Goal: Information Seeking & Learning: Find specific fact

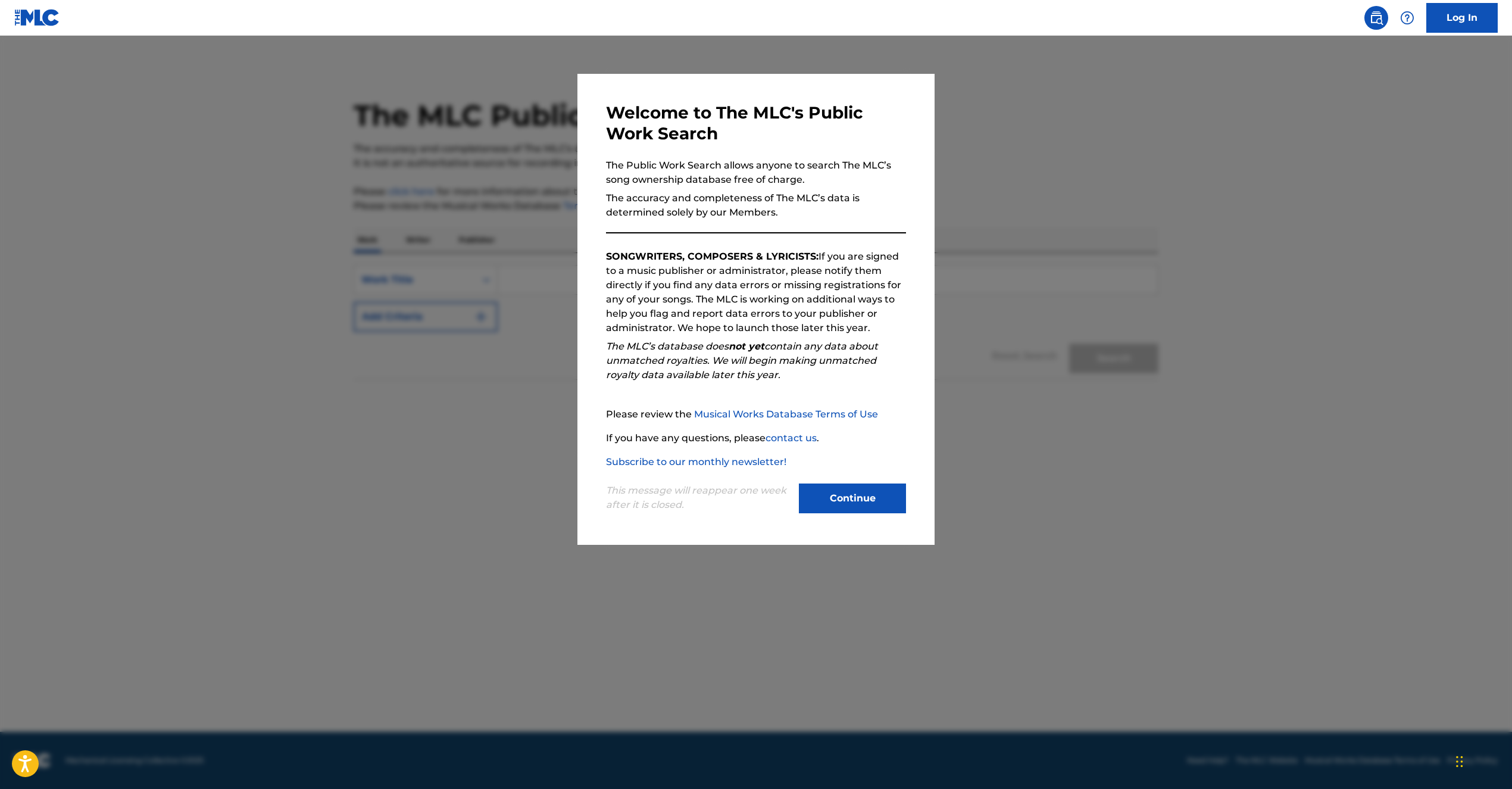
click at [781, 502] on p "This message will reappear one week after it is closed." at bounding box center [699, 497] width 186 height 28
click at [861, 492] on button "Continue" at bounding box center [853, 498] width 107 height 30
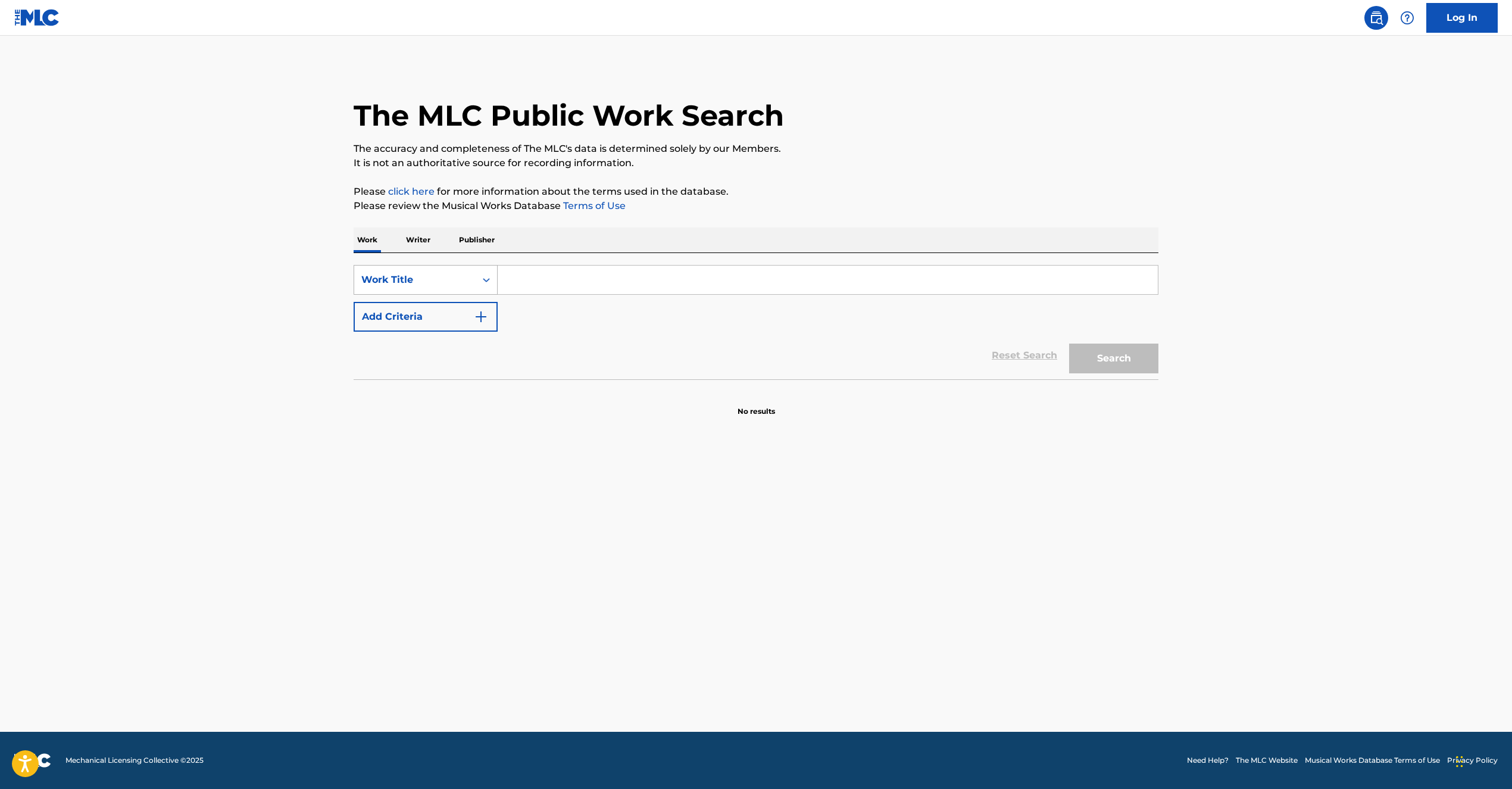
click at [453, 282] on div "Work Title" at bounding box center [415, 279] width 107 height 15
click at [629, 289] on input "Search Form" at bounding box center [828, 279] width 660 height 28
click at [427, 277] on div "Work Title" at bounding box center [415, 279] width 107 height 15
drag, startPoint x: 488, startPoint y: 411, endPoint x: 488, endPoint y: 368, distance: 43.0
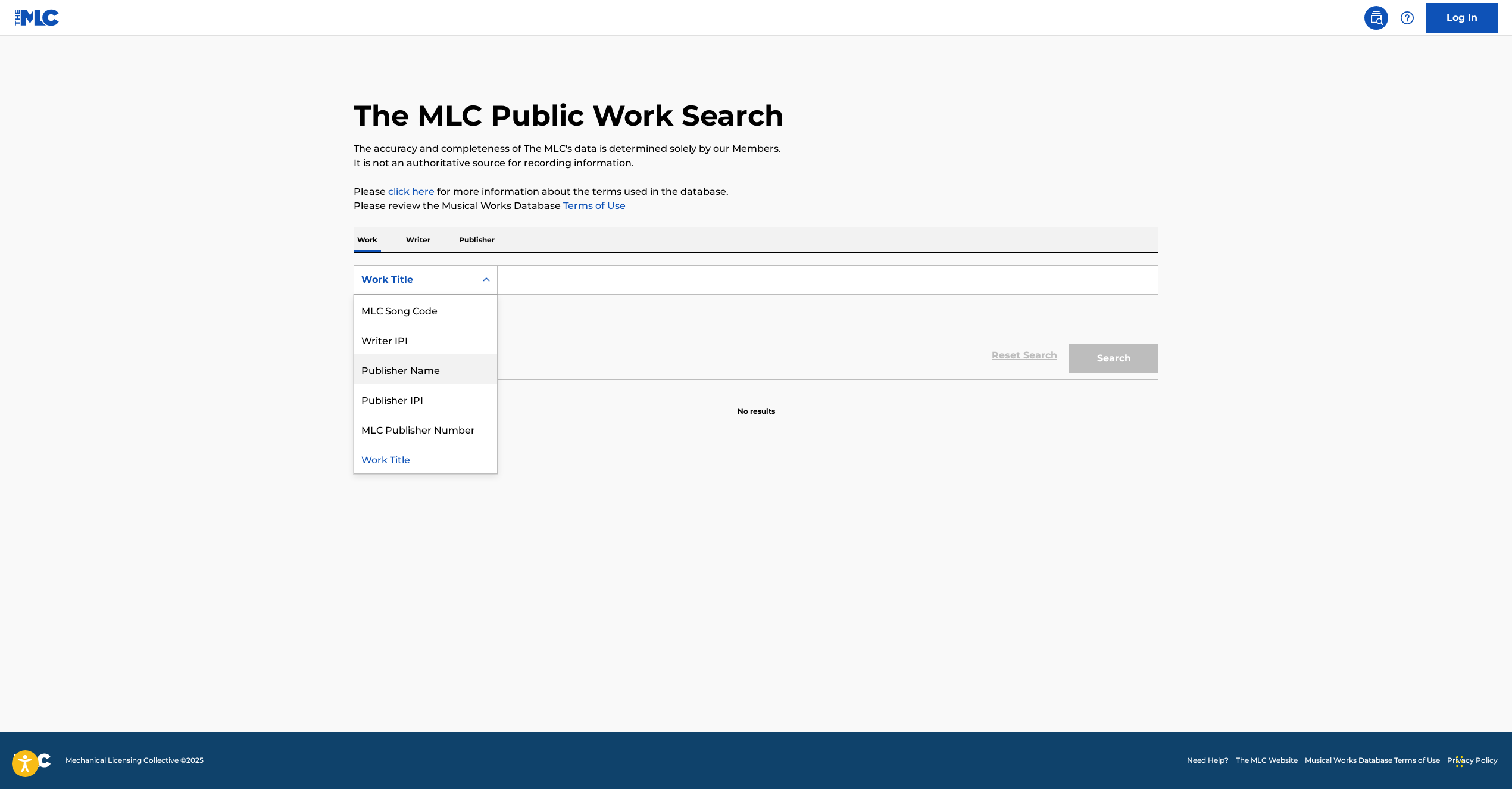
click at [488, 368] on div "Writer Name ISWC MLC Song Code Writer IPI Publisher Name Publisher IPI MLC Publ…" at bounding box center [426, 384] width 143 height 179
click at [408, 335] on div "ISWC" at bounding box center [426, 339] width 143 height 30
click at [528, 273] on input "Search Form" at bounding box center [828, 279] width 660 height 28
paste input ""ISWC: T9113133247 Title: MY BITCHES Artists: [PERSON_NAME] GMR: SESEAC: ""
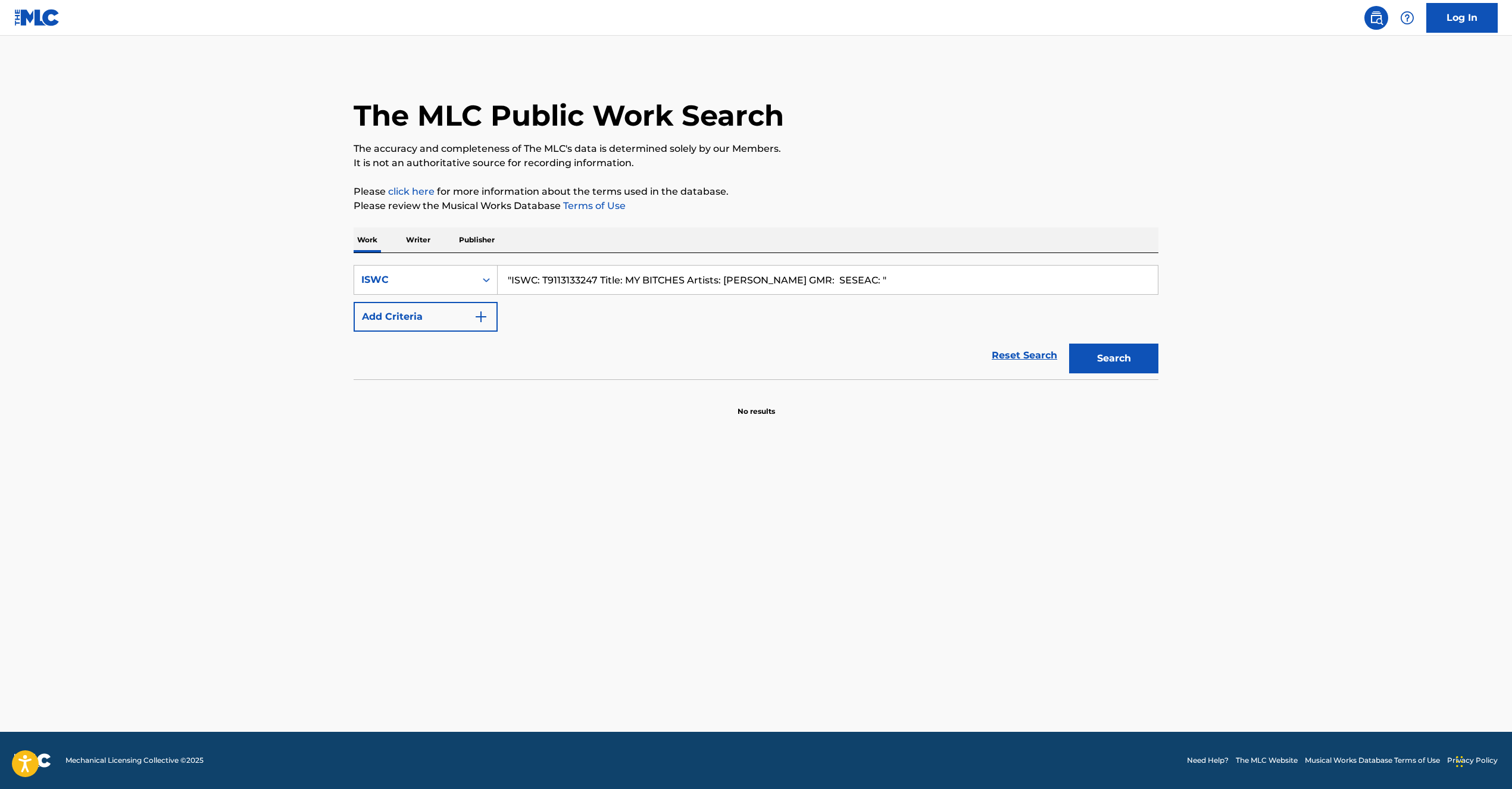
drag, startPoint x: 601, startPoint y: 280, endPoint x: 909, endPoint y: 284, distance: 308.0
click at [909, 284] on input ""ISWC: T9113133247 Title: MY BITCHES Artists: [PERSON_NAME] GMR: SESEAC: "" at bounding box center [828, 279] width 660 height 28
drag, startPoint x: 542, startPoint y: 276, endPoint x: 394, endPoint y: 269, distance: 148.2
click at [407, 269] on div "SearchWithCriteria49eb4510-12c4-4019-b473-8f41bbe6aa5e ISWC "ISWC: T9113133247" at bounding box center [756, 279] width 805 height 30
type input "T9113133247"
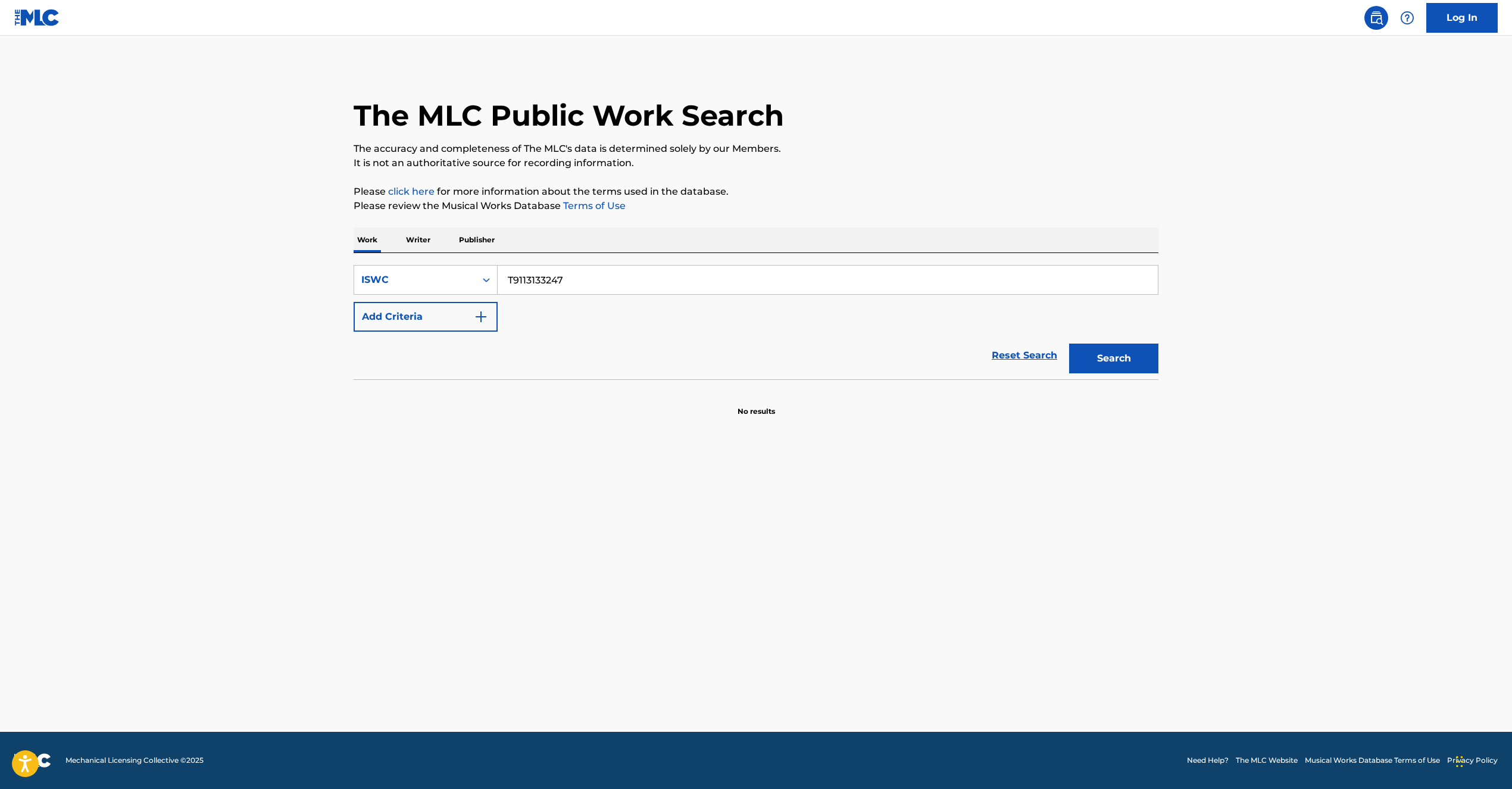
click at [1145, 360] on button "Search" at bounding box center [1114, 358] width 89 height 30
click at [408, 272] on div "ISWC" at bounding box center [415, 279] width 107 height 15
click at [424, 315] on div "Work Title" at bounding box center [426, 309] width 143 height 30
click at [579, 286] on input "Search Form" at bounding box center [828, 279] width 660 height 28
paste input "My Bitches', 'MY BITCHES"
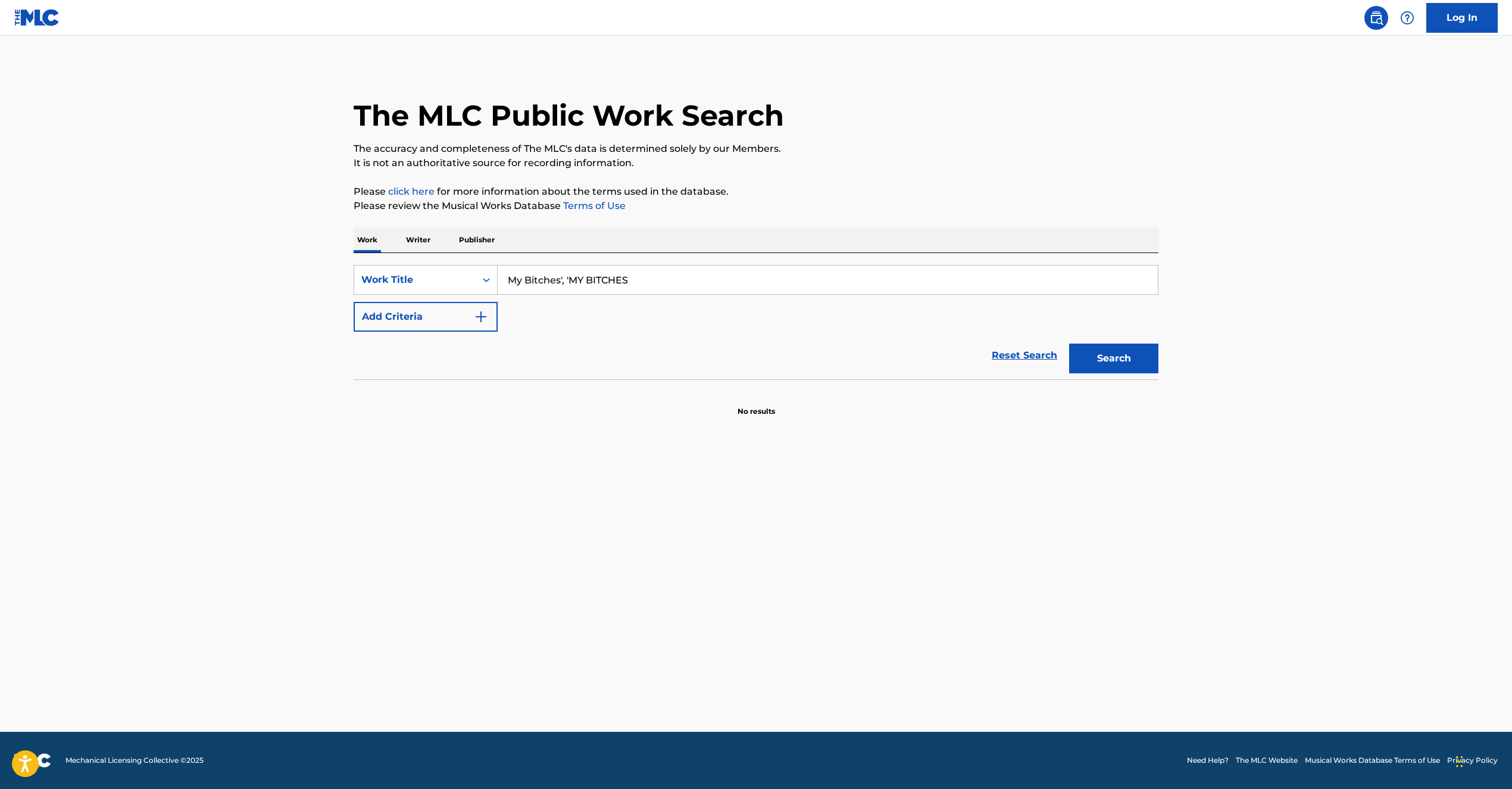
type input "My Bitches', 'MY BITCHES"
click at [473, 322] on button "Add Criteria" at bounding box center [426, 317] width 144 height 30
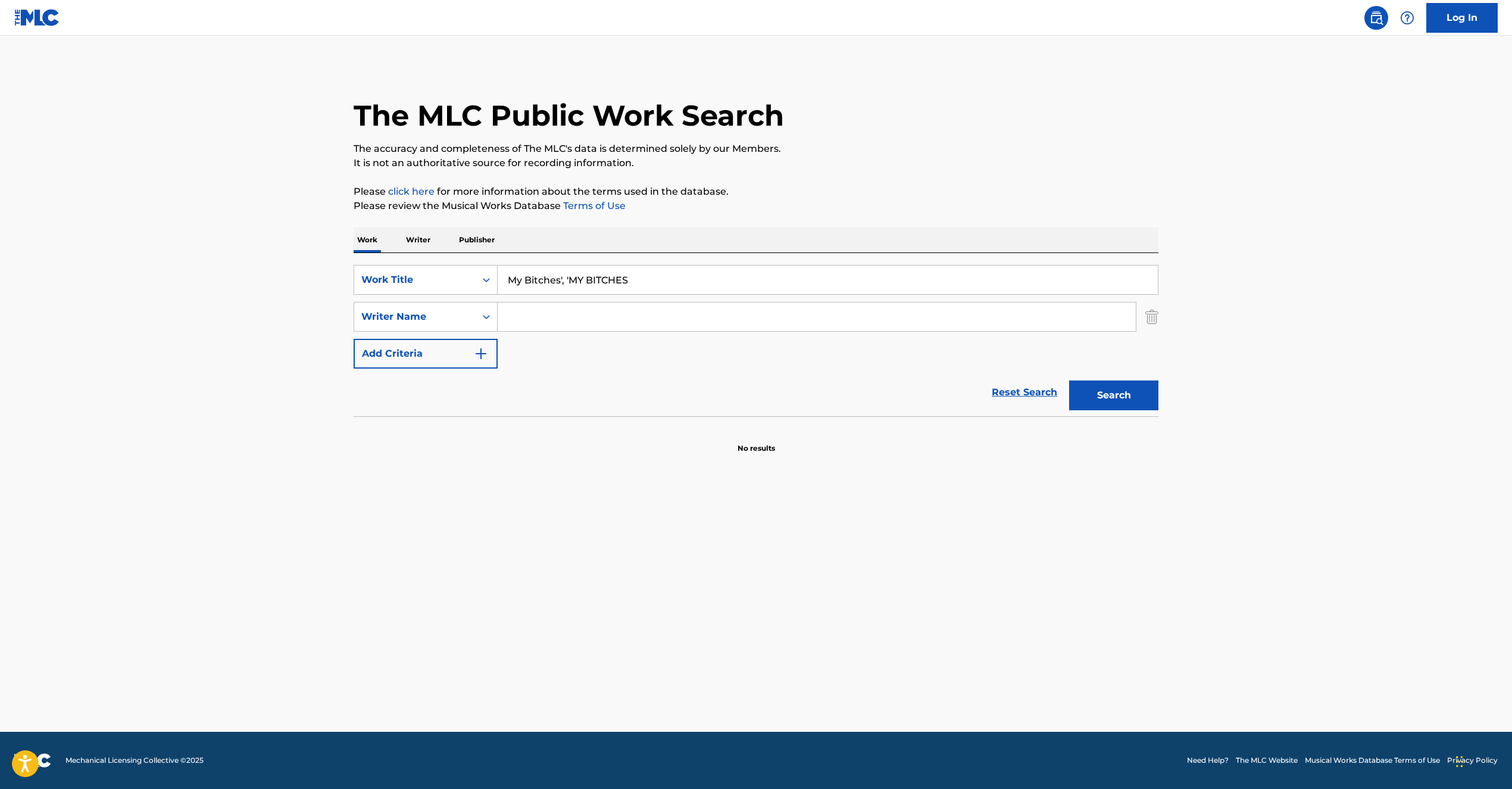
click at [572, 309] on input "Search Form" at bounding box center [817, 316] width 638 height 28
paste input "[PERSON_NAME], [PERSON_NAME], [PERSON_NAME], [PERSON_NAME], [PERSON_NAME] [PERS…"
drag, startPoint x: 608, startPoint y: 319, endPoint x: 1072, endPoint y: 323, distance: 464.0
click at [1072, 323] on input "[PERSON_NAME], [PERSON_NAME], [PERSON_NAME], [PERSON_NAME], [PERSON_NAME] [PERS…" at bounding box center [817, 316] width 638 height 28
type input "[PERSON_NAME]"
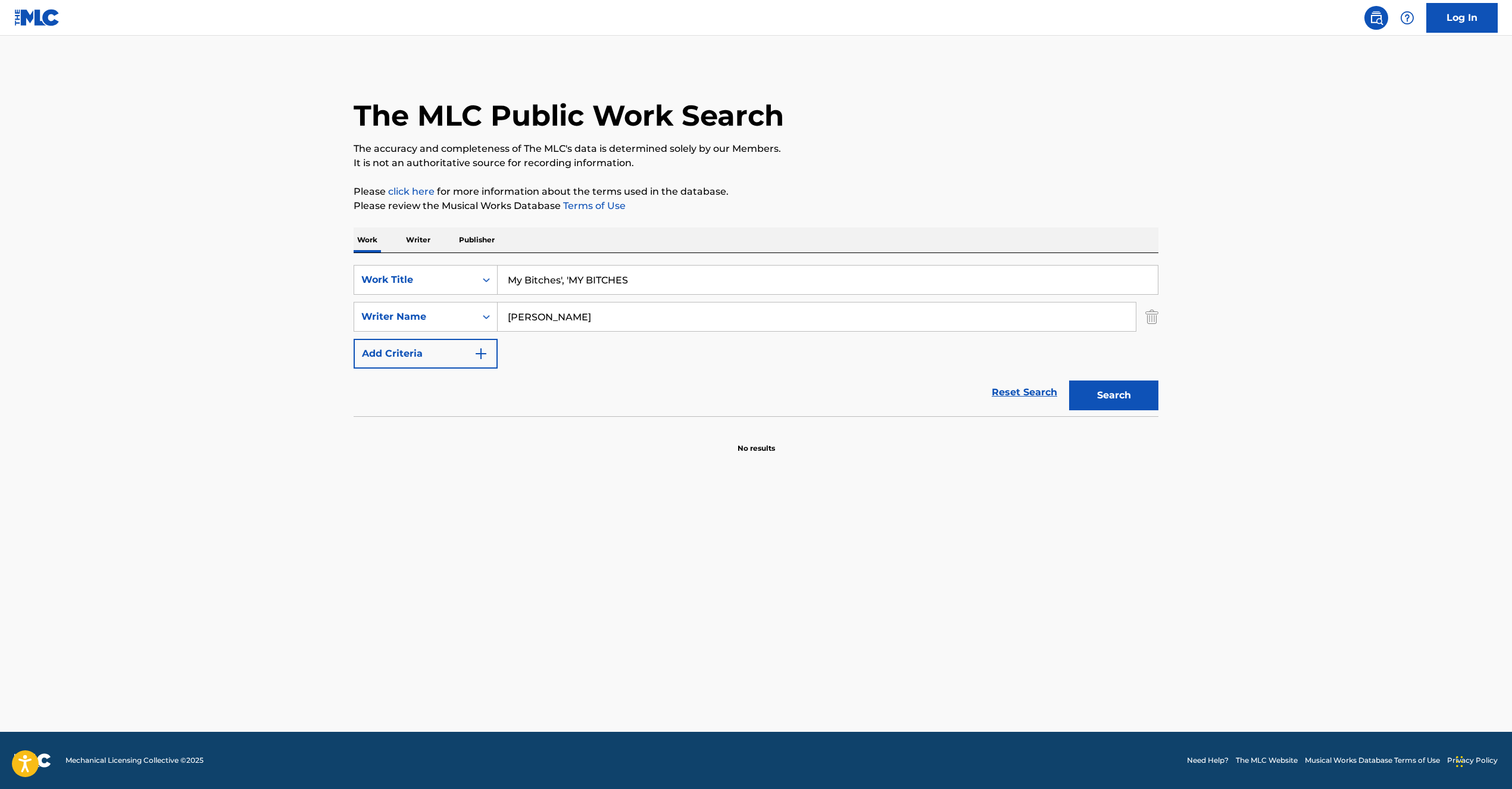
drag, startPoint x: 561, startPoint y: 281, endPoint x: 749, endPoint y: 298, distance: 188.8
click at [749, 298] on div "SearchWithCriteria5678ac14-2d12-4efd-a985-280416486c44 Work Title My Bitches', …" at bounding box center [756, 316] width 805 height 104
type input "My Bitches"
click at [1115, 408] on button "Search" at bounding box center [1114, 395] width 89 height 30
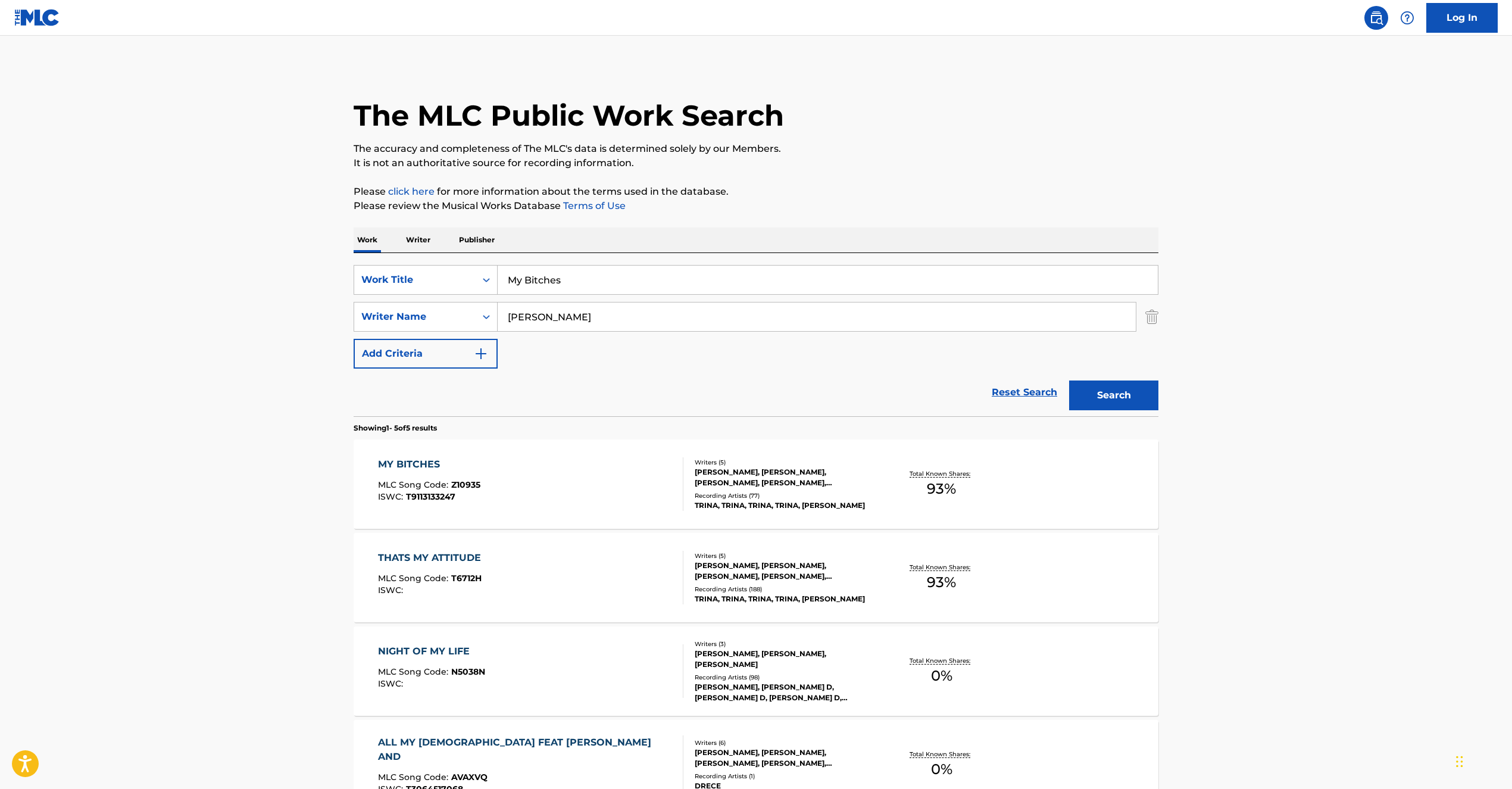
click at [814, 498] on div "Recording Artists ( 77 )" at bounding box center [785, 496] width 180 height 9
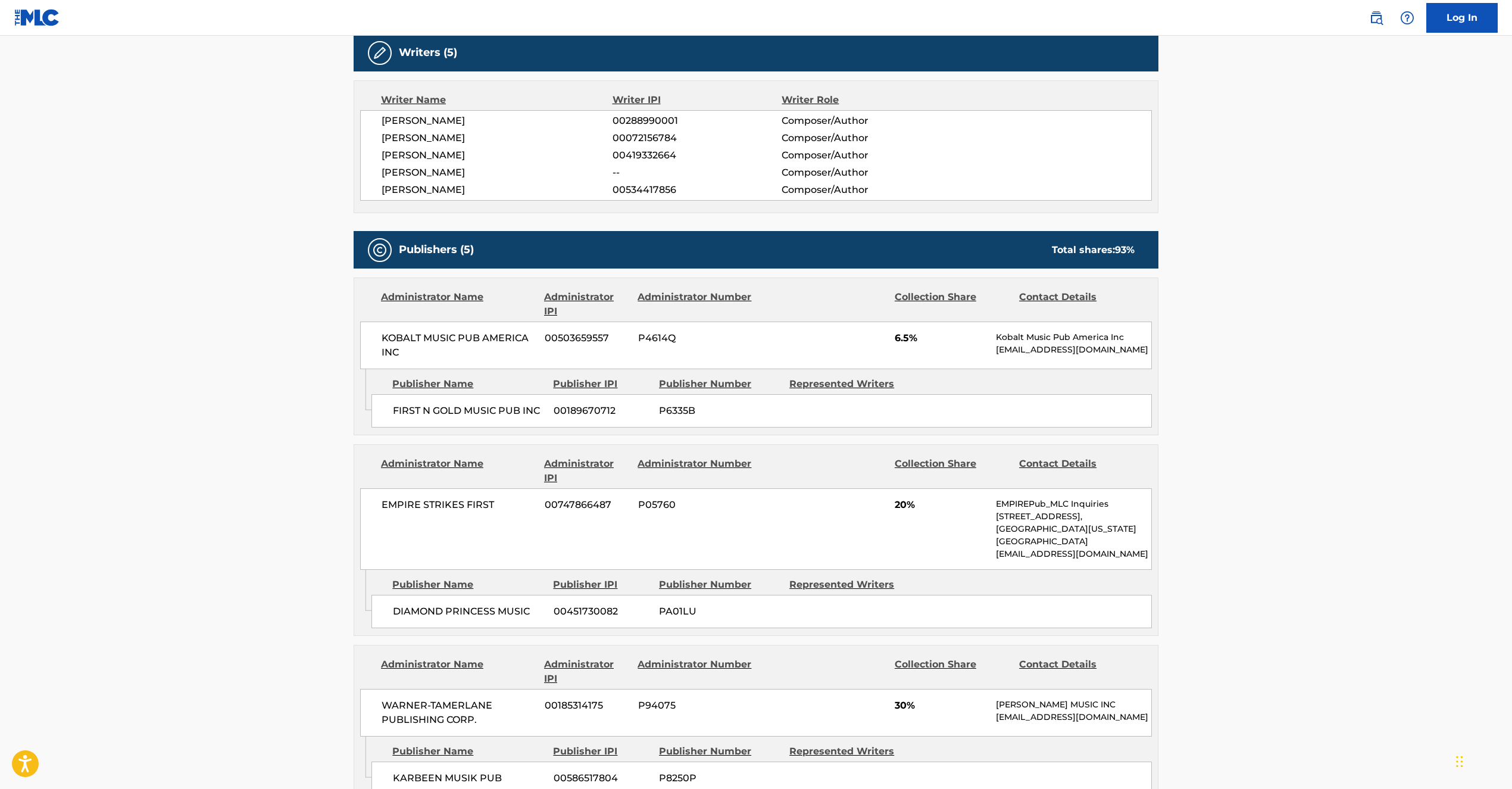
scroll to position [183, 0]
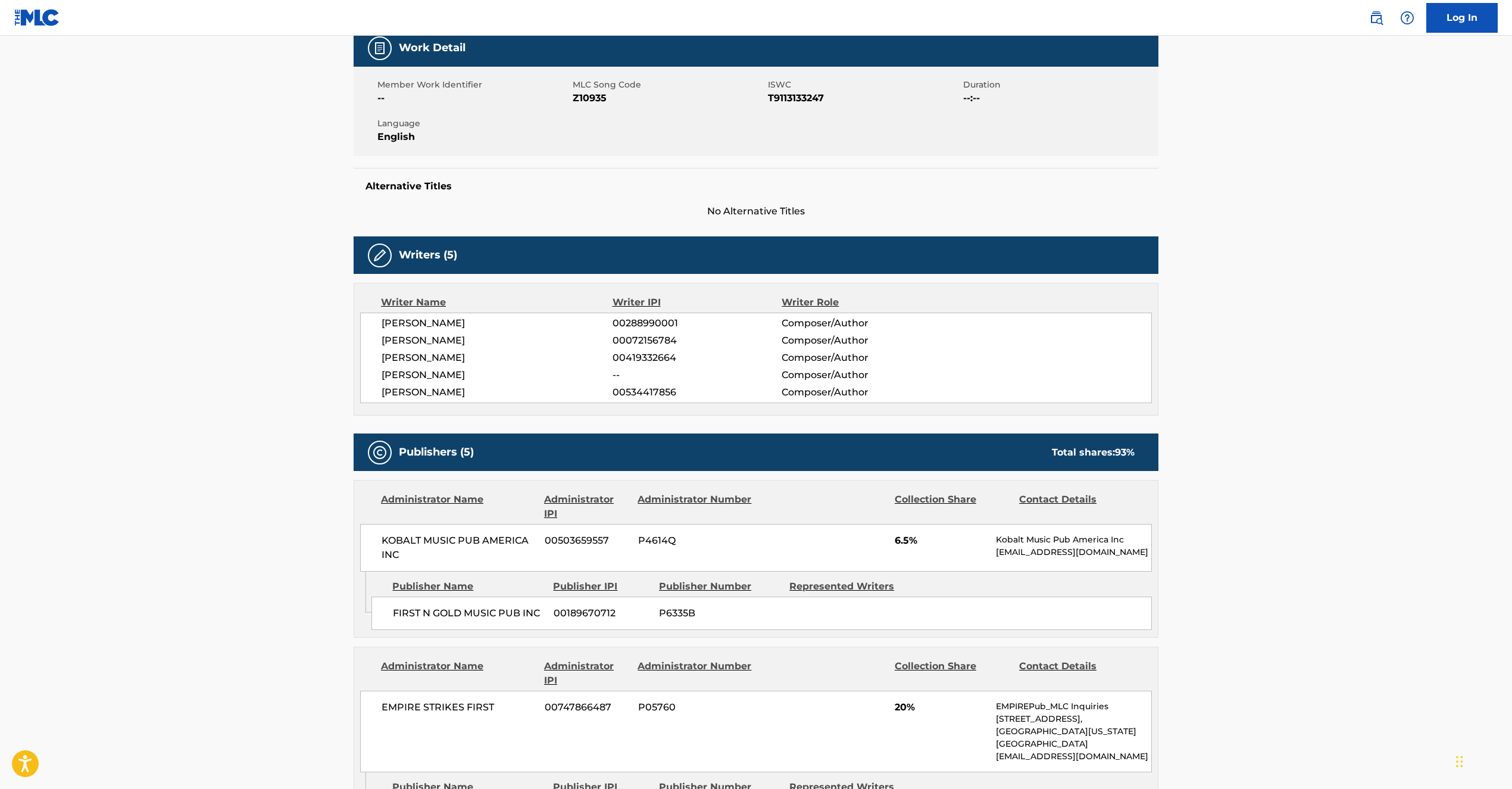
click at [1382, 21] on img at bounding box center [1376, 18] width 15 height 15
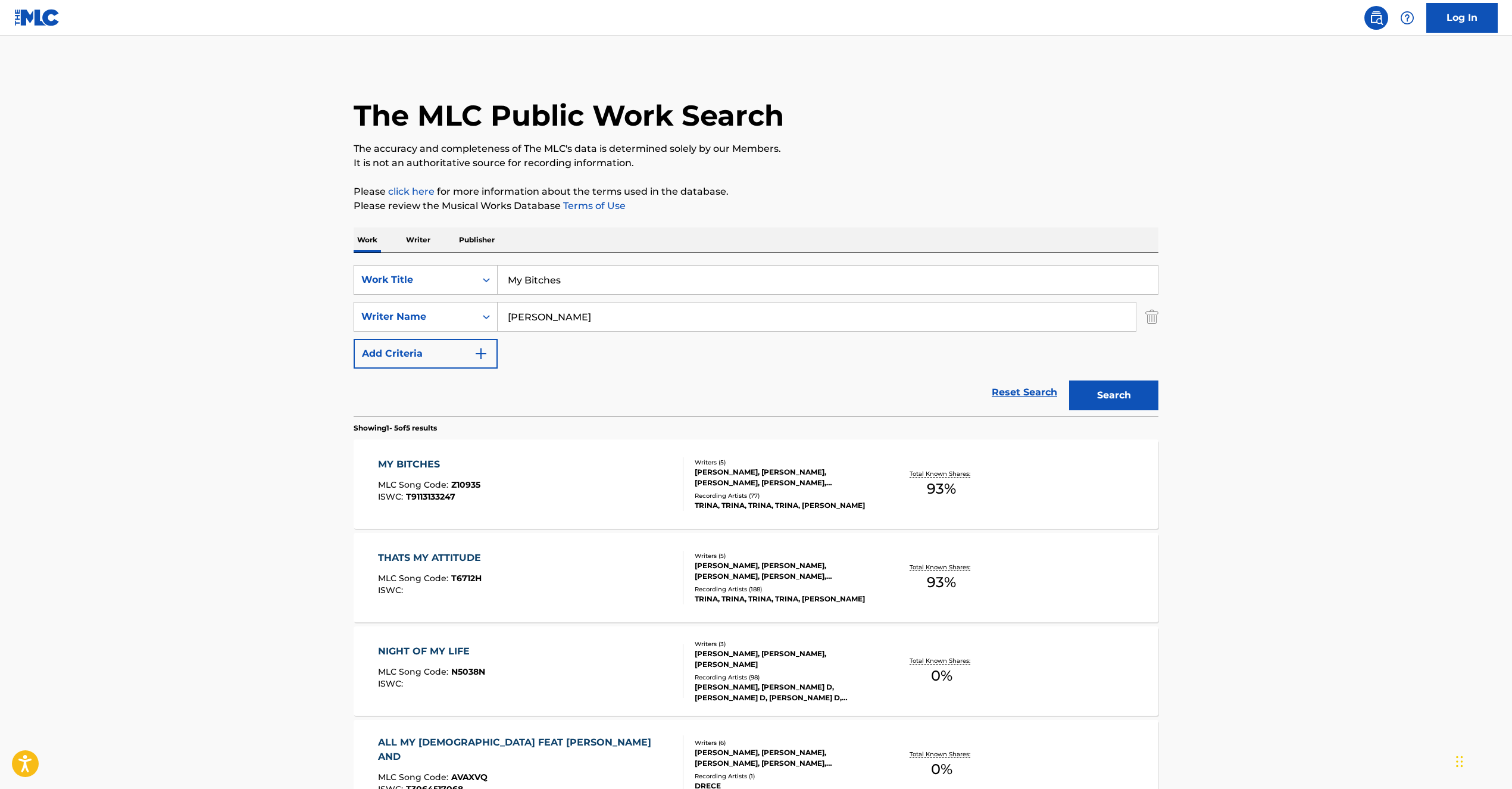
click at [577, 274] on input "My Bitches" at bounding box center [828, 279] width 660 height 28
drag, startPoint x: 600, startPoint y: 278, endPoint x: 374, endPoint y: 273, distance: 226.1
click at [406, 273] on div "SearchWithCriteria5678ac14-2d12-4efd-a985-280416486c44 Work Title My Bitches" at bounding box center [756, 279] width 805 height 30
paste input "NO WARNING"
type input "NO WARNING"
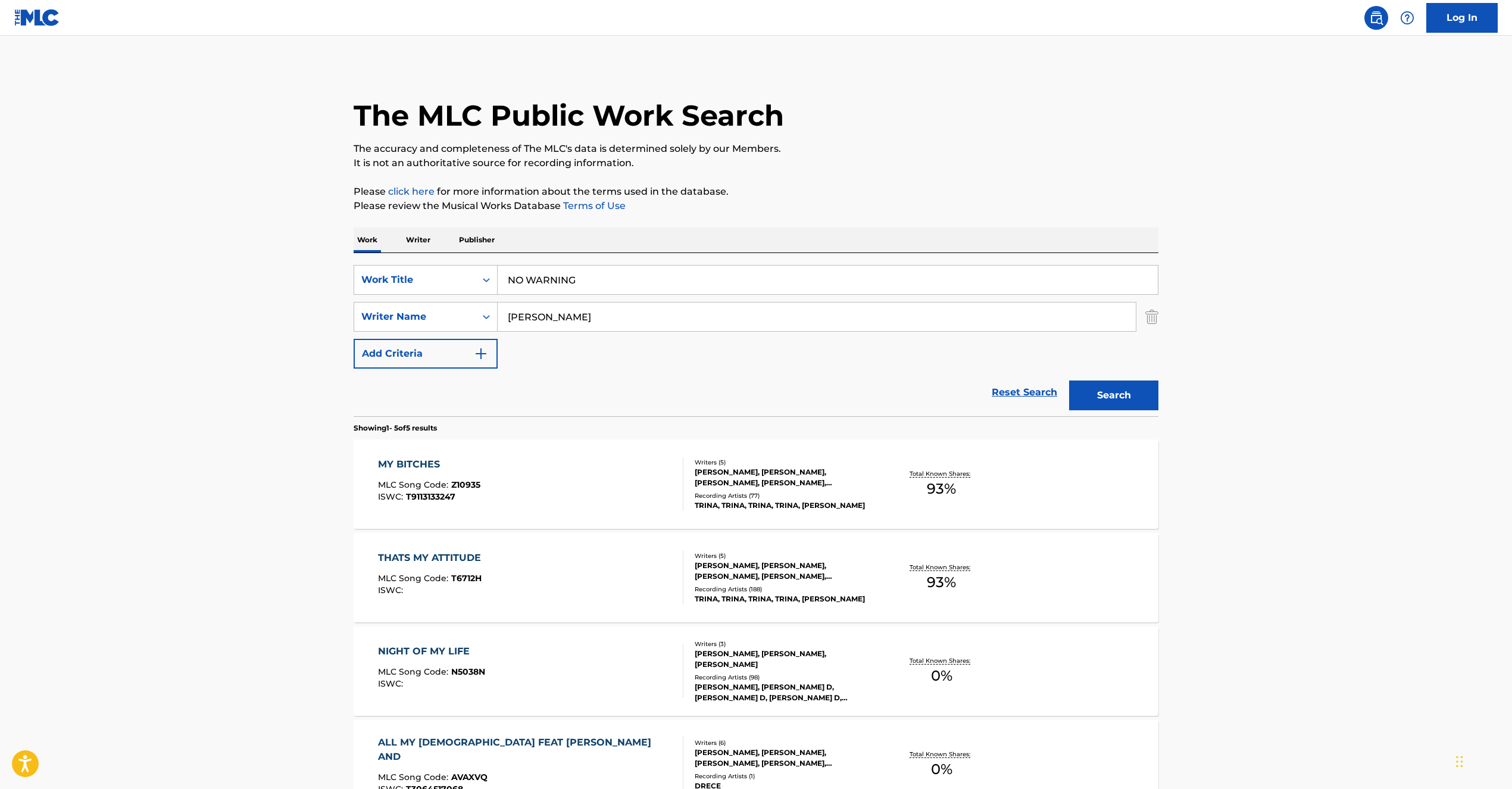
click at [738, 177] on div "The MLC Public Work Search The accuracy and completeness of The MLC's data is d…" at bounding box center [756, 512] width 834 height 893
drag, startPoint x: 546, startPoint y: 312, endPoint x: 446, endPoint y: 321, distance: 100.4
click at [305, 302] on main "The MLC Public Work Search The accuracy and completeness of The MLC's data is d…" at bounding box center [756, 500] width 1512 height 929
paste input "[PERSON_NAME]"
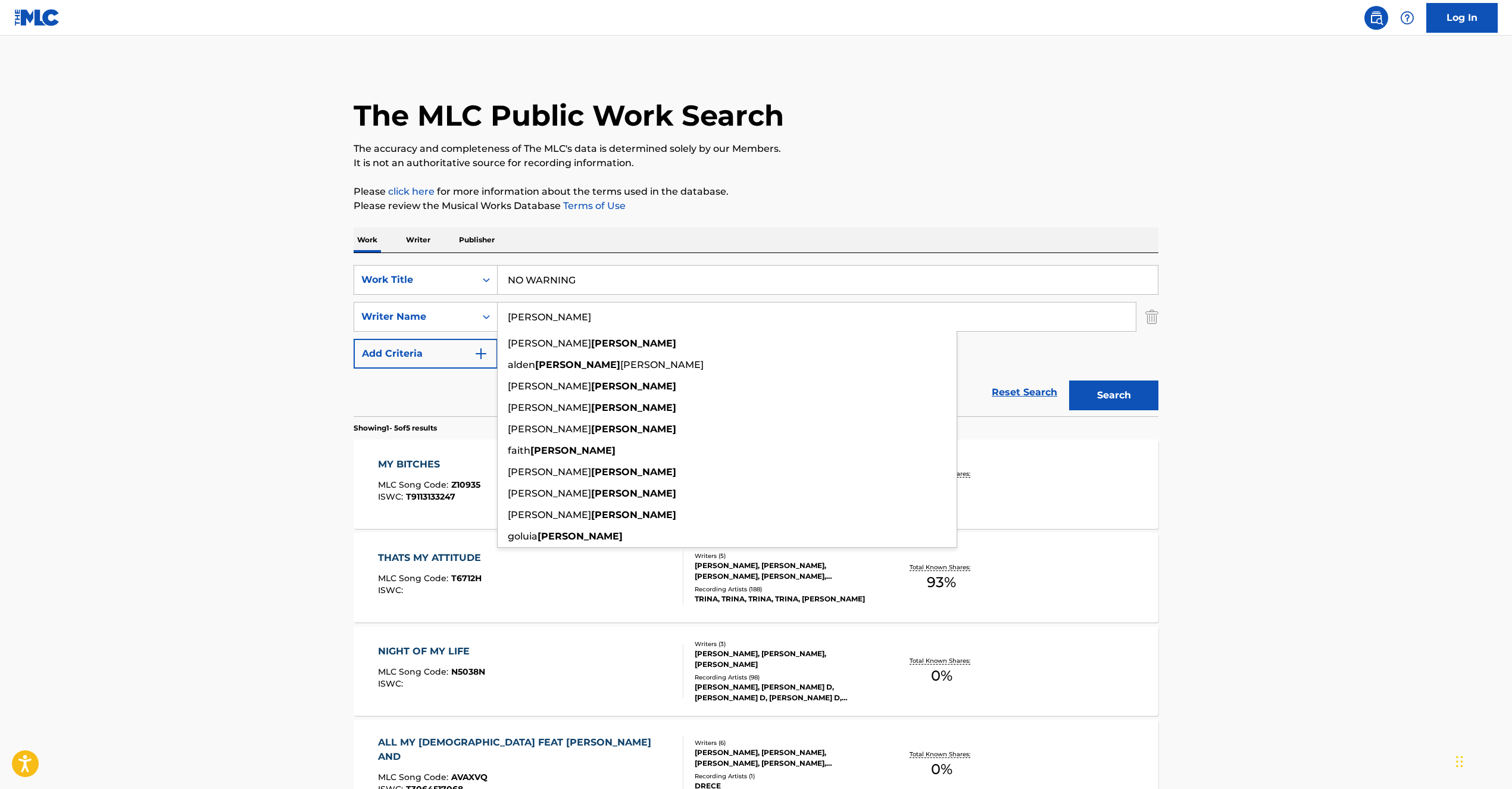
type input "[PERSON_NAME]"
click at [1100, 388] on button "Search" at bounding box center [1114, 395] width 89 height 30
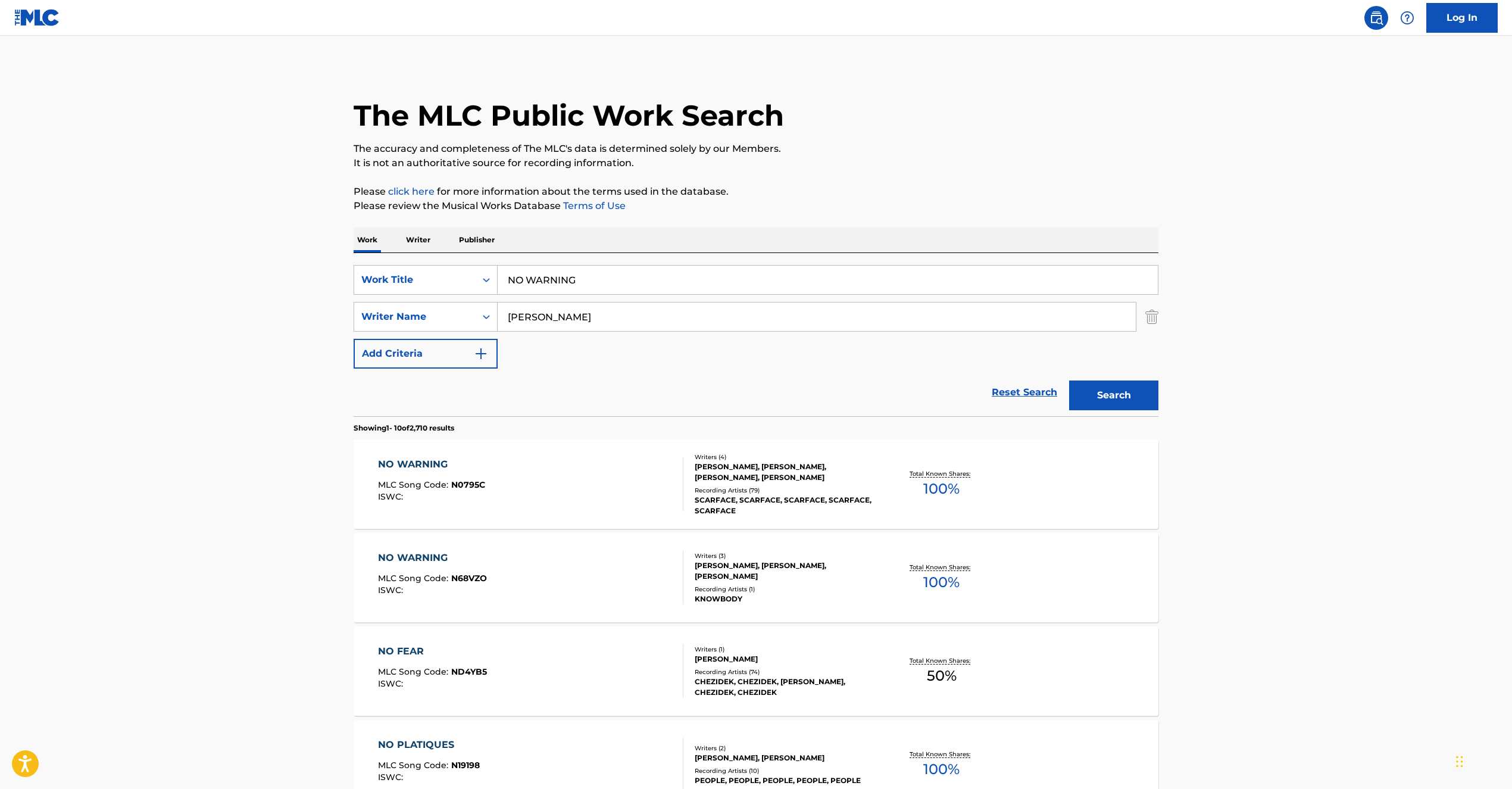
drag, startPoint x: 531, startPoint y: 326, endPoint x: 754, endPoint y: 382, distance: 229.9
click at [539, 328] on input "[PERSON_NAME]" at bounding box center [817, 316] width 638 height 28
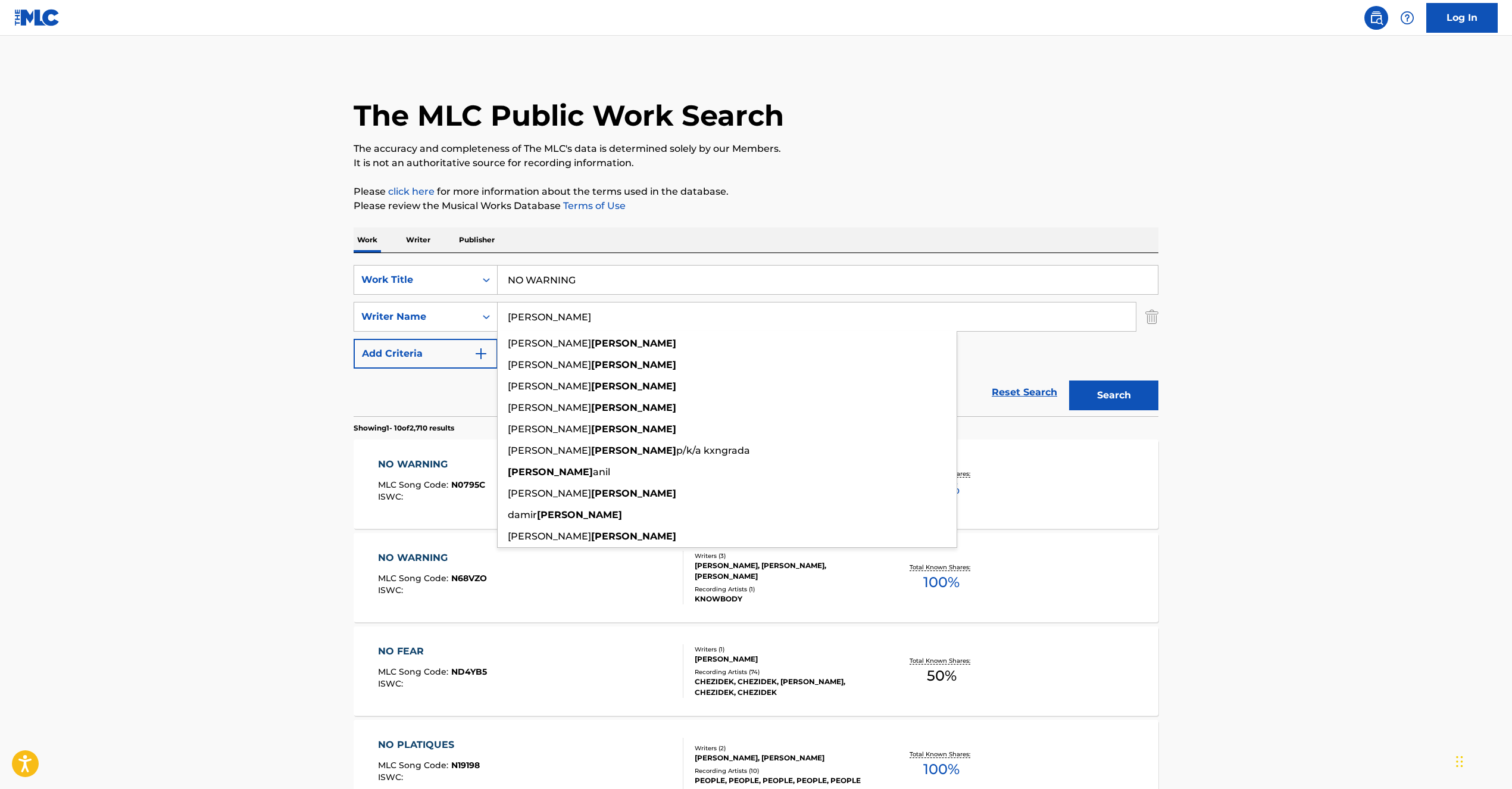
click at [1050, 500] on div "NO WARNING MLC Song Code : N0795C ISWC : Writers ( 4 ) [PERSON_NAME], [PERSON_N…" at bounding box center [756, 484] width 805 height 89
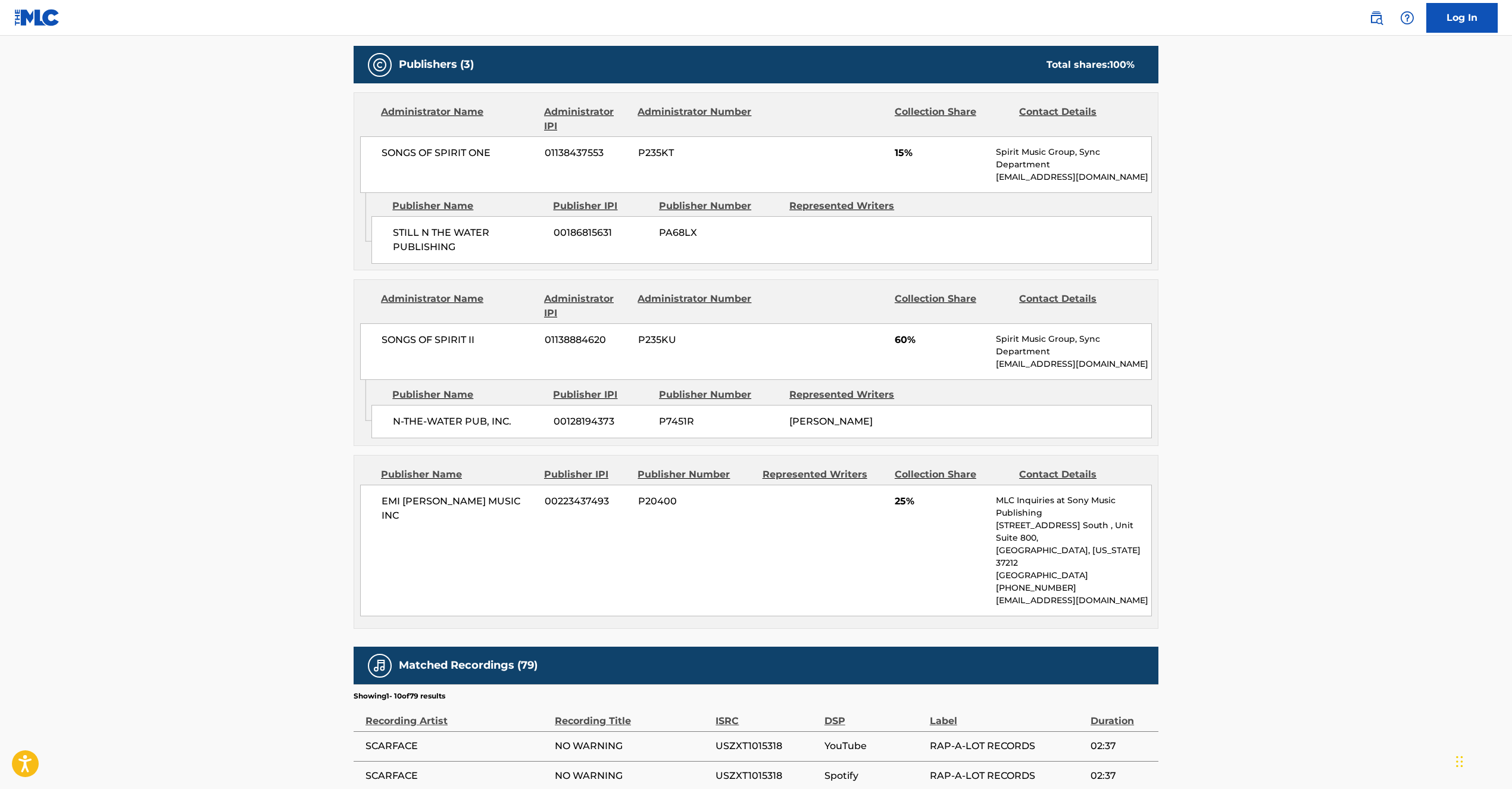
scroll to position [556, 0]
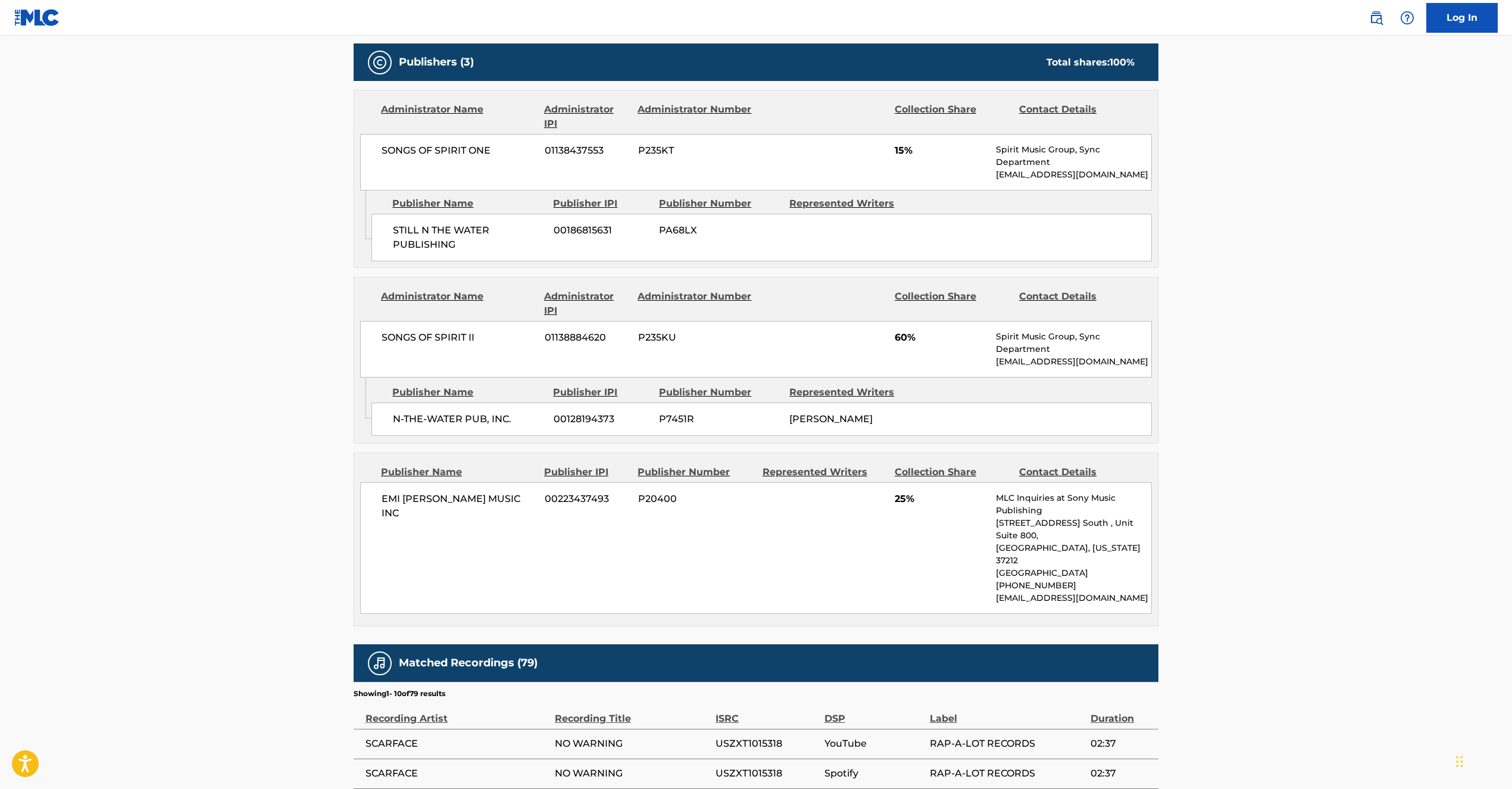
click at [1374, 17] on img at bounding box center [1376, 18] width 15 height 15
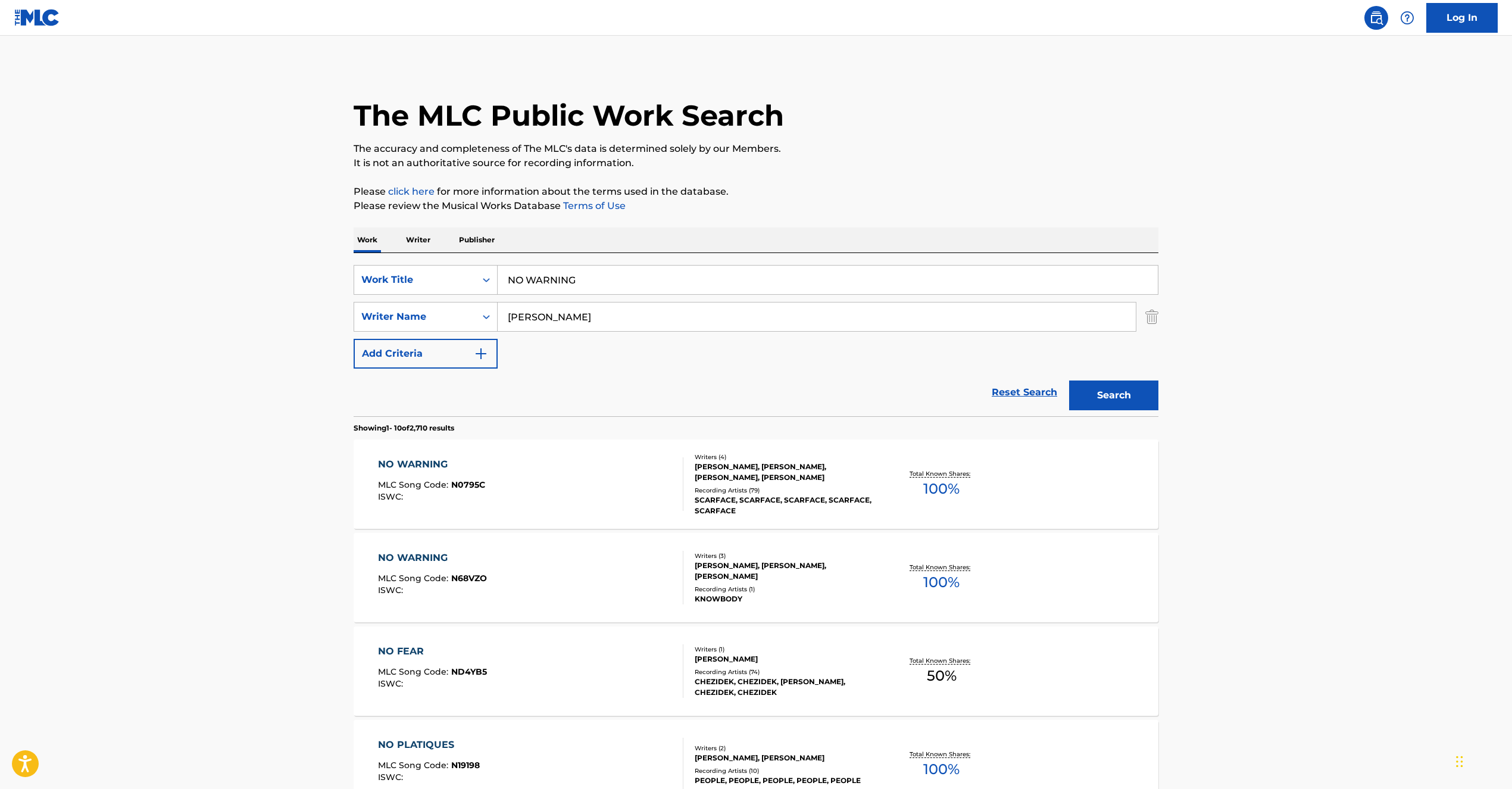
click at [641, 284] on input "NO WARNING" at bounding box center [828, 279] width 660 height 28
drag, startPoint x: 656, startPoint y: 279, endPoint x: 387, endPoint y: 262, distance: 269.5
click at [390, 265] on div "SearchWithCriteria5678ac14-2d12-4efd-a985-280416486c44 Work Title NO WARNING" at bounding box center [756, 279] width 805 height 30
paste input "SURVIVORS"
type input "SURVIVORS"
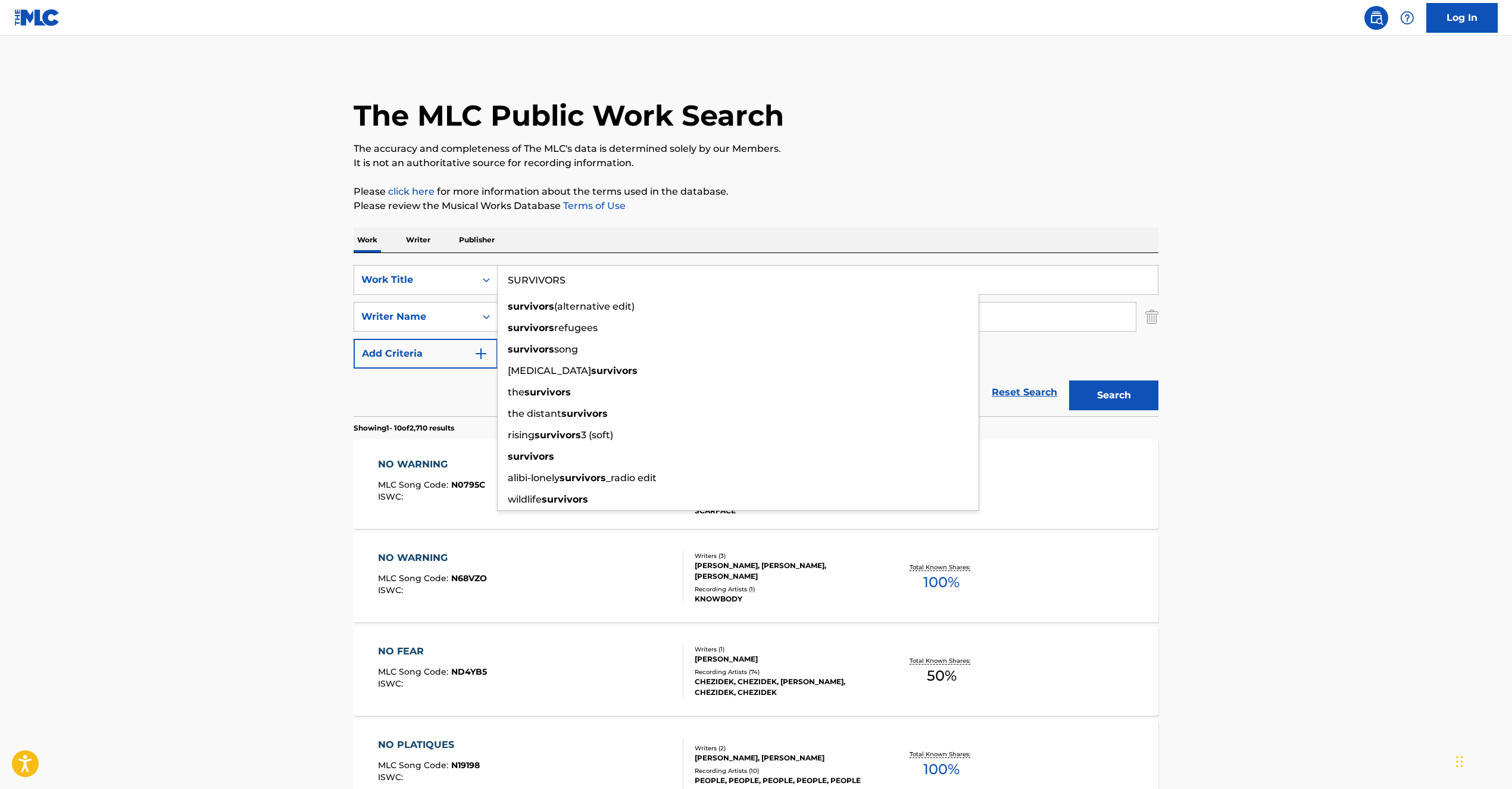
click at [614, 210] on link "Terms of Use" at bounding box center [593, 206] width 65 height 12
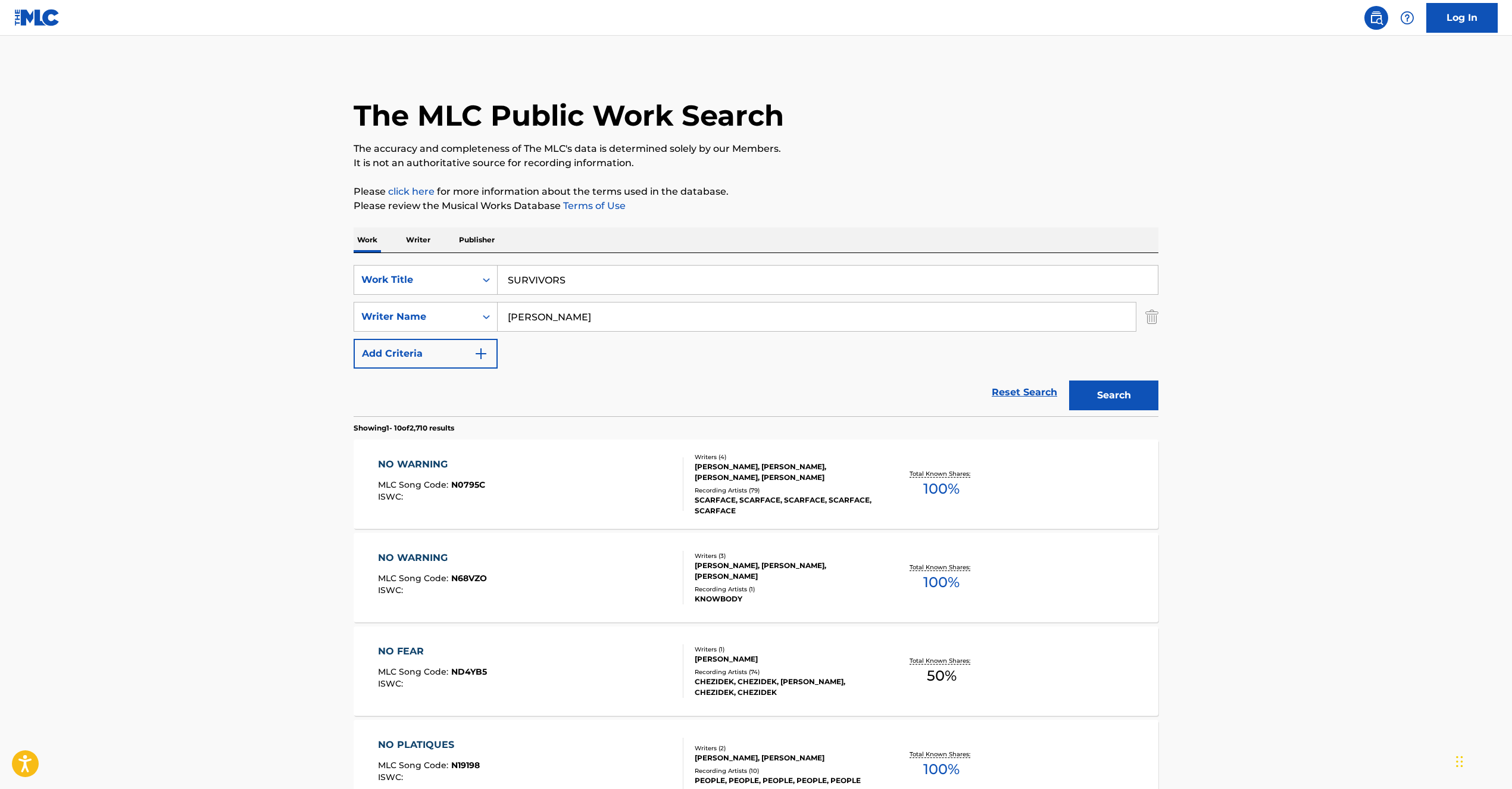
click at [587, 337] on div "SearchWithCriteria5678ac14-2d12-4efd-a985-280416486c44 Work Title SURVIVORS Sea…" at bounding box center [756, 316] width 805 height 104
drag, startPoint x: 443, startPoint y: 289, endPoint x: 469, endPoint y: 300, distance: 28.2
click at [427, 289] on div "SearchWithCriteria5678ac14-2d12-4efd-a985-280416486c44 Work Title SURVIVORS Sea…" at bounding box center [756, 316] width 805 height 104
click at [575, 322] on input "[PERSON_NAME]" at bounding box center [817, 316] width 638 height 28
drag, startPoint x: 587, startPoint y: 315, endPoint x: 361, endPoint y: 286, distance: 227.9
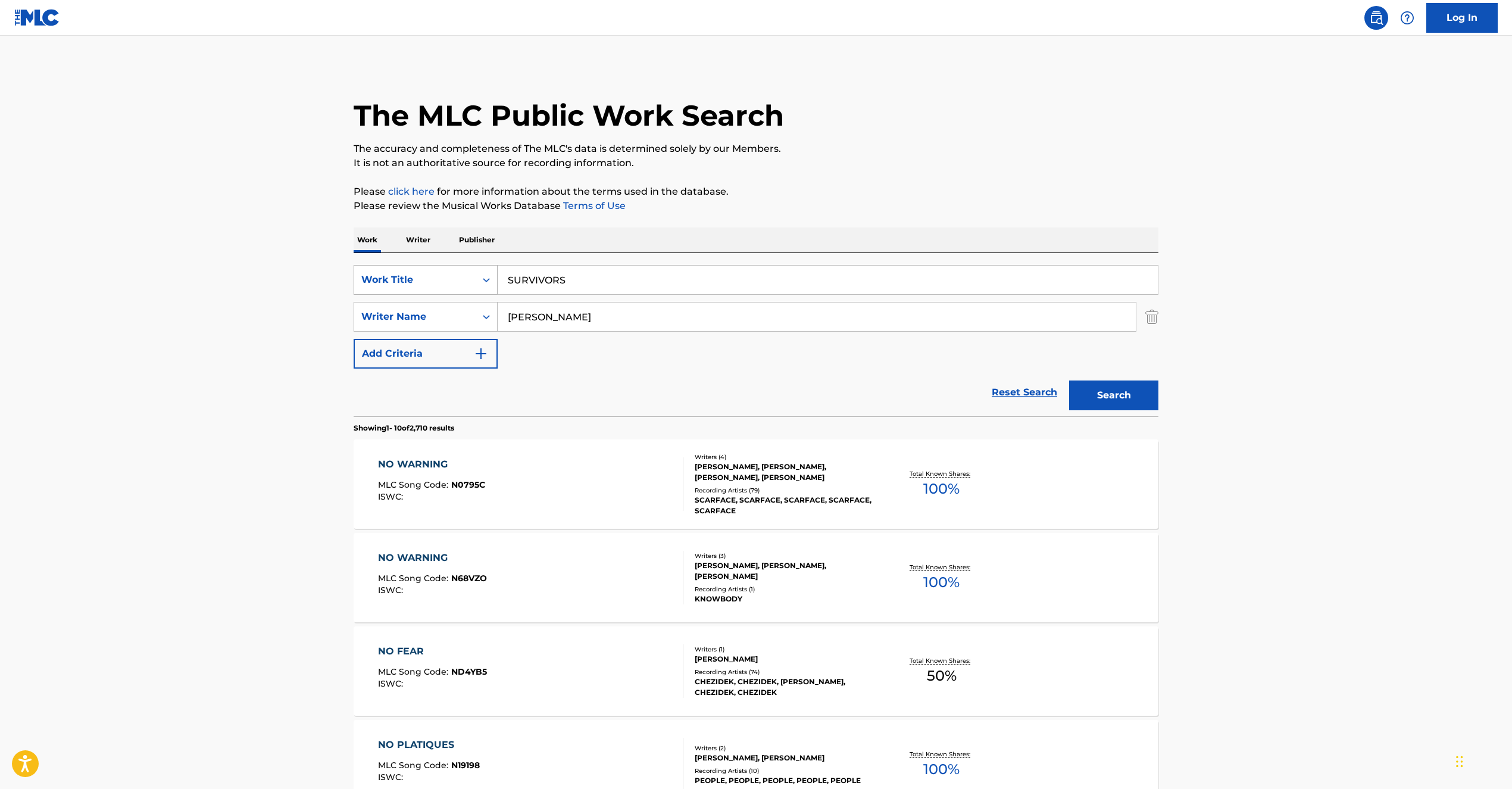
click at [361, 286] on div "SearchWithCriteria5678ac14-2d12-4efd-a985-280416486c44 Work Title SURVIVORS Sea…" at bounding box center [756, 316] width 805 height 104
paste input "[PERSON_NAME], [PERSON_NAME] [PERSON_NAME], [PERSON_NAME], [PERSON_NAME]"
drag, startPoint x: 581, startPoint y: 316, endPoint x: 950, endPoint y: 326, distance: 369.1
click at [950, 326] on input "[PERSON_NAME], [PERSON_NAME] [PERSON_NAME], [PERSON_NAME], [PERSON_NAME]" at bounding box center [817, 316] width 638 height 28
type input "[PERSON_NAME]"
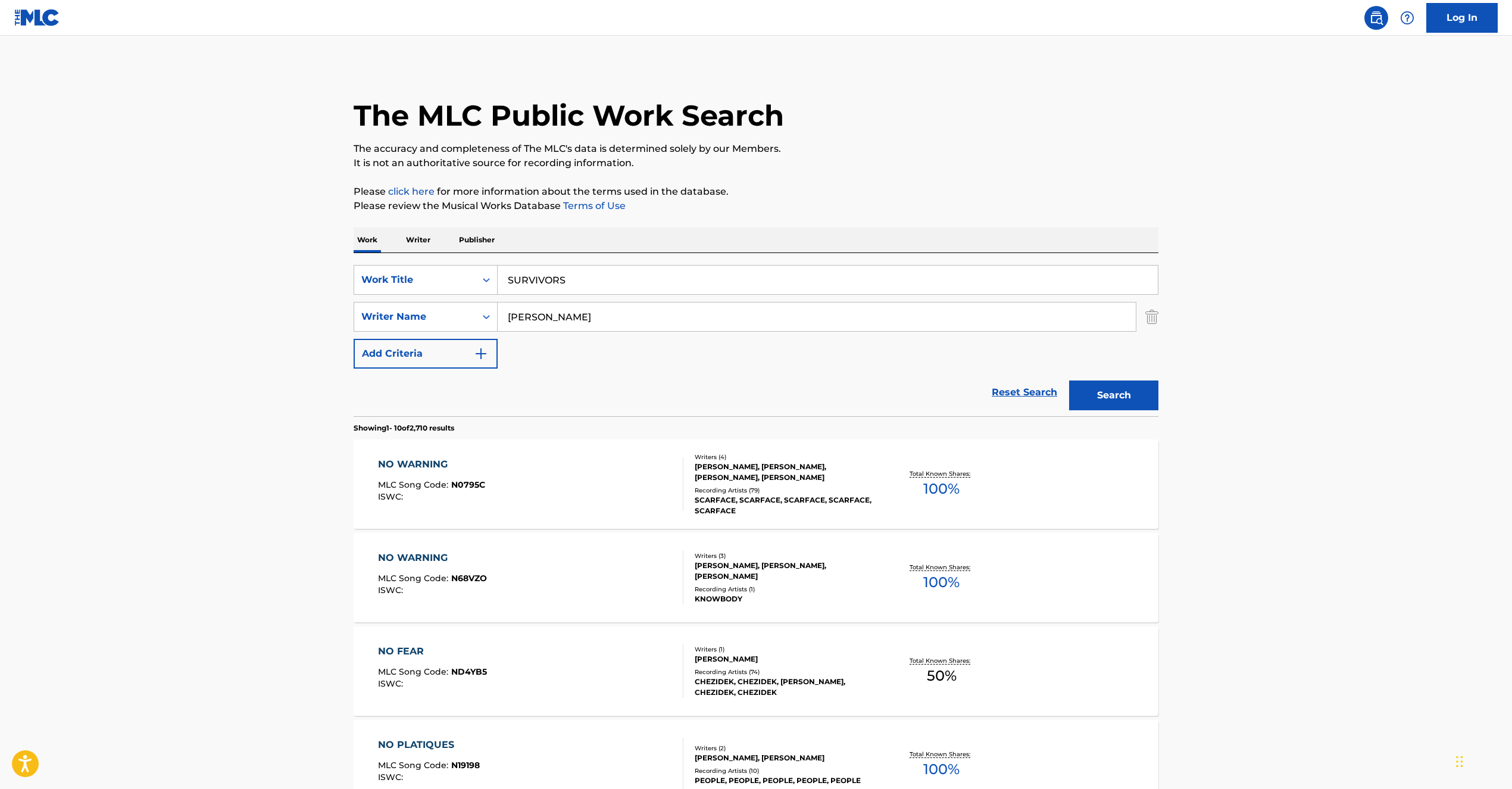
click at [1137, 398] on button "Search" at bounding box center [1114, 395] width 89 height 30
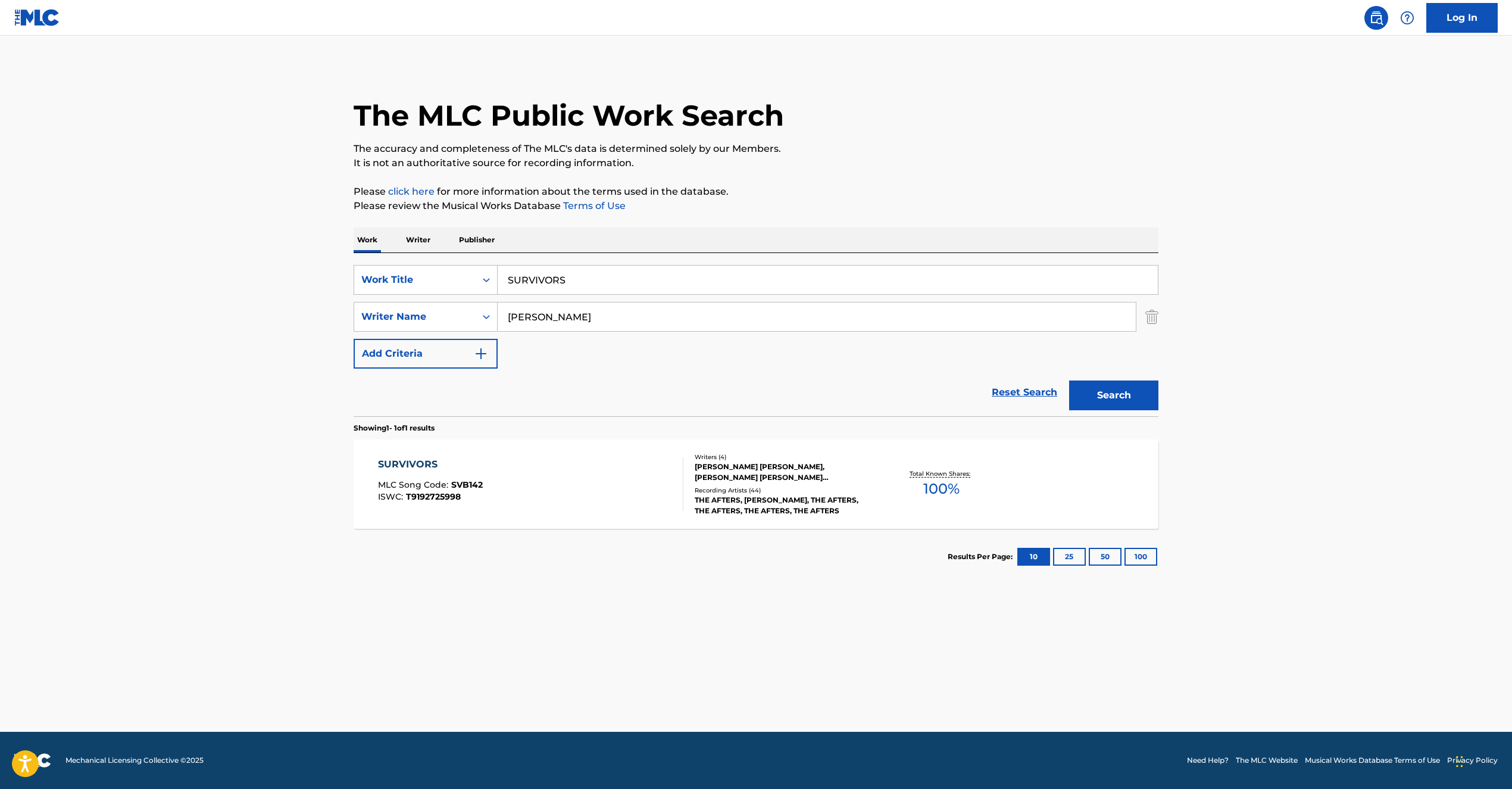
click at [1144, 560] on button "100" at bounding box center [1141, 556] width 33 height 18
click at [1082, 474] on div "SURVIVORS MLC Song Code : SVB142 ISWC : T9192725998 Writers ( 4 ) [PERSON_NAME]…" at bounding box center [756, 484] width 805 height 89
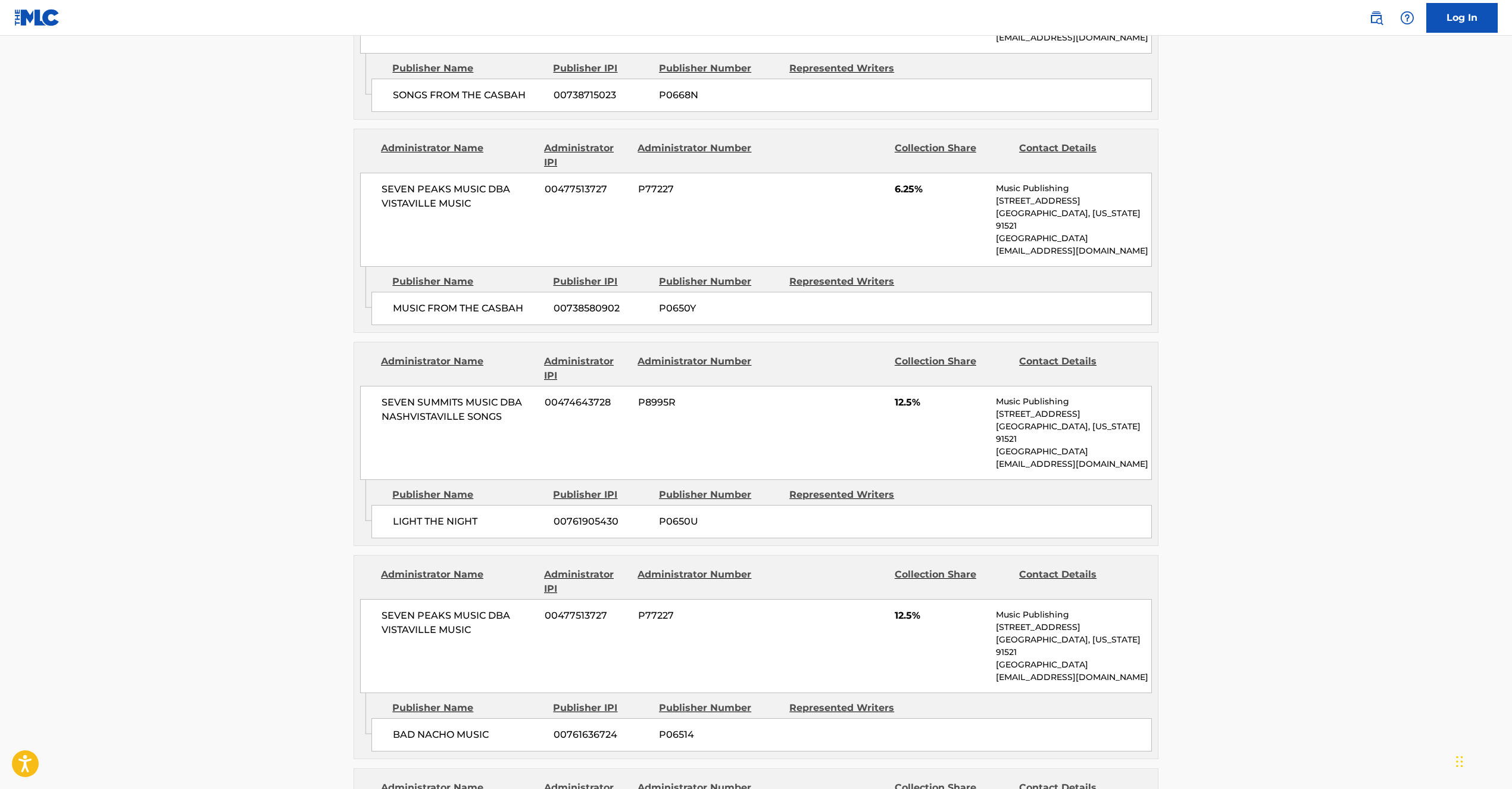
scroll to position [1284, 0]
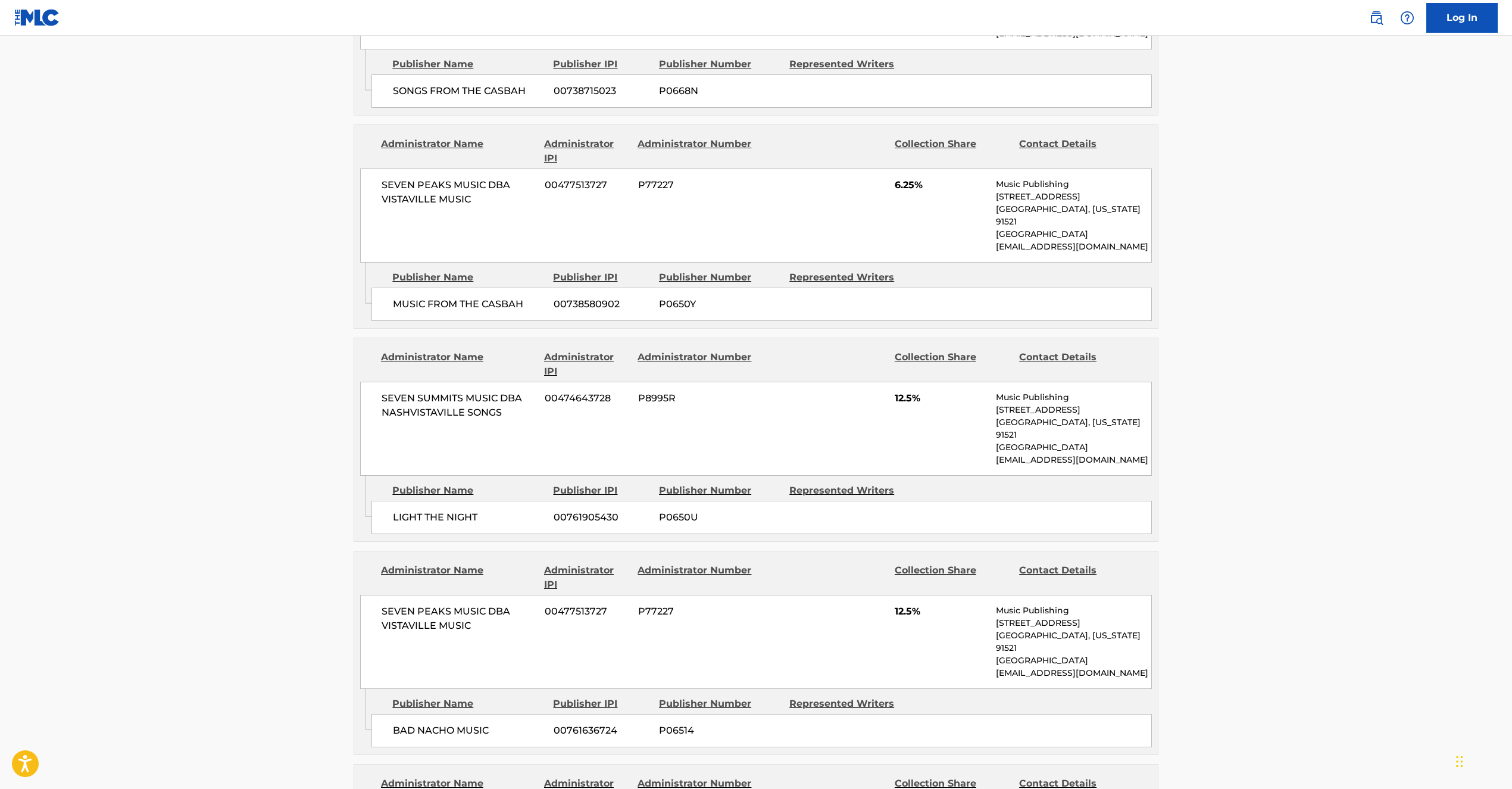
click at [772, 382] on div "SEVEN SUMMITS MUSIC DBA NASHVISTAVILLE SONGS 00474643728 P8995R 12.5% Music Pub…" at bounding box center [756, 429] width 792 height 94
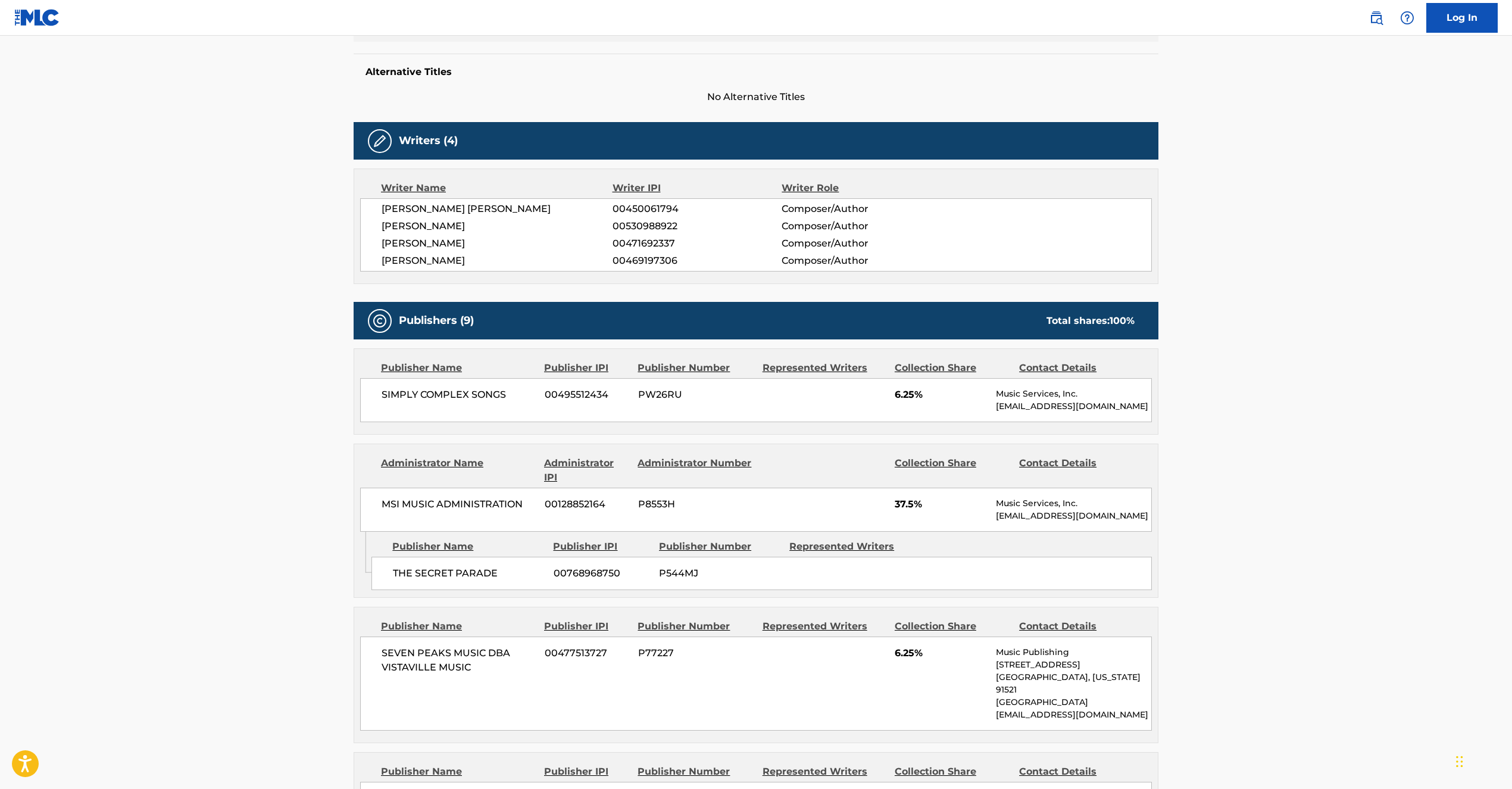
click at [528, 454] on div "Administrator Name Administrator IPI Administrator Number Collection Share Cont…" at bounding box center [756, 488] width 804 height 87
click at [393, 398] on span "SIMPLY COMPLEX SONGS" at bounding box center [459, 394] width 154 height 15
drag, startPoint x: 366, startPoint y: 393, endPoint x: 433, endPoint y: 401, distance: 67.5
click at [375, 395] on div "SIMPLY COMPLEX SONGS 00495512434 PW26RU 6.25% Music Services, Inc. [EMAIL_ADDRE…" at bounding box center [756, 400] width 792 height 44
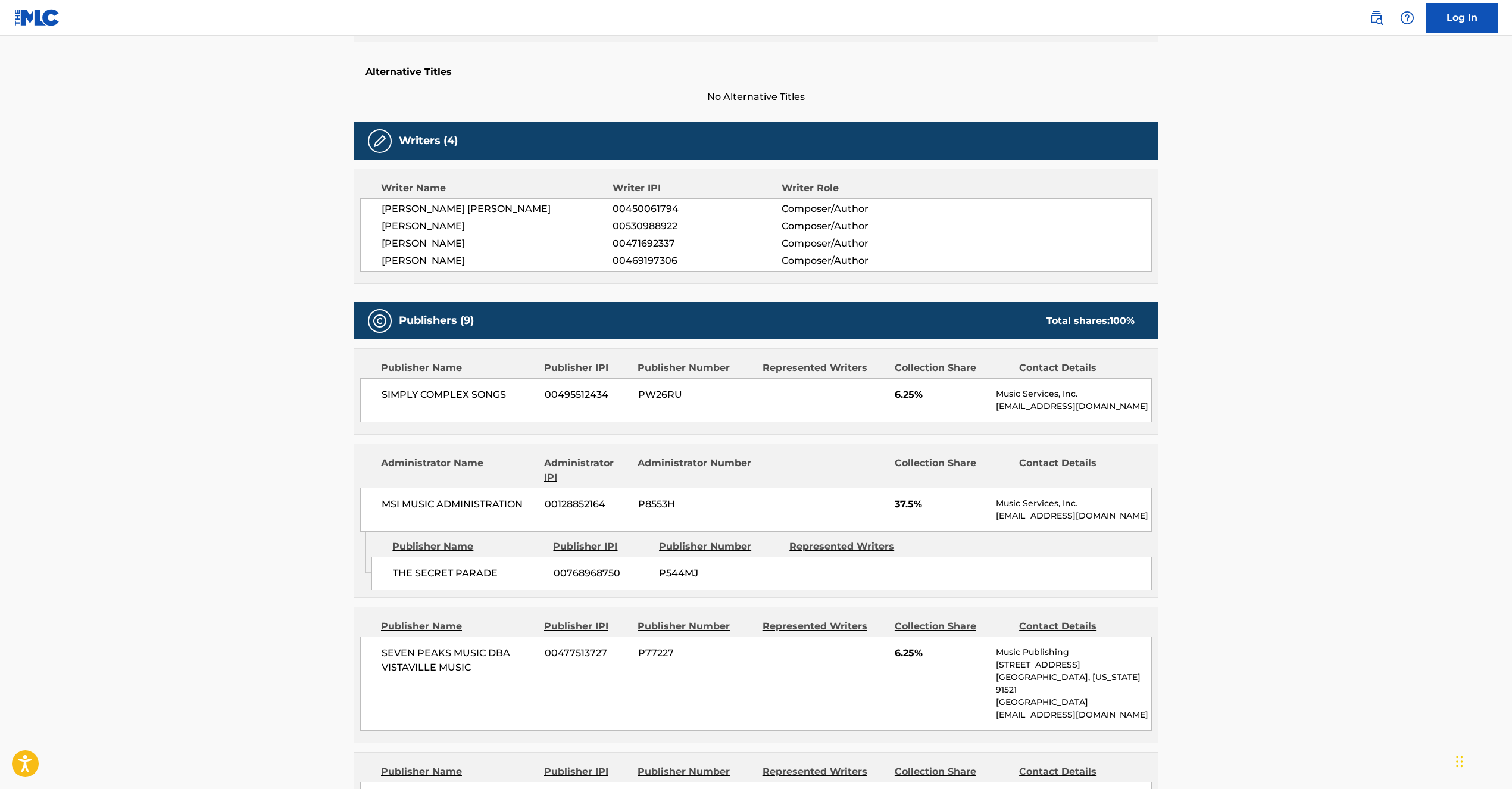
click at [432, 402] on div "SIMPLY COMPLEX SONGS 00495512434 PW26RU 6.25% Music Services, Inc. [EMAIL_ADDRE…" at bounding box center [756, 400] width 792 height 44
click at [391, 395] on span "SIMPLY COMPLEX SONGS" at bounding box center [459, 394] width 154 height 15
drag, startPoint x: 376, startPoint y: 390, endPoint x: 532, endPoint y: 396, distance: 156.1
click at [532, 396] on div "SIMPLY COMPLEX SONGS 00495512434 PW26RU 6.25% Music Services, Inc. [EMAIL_ADDRE…" at bounding box center [756, 400] width 792 height 44
click at [753, 428] on div "Publisher Name Publisher IPI Publisher Number Represented Writers Collection Sh…" at bounding box center [756, 391] width 804 height 85
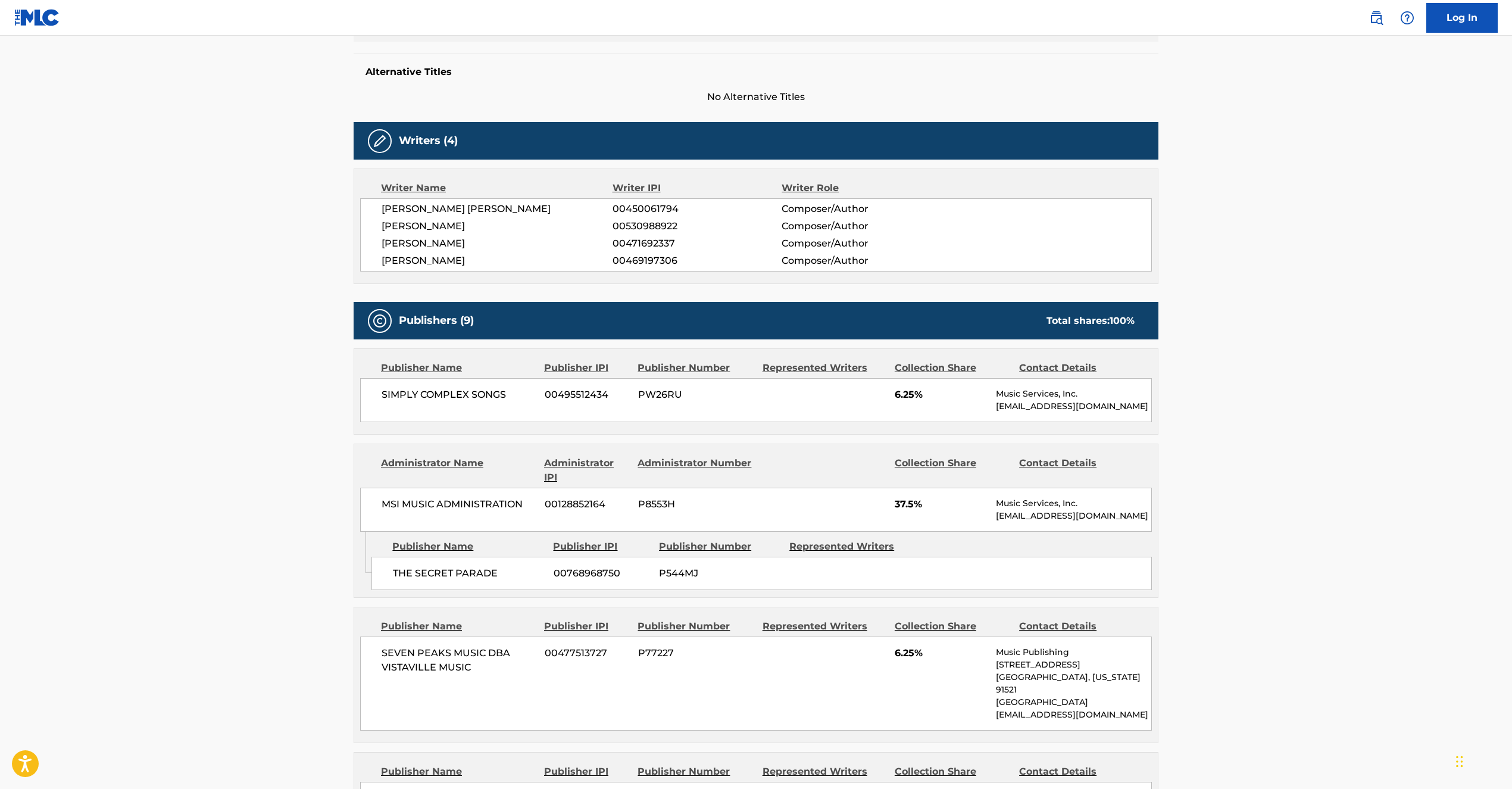
click at [1148, 421] on div "SIMPLY COMPLEX SONGS 00495512434 PW26RU 6.25% Music Services, Inc. [EMAIL_ADDRE…" at bounding box center [756, 400] width 792 height 44
drag, startPoint x: 1117, startPoint y: 408, endPoint x: 989, endPoint y: 428, distance: 129.6
click at [1000, 396] on div "Music Services, Inc. [EMAIL_ADDRESS][DOMAIN_NAME]" at bounding box center [1074, 400] width 156 height 25
click at [980, 430] on div "Publisher Name Publisher IPI Publisher Number Represented Writers Collection Sh…" at bounding box center [756, 391] width 804 height 85
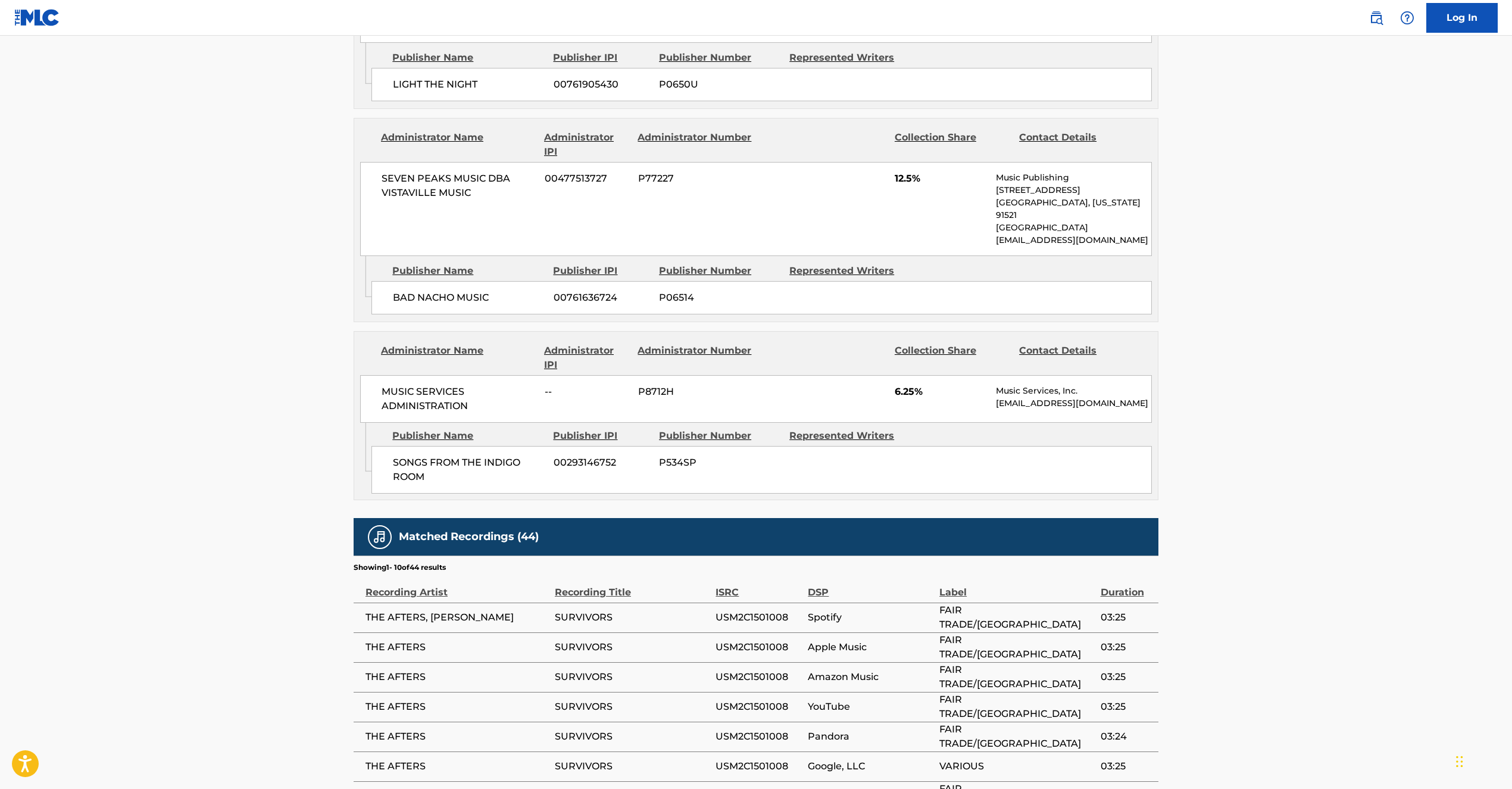
scroll to position [570, 0]
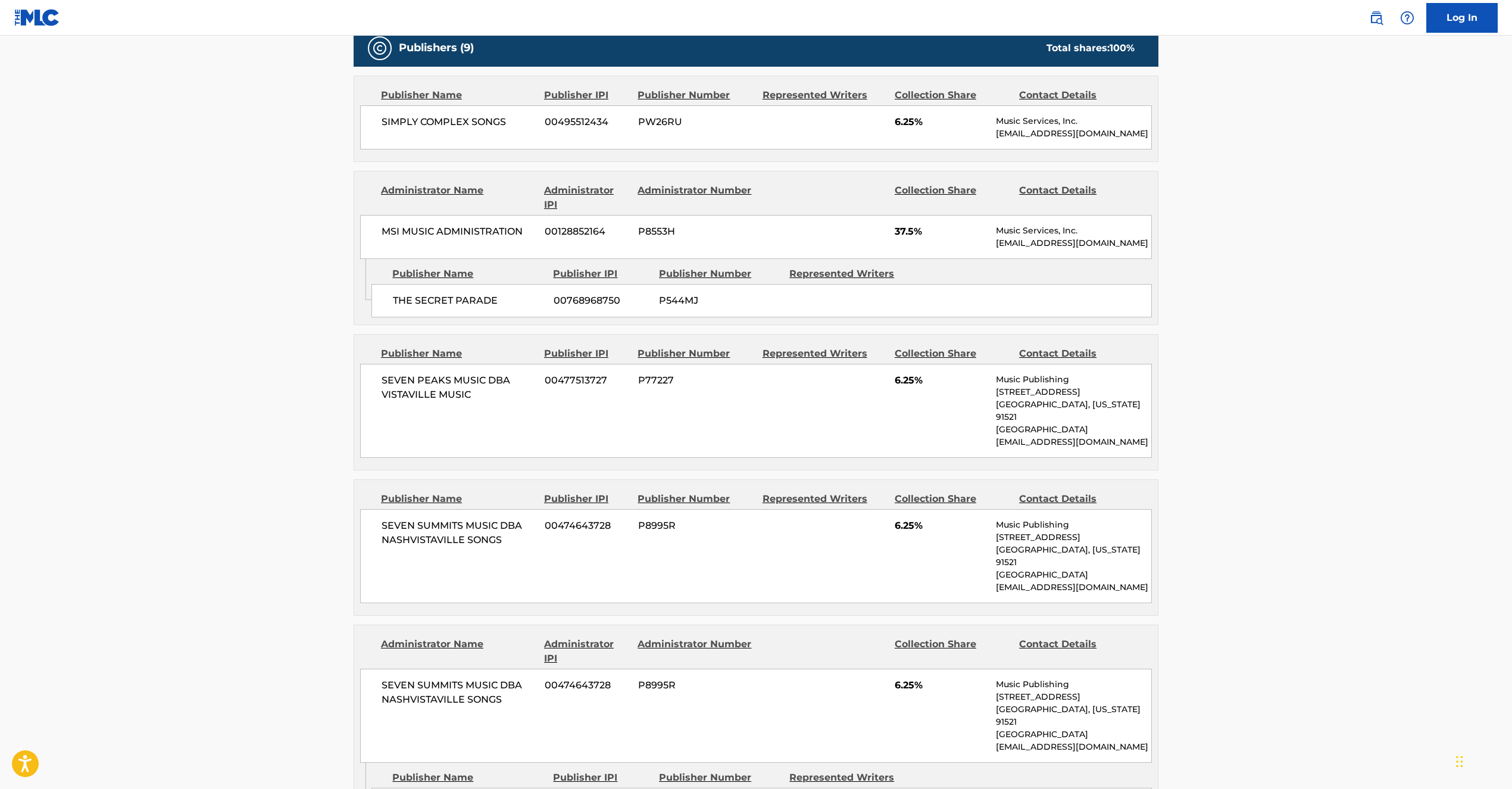
click at [641, 444] on div "SEVEN PEAKS MUSIC DBA VISTAVILLE MUSIC 00477513727 P77227 6.25% Music Publishin…" at bounding box center [756, 411] width 792 height 94
click at [495, 395] on span "SEVEN PEAKS MUSIC DBA VISTAVILLE MUSIC" at bounding box center [459, 388] width 154 height 28
click at [523, 434] on div "SEVEN PEAKS MUSIC DBA VISTAVILLE MUSIC 00477513727 P77227 6.25% Music Publishin…" at bounding box center [756, 411] width 792 height 94
click at [416, 406] on div "SEVEN PEAKS MUSIC DBA VISTAVILLE MUSIC 00477513727 P77227 6.25% Music Publishin…" at bounding box center [756, 411] width 792 height 94
click at [488, 398] on span "SEVEN PEAKS MUSIC DBA VISTAVILLE MUSIC" at bounding box center [459, 388] width 154 height 28
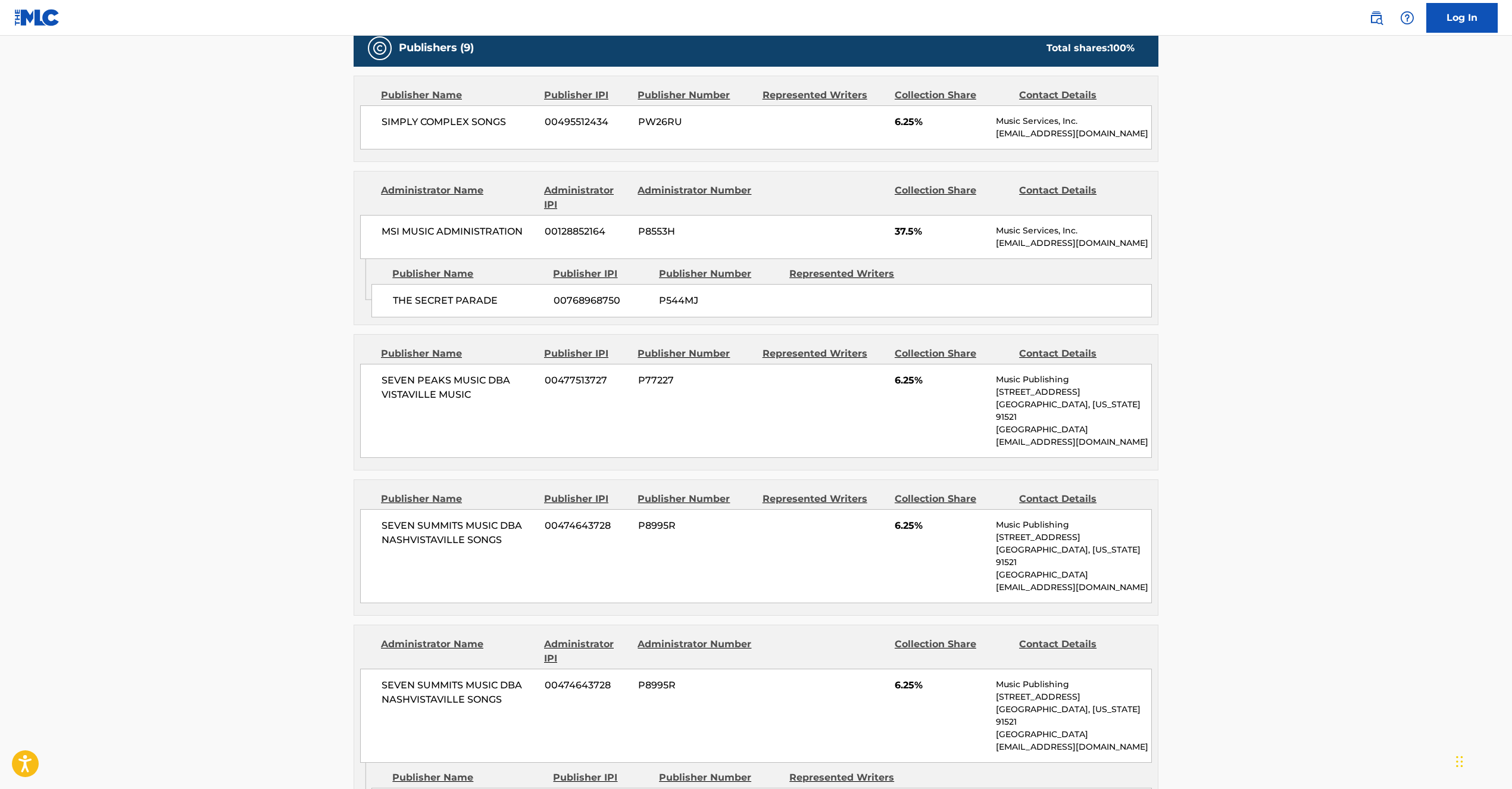
click at [1499, 249] on main "< Back to public search results Copy work link SURVIVORS Work Detail Member Wor…" at bounding box center [756, 787] width 1512 height 2644
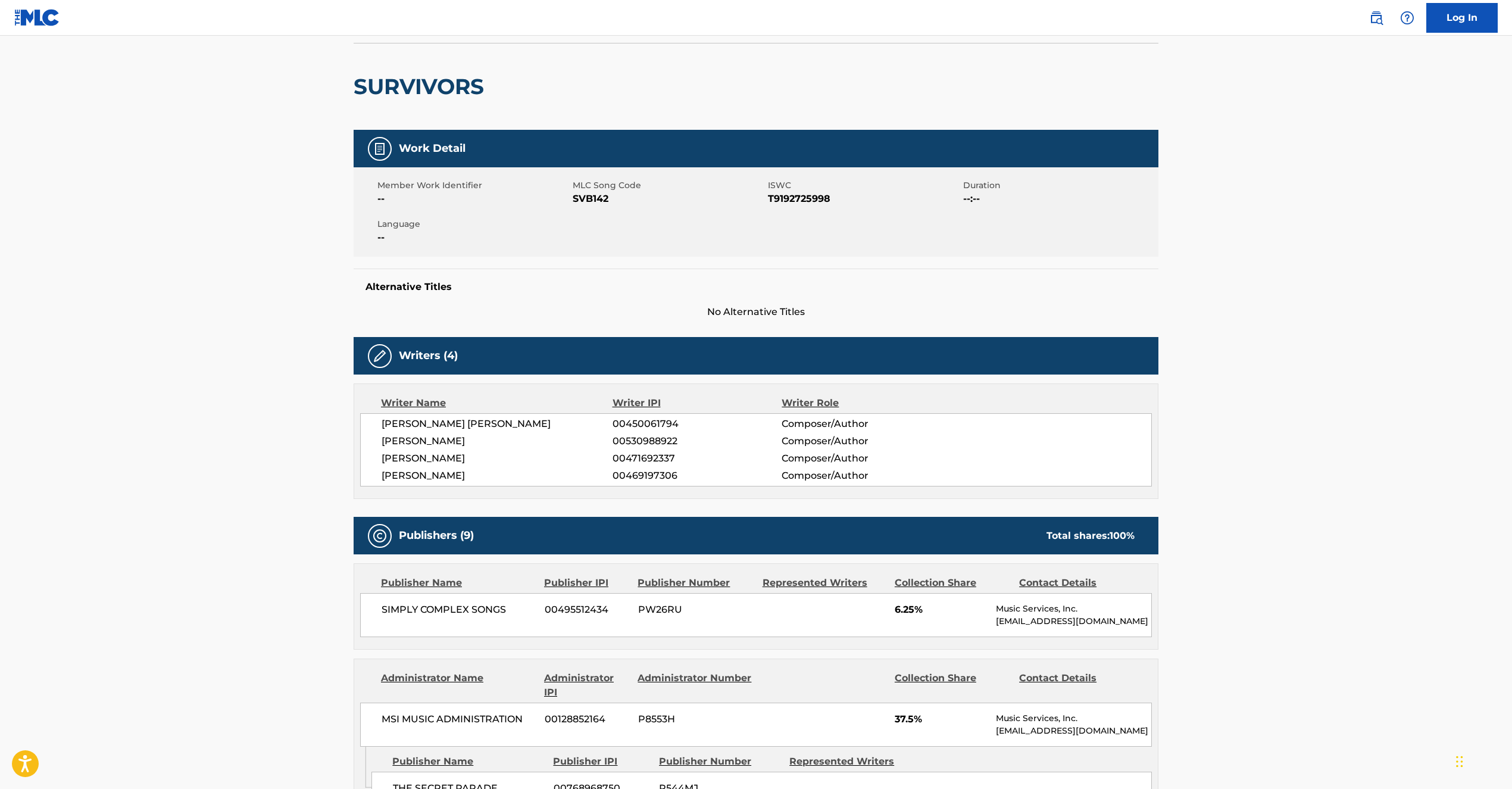
scroll to position [78, 0]
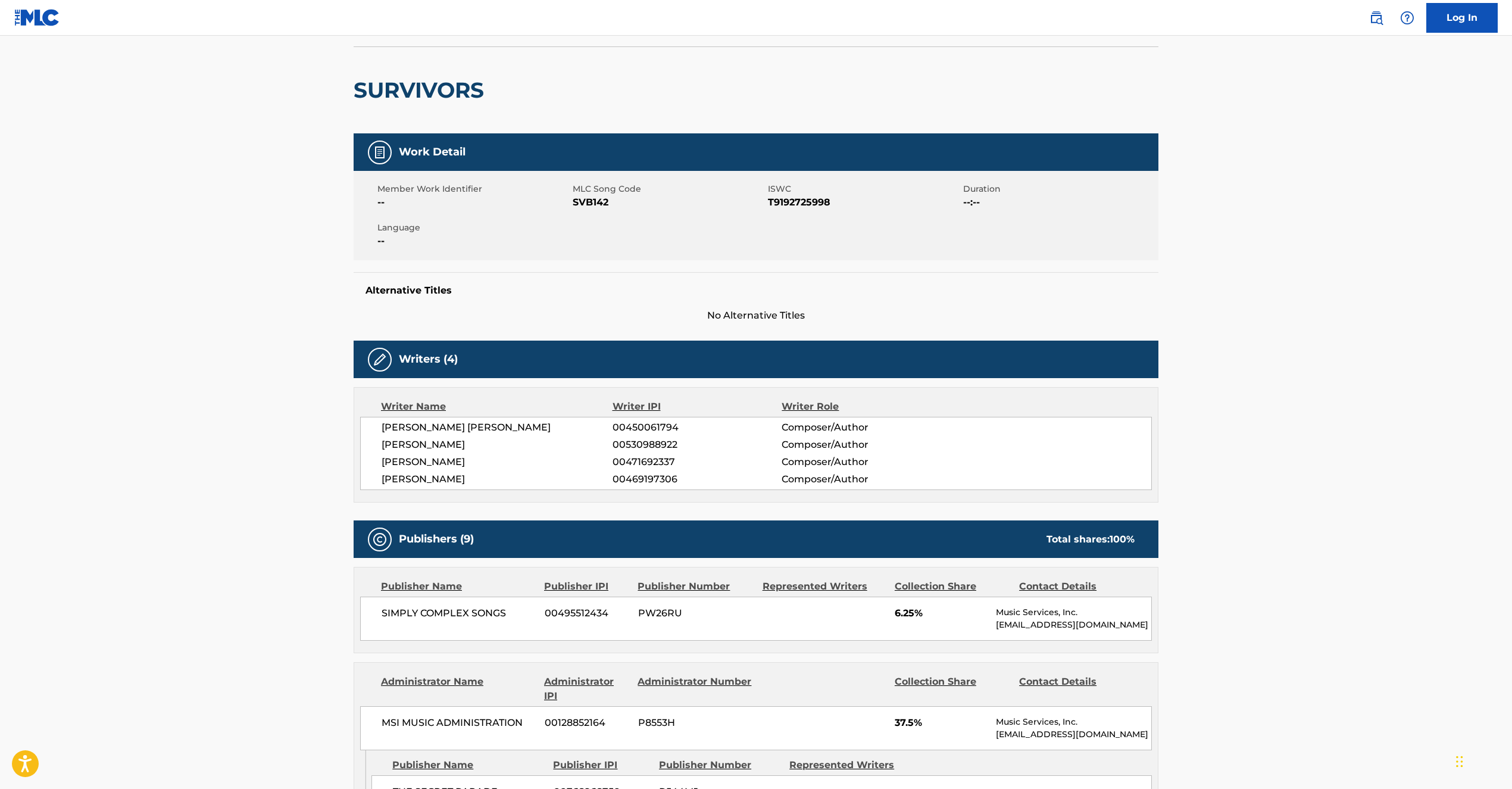
drag, startPoint x: 562, startPoint y: 199, endPoint x: 567, endPoint y: 190, distance: 10.3
click at [564, 199] on span "--" at bounding box center [473, 203] width 193 height 15
drag, startPoint x: 573, startPoint y: 188, endPoint x: 629, endPoint y: 206, distance: 58.8
click at [629, 206] on div "MLC Song Code SVB142" at bounding box center [670, 196] width 196 height 27
copy div "MLC Song Code SVB142"
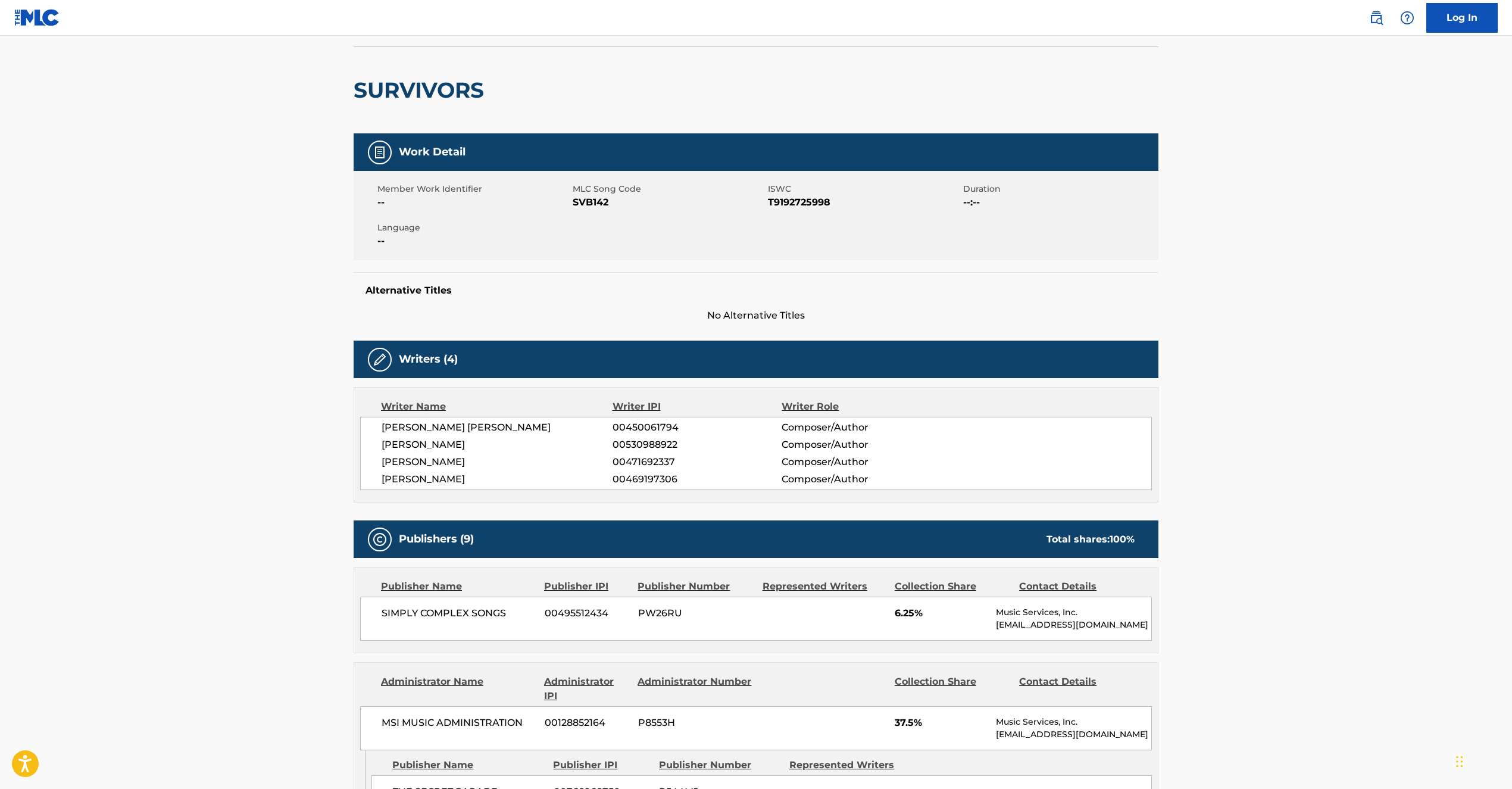
scroll to position [1717, 0]
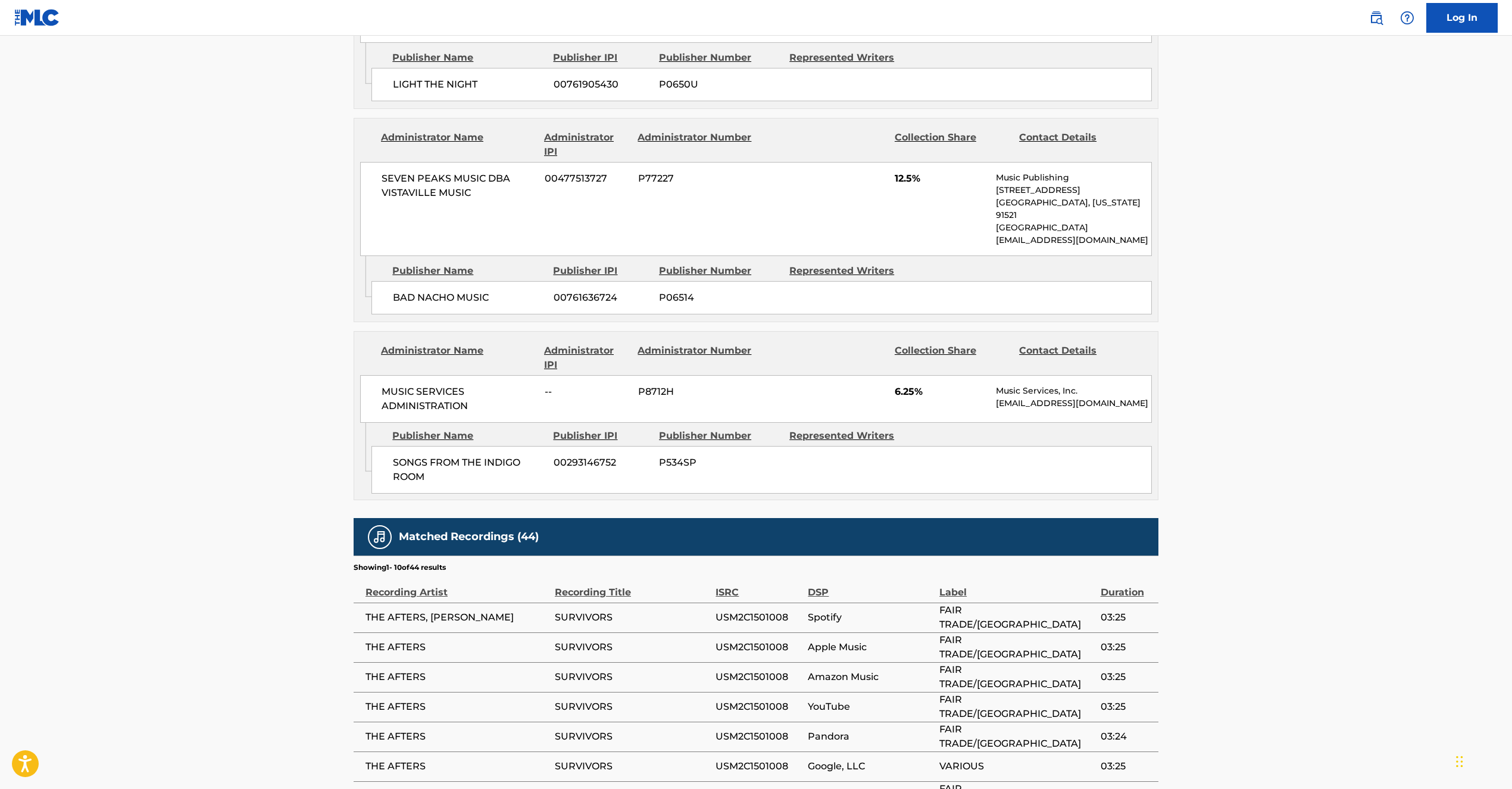
click at [717, 446] on div "SONGS FROM THE INDIGO ROOM 00293146752 P534SP" at bounding box center [762, 470] width 781 height 48
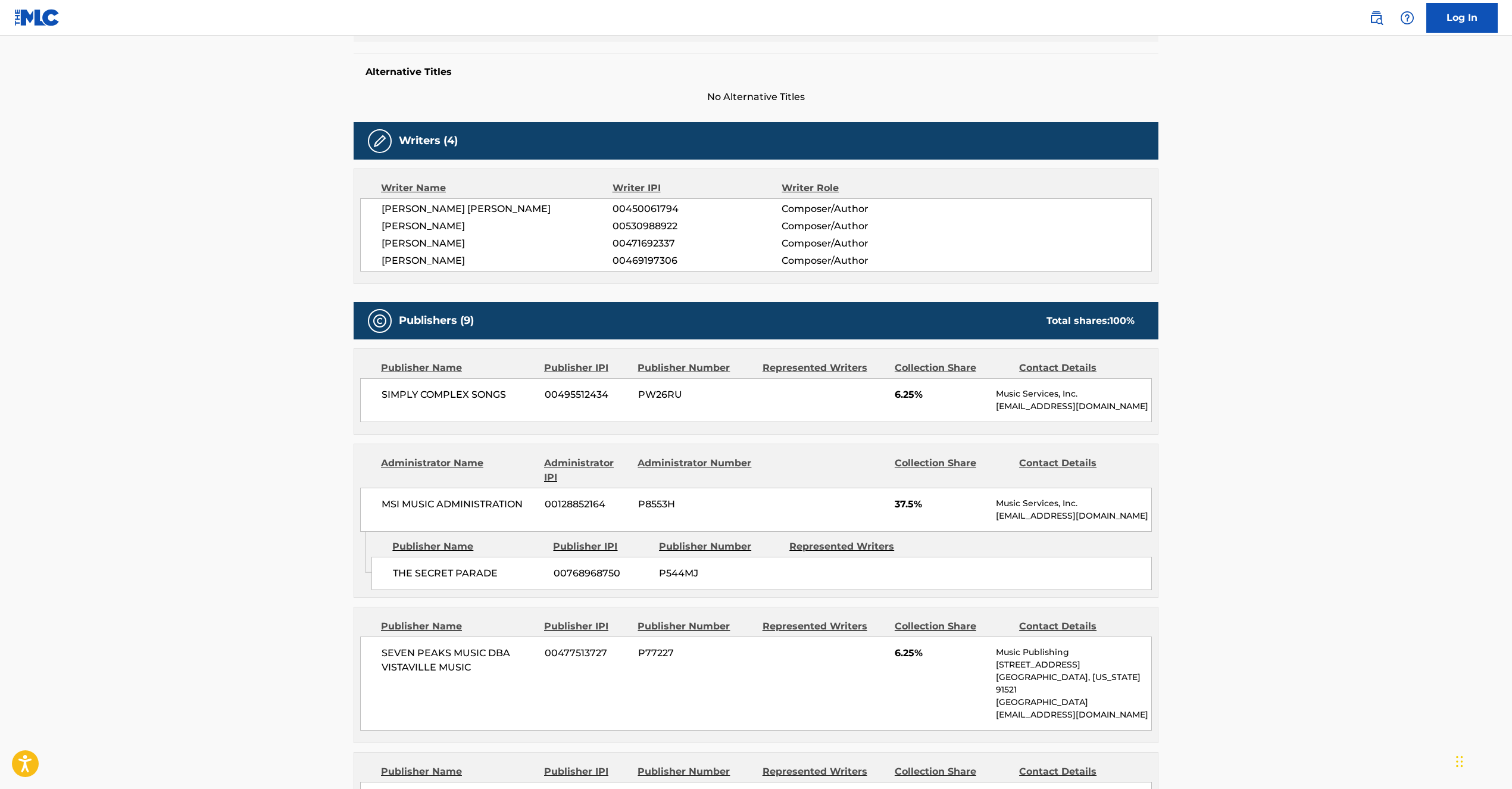
click at [1369, 18] on img at bounding box center [1376, 18] width 15 height 15
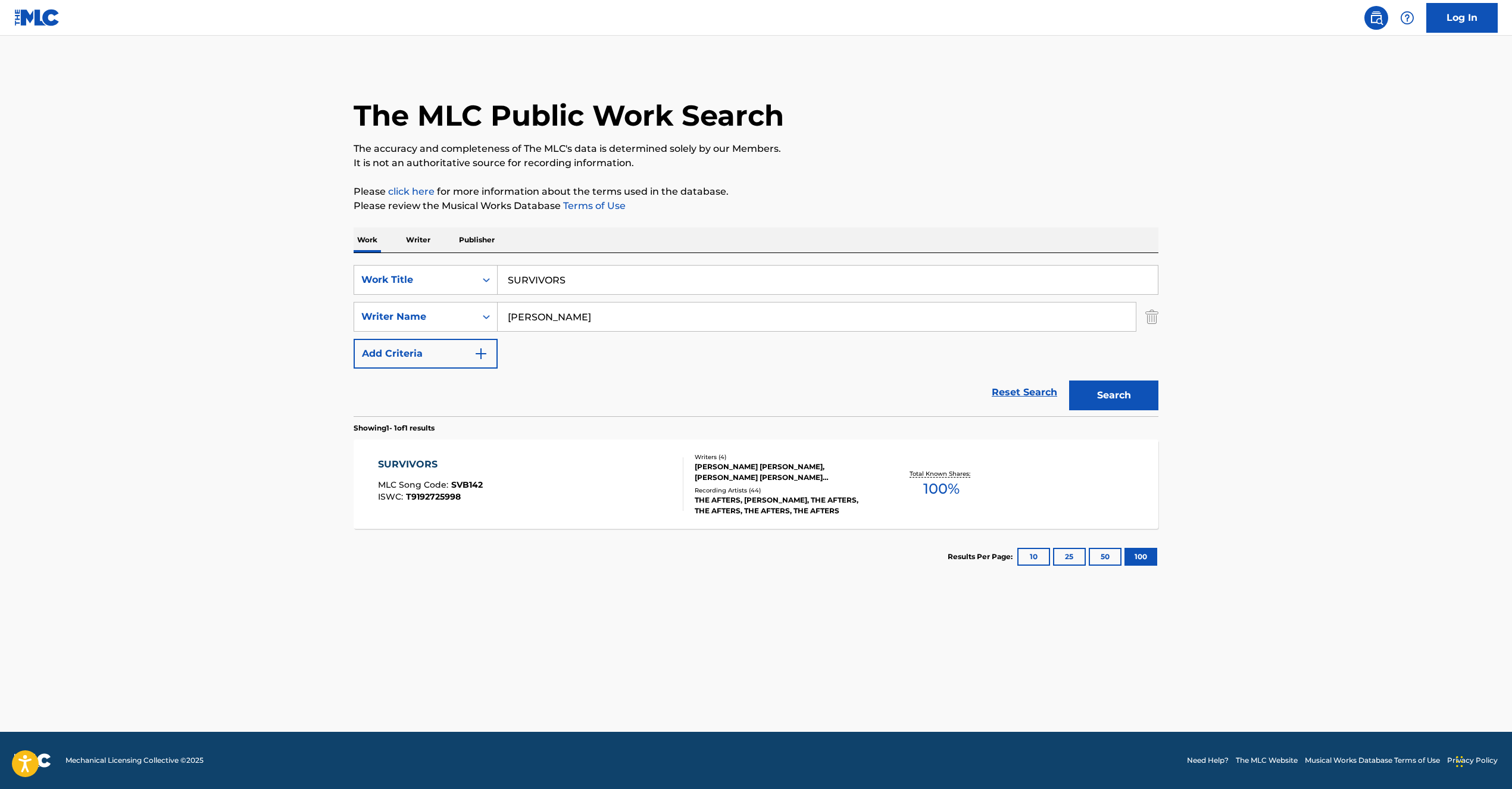
click at [644, 301] on div "SearchWithCriteria5678ac14-2d12-4efd-a985-280416486c44 Work Title SURVIVORS Sea…" at bounding box center [756, 316] width 805 height 104
click at [431, 262] on div "SearchWithCriteria5678ac14-2d12-4efd-a985-280416486c44 Work Title SURVIVORS Sea…" at bounding box center [756, 335] width 805 height 163
paste input "H-TOWN BOUNCE', 'WAYS TO TREAT A WOMAN"
drag, startPoint x: 605, startPoint y: 274, endPoint x: 517, endPoint y: 259, distance: 89.3
click at [517, 260] on div "SearchWithCriteria5678ac14-2d12-4efd-a985-280416486c44 Work Title H-TOWN BOUNCE…" at bounding box center [756, 335] width 805 height 163
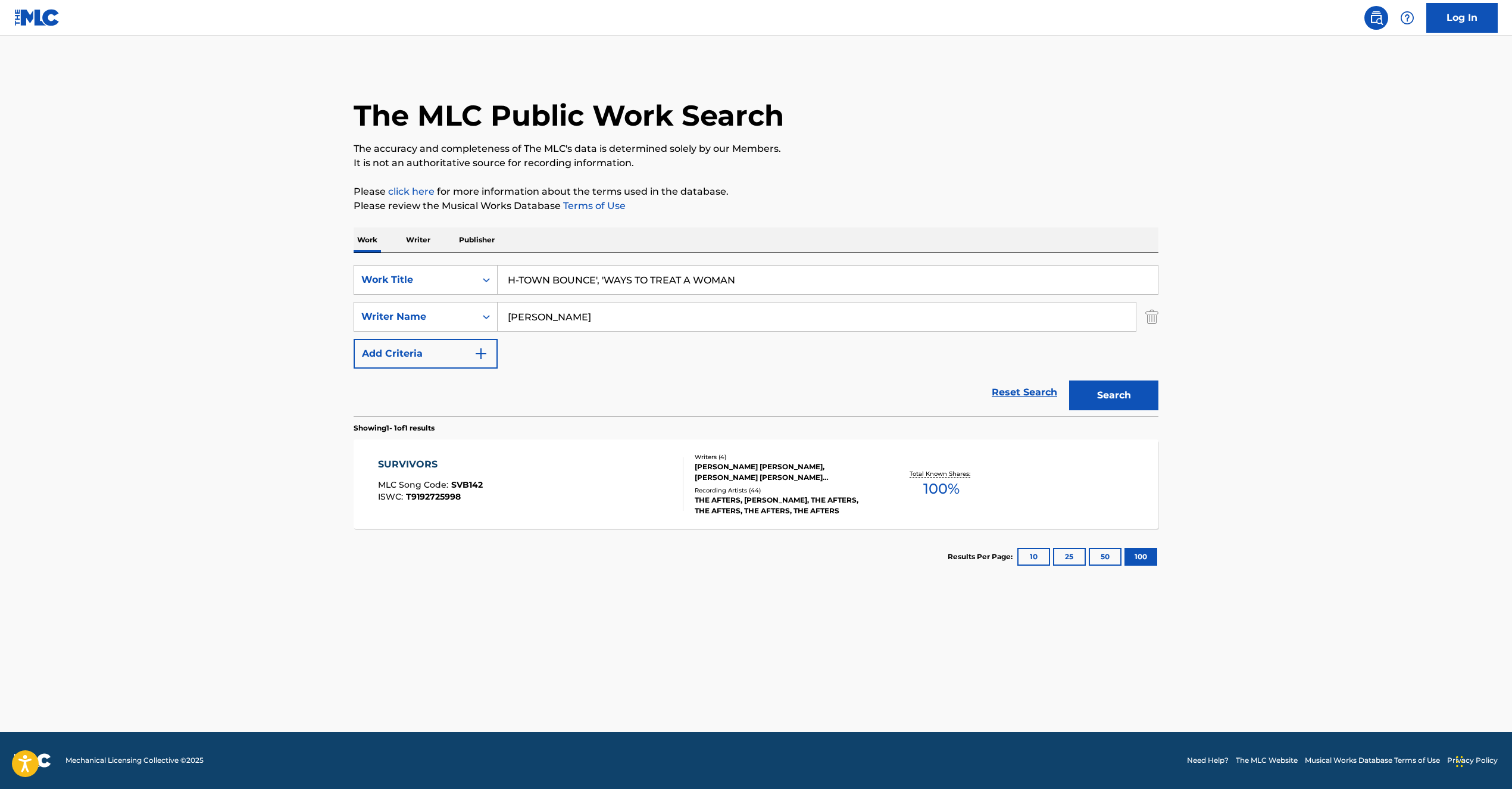
drag, startPoint x: 605, startPoint y: 279, endPoint x: 492, endPoint y: 262, distance: 114.3
click at [492, 262] on div "SearchWithCriteria5678ac14-2d12-4efd-a985-280416486c44 Work Title H-TOWN BOUNCE…" at bounding box center [756, 335] width 805 height 163
type input "WAYS TO TREAT A WOMAN"
drag, startPoint x: 617, startPoint y: 315, endPoint x: 342, endPoint y: 297, distance: 275.6
click at [342, 297] on div "The MLC Public Work Search The accuracy and completeness of The MLC's data is d…" at bounding box center [756, 325] width 834 height 520
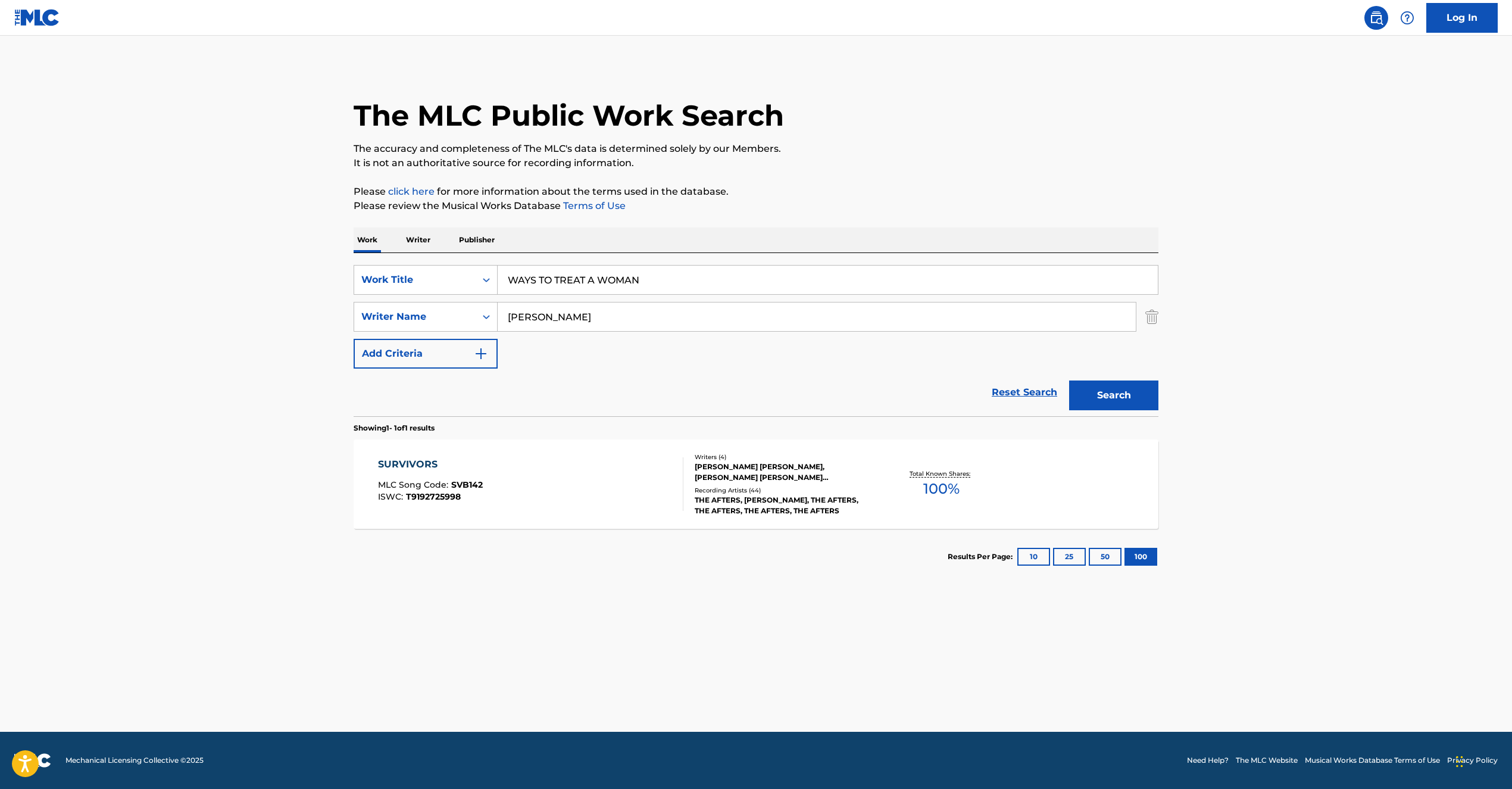
paste input "[PERSON_NAME], [PERSON_NAME] [PERSON_NAME]"
click at [661, 308] on input "[PERSON_NAME], [PERSON_NAME] [PERSON_NAME]" at bounding box center [817, 316] width 638 height 28
drag, startPoint x: 657, startPoint y: 315, endPoint x: 352, endPoint y: 286, distance: 306.4
click at [352, 286] on div "The MLC Public Work Search The accuracy and completeness of The MLC's data is d…" at bounding box center [756, 325] width 834 height 520
click at [1128, 395] on button "Search" at bounding box center [1114, 395] width 89 height 30
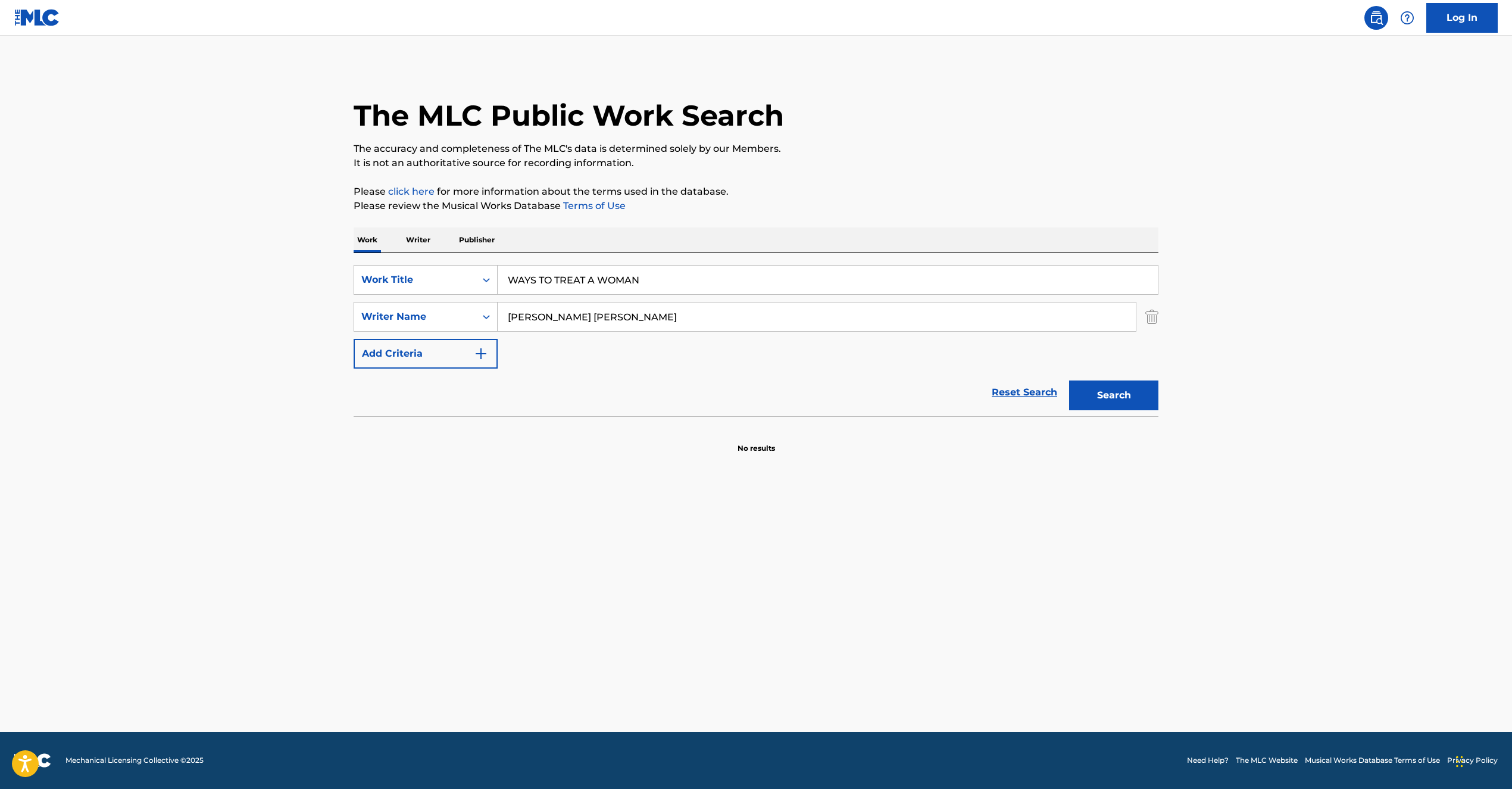
click at [578, 338] on div "SearchWithCriteria5678ac14-2d12-4efd-a985-280416486c44 Work Title WAYS TO TREAT…" at bounding box center [756, 316] width 805 height 104
drag, startPoint x: 556, startPoint y: 315, endPoint x: 706, endPoint y: 323, distance: 150.2
click at [706, 323] on input "[PERSON_NAME] [PERSON_NAME]" at bounding box center [817, 316] width 638 height 28
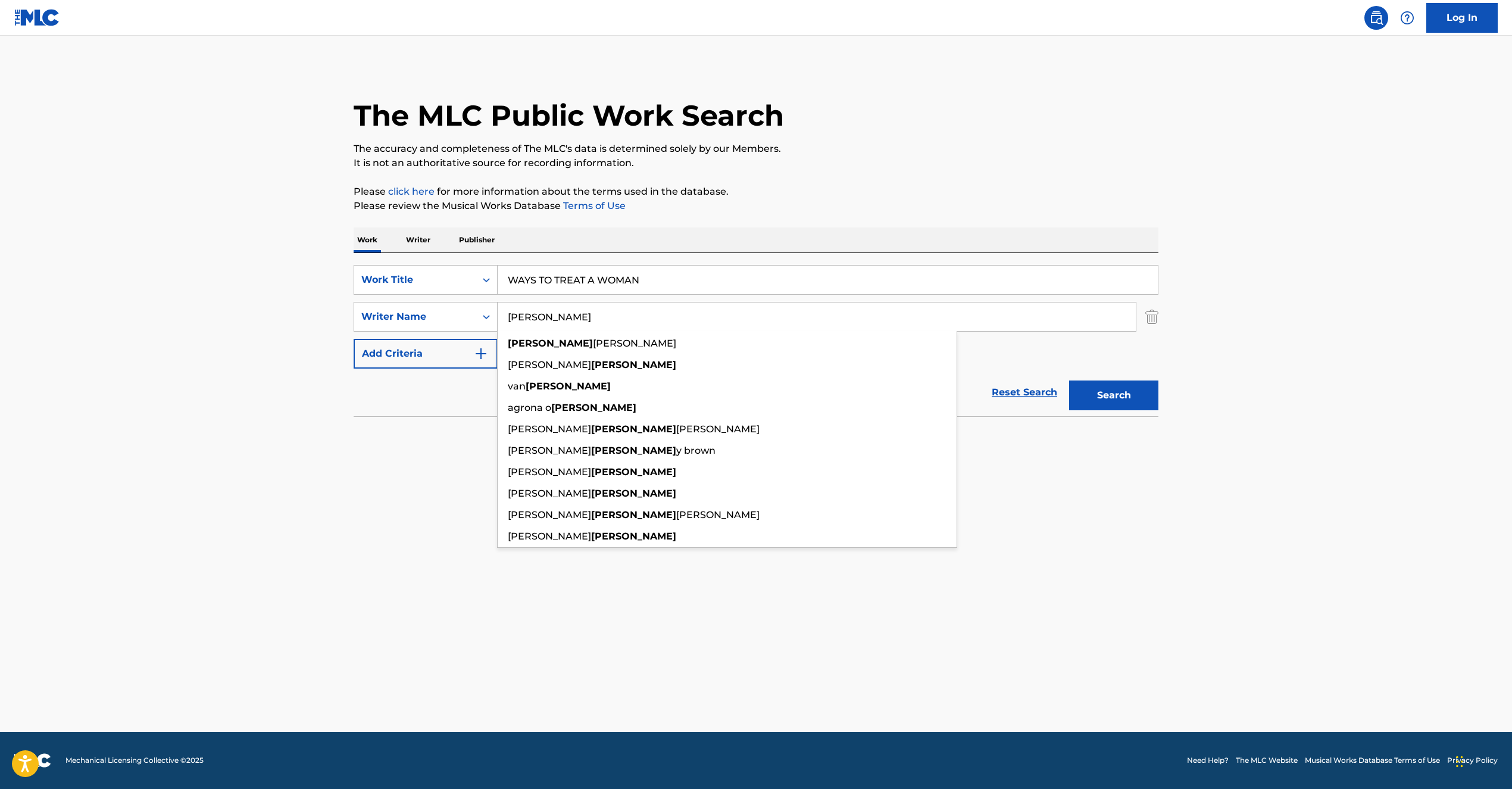
type input "[PERSON_NAME]"
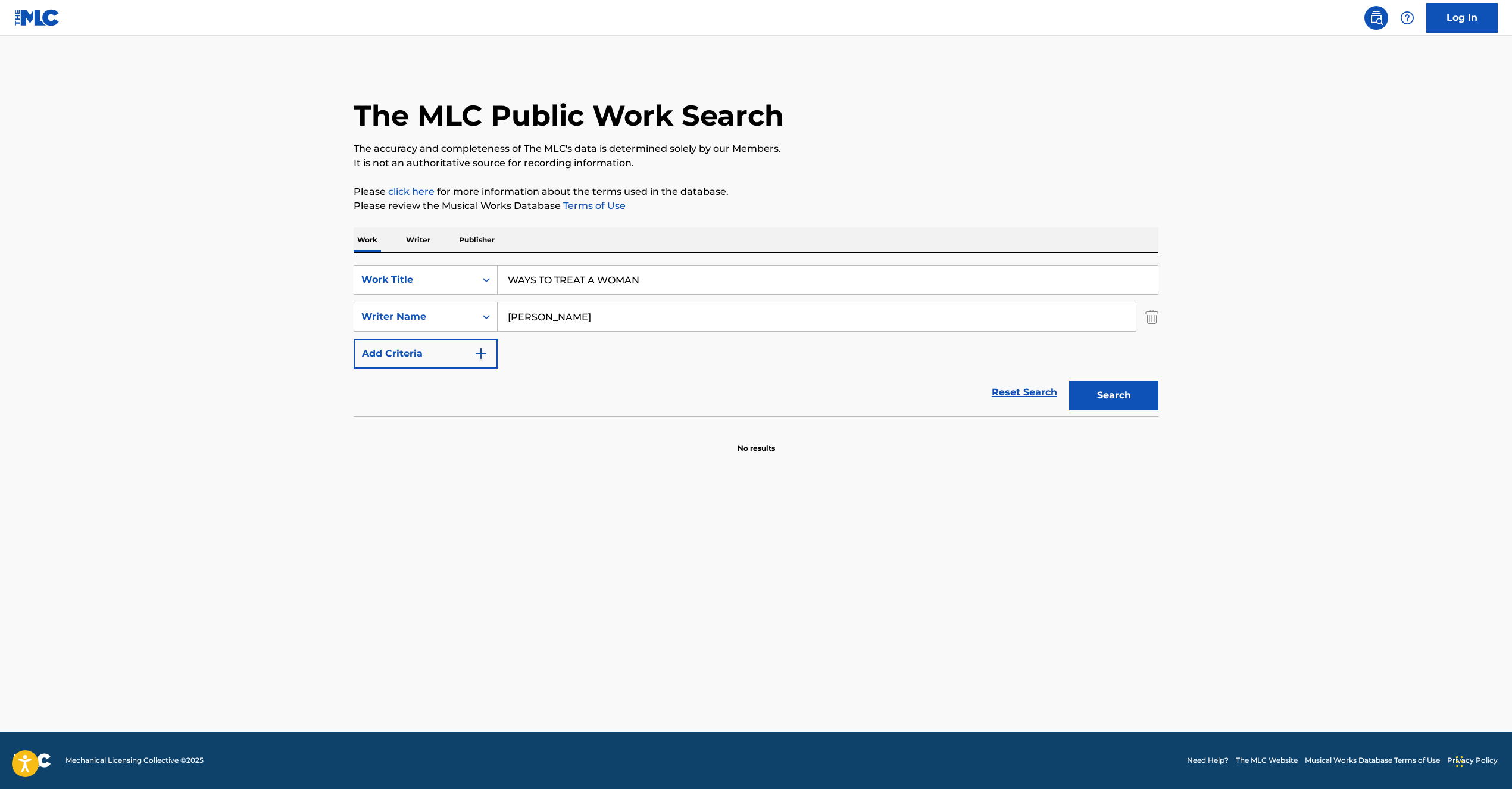
click at [1129, 406] on button "Search" at bounding box center [1114, 395] width 89 height 30
click at [1227, 536] on main "The MLC Public Work Search The accuracy and completeness of The MLC's data is d…" at bounding box center [756, 384] width 1512 height 696
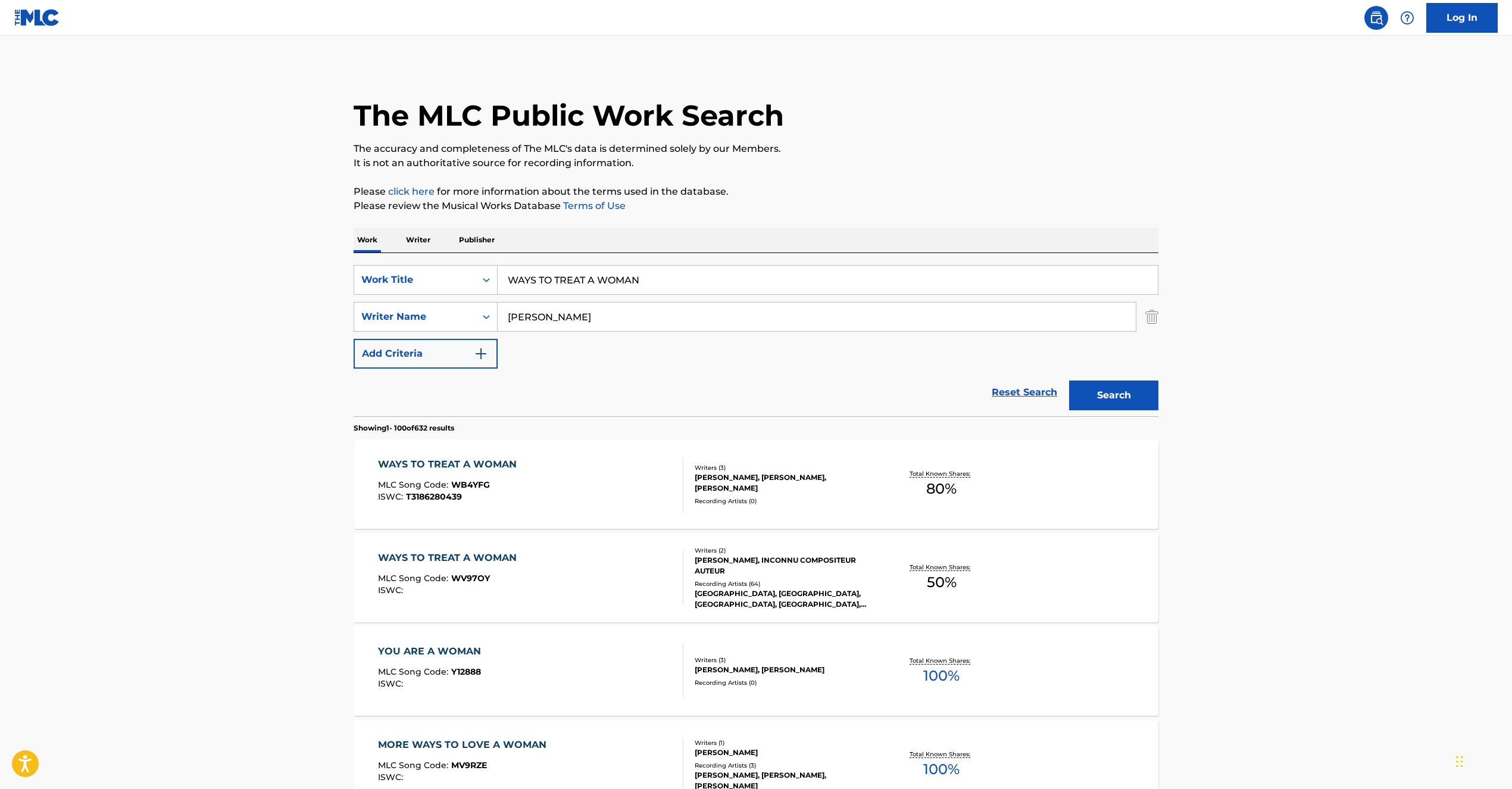
click at [593, 500] on div "WAYS TO TREAT A WOMAN MLC Song Code : WB4YFG ISWC : T3186280439" at bounding box center [531, 484] width 306 height 54
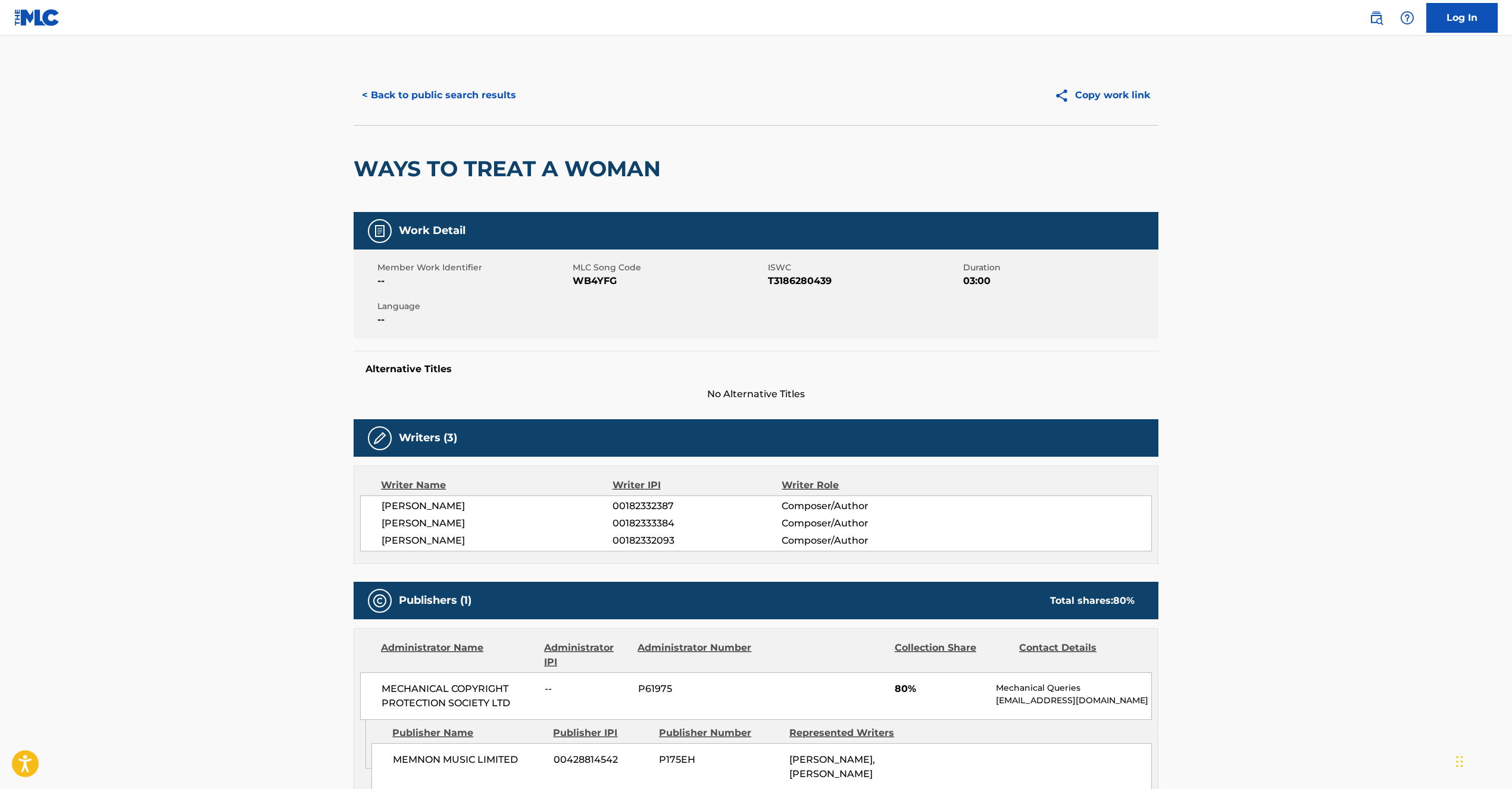
click at [1272, 305] on main "< Back to public search results Copy work link WAYS TO TREAT A WOMAN Work Detai…" at bounding box center [756, 473] width 1512 height 873
click at [1384, 15] on link at bounding box center [1376, 18] width 24 height 24
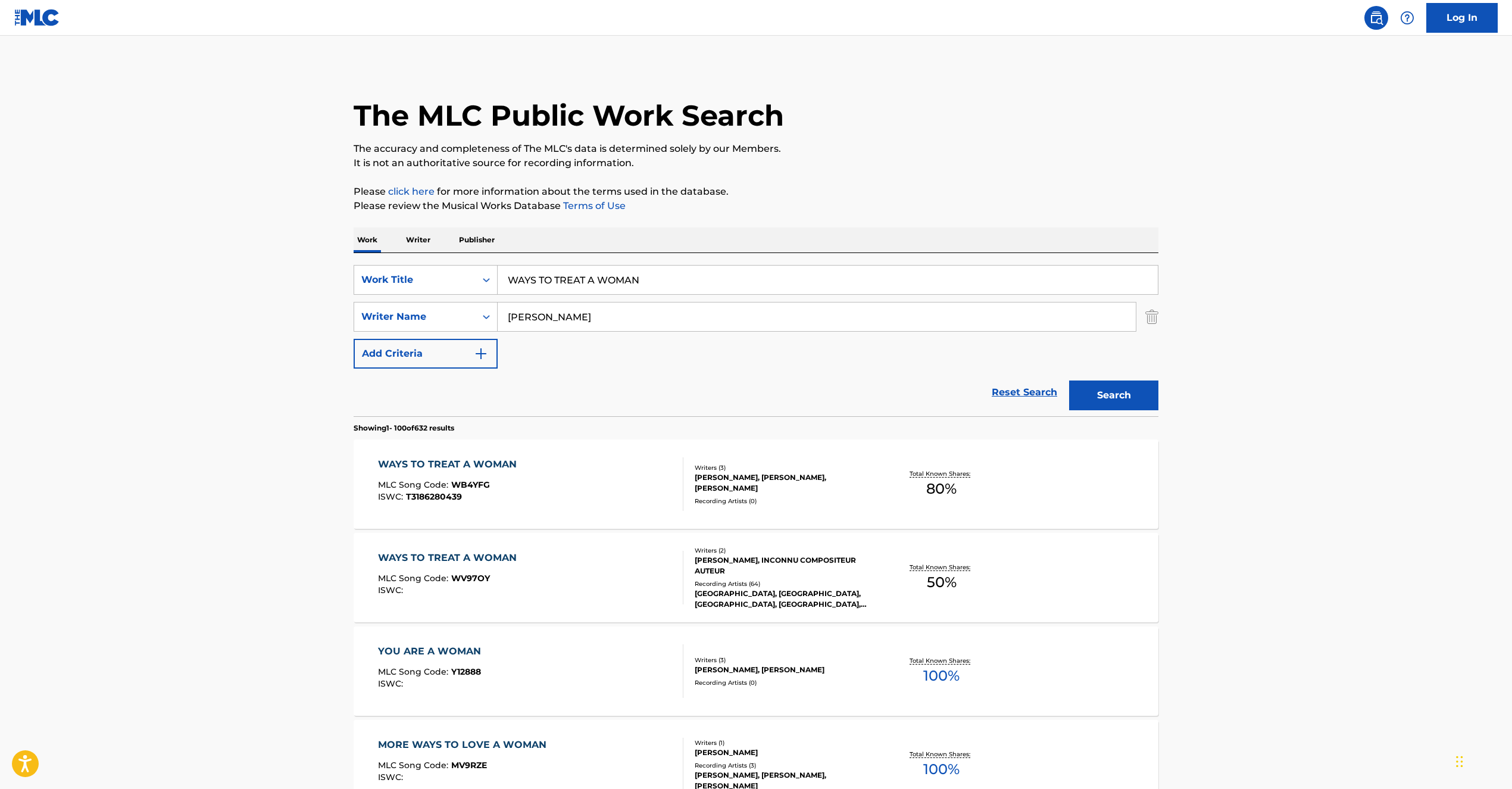
click at [752, 584] on div "Recording Artists ( 64 )" at bounding box center [785, 584] width 180 height 9
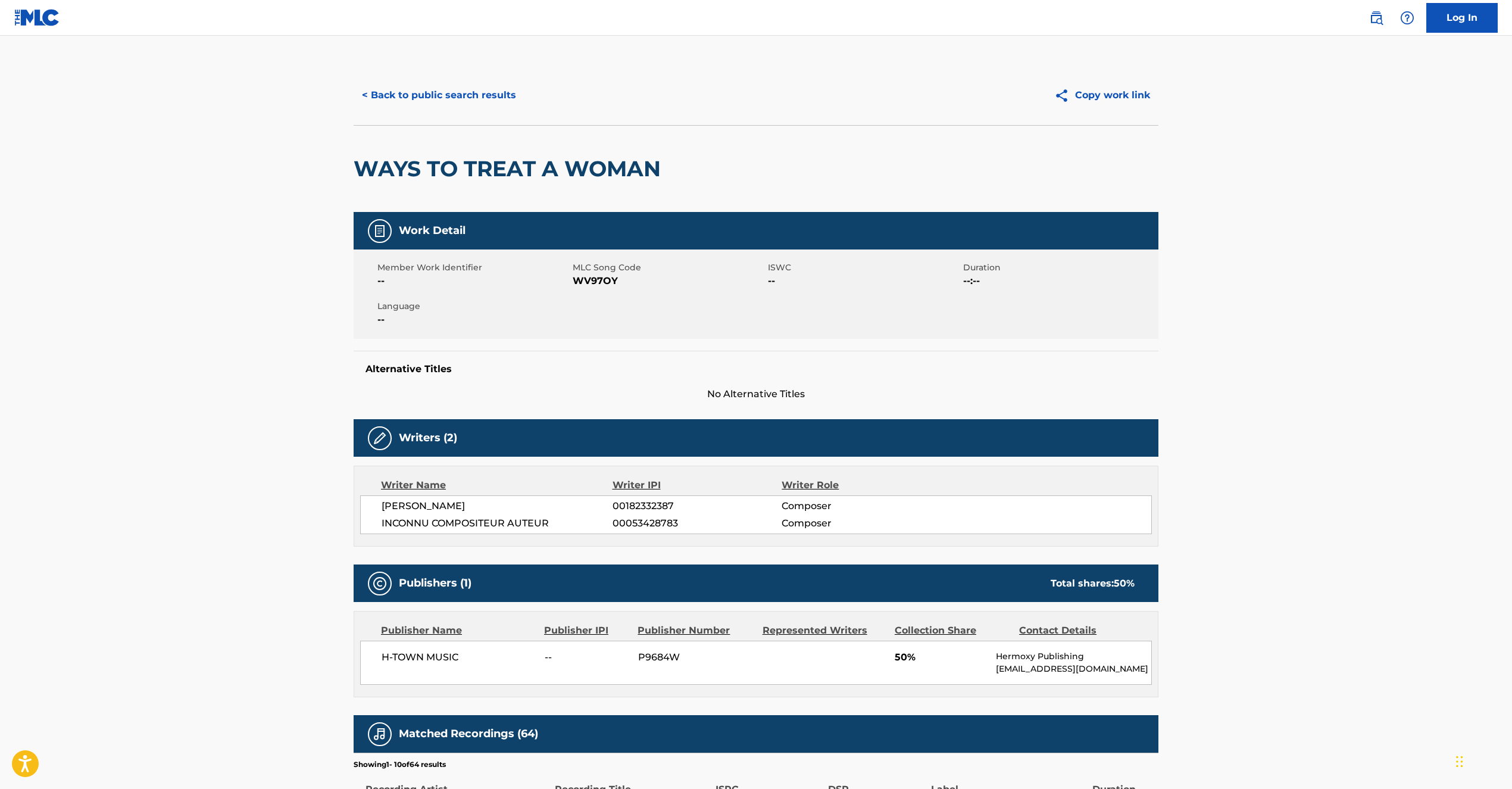
click at [1296, 284] on main "< Back to public search results Copy work link WAYS TO TREAT A WOMAN Work Detai…" at bounding box center [756, 598] width 1512 height 1124
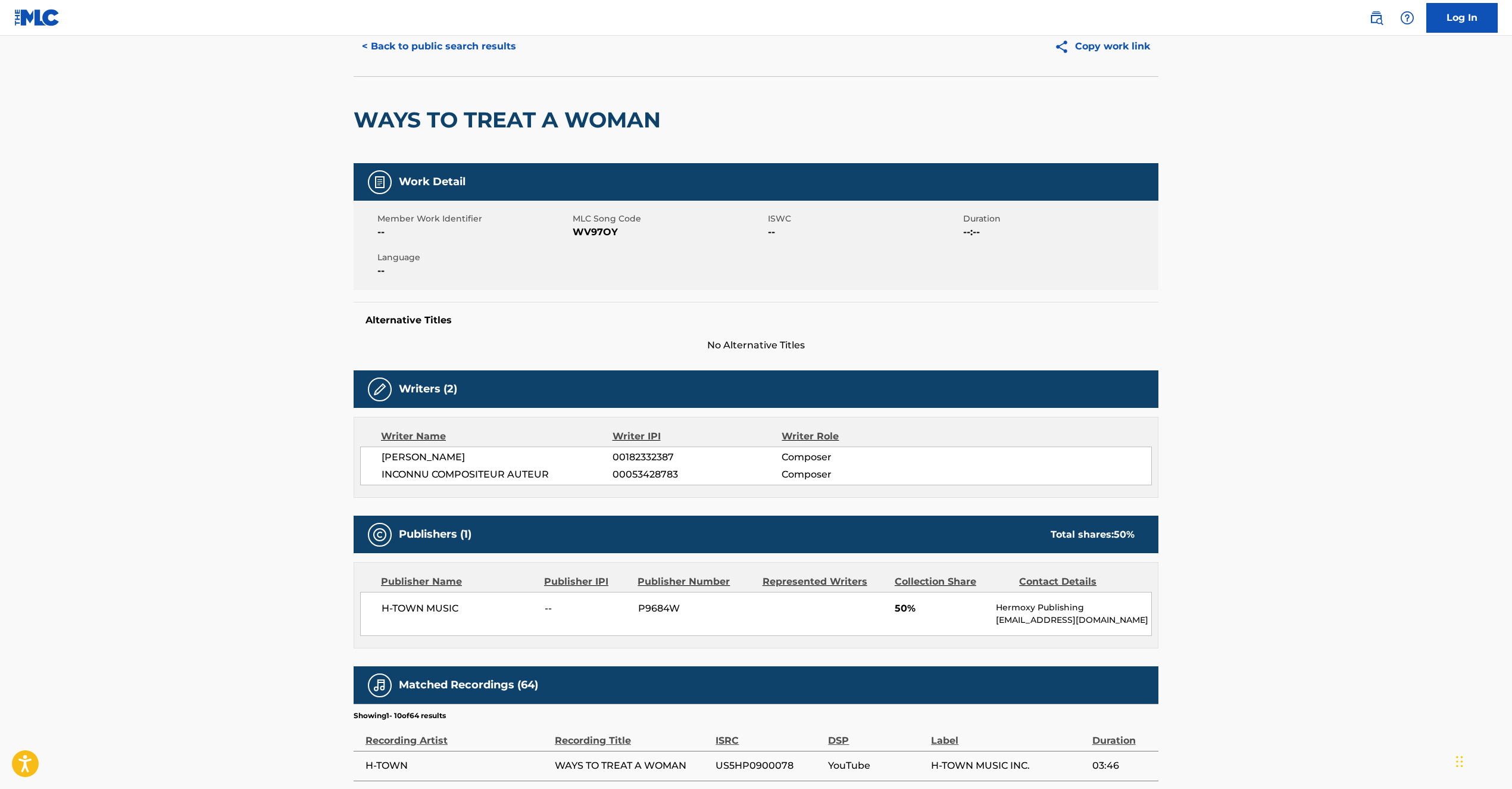
scroll to position [48, 0]
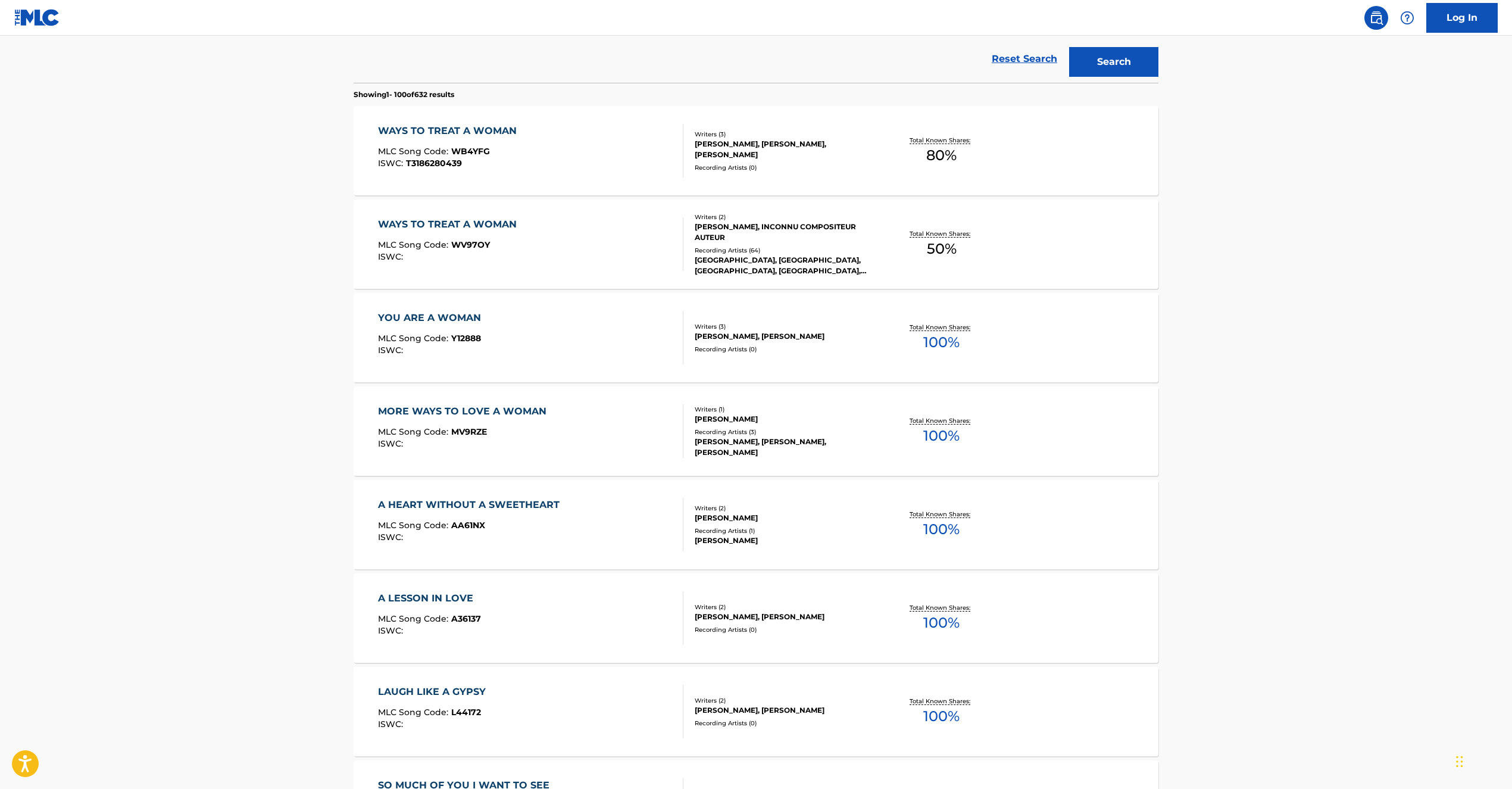
scroll to position [358, 0]
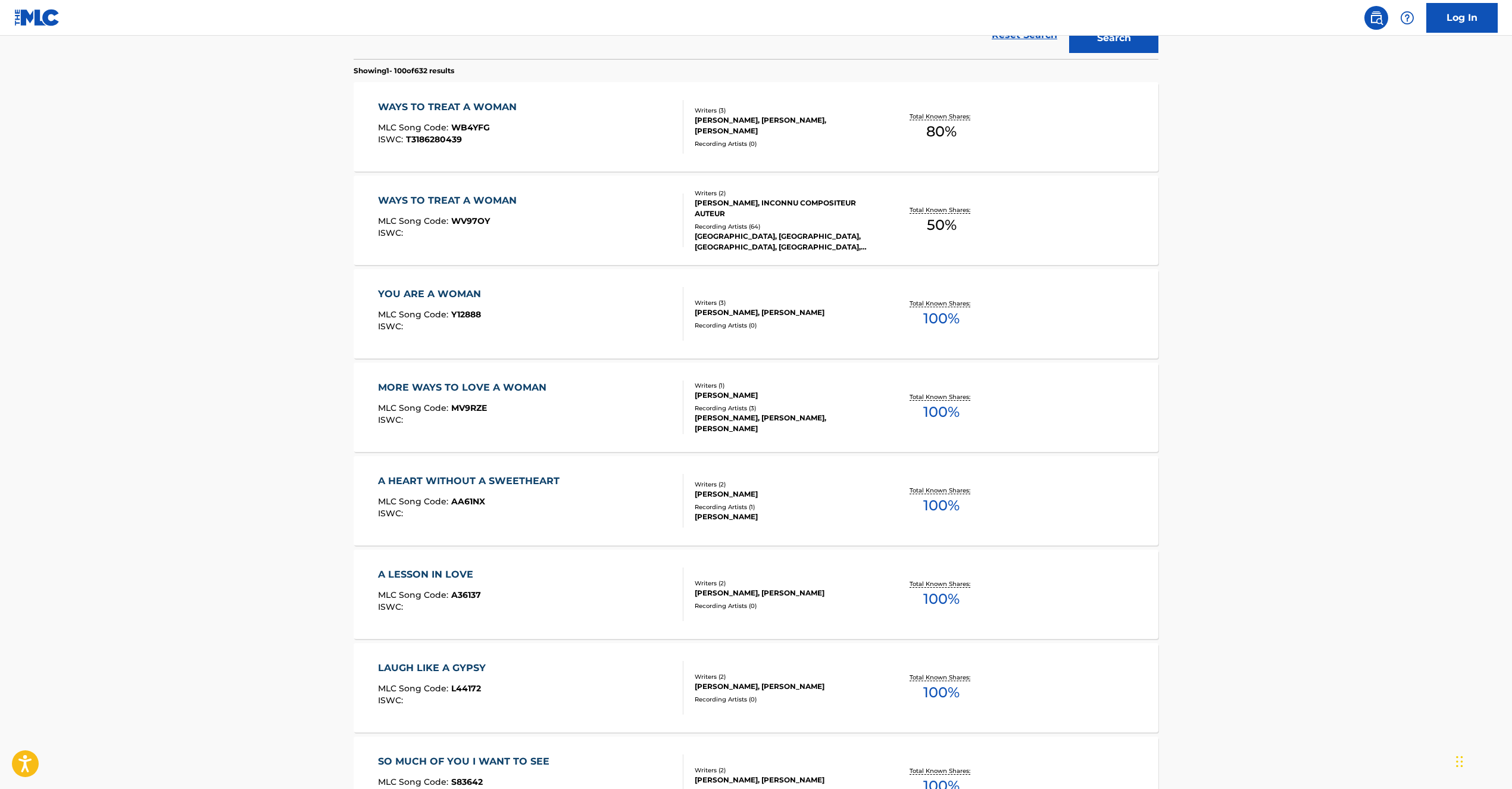
click at [614, 424] on div "MORE WAYS TO LOVE A WOMAN MLC Song Code : MV9RZE ISWC :" at bounding box center [531, 408] width 306 height 54
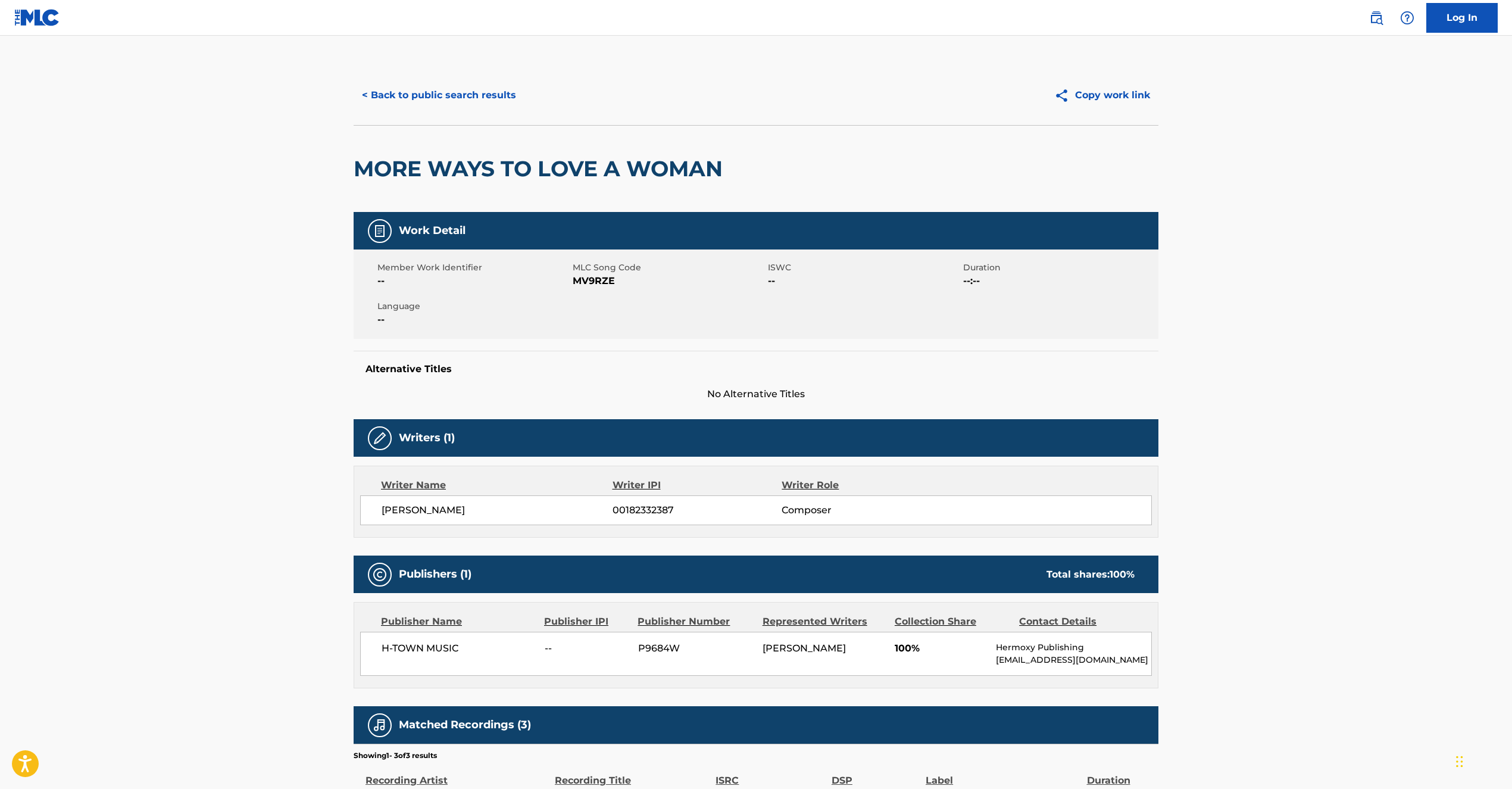
click at [1227, 434] on main "< Back to public search results Copy work link MORE WAYS TO LOVE A WOMAN Work D…" at bounding box center [756, 467] width 1512 height 863
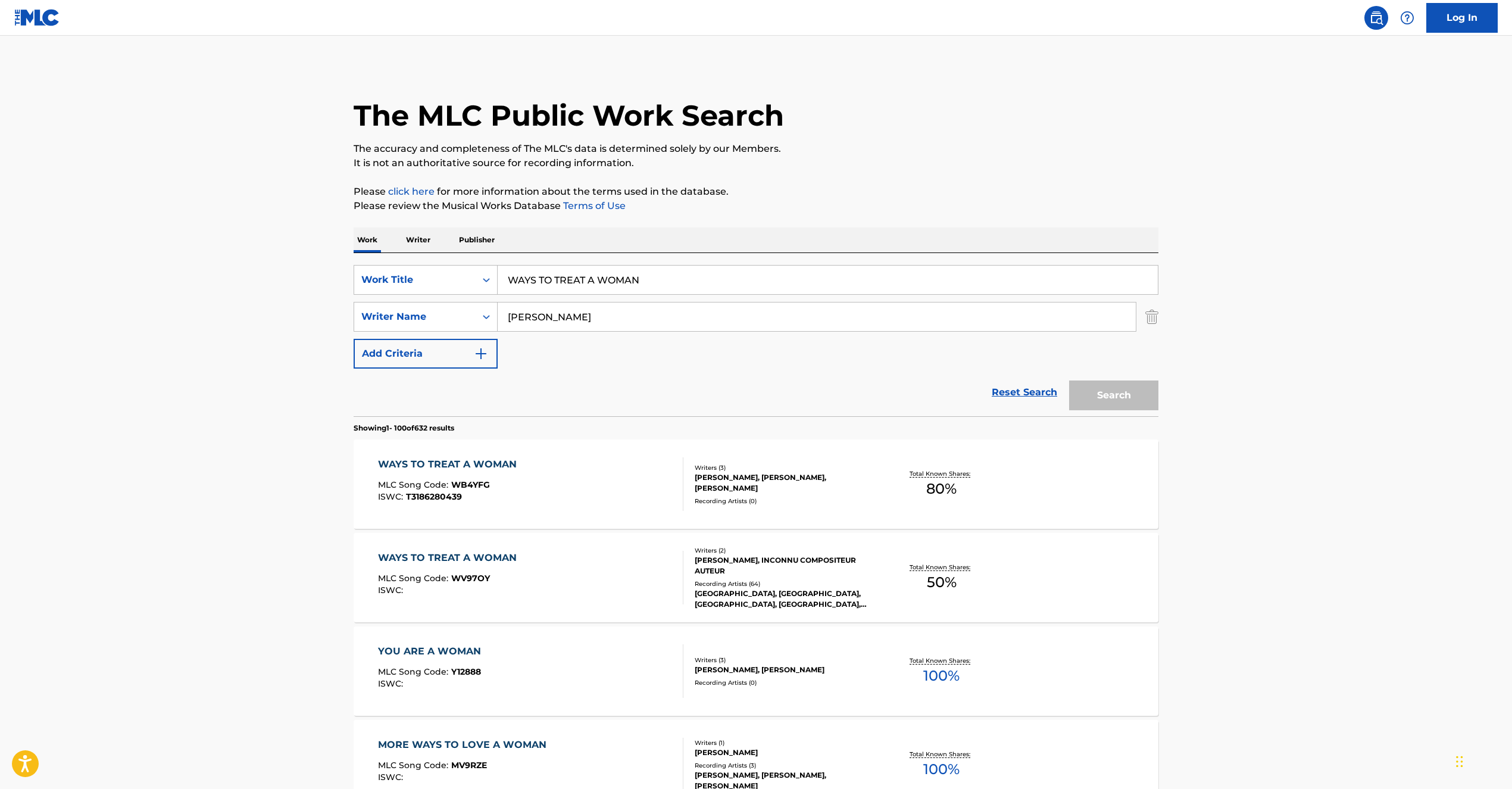
scroll to position [425, 0]
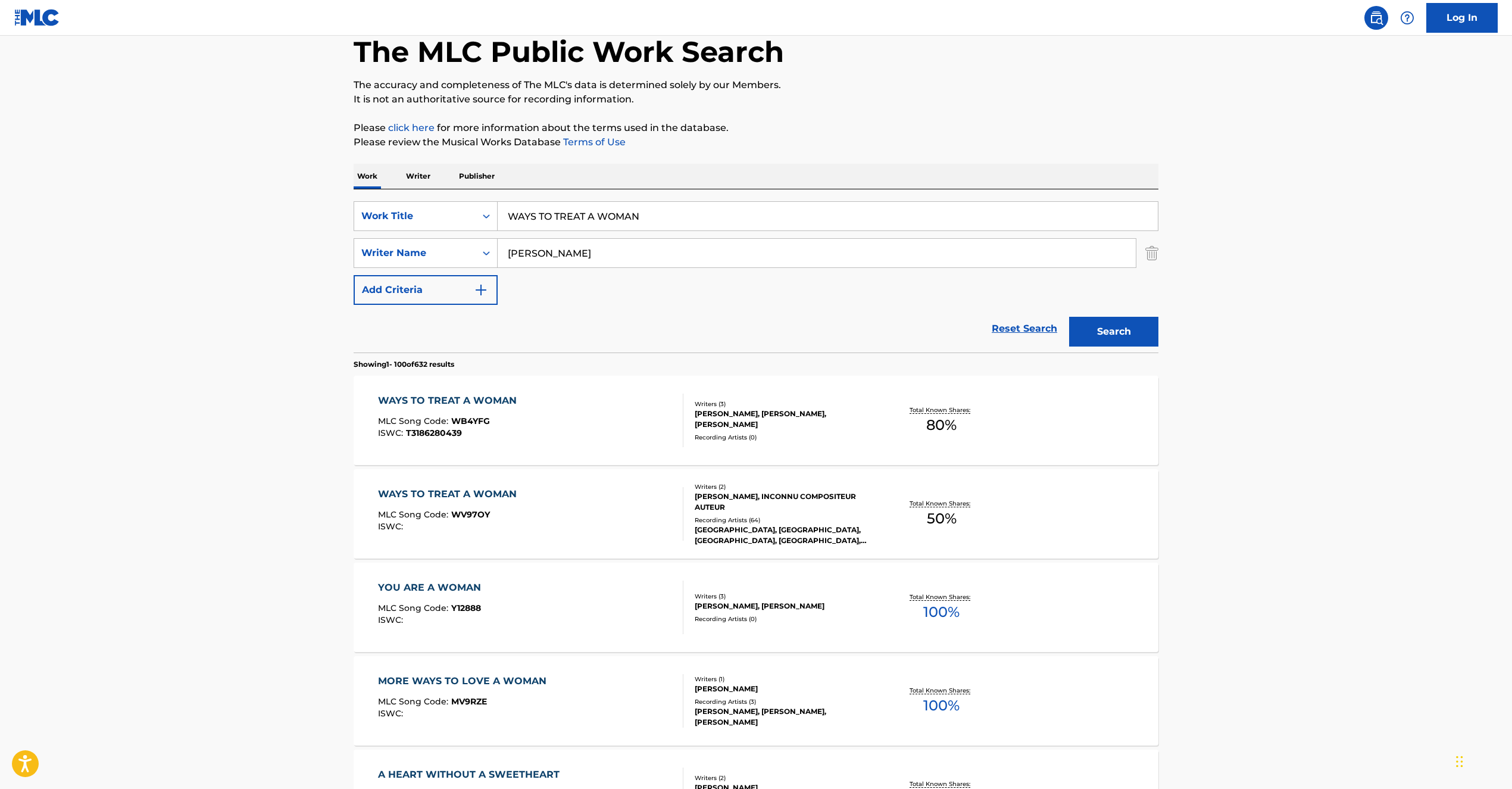
scroll to position [44, 0]
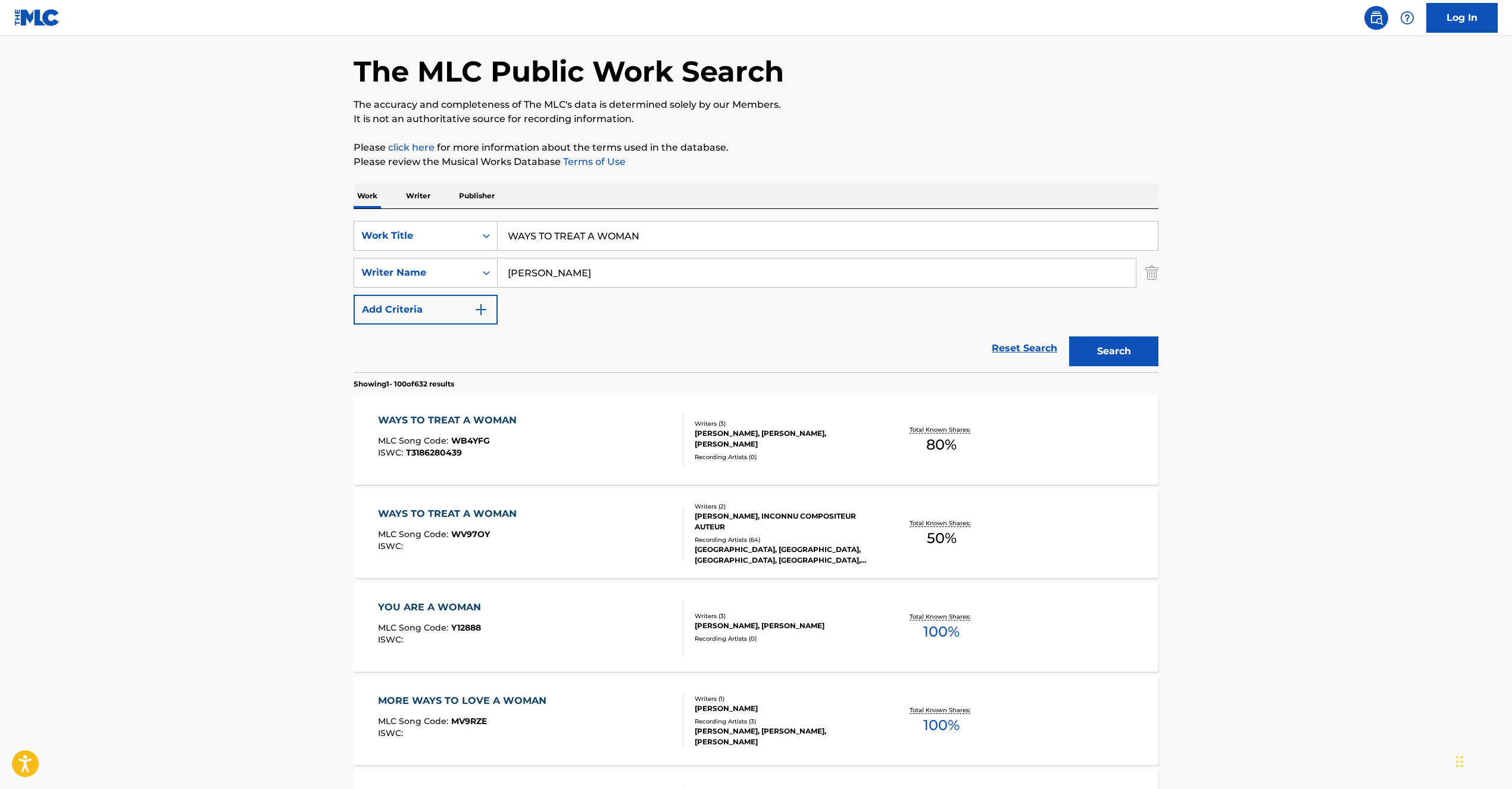
click at [837, 455] on div "Recording Artists ( 0 )" at bounding box center [785, 457] width 180 height 9
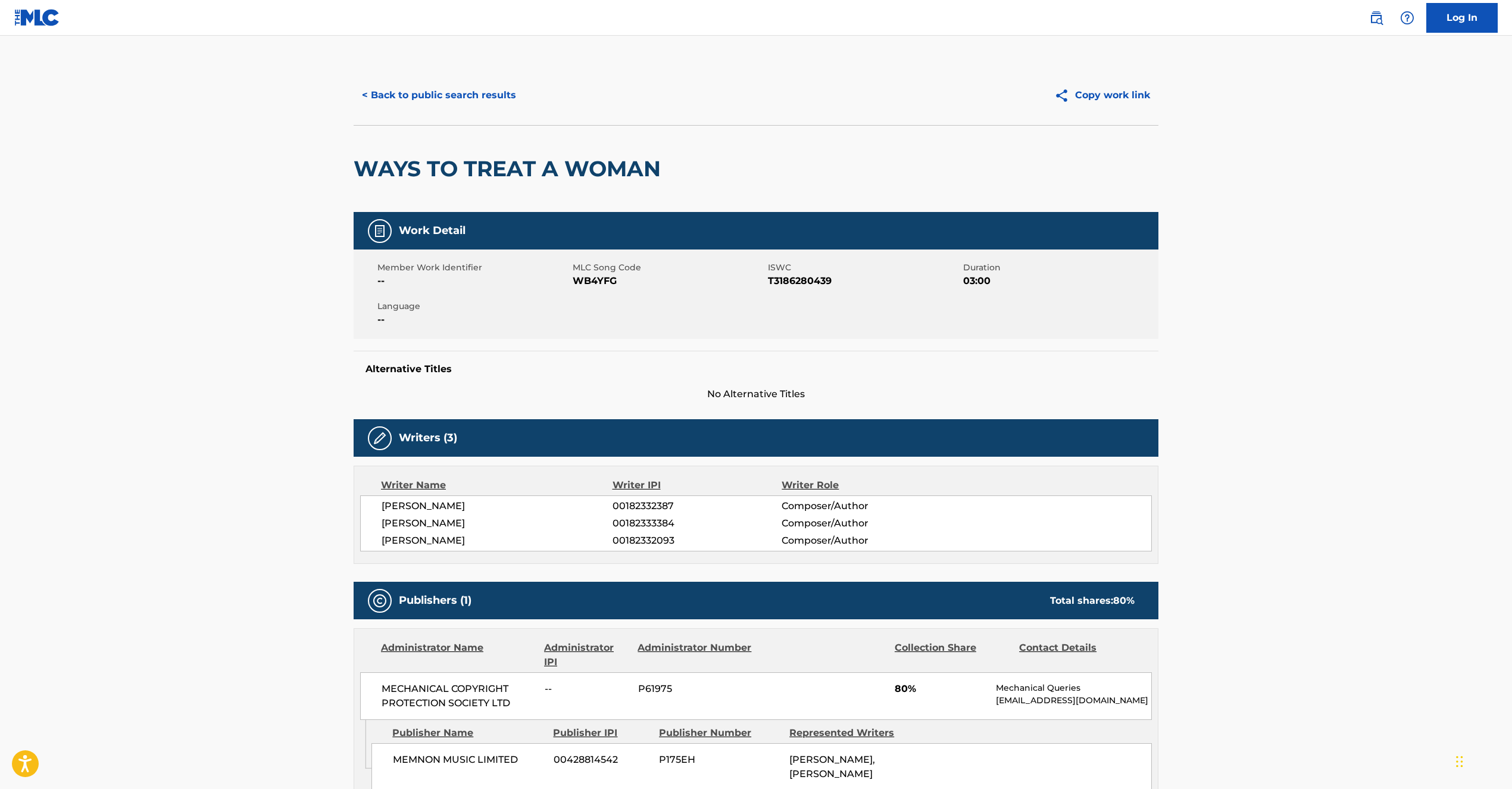
click at [1336, 256] on main "< Back to public search results Copy work link WAYS TO TREAT A WOMAN Work Detai…" at bounding box center [756, 473] width 1512 height 873
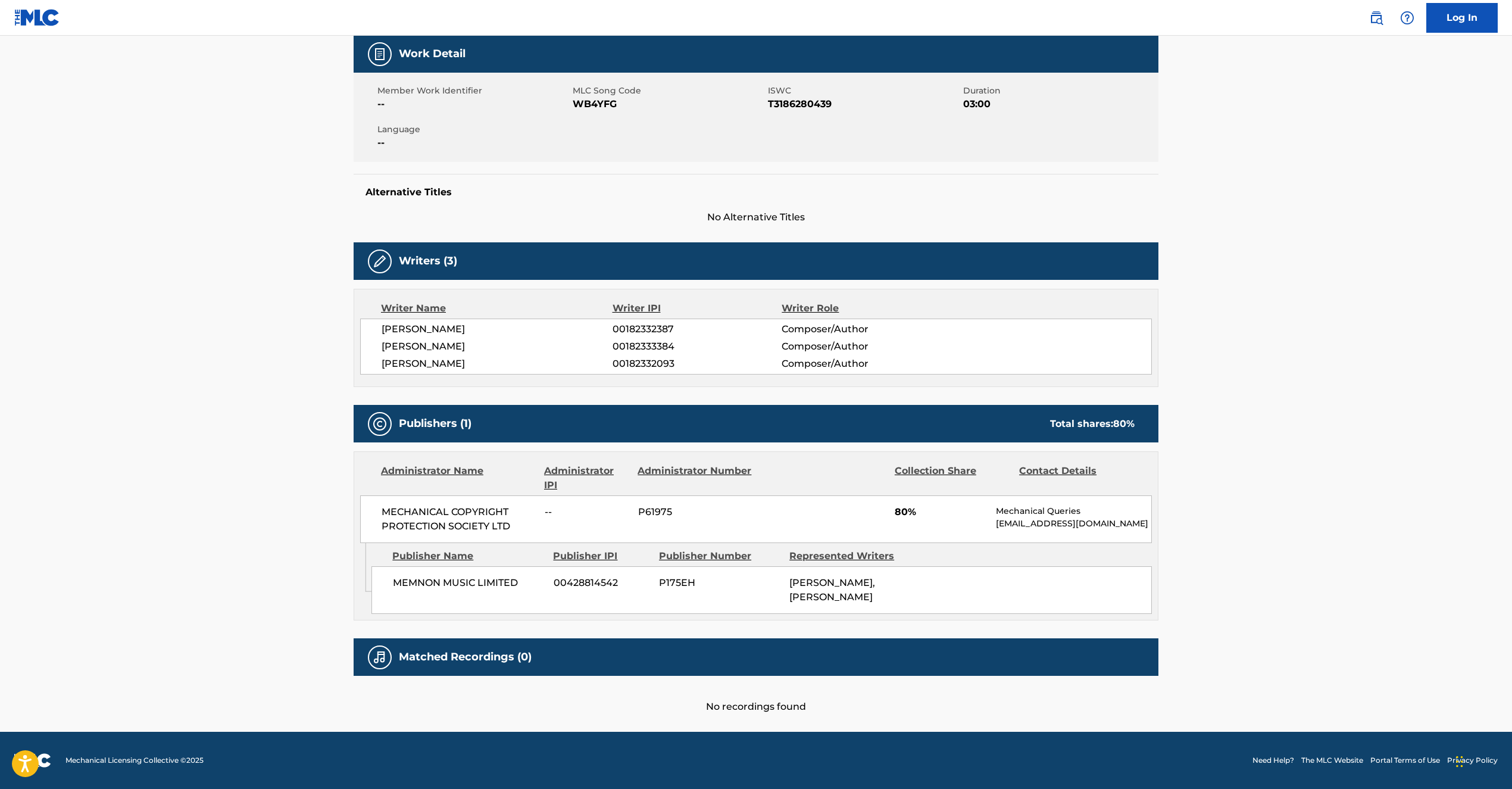
scroll to position [186, 0]
click at [1382, 19] on img at bounding box center [1376, 18] width 15 height 15
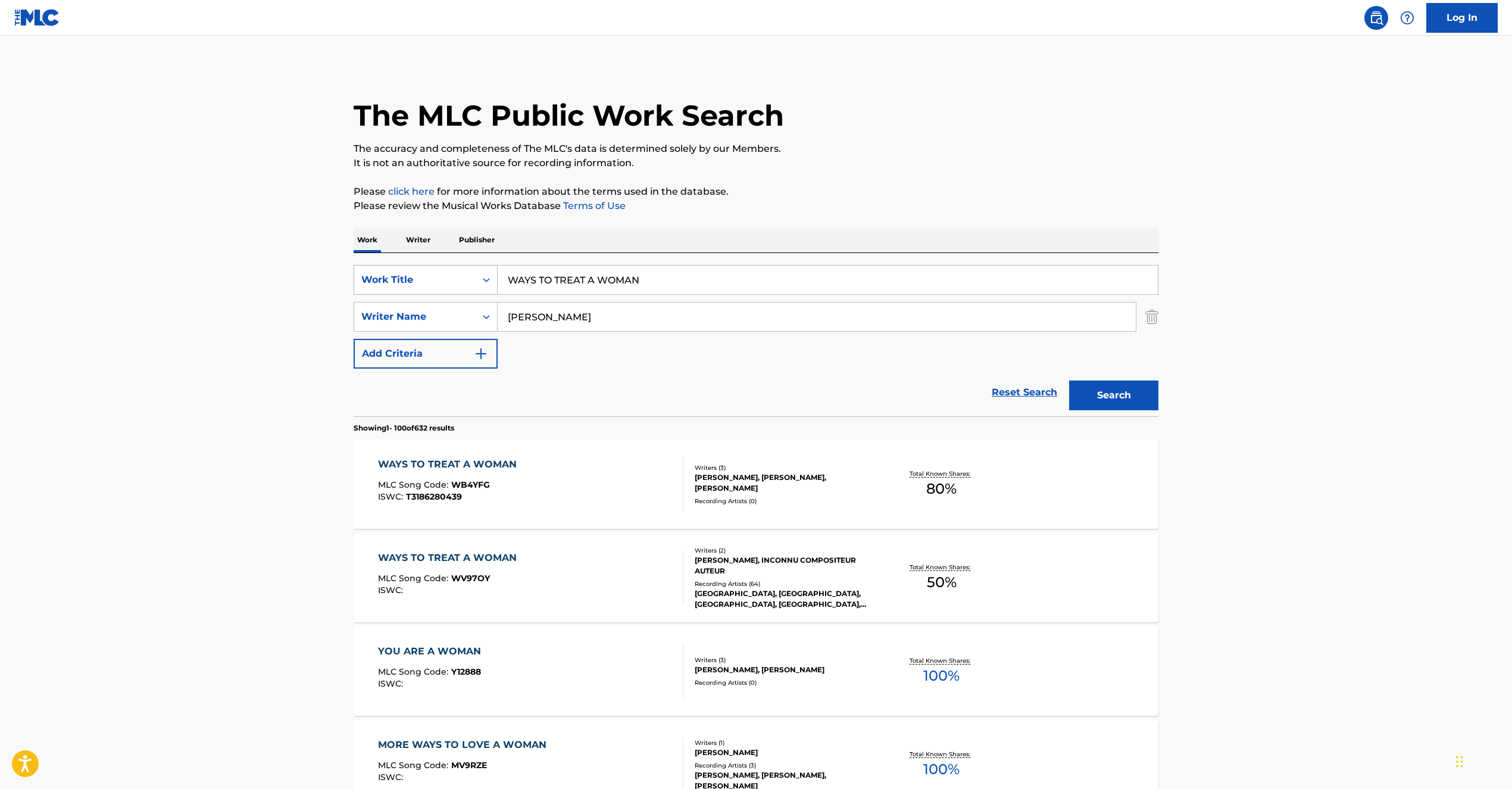
click at [473, 291] on div "Work Title" at bounding box center [415, 279] width 121 height 22
click at [418, 301] on div "ISWC" at bounding box center [426, 309] width 143 height 30
click at [560, 284] on input "Search Form" at bounding box center [828, 279] width 660 height 28
paste input ""ISWC: T0616739333 Title: FALL TOGETHER Artists: The Temper Trap GMR: SESEAC: ""
type input ""ISWC: T0616739333 Title: FALL TOGETHER Artists: The Temper Trap GMR: SESEAC: ""
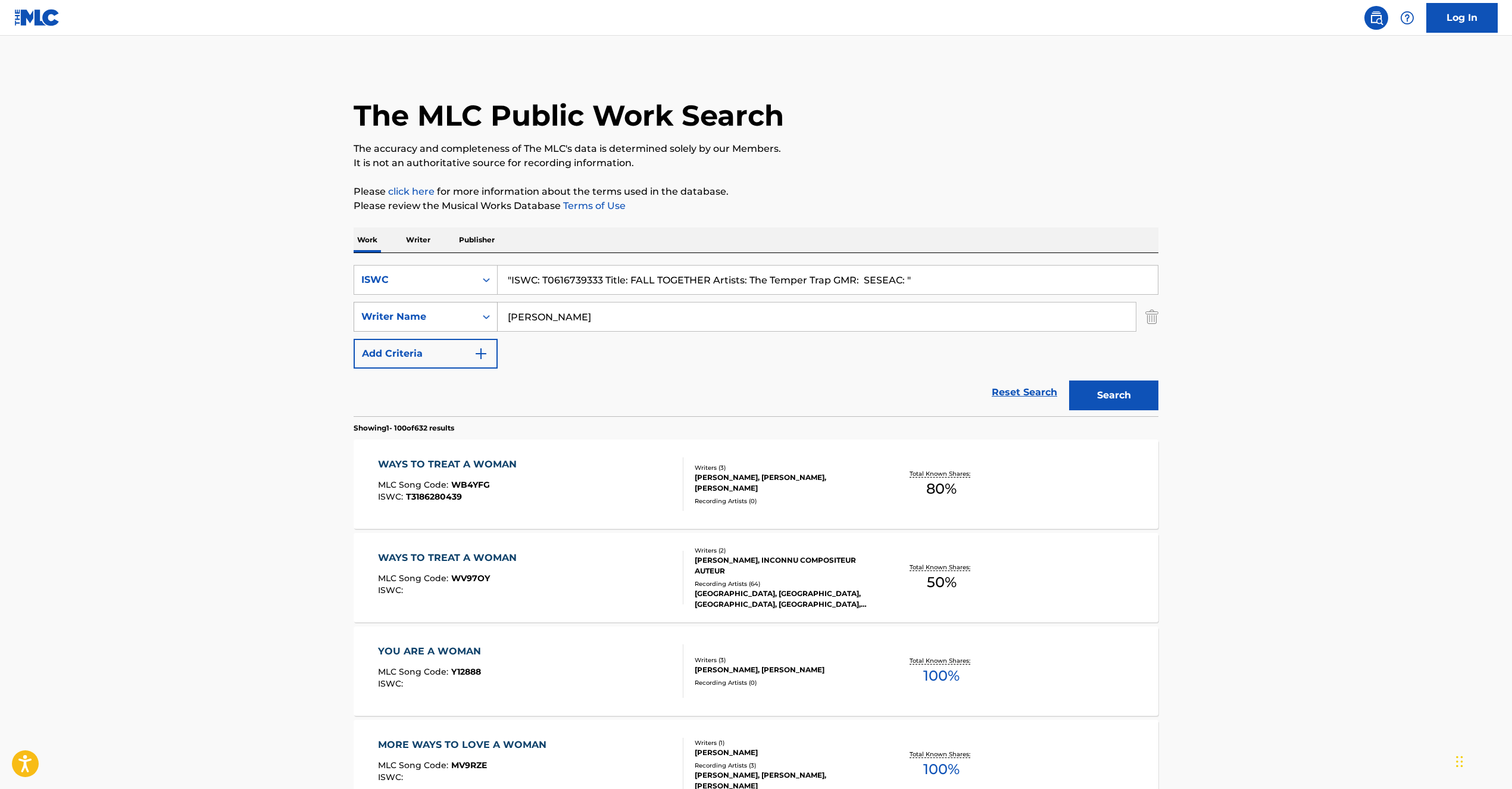
drag, startPoint x: 578, startPoint y: 320, endPoint x: 483, endPoint y: 305, distance: 96.2
click at [476, 305] on div "SearchWithCriteria32f05455-e5d7-44c9-857f-2000a0fef535 Writer Name [PERSON_NAME]" at bounding box center [756, 317] width 805 height 30
drag, startPoint x: 544, startPoint y: 276, endPoint x: 488, endPoint y: 268, distance: 56.6
click at [482, 268] on div "SearchWithCriteriae2d08021-5913-4437-a07a-9fee0bae9f98 ISWC "ISWC: T0616739333 …" at bounding box center [756, 279] width 805 height 30
drag, startPoint x: 572, startPoint y: 278, endPoint x: 967, endPoint y: 286, distance: 395.1
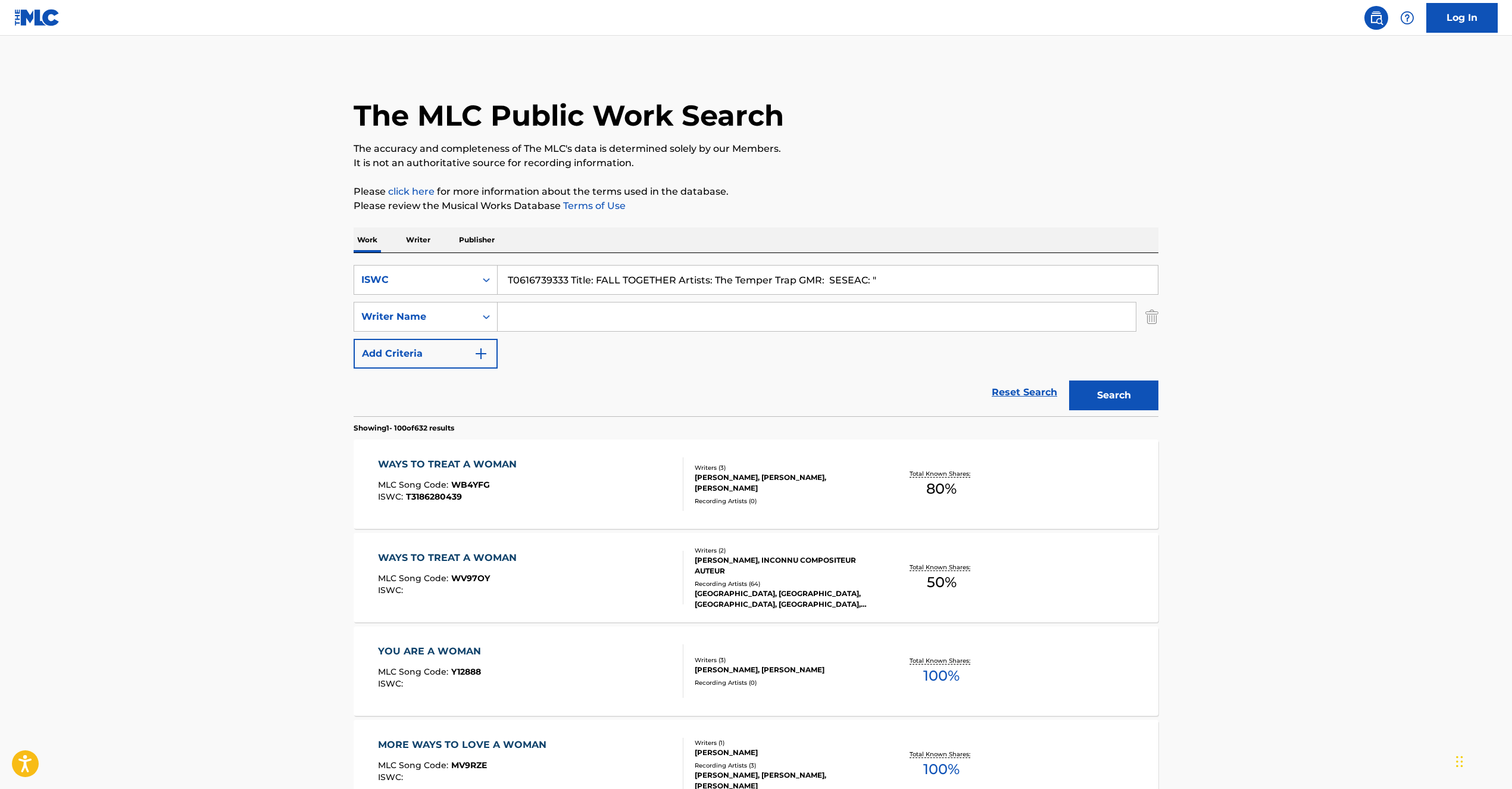
click at [967, 286] on input "T0616739333 Title: FALL TOGETHER Artists: The Temper Trap GMR: SESEAC: "" at bounding box center [828, 279] width 660 height 28
type input "T0616739333"
click at [1081, 392] on button "Search" at bounding box center [1114, 395] width 89 height 30
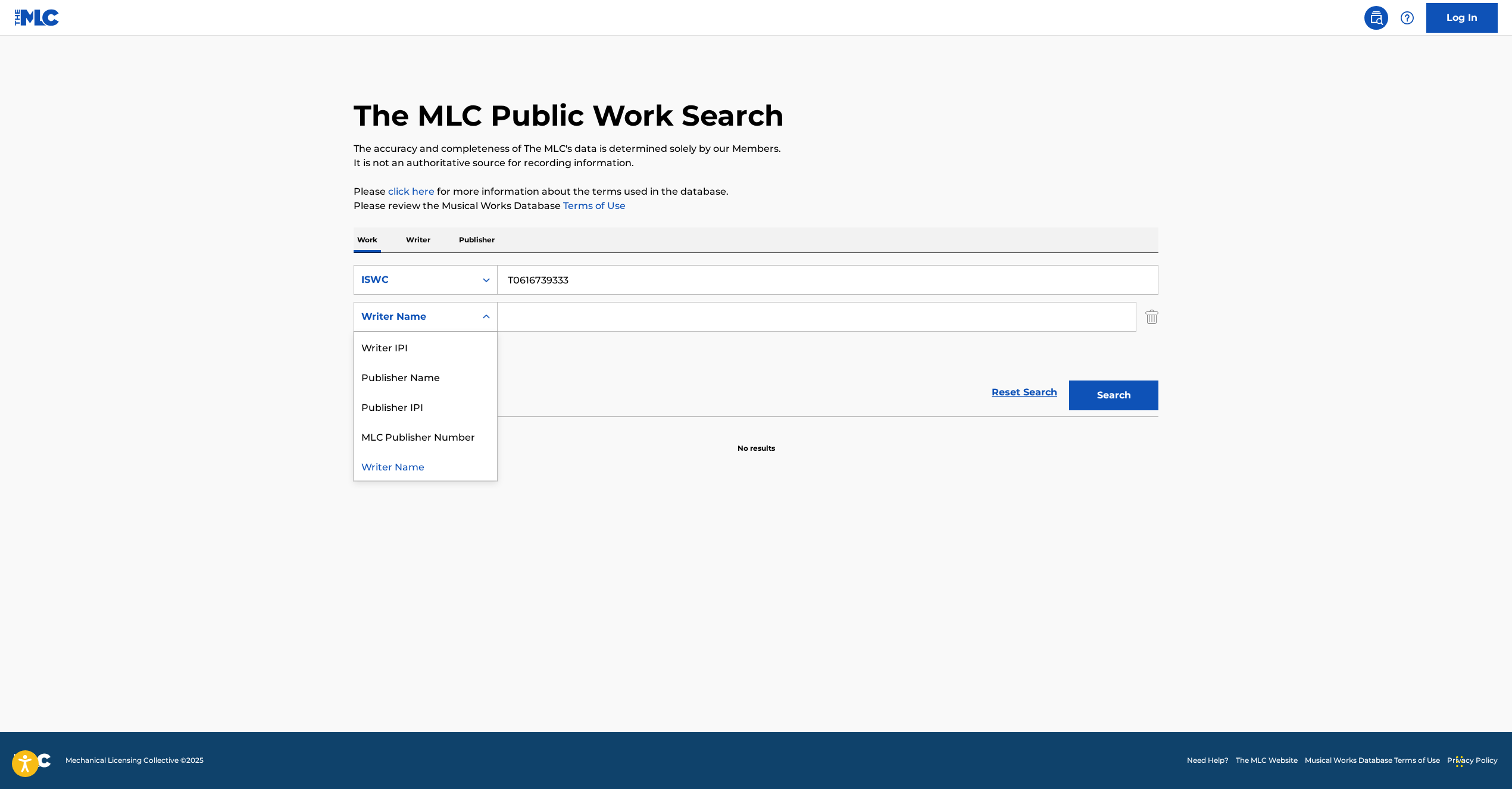
click at [489, 305] on div "Search Form" at bounding box center [486, 316] width 21 height 28
click at [487, 292] on div "Search Form" at bounding box center [486, 279] width 21 height 28
click at [451, 299] on div "Work Title" at bounding box center [426, 309] width 143 height 30
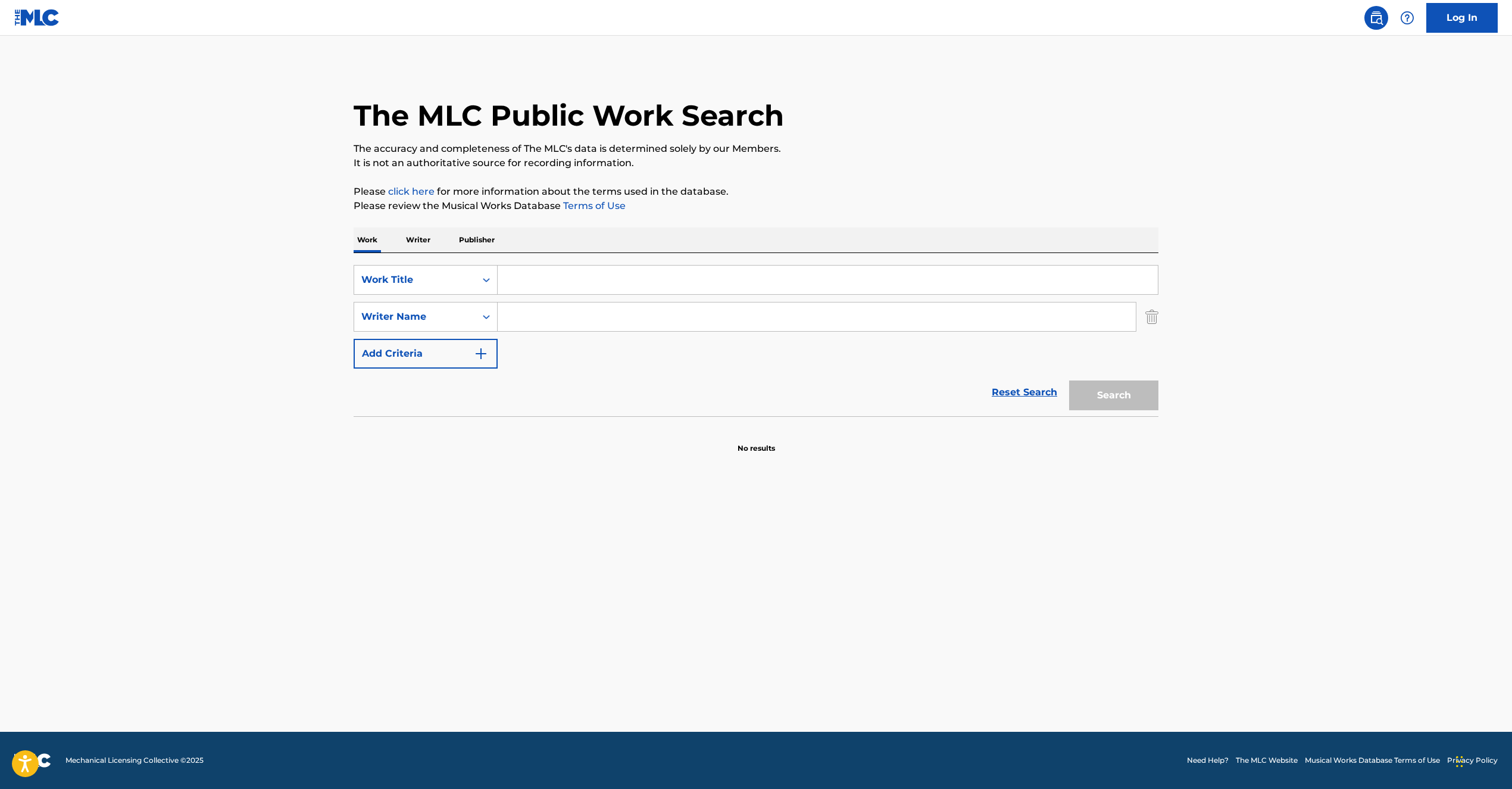
click at [538, 269] on input "Search Form" at bounding box center [828, 279] width 660 height 28
paste input "FALL TOGETHER"
type input "FALL TOGETHER"
click at [561, 318] on input "Search Form" at bounding box center [817, 316] width 638 height 28
paste input "[PERSON_NAME], [PERSON_NAME], [PERSON_NAME]"
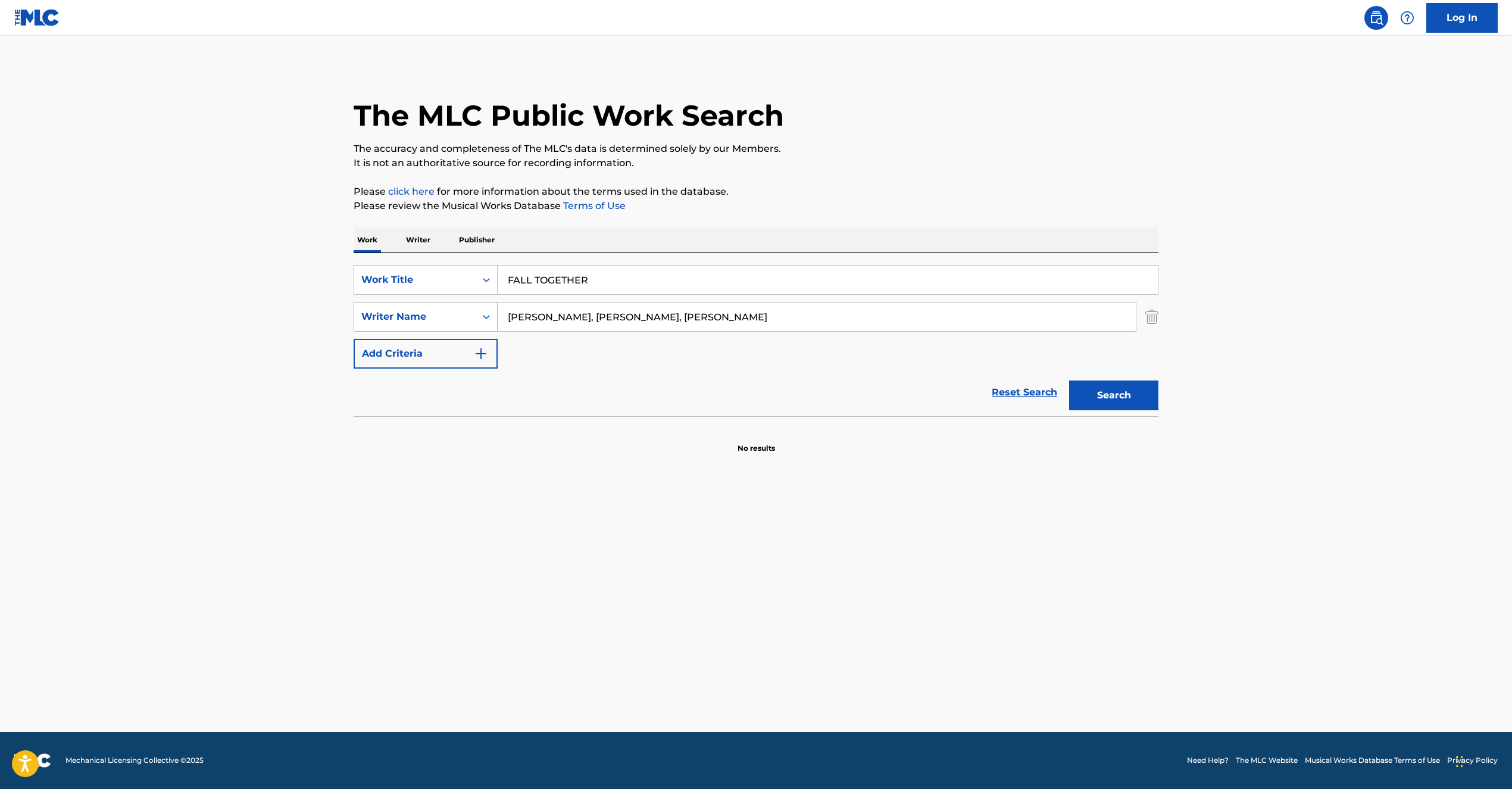
drag, startPoint x: 664, startPoint y: 315, endPoint x: 475, endPoint y: 302, distance: 189.4
click at [476, 302] on div "SearchWithCriteria32f05455-e5d7-44c9-857f-2000a0fef535 Writer Name [PERSON_NAME…" at bounding box center [756, 317] width 805 height 30
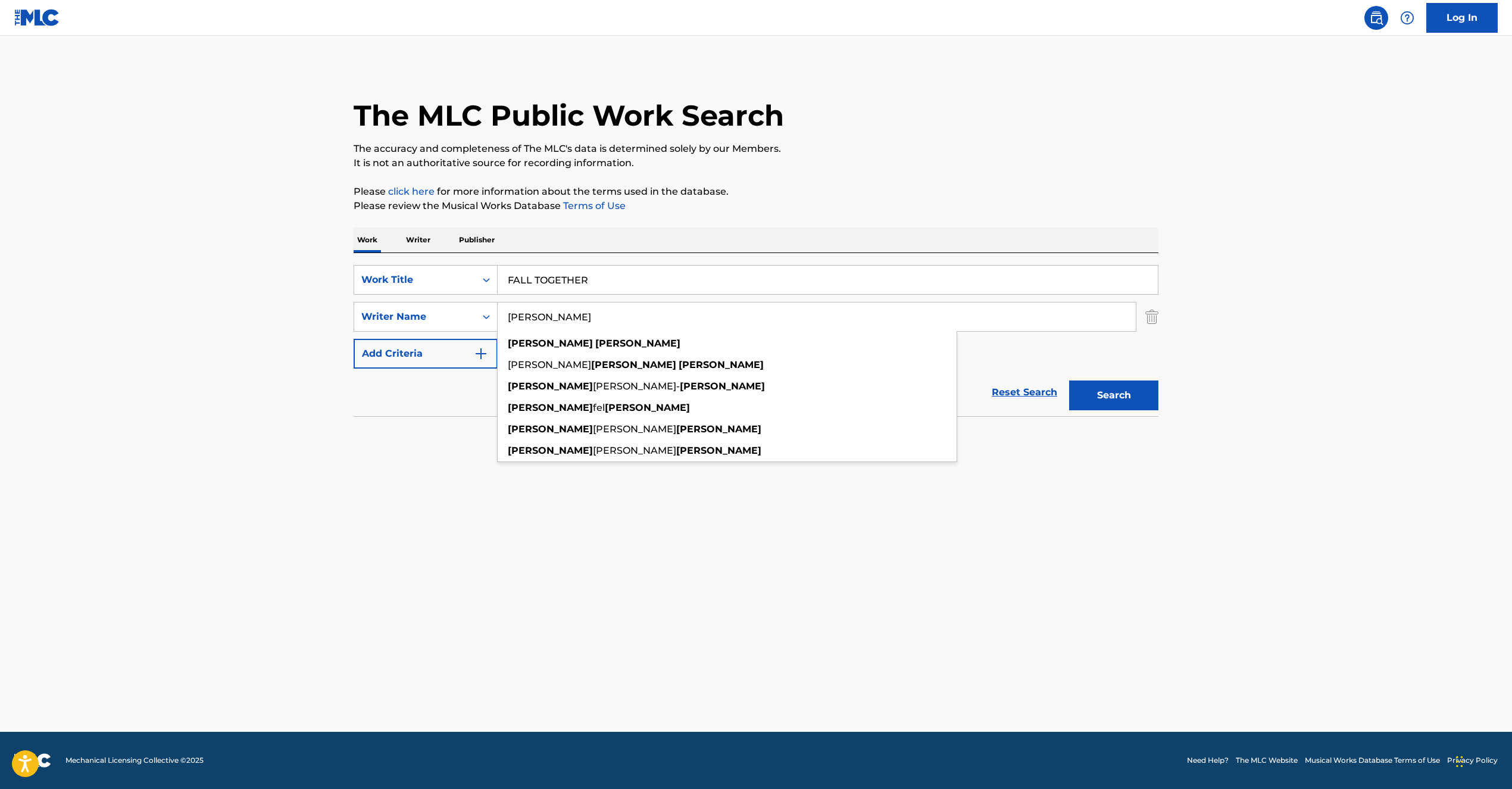
type input "[PERSON_NAME]"
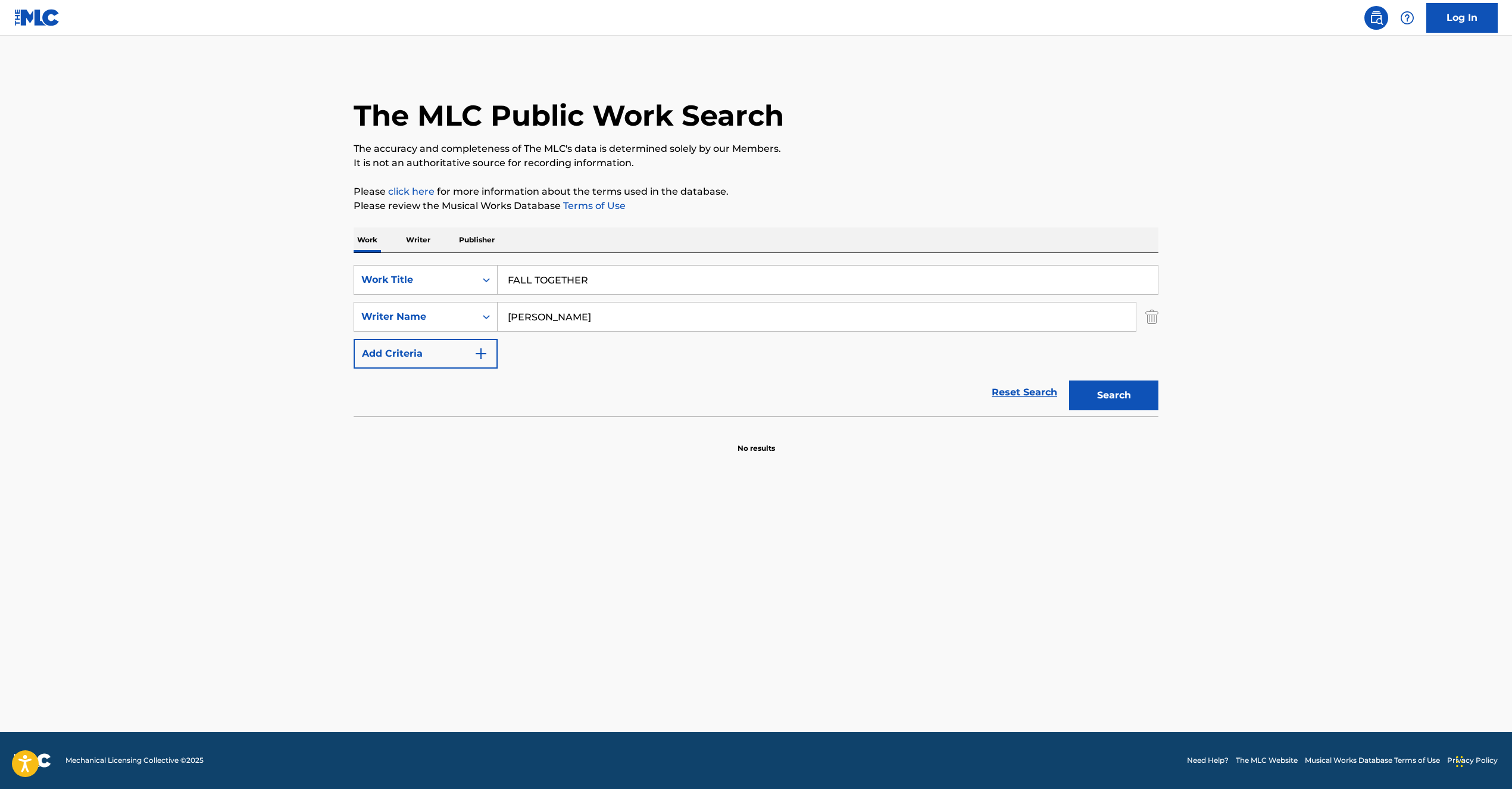
click at [1084, 393] on button "Search" at bounding box center [1114, 395] width 89 height 30
click at [937, 494] on main "The MLC Public Work Search The accuracy and completeness of The MLC's data is d…" at bounding box center [756, 384] width 1512 height 696
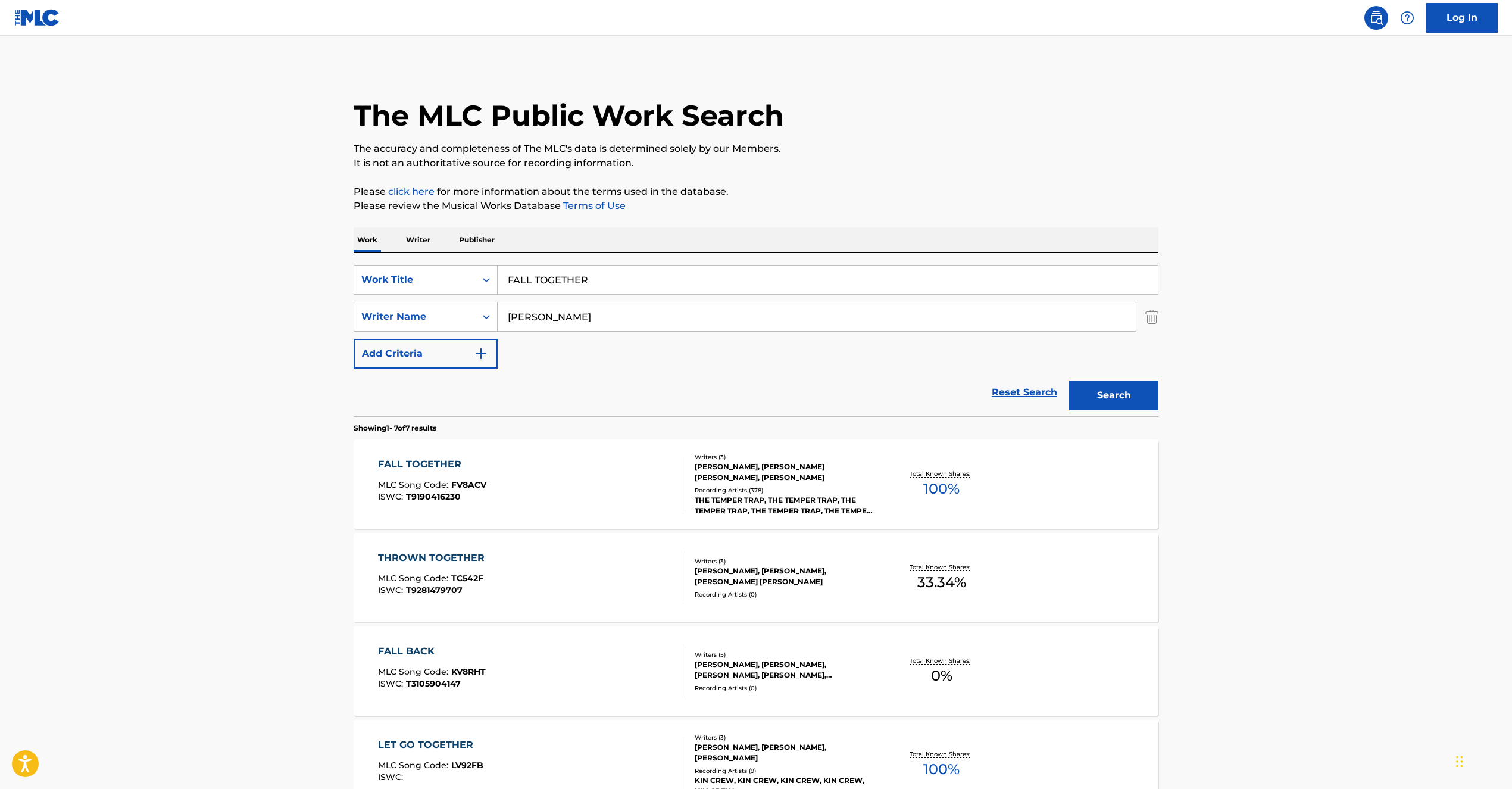
click at [615, 500] on div "FALL TOGETHER MLC Song Code : FV8ACV ISWC : T9190416230" at bounding box center [531, 484] width 306 height 54
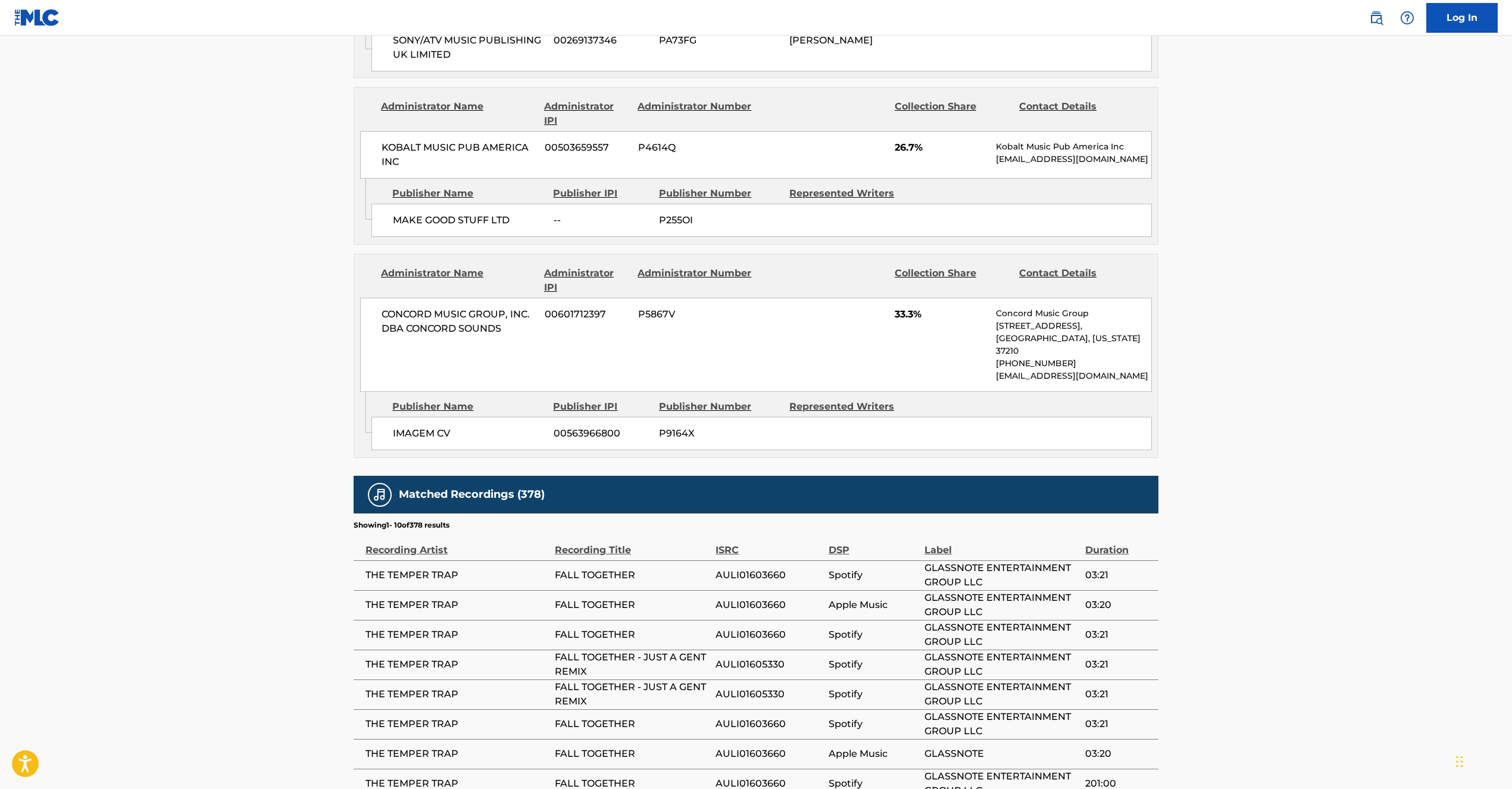
scroll to position [858, 0]
click at [1375, 27] on link at bounding box center [1376, 18] width 24 height 24
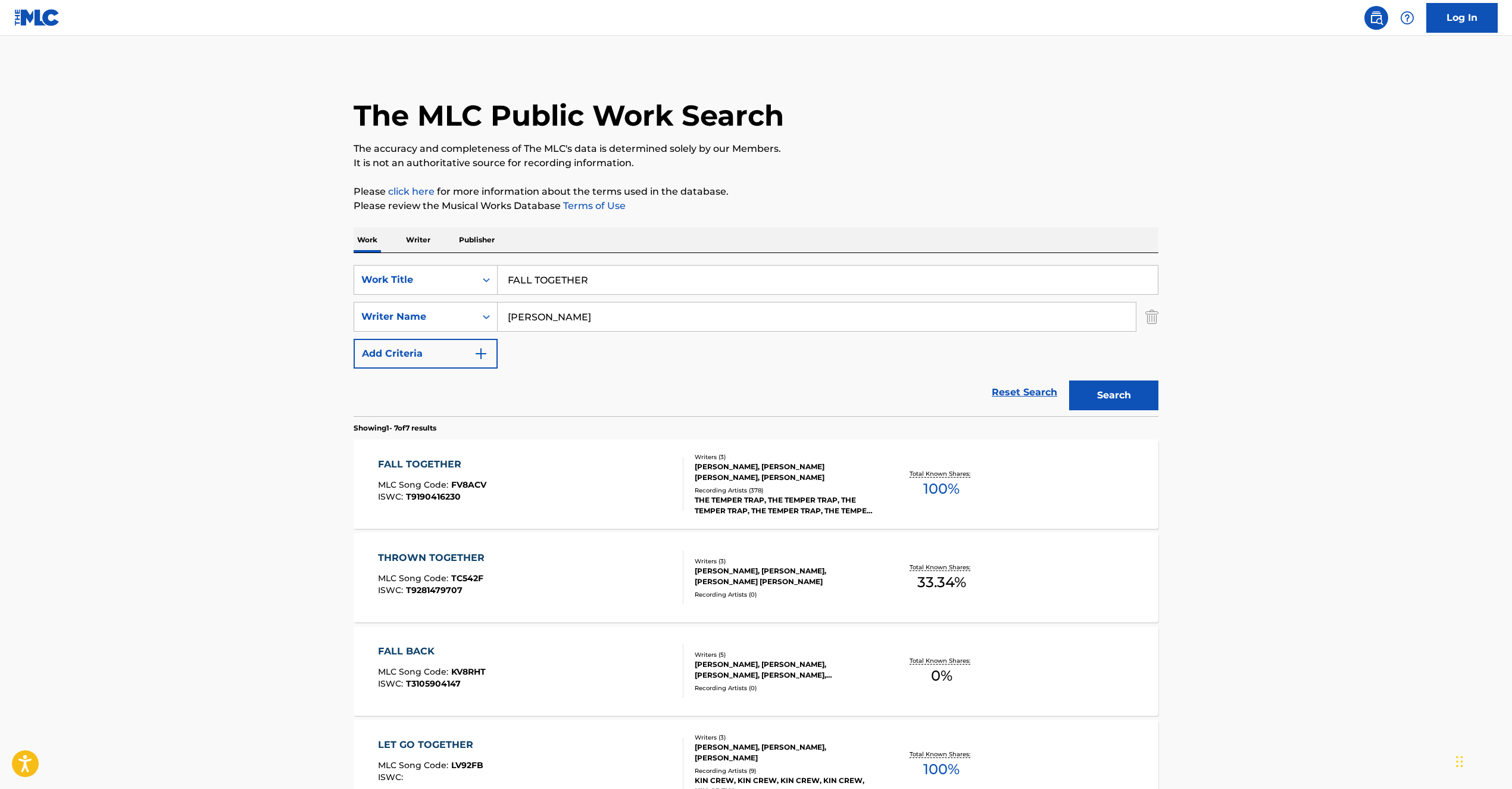
click at [621, 273] on input "FALL TOGETHER" at bounding box center [828, 279] width 660 height 28
drag, startPoint x: 634, startPoint y: 278, endPoint x: 440, endPoint y: 272, distance: 194.1
click at [453, 275] on div "SearchWithCriteria2fcb3f09-5126-47f9-87b6-721bc28fab9a Work Title FALL TOGETHER" at bounding box center [756, 279] width 805 height 30
paste input "BODY ON ME"
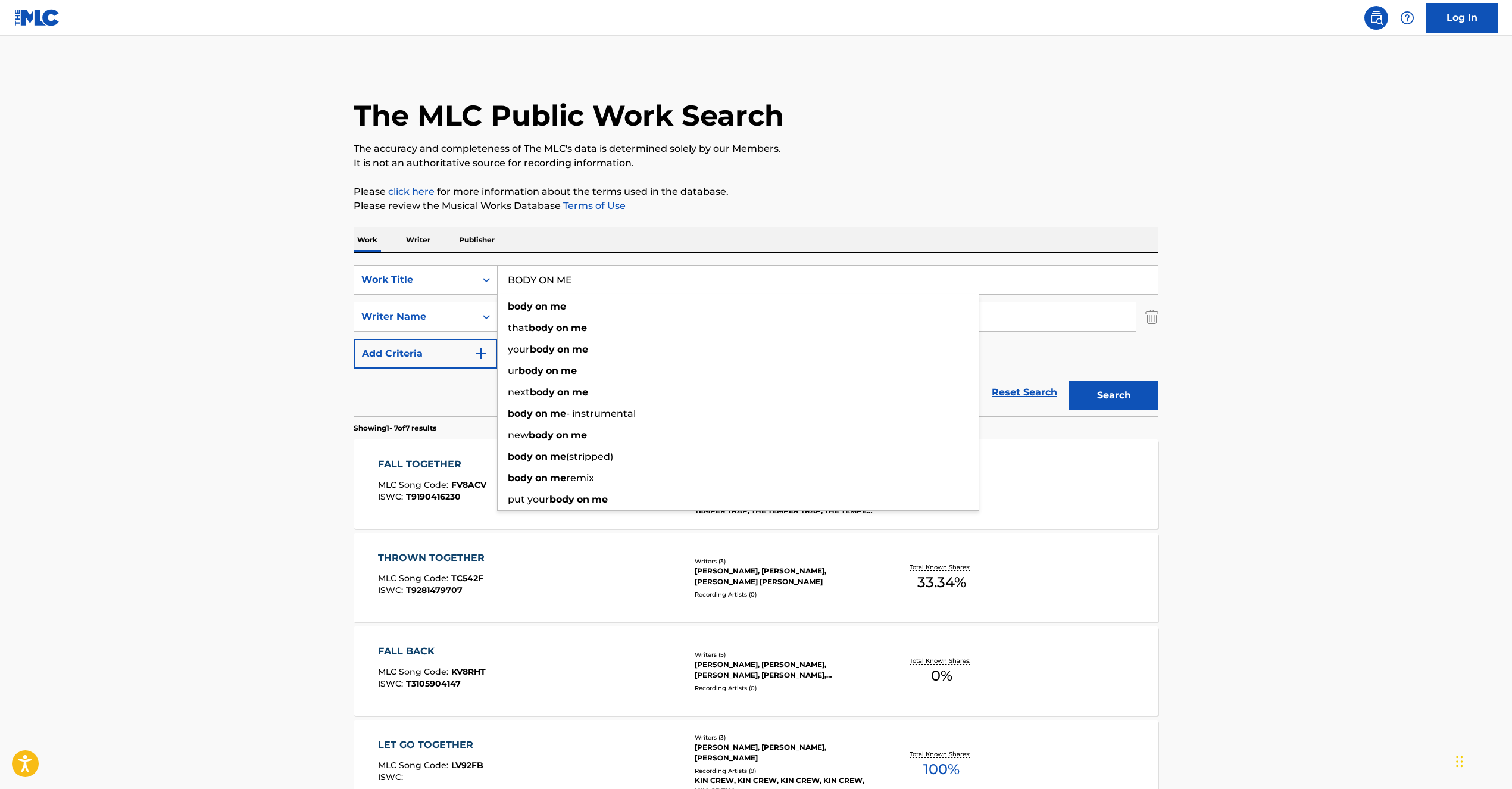
type input "BODY ON ME"
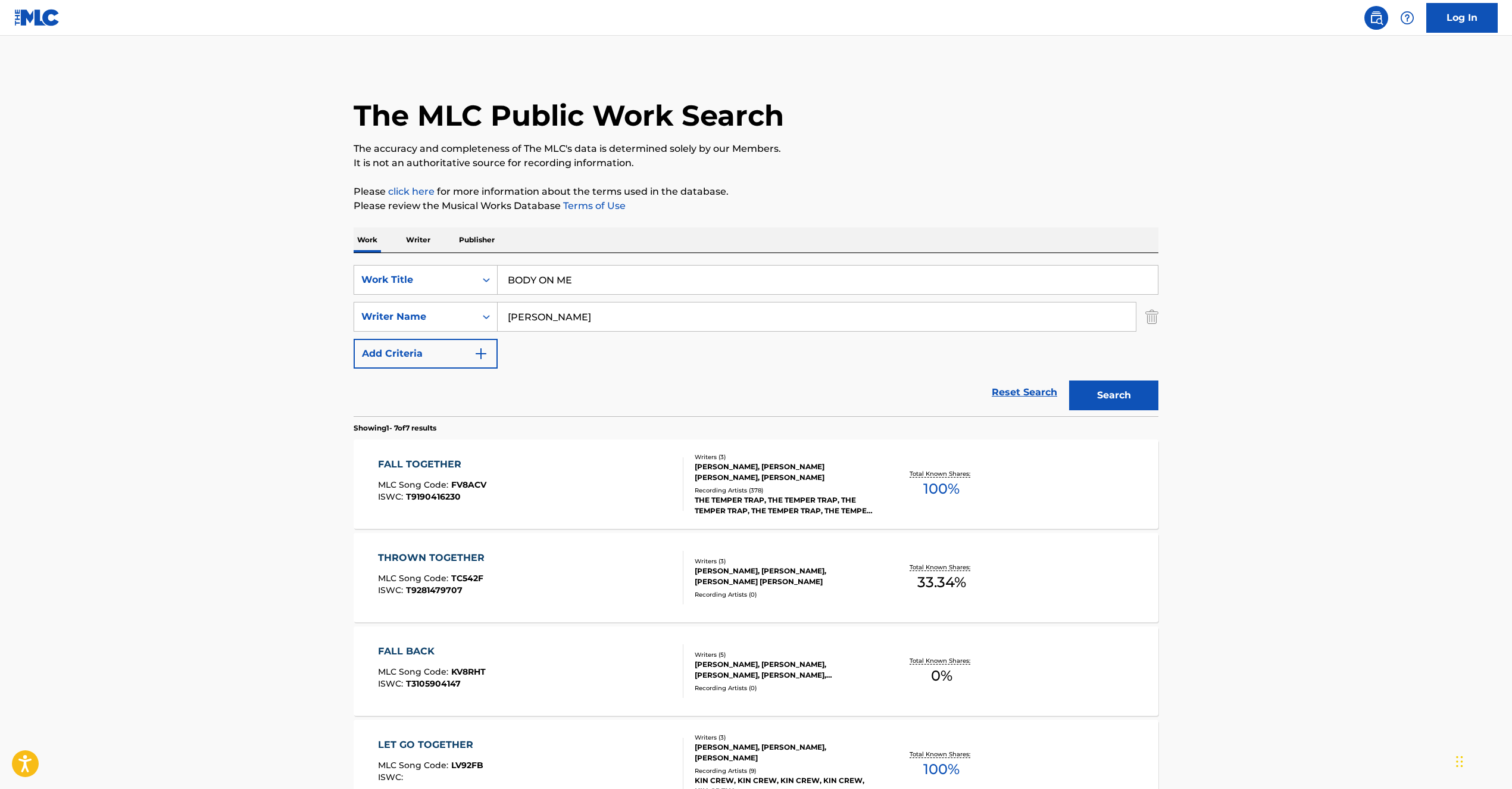
click at [464, 507] on div "FALL TOGETHER MLC Song Code : FV8ACV ISWC : T9190416230" at bounding box center [432, 484] width 108 height 54
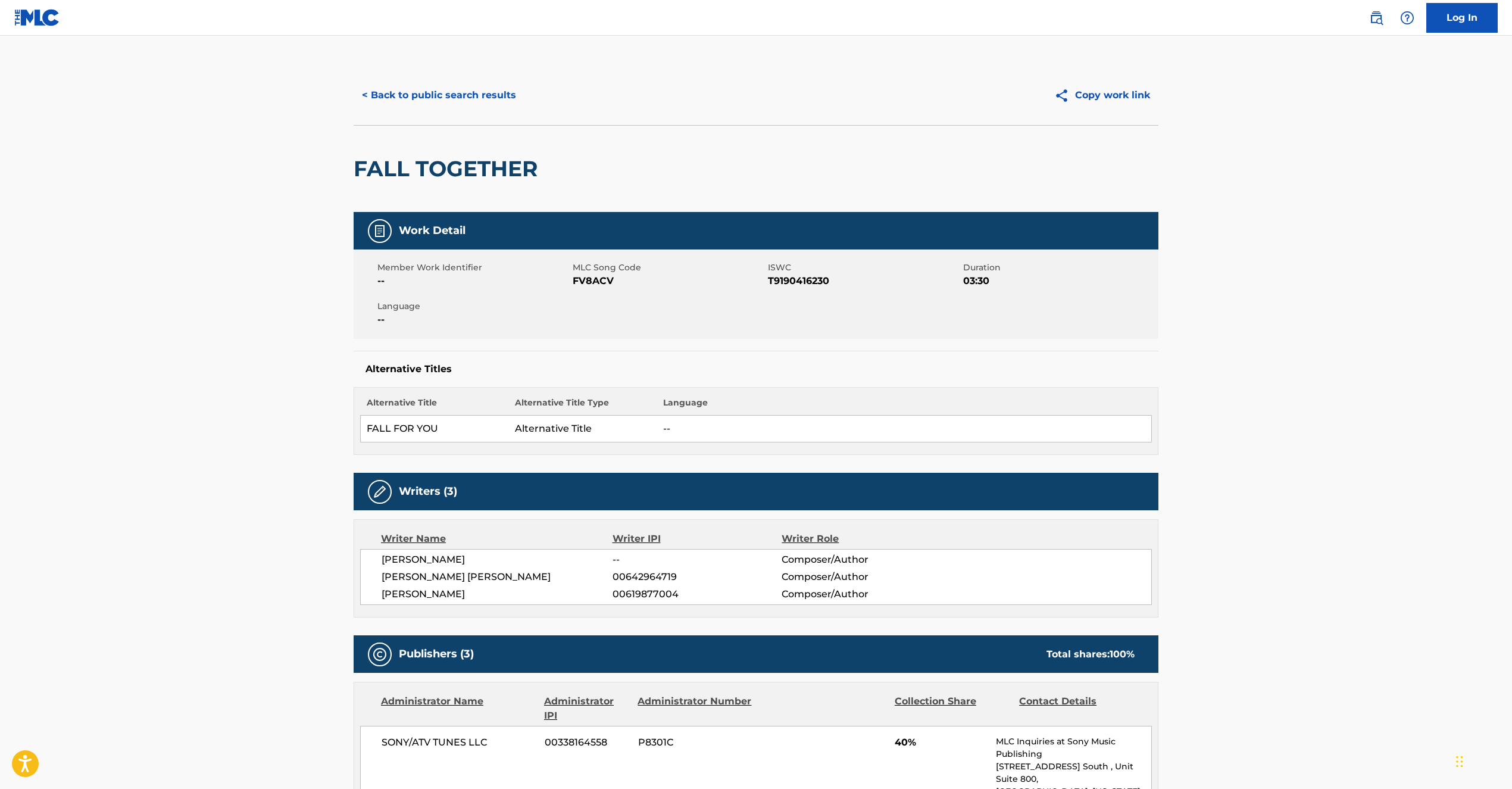
click at [1376, 18] on img at bounding box center [1376, 18] width 15 height 15
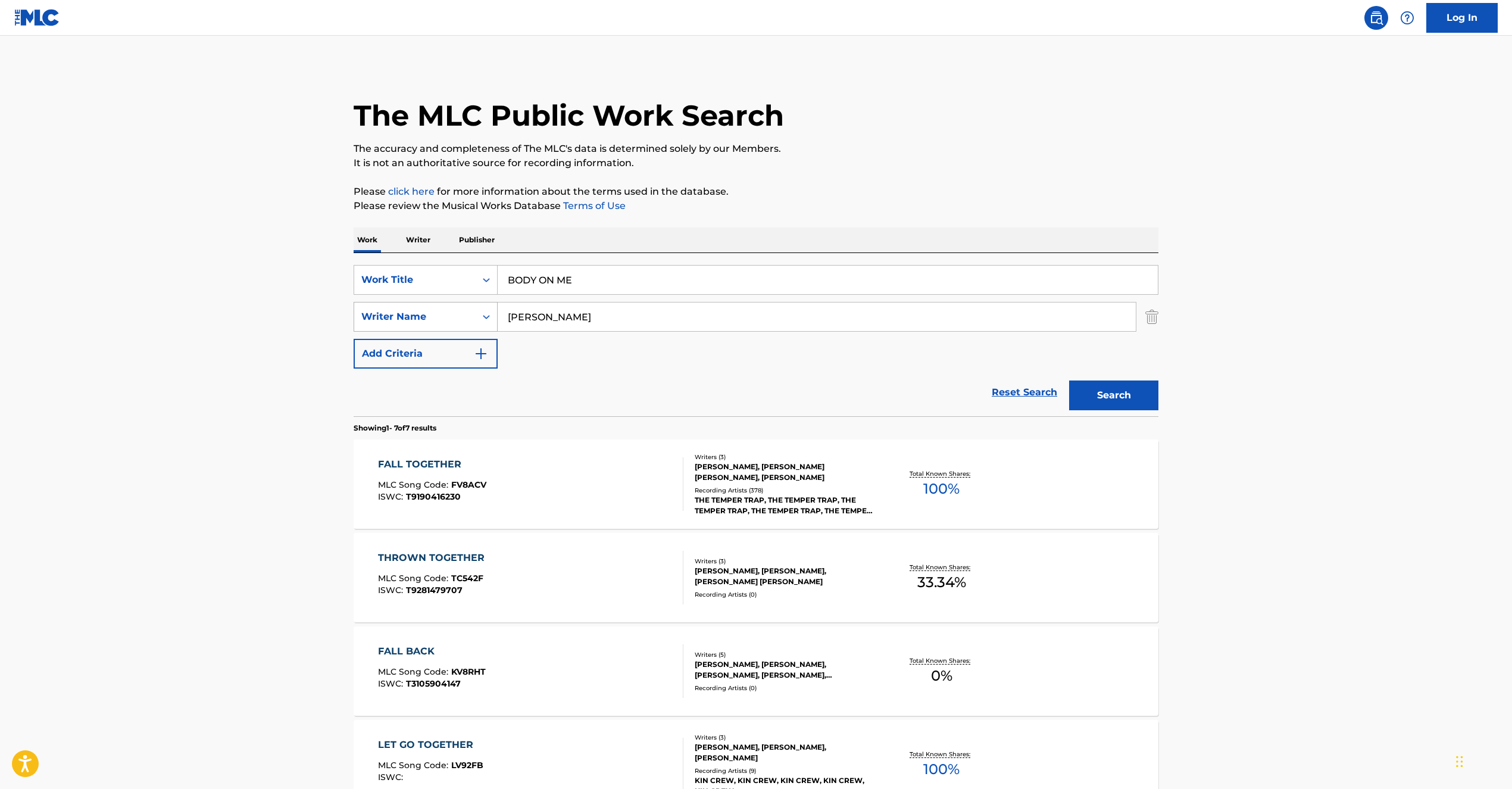
drag, startPoint x: 592, startPoint y: 318, endPoint x: 403, endPoint y: 307, distance: 189.3
click at [399, 302] on div "SearchWithCriteria32f05455-e5d7-44c9-857f-2000a0fef535 Writer Name [PERSON_NAME]" at bounding box center [756, 317] width 805 height 30
paste input "[PERSON_NAME]"
type input "[PERSON_NAME]"
click at [1096, 400] on button "Search" at bounding box center [1114, 395] width 89 height 30
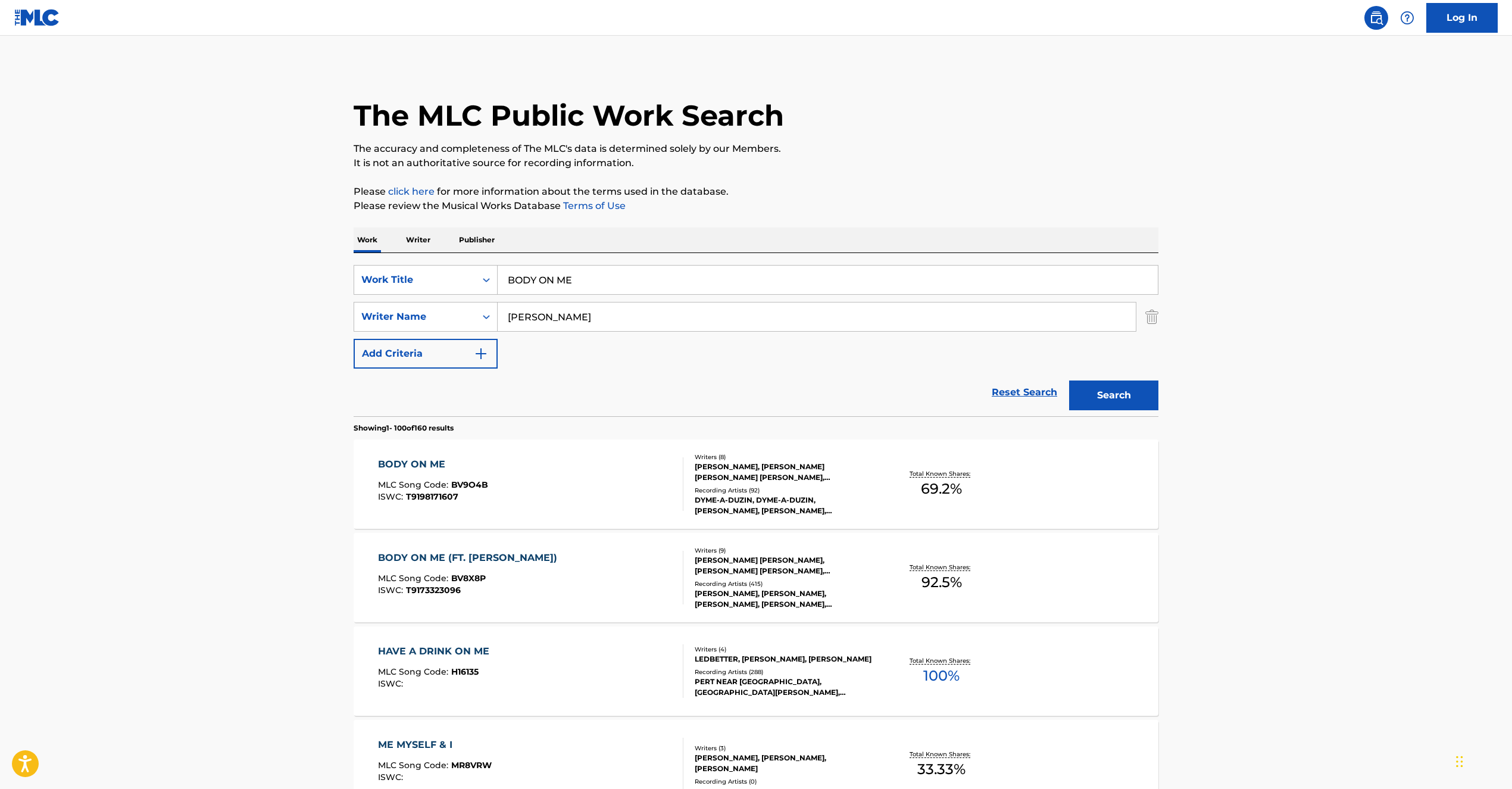
click at [804, 484] on div "Writers ( 8 ) [PERSON_NAME], [PERSON_NAME] [PERSON_NAME] [PERSON_NAME], [PERSON…" at bounding box center [779, 484] width 191 height 64
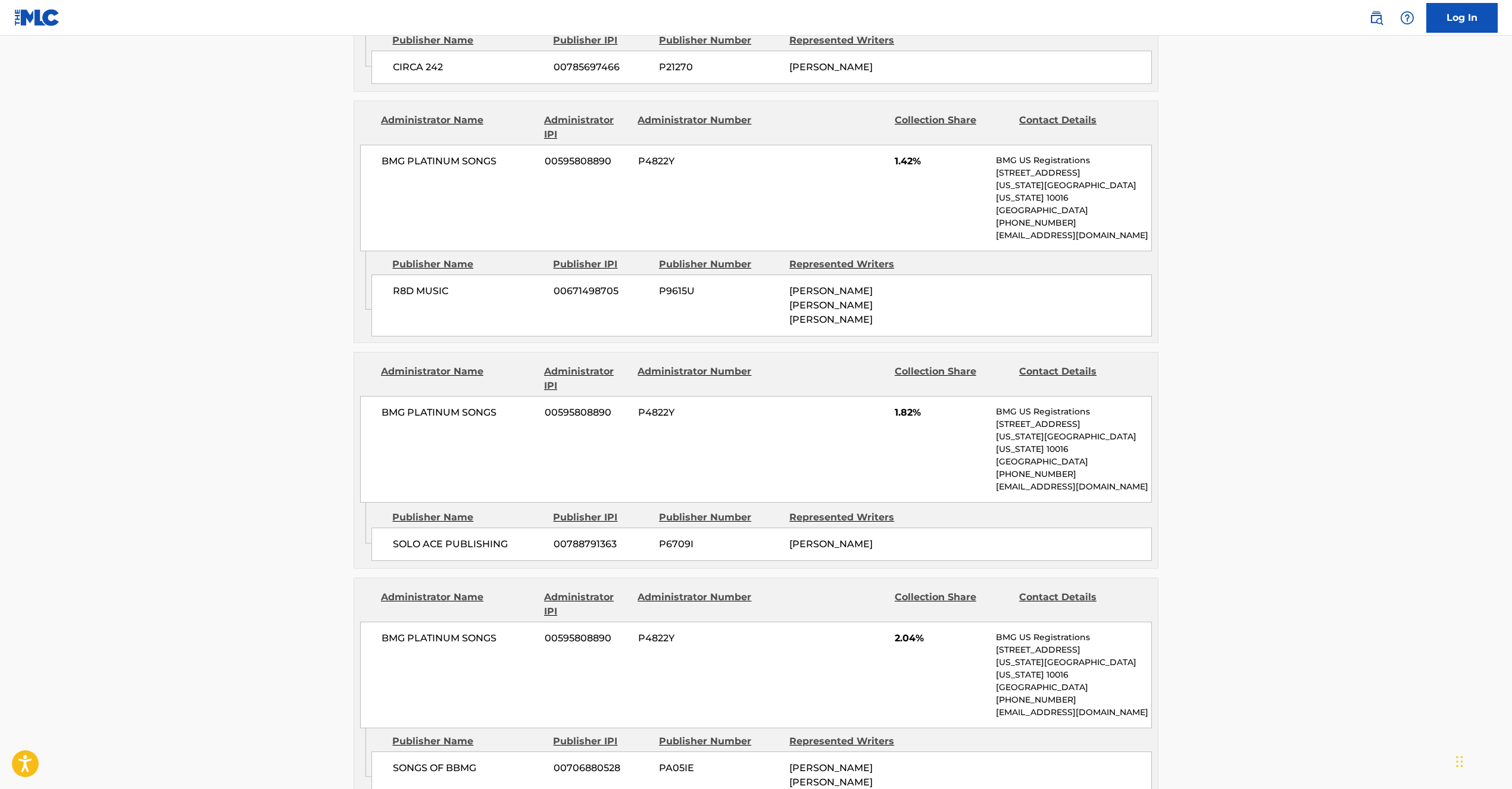
scroll to position [1656, 0]
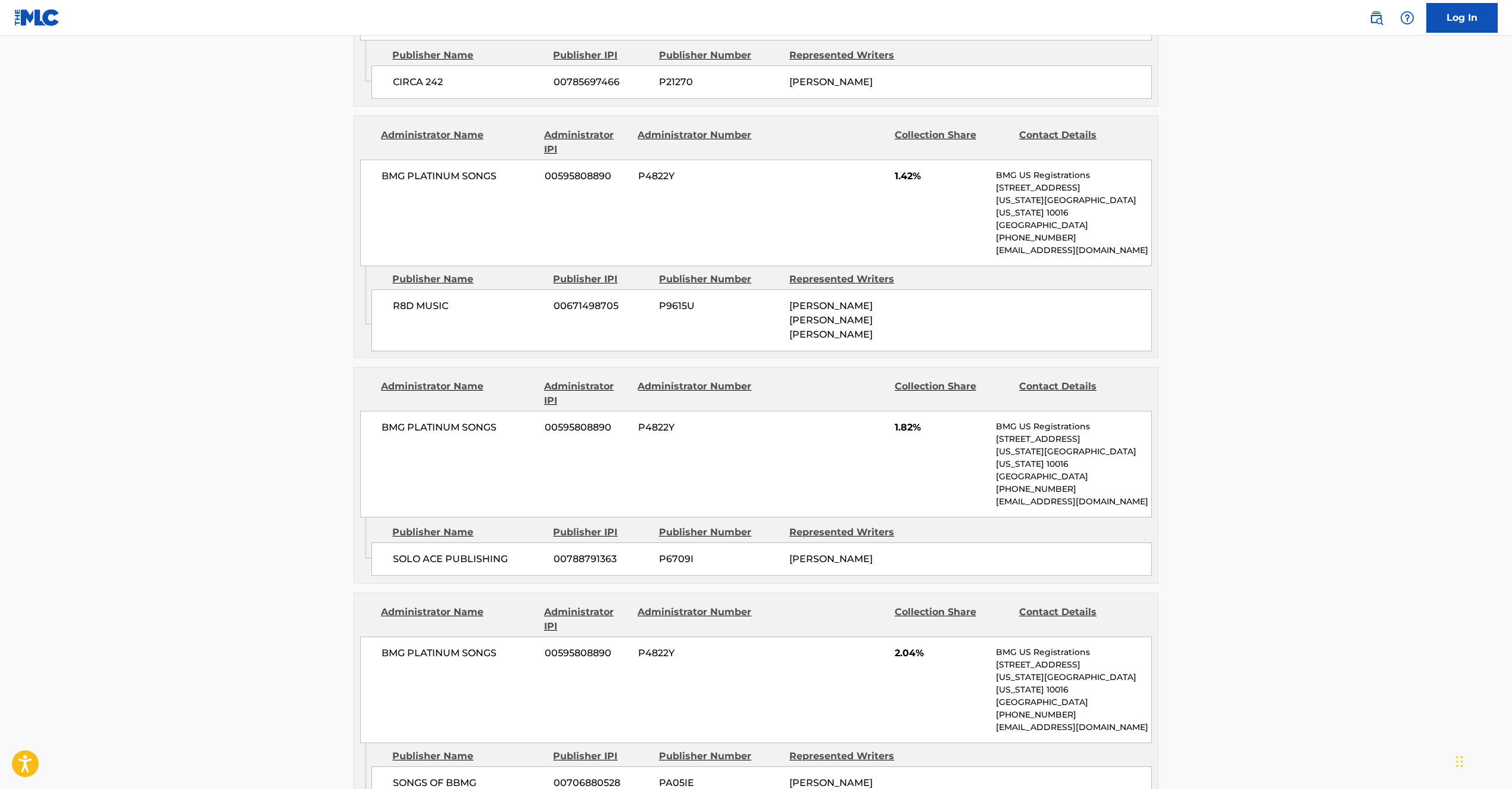
drag, startPoint x: 723, startPoint y: 139, endPoint x: 1442, endPoint y: 310, distance: 739.1
click at [726, 160] on div "BMG PLATINUM SONGS 00595808890 P4822Y 1.42% BMG US Registrations [STREET_ADDRES…" at bounding box center [756, 213] width 792 height 107
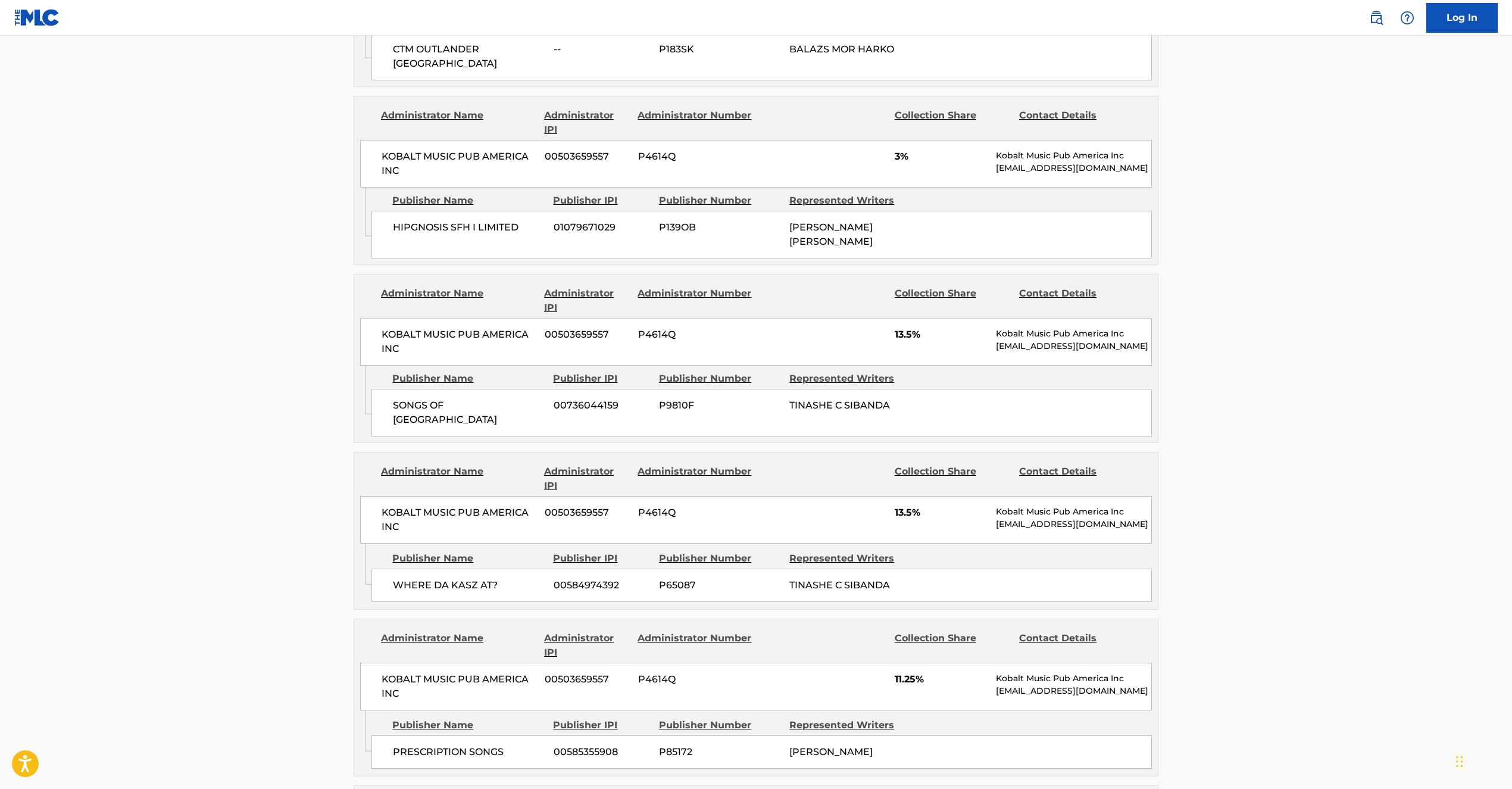
click at [618, 506] on span "00503659557" at bounding box center [587, 513] width 84 height 15
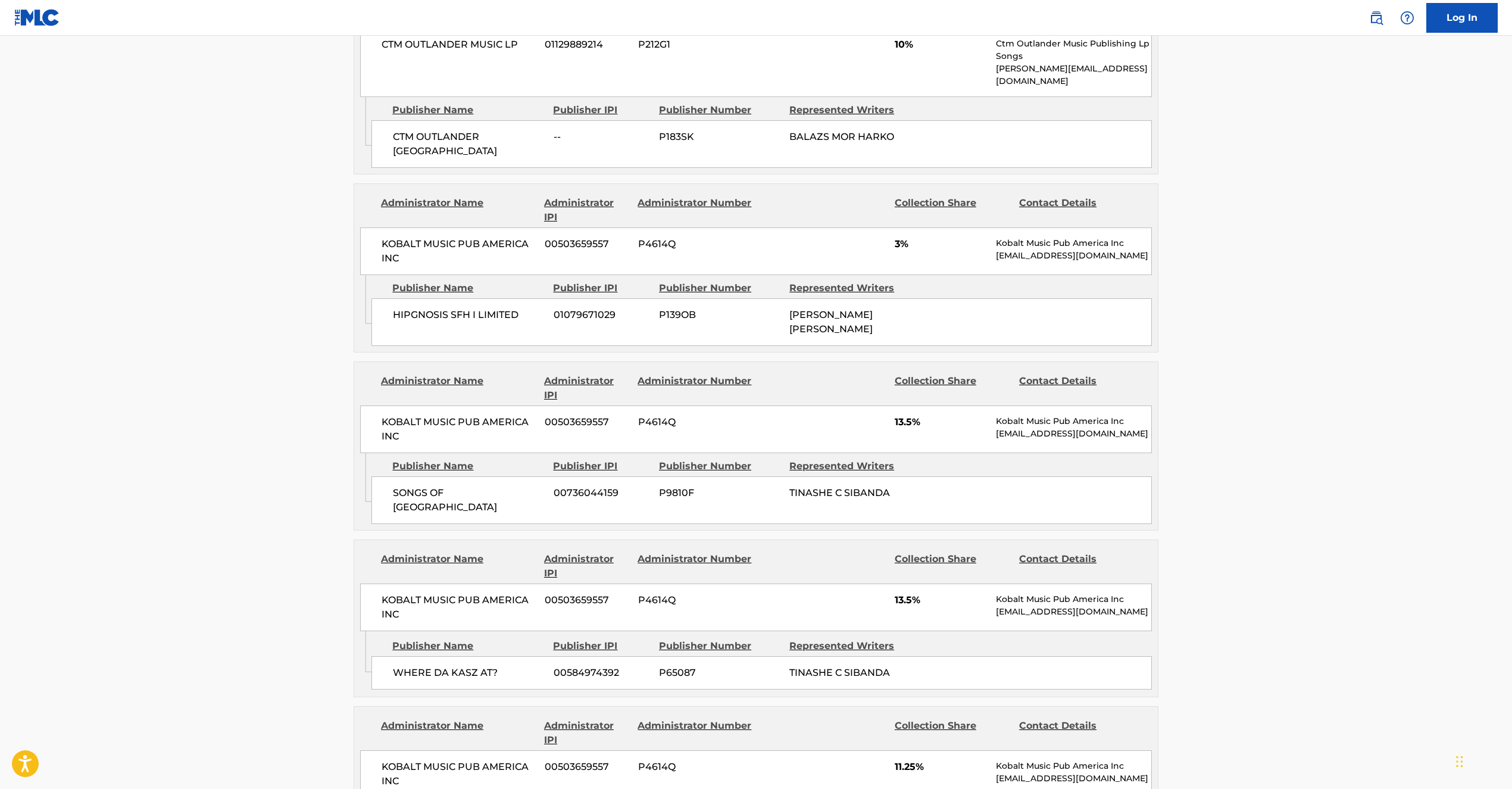
scroll to position [733, 0]
drag, startPoint x: 670, startPoint y: 154, endPoint x: 1392, endPoint y: 185, distance: 722.7
click at [671, 154] on div "Admin Original Publisher Connecting Line Publisher Name Publisher IPI Publisher…" at bounding box center [756, 133] width 804 height 77
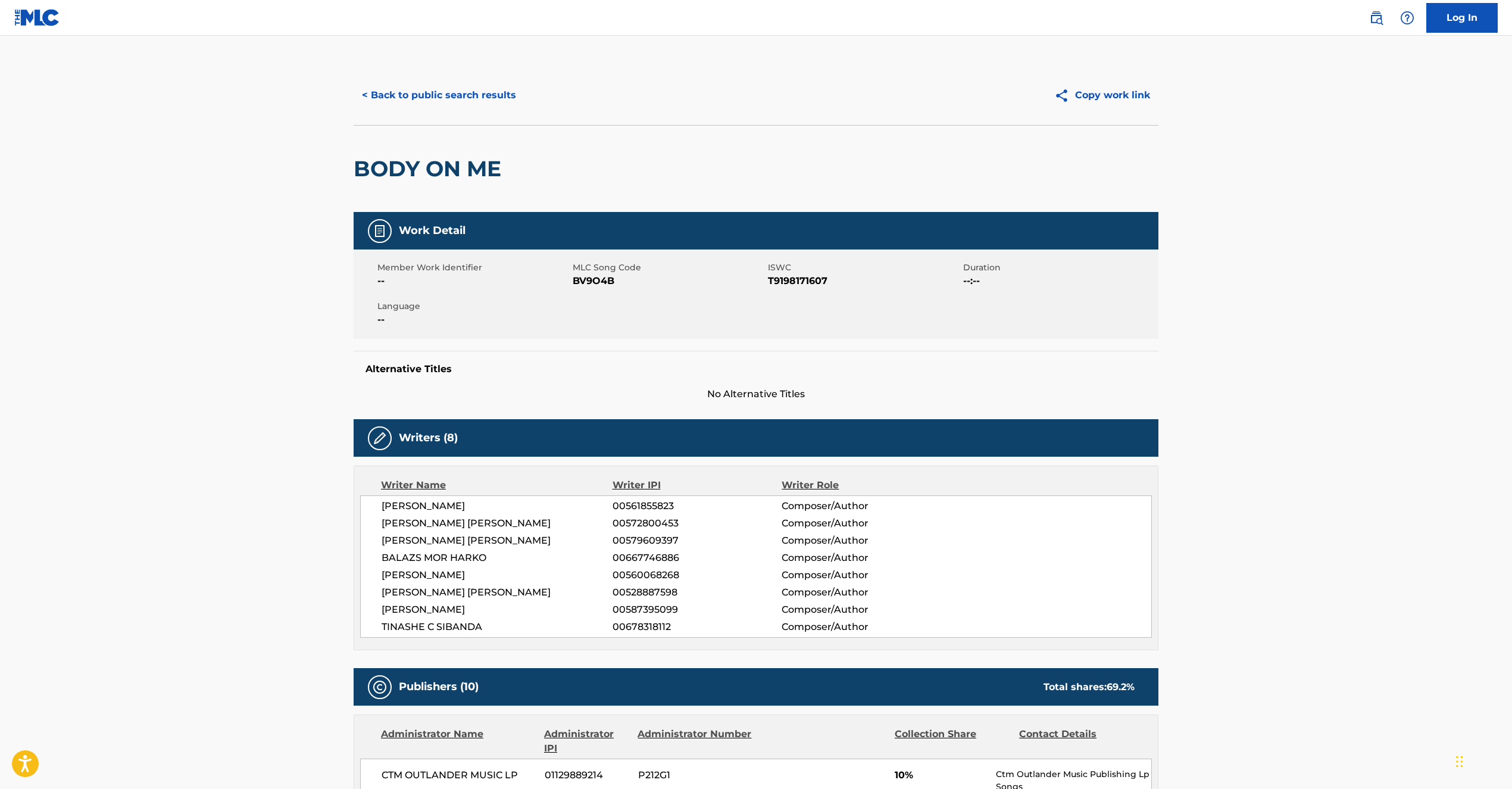
click at [664, 278] on span "BV9O4B" at bounding box center [669, 281] width 193 height 15
drag, startPoint x: 568, startPoint y: 268, endPoint x: 632, endPoint y: 289, distance: 67.4
click at [632, 289] on div "Member Work Identifier -- MLC Song Code BV9O4B ISWC T9198171607 Duration --:-- …" at bounding box center [756, 294] width 805 height 89
copy div "-- MLC Song Code BV9O4B"
drag, startPoint x: 1339, startPoint y: 375, endPoint x: 1349, endPoint y: 355, distance: 22.4
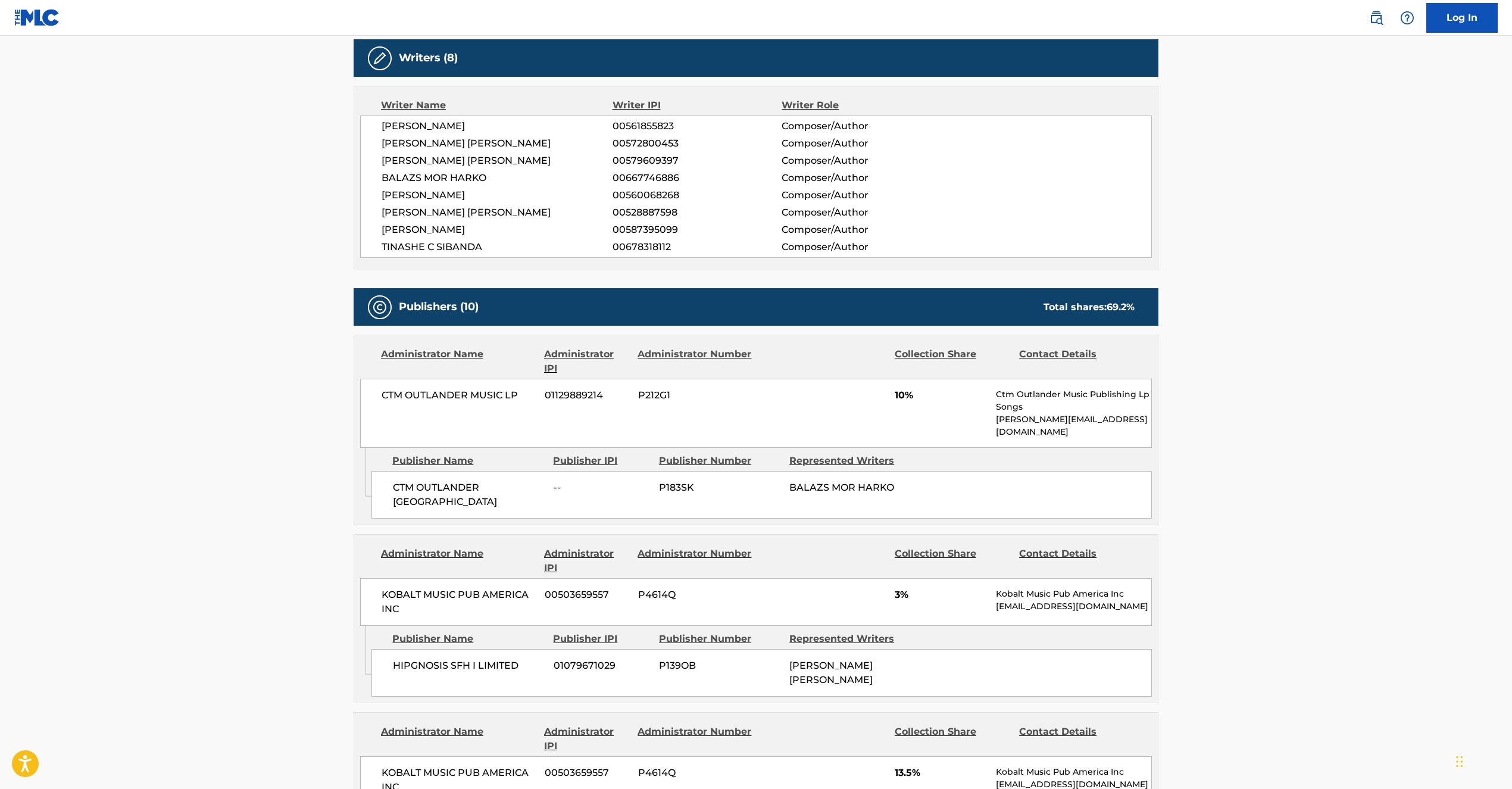
scroll to position [1769, 0]
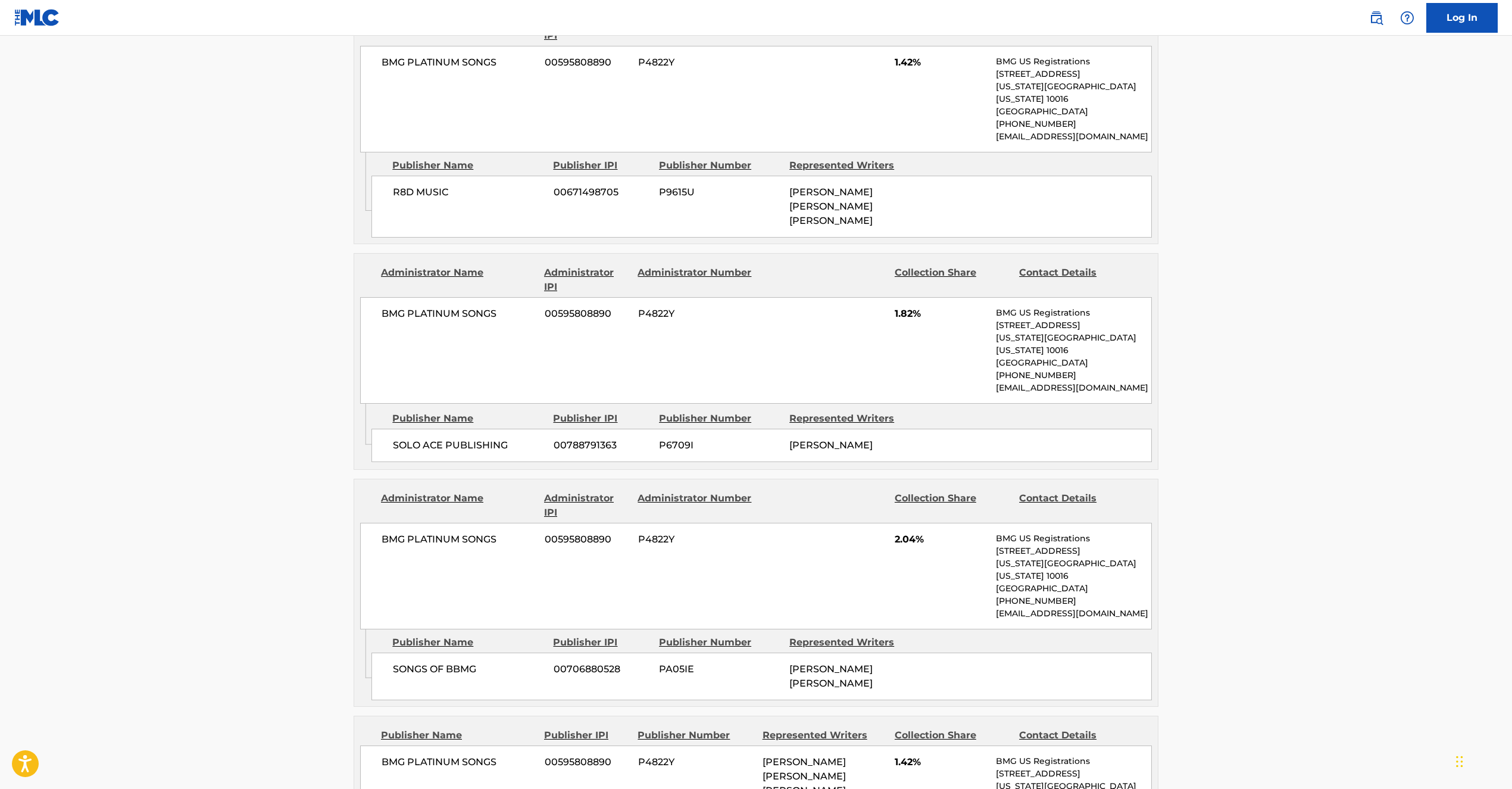
click at [788, 653] on div "SONGS OF BBMG 00706880528 PA05IE [PERSON_NAME] [PERSON_NAME]" at bounding box center [762, 677] width 781 height 48
drag, startPoint x: 640, startPoint y: 525, endPoint x: 1155, endPoint y: 517, distance: 515.1
click at [640, 525] on div "BMG PLATINUM SONGS 00595808890 P4822Y 2.04% BMG US Registrations [STREET_ADDRES…" at bounding box center [756, 576] width 792 height 107
drag, startPoint x: 1512, startPoint y: 457, endPoint x: 1510, endPoint y: 520, distance: 63.0
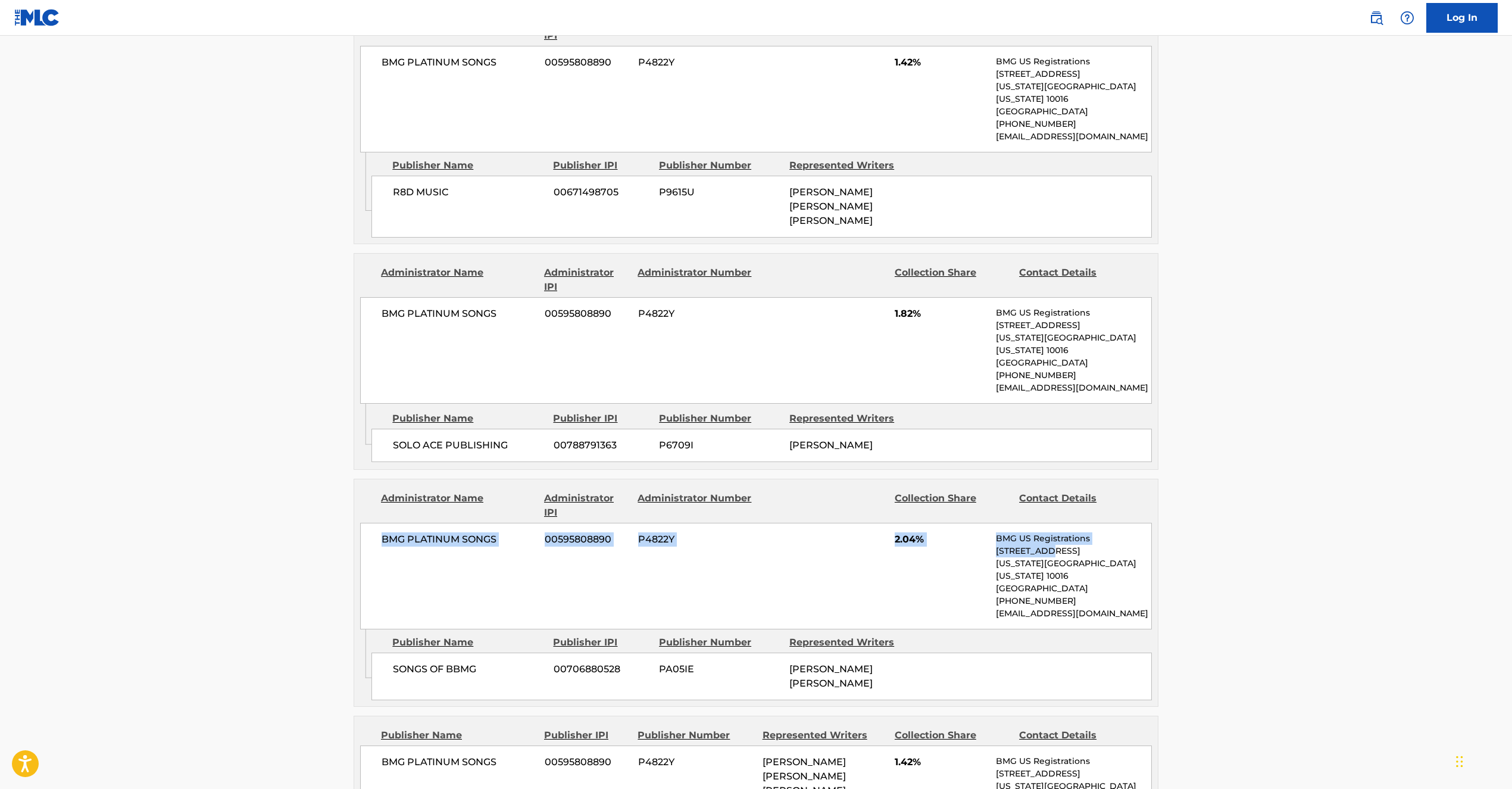
click at [442, 560] on div "BMG PLATINUM SONGS 00595808890 P4822Y 2.04% BMG US Registrations [STREET_ADDRES…" at bounding box center [756, 576] width 792 height 107
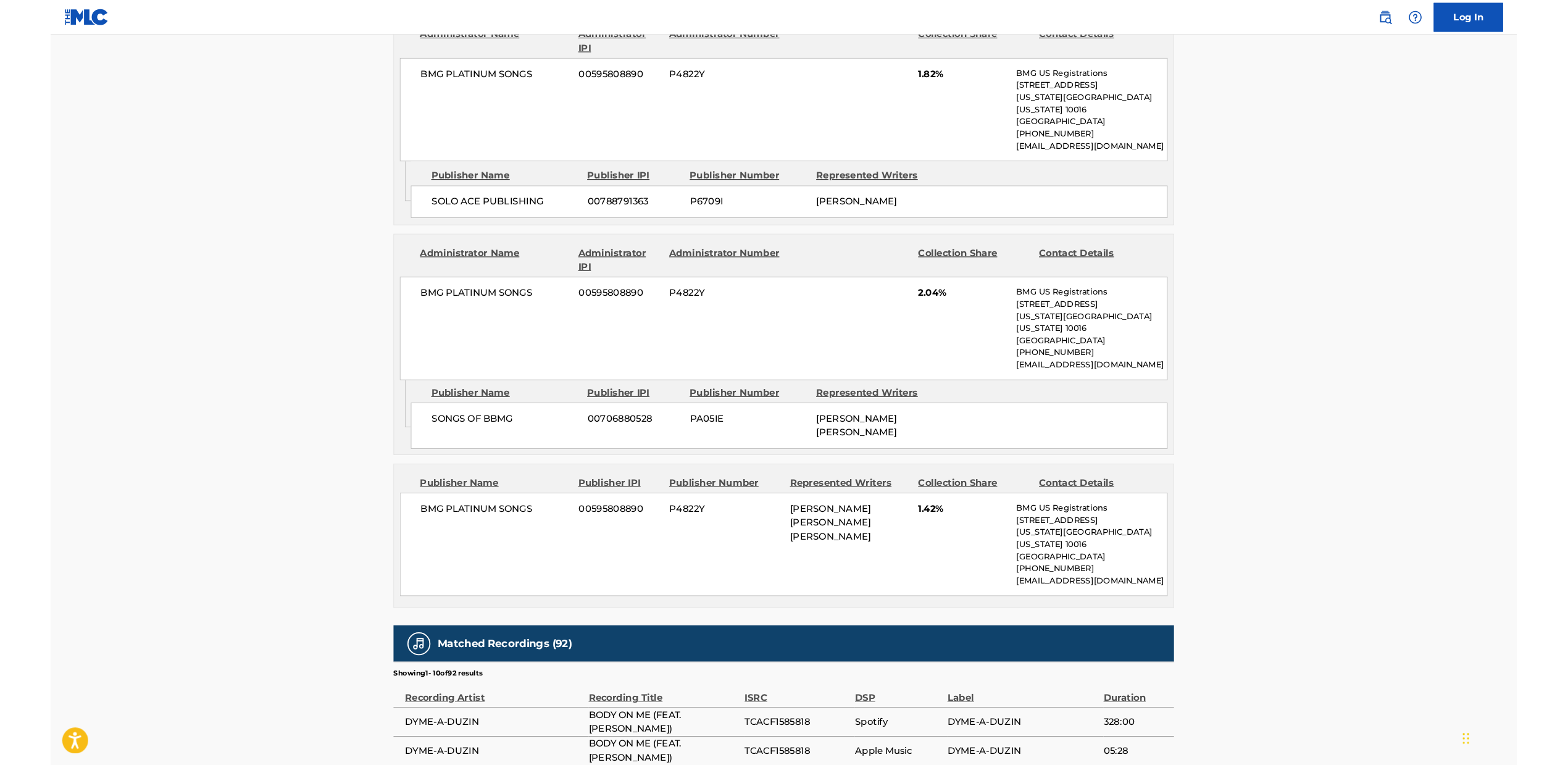
scroll to position [2080, 0]
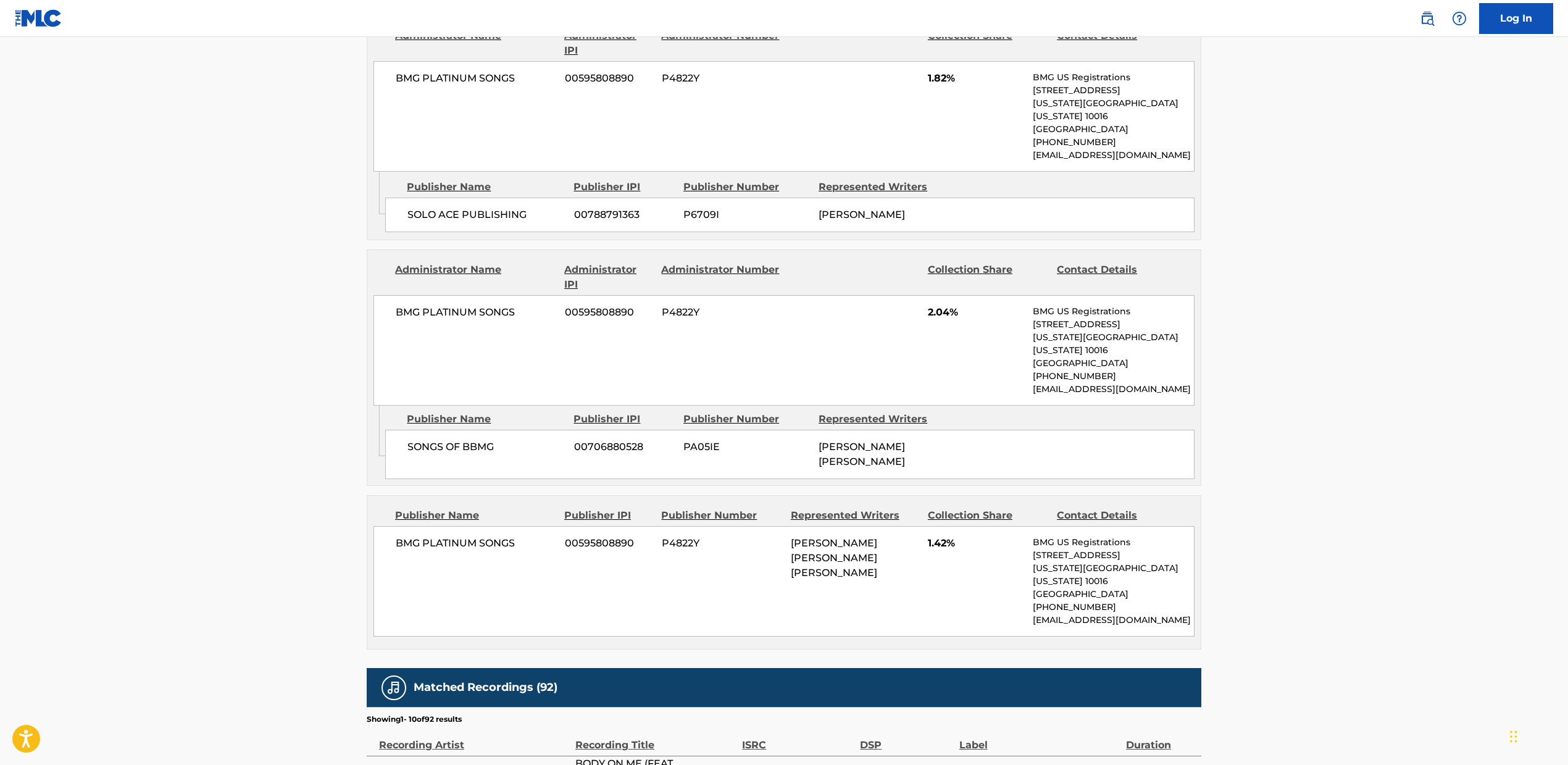
click at [547, 531] on div "BMG PLATINUM SONGS 00595808890 P4822Y [PERSON_NAME] [PERSON_NAME] [PERSON_NAME]…" at bounding box center [784, 581] width 821 height 111
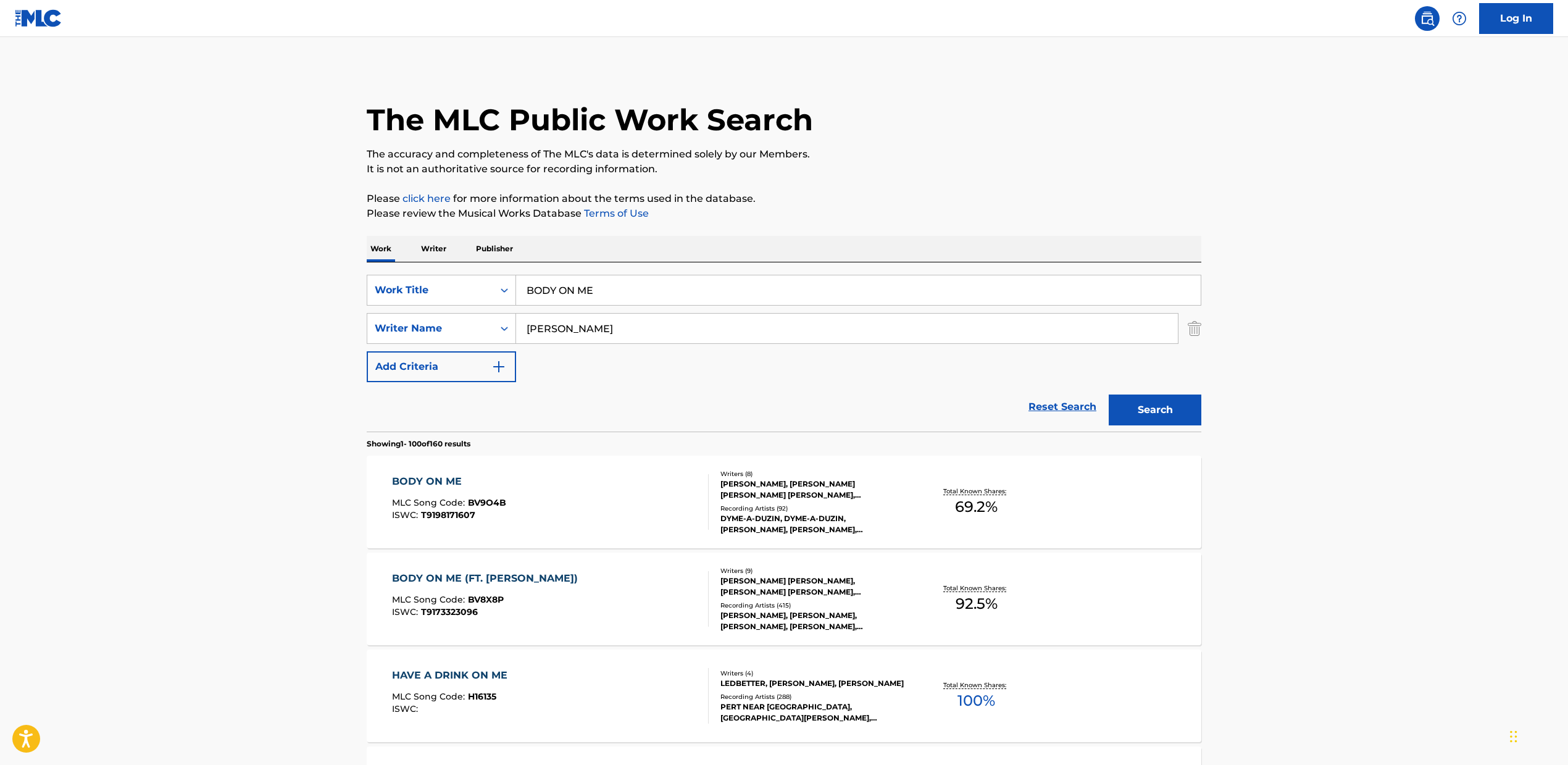
click at [839, 606] on div "Recording Artists ( 415 )" at bounding box center [814, 605] width 186 height 10
drag, startPoint x: 593, startPoint y: 309, endPoint x: 617, endPoint y: 299, distance: 26.0
click at [593, 310] on div "SearchWithCriteria2fcb3f09-5126-47f9-87b6-721bc28fab9a Work Title BODY ON ME Se…" at bounding box center [784, 328] width 835 height 107
drag, startPoint x: 638, startPoint y: 291, endPoint x: 440, endPoint y: 287, distance: 198.0
click at [437, 287] on div "SearchWithCriteria2fcb3f09-5126-47f9-87b6-721bc28fab9a Work Title BODY ON ME" at bounding box center [784, 289] width 835 height 31
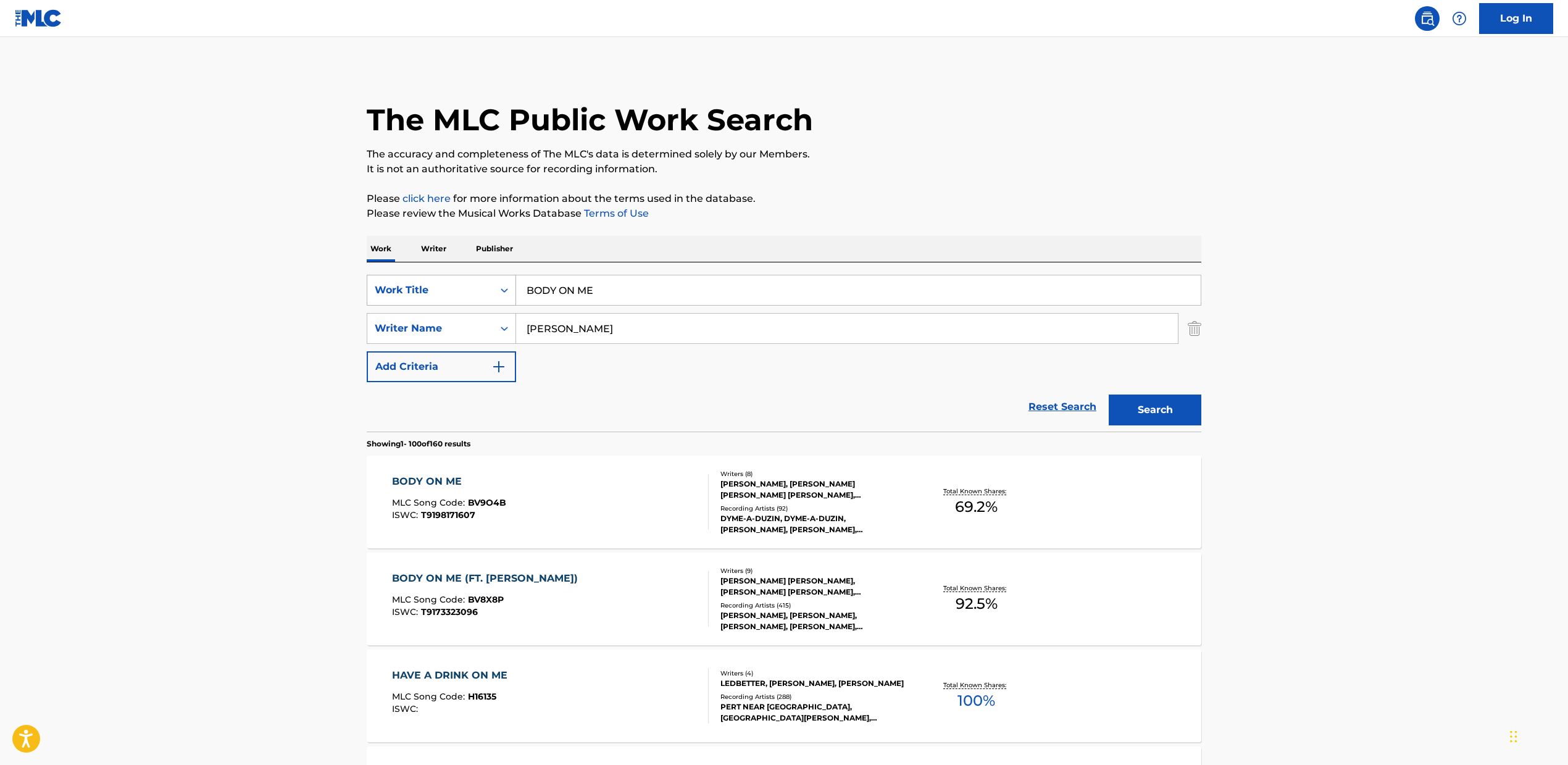
paste input "WHAT'S MY NAME", "What's My Name"
type input "WHAT'S MY NAME", "What's My Name"
click at [603, 327] on input "[PERSON_NAME]" at bounding box center [847, 328] width 662 height 29
drag, startPoint x: 652, startPoint y: 336, endPoint x: 461, endPoint y: 322, distance: 191.5
click at [448, 315] on div "SearchWithCriteria32f05455-e5d7-44c9-857f-2000a0fef535 Writer Name [PERSON_NAME]" at bounding box center [784, 328] width 835 height 31
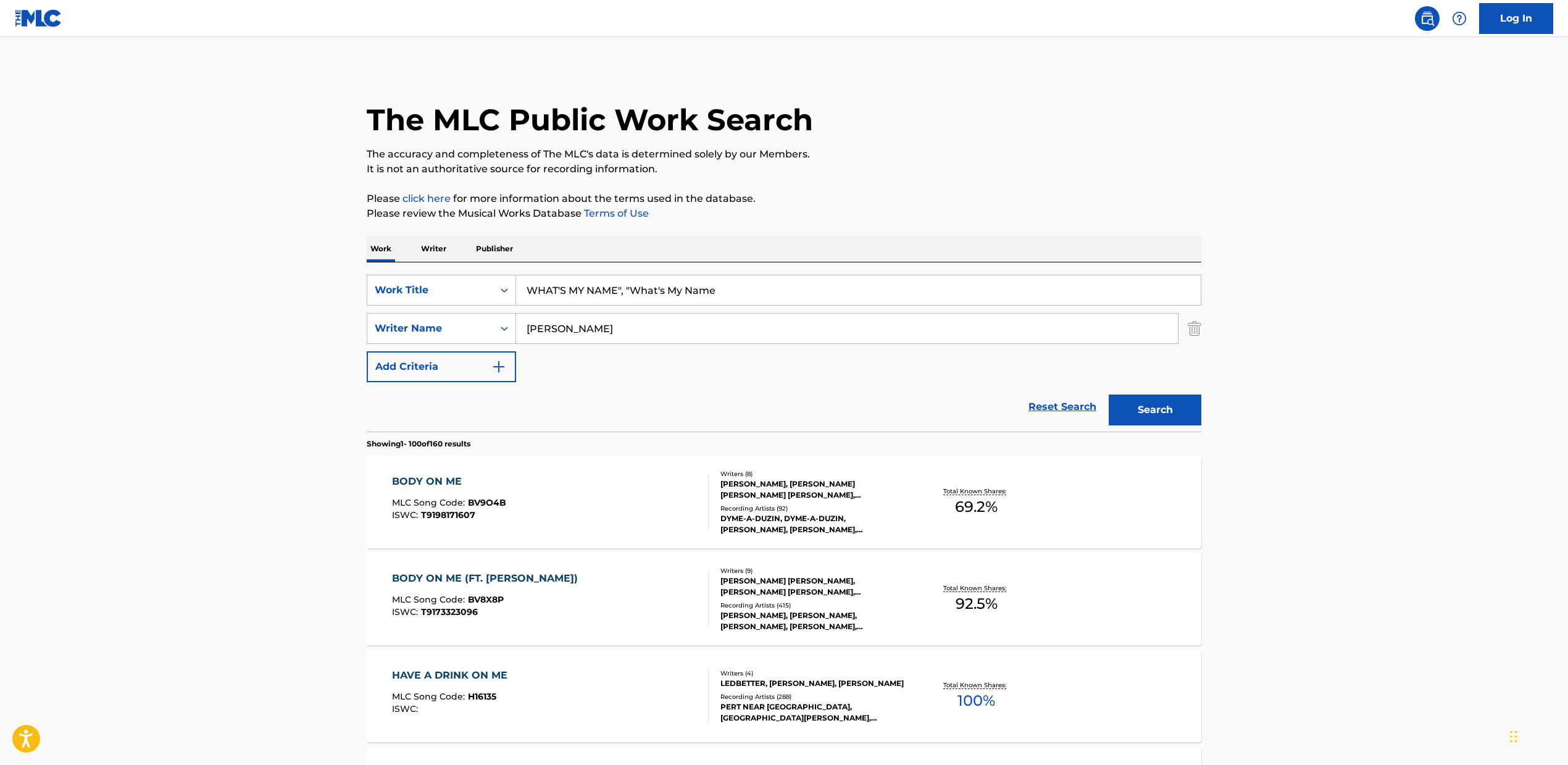
paste input "[PERSON_NAME], [PERSON_NAME] COI LERAY, [PERSON_NAME], [PERSON_NAME] [PERSON_NA…"
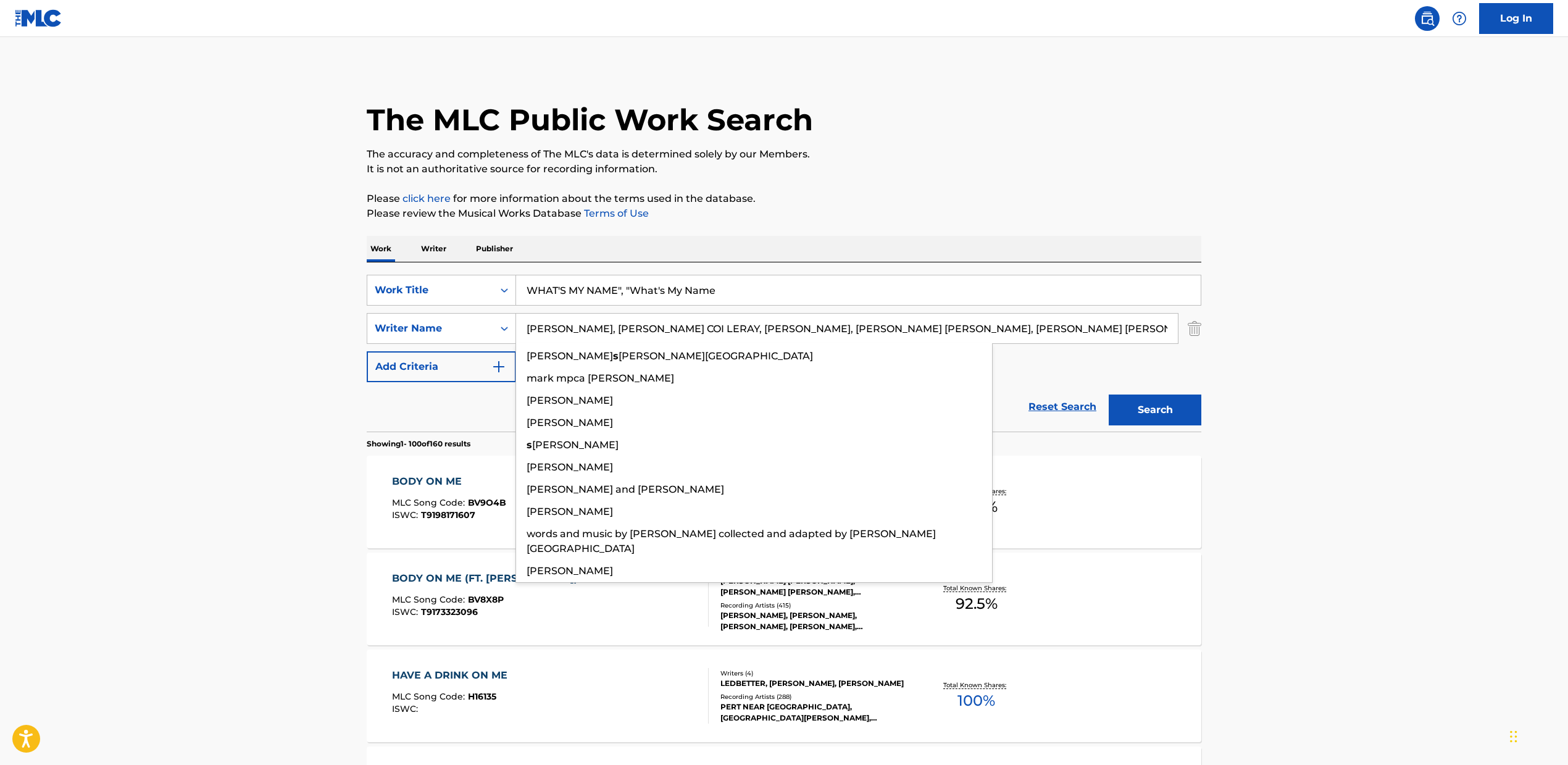
scroll to position [0, 1373]
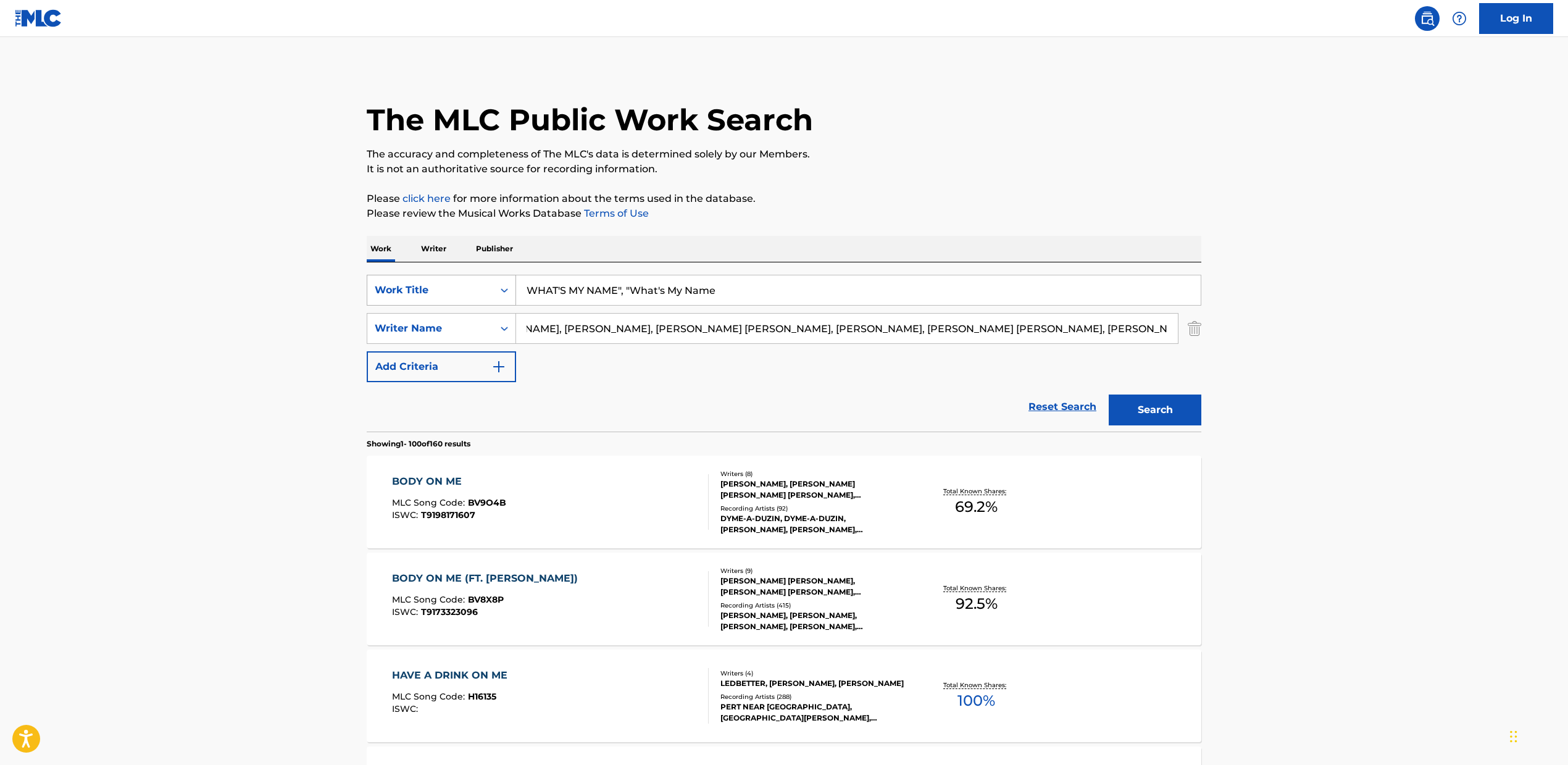
drag, startPoint x: 613, startPoint y: 331, endPoint x: 430, endPoint y: 304, distance: 185.0
click at [430, 304] on div "SearchWithCriteria2fcb3f09-5126-47f9-87b6-721bc28fab9a Work Title WHAT'S MY NAM…" at bounding box center [784, 328] width 835 height 107
click at [639, 338] on input "[PERSON_NAME], [PERSON_NAME] [PERSON_NAME], [PERSON_NAME], [PERSON_NAME] [PERSO…" at bounding box center [847, 328] width 662 height 29
drag, startPoint x: 621, startPoint y: 329, endPoint x: 313, endPoint y: 287, distance: 310.9
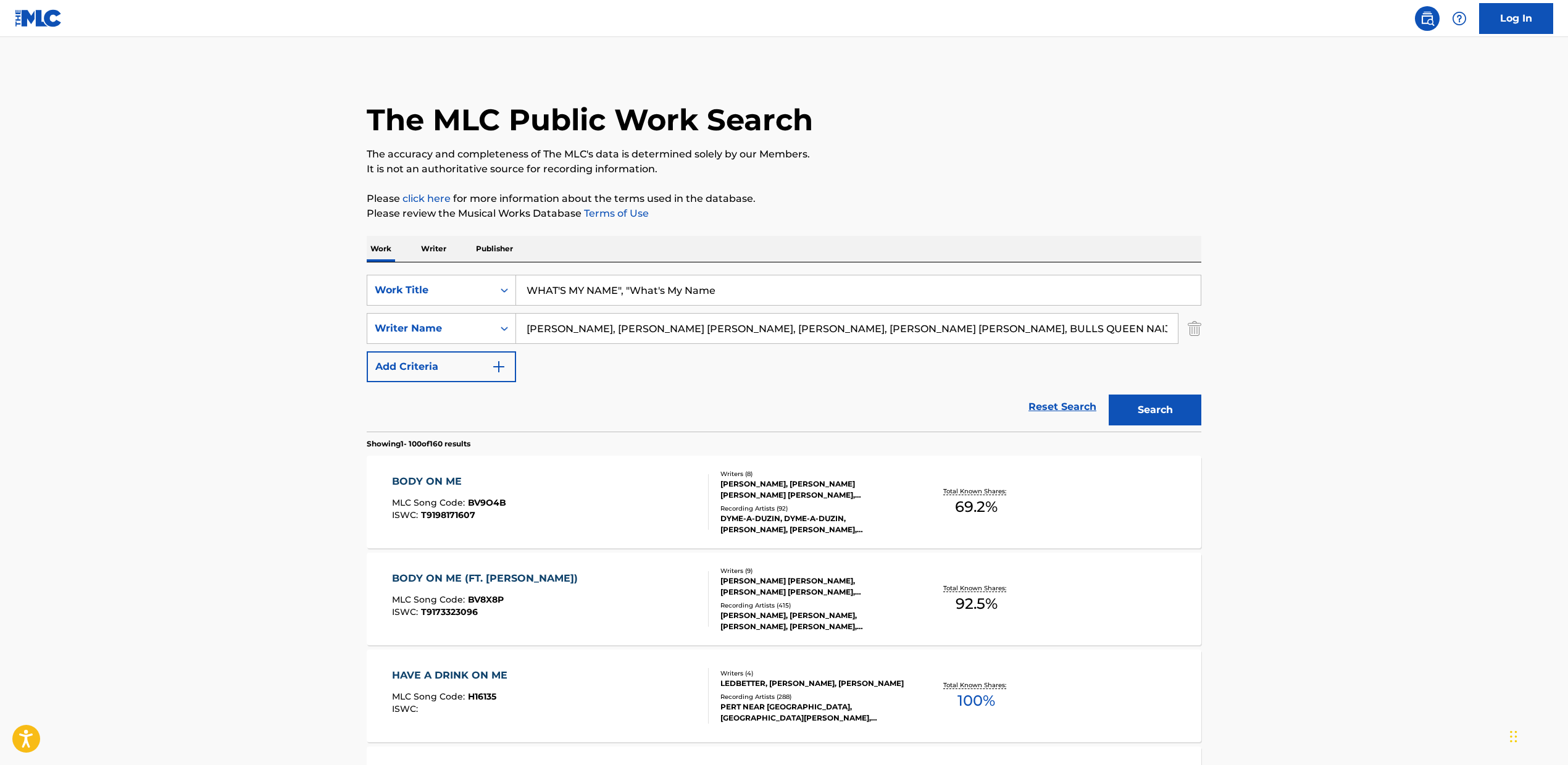
click at [680, 337] on input "[PERSON_NAME] [PERSON_NAME], [PERSON_NAME], [PERSON_NAME] [PERSON_NAME], BULLS …" at bounding box center [847, 328] width 662 height 29
drag, startPoint x: 667, startPoint y: 330, endPoint x: 1030, endPoint y: 334, distance: 363.0
click at [1030, 334] on input "[PERSON_NAME] [PERSON_NAME], [PERSON_NAME], [PERSON_NAME] [PERSON_NAME], BULLS …" at bounding box center [847, 328] width 662 height 29
click at [671, 332] on input "[PERSON_NAME] [PERSON_NAME]" at bounding box center [847, 328] width 662 height 29
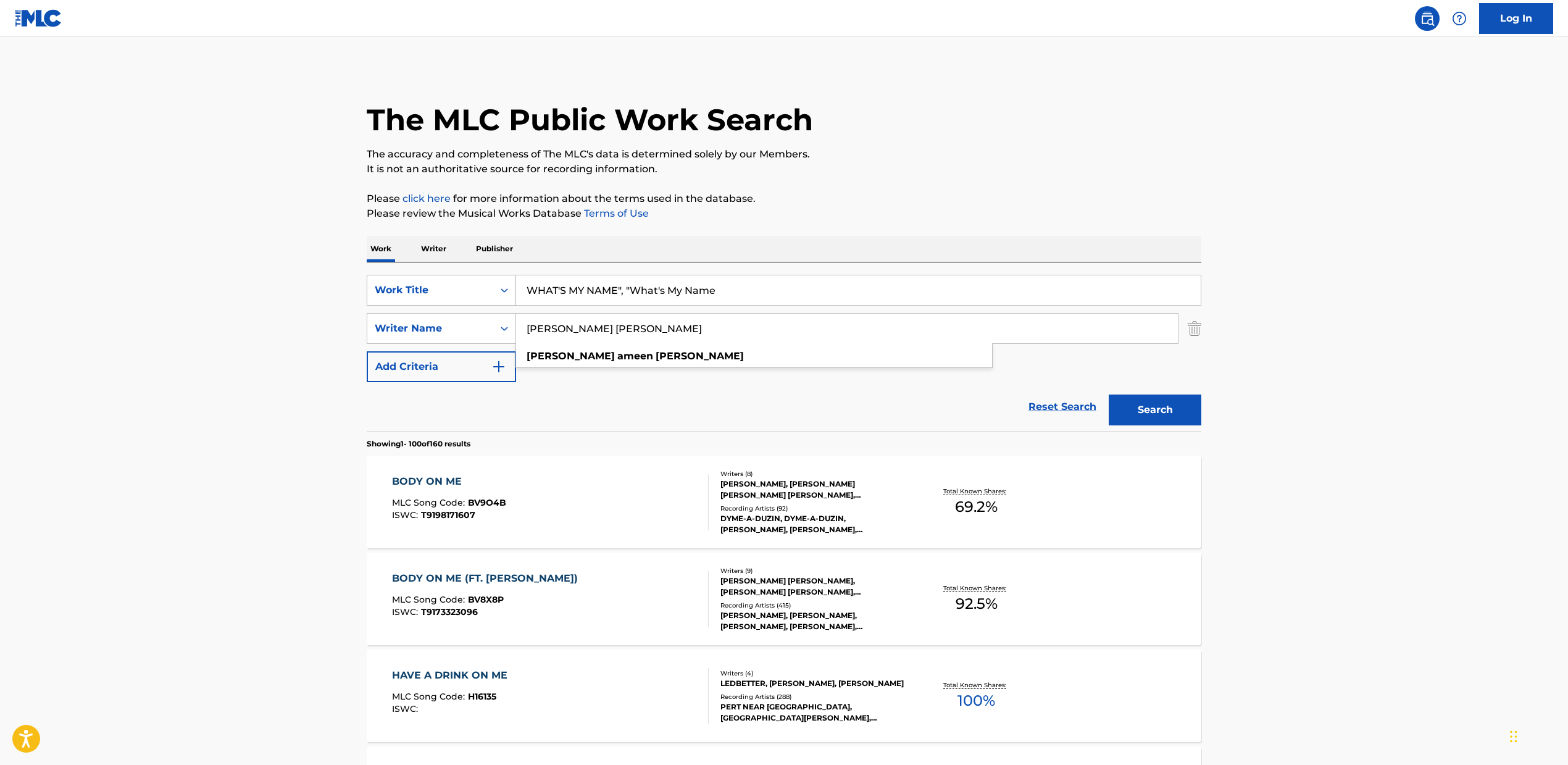
drag, startPoint x: 455, startPoint y: 293, endPoint x: 385, endPoint y: 288, distance: 70.2
click at [382, 285] on div "SearchWithCriteria2fcb3f09-5126-47f9-87b6-721bc28fab9a Work Title WHAT'S MY NAM…" at bounding box center [784, 328] width 835 height 107
click at [617, 398] on div "Reset Search Search" at bounding box center [784, 406] width 835 height 49
click at [697, 330] on input "[PERSON_NAME] [PERSON_NAME]" at bounding box center [847, 328] width 662 height 29
drag, startPoint x: 582, startPoint y: 330, endPoint x: 760, endPoint y: 338, distance: 178.2
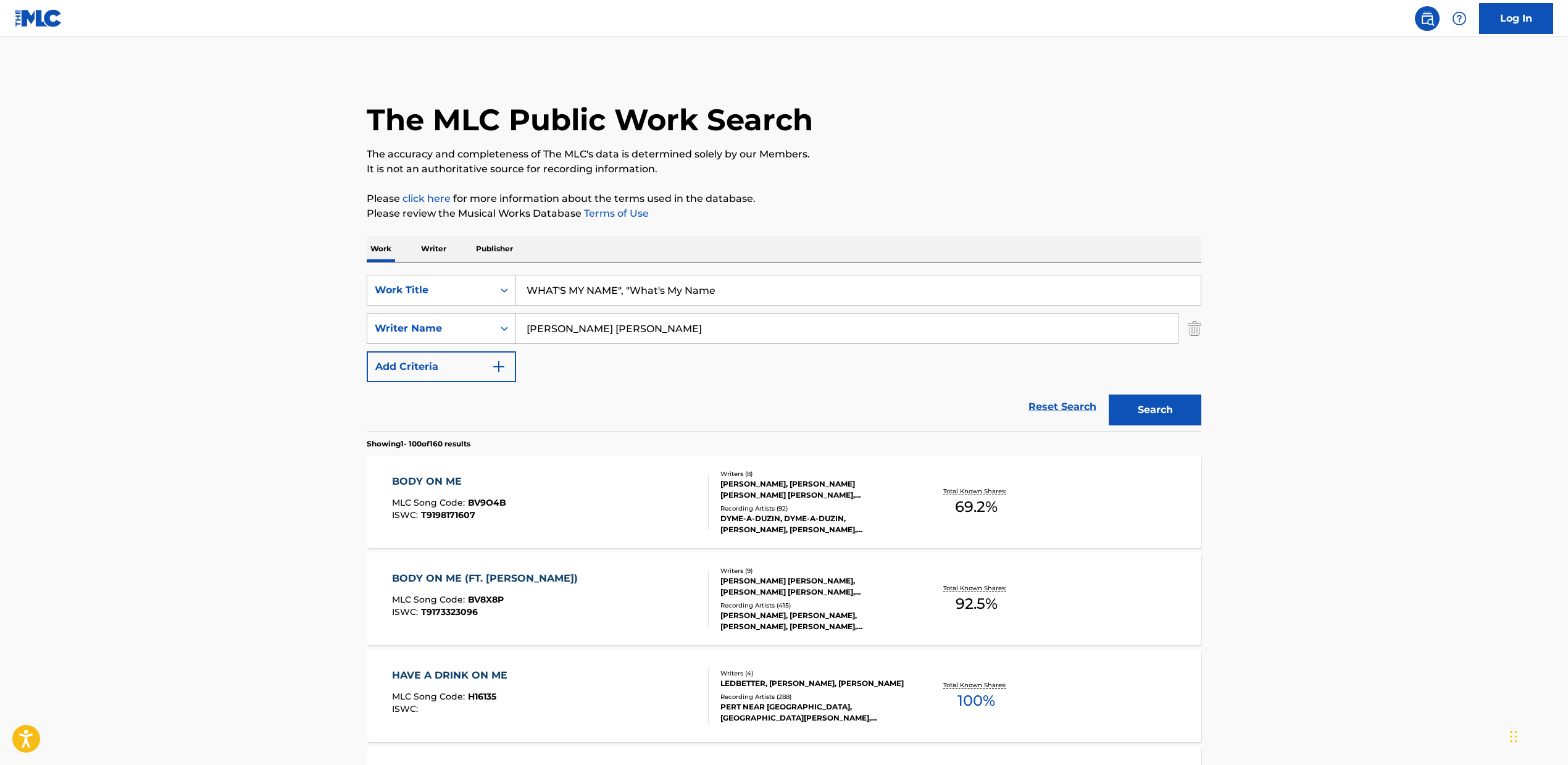
click at [761, 338] on input "[PERSON_NAME] [PERSON_NAME]" at bounding box center [847, 328] width 662 height 29
click at [1109, 394] on button "Search" at bounding box center [1155, 410] width 92 height 31
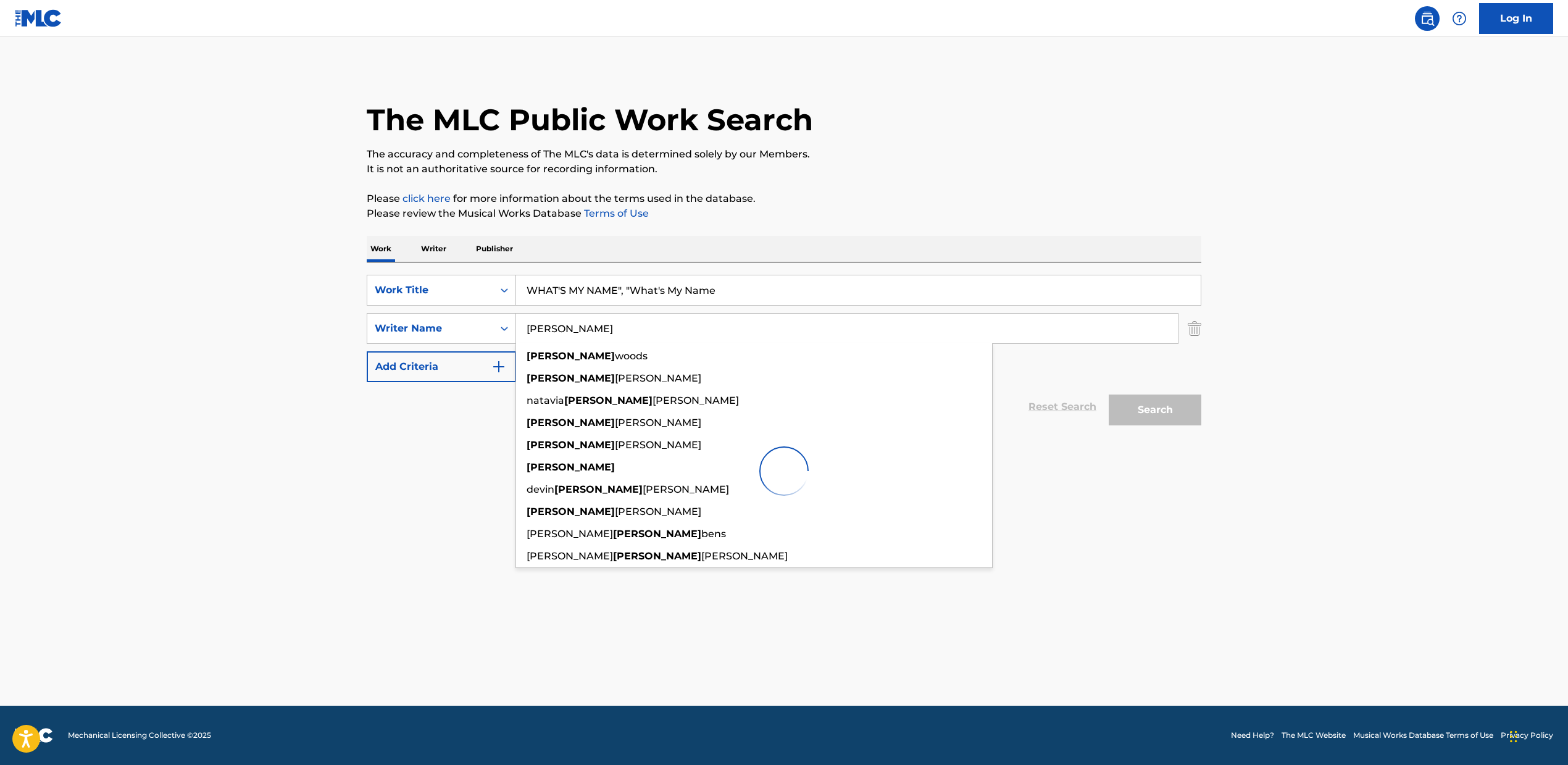
type input "[PERSON_NAME]"
click at [408, 417] on div "Reset Search Search" at bounding box center [784, 406] width 835 height 49
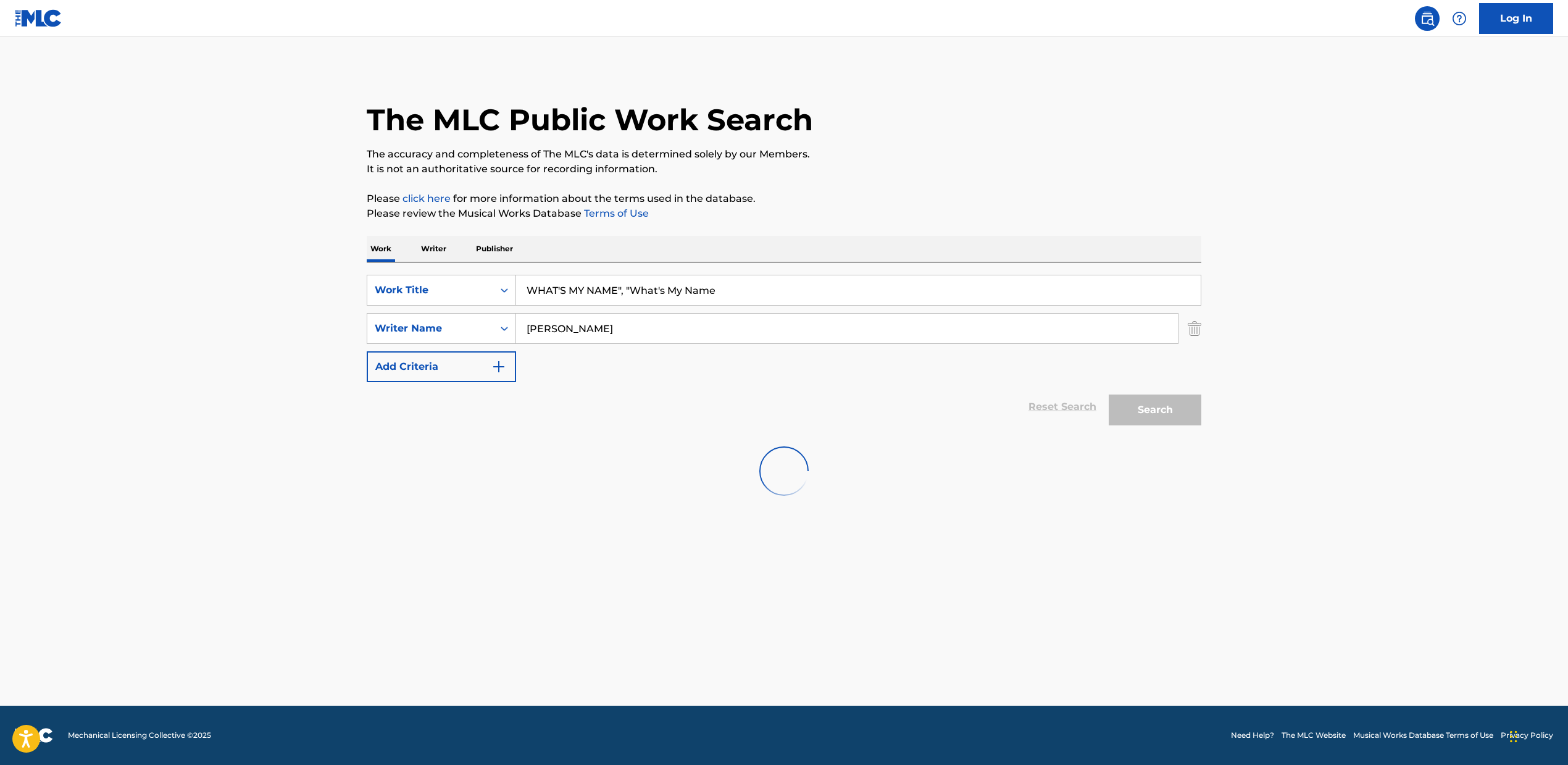
click at [613, 332] on input "[PERSON_NAME]" at bounding box center [847, 328] width 662 height 29
drag, startPoint x: 622, startPoint y: 288, endPoint x: 819, endPoint y: 288, distance: 197.0
click at [819, 288] on input "WHAT'S MY NAME", "What's My Name" at bounding box center [858, 289] width 685 height 29
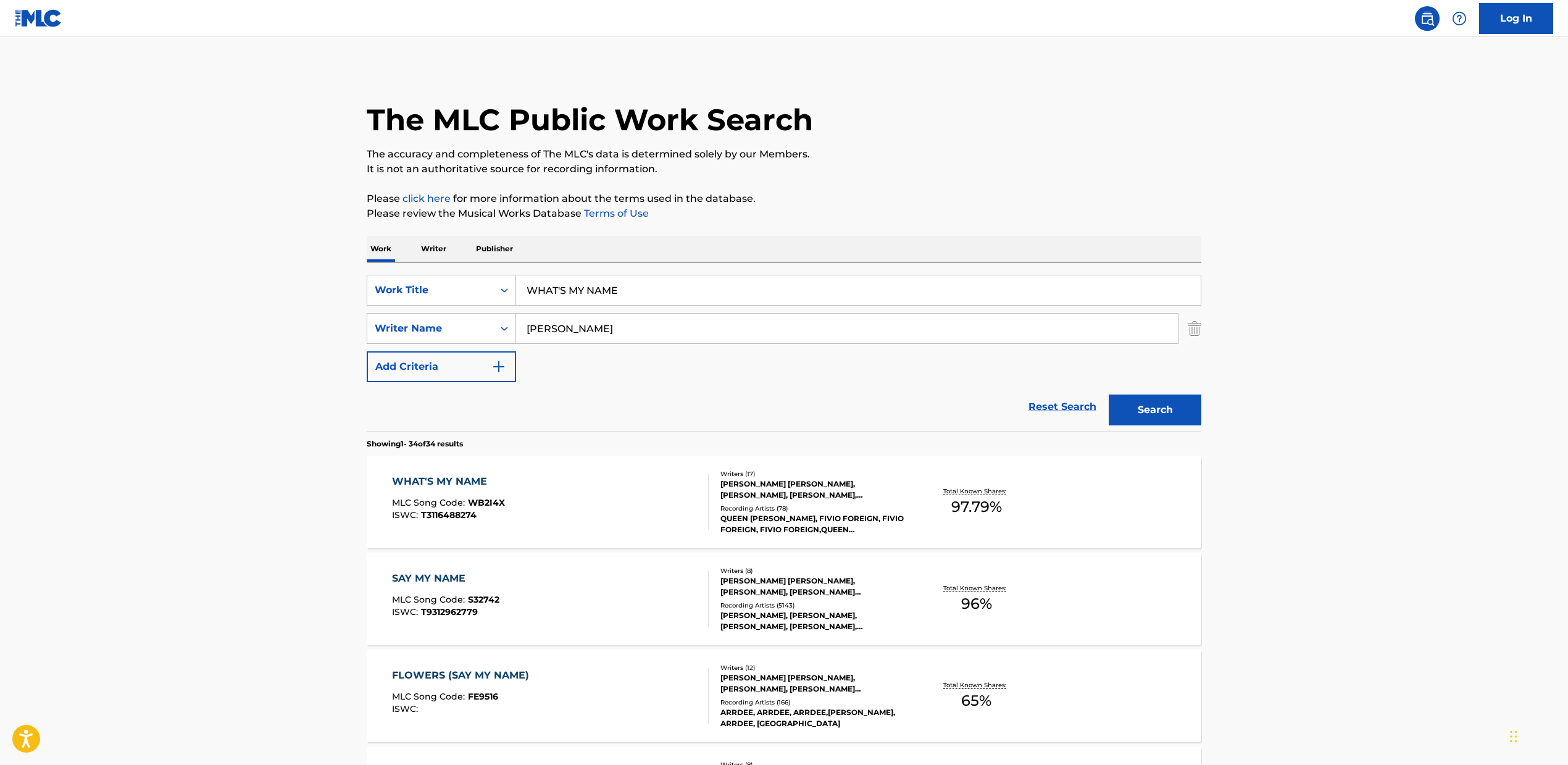
type input "WHAT'S MY NAME"
click at [652, 314] on input "[PERSON_NAME]" at bounding box center [847, 328] width 662 height 29
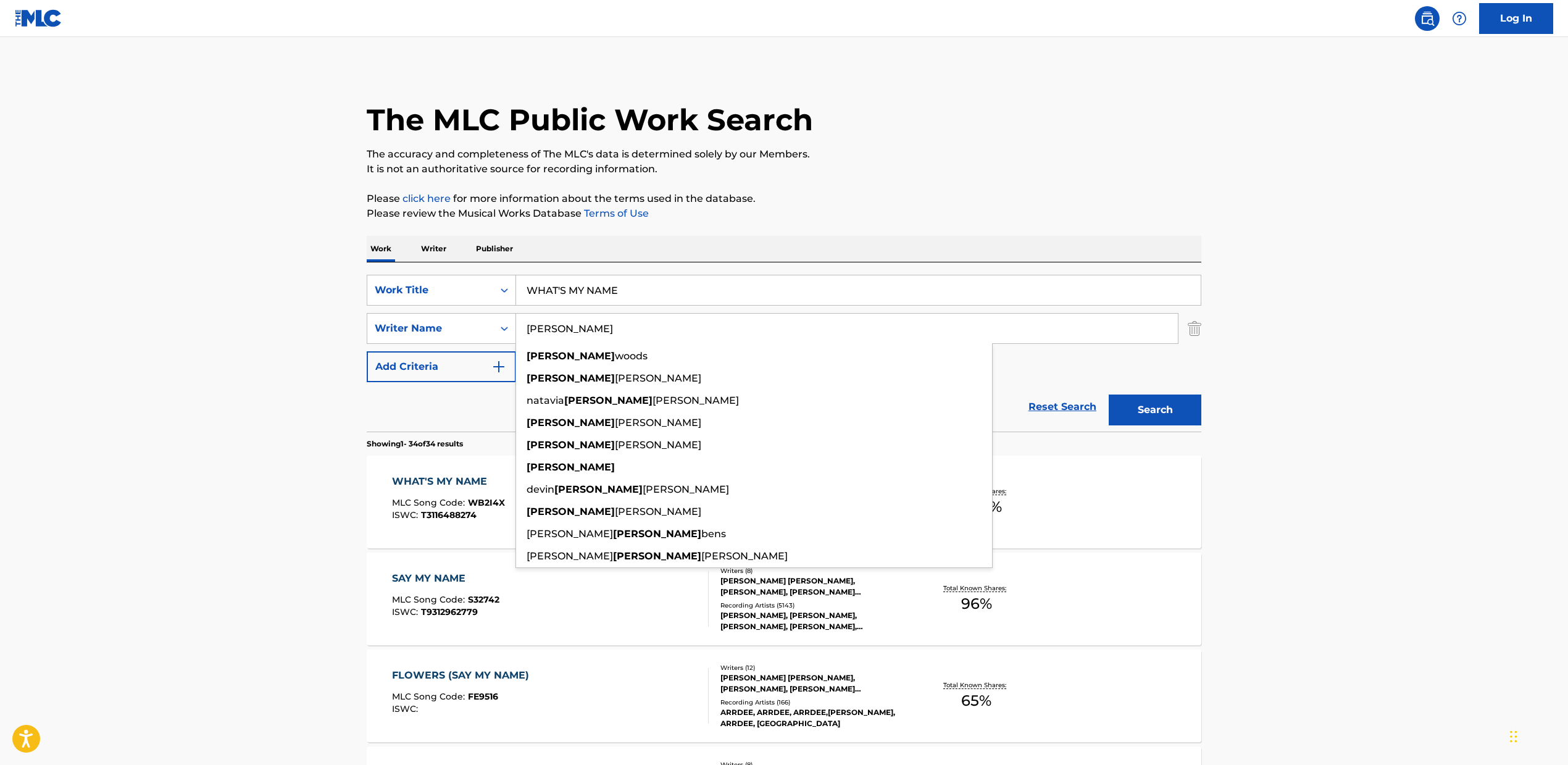
click at [607, 327] on input "[PERSON_NAME]" at bounding box center [847, 328] width 662 height 29
click at [901, 255] on div "Work Writer Publisher" at bounding box center [784, 248] width 835 height 26
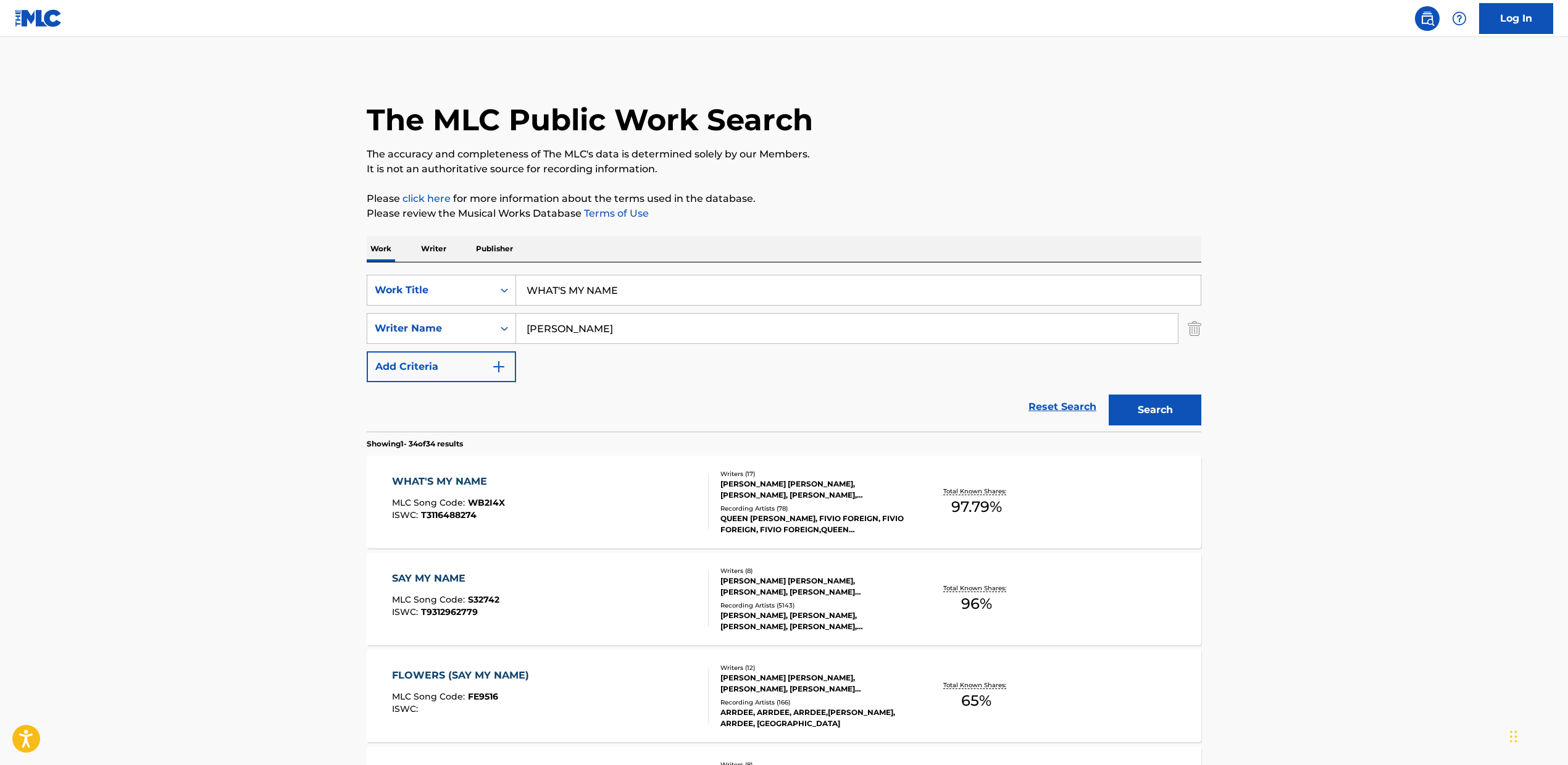
click at [1146, 400] on button "Search" at bounding box center [1155, 410] width 92 height 31
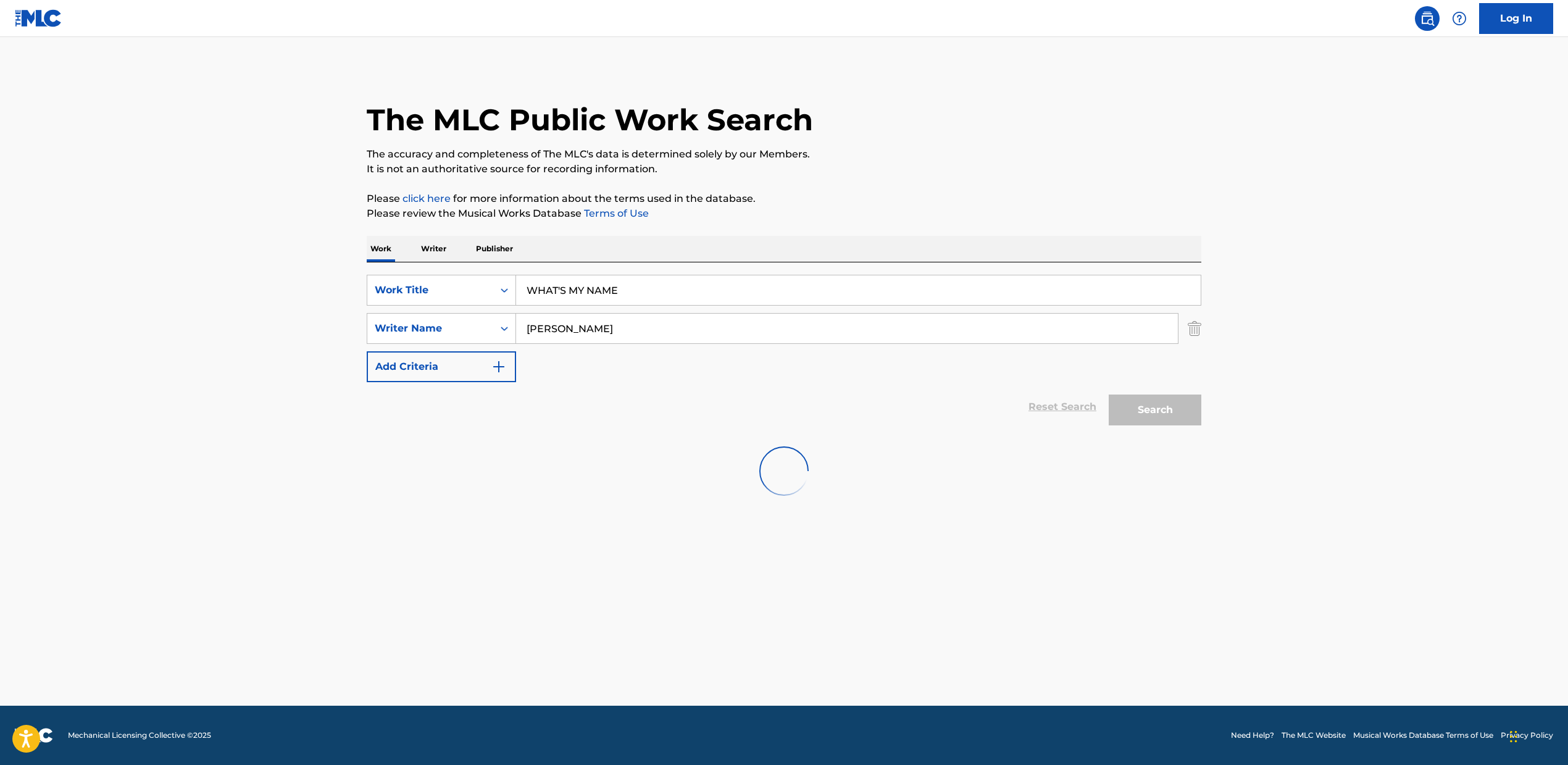
click at [718, 453] on div at bounding box center [784, 471] width 835 height 79
click at [566, 291] on input "WHAT'S MY NAME" at bounding box center [858, 289] width 685 height 29
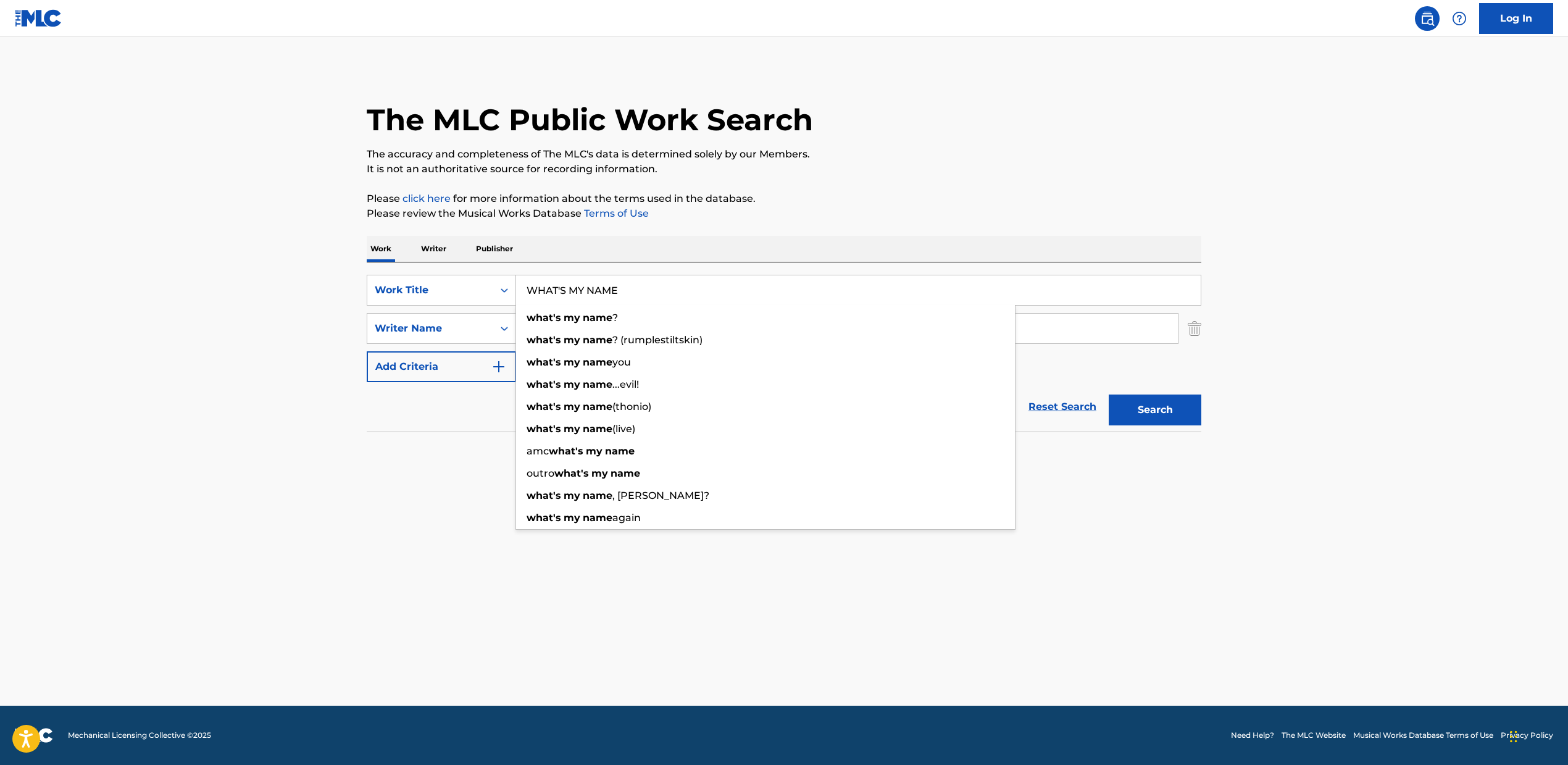
click at [659, 250] on div "Work Writer Publisher" at bounding box center [784, 248] width 835 height 26
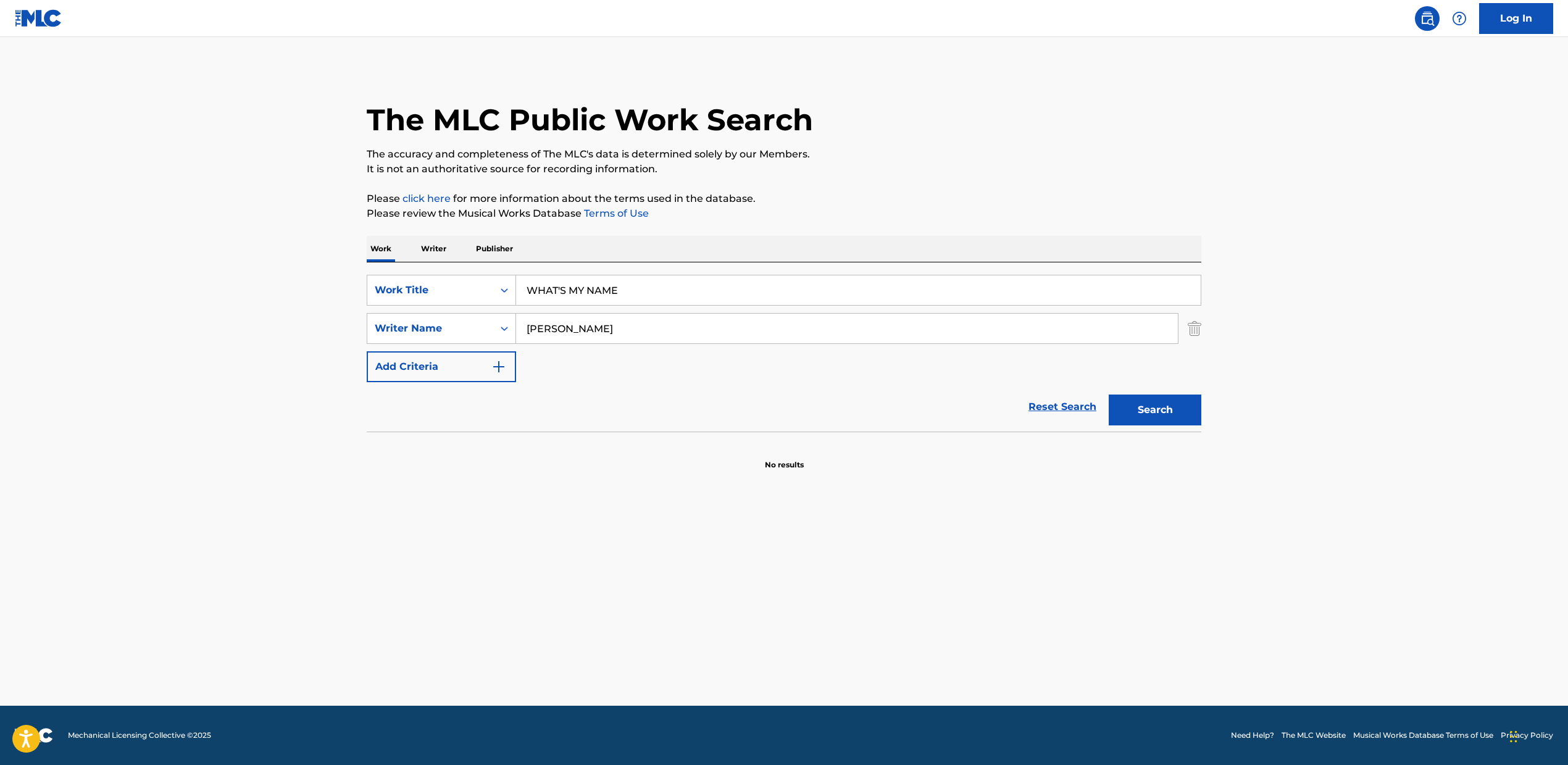
click at [594, 327] on input "[PERSON_NAME]" at bounding box center [847, 328] width 662 height 29
drag, startPoint x: 586, startPoint y: 324, endPoint x: 481, endPoint y: 310, distance: 105.9
click at [458, 310] on div "SearchWithCriteria2fcb3f09-5126-47f9-87b6-721bc28fab9a Work Title WHAT'S MY NAM…" at bounding box center [784, 328] width 835 height 107
paste input "[PERSON_NAME], [PERSON_NAME] COI LERAY, [PERSON_NAME], [PERSON_NAME] [PERSON_NA…"
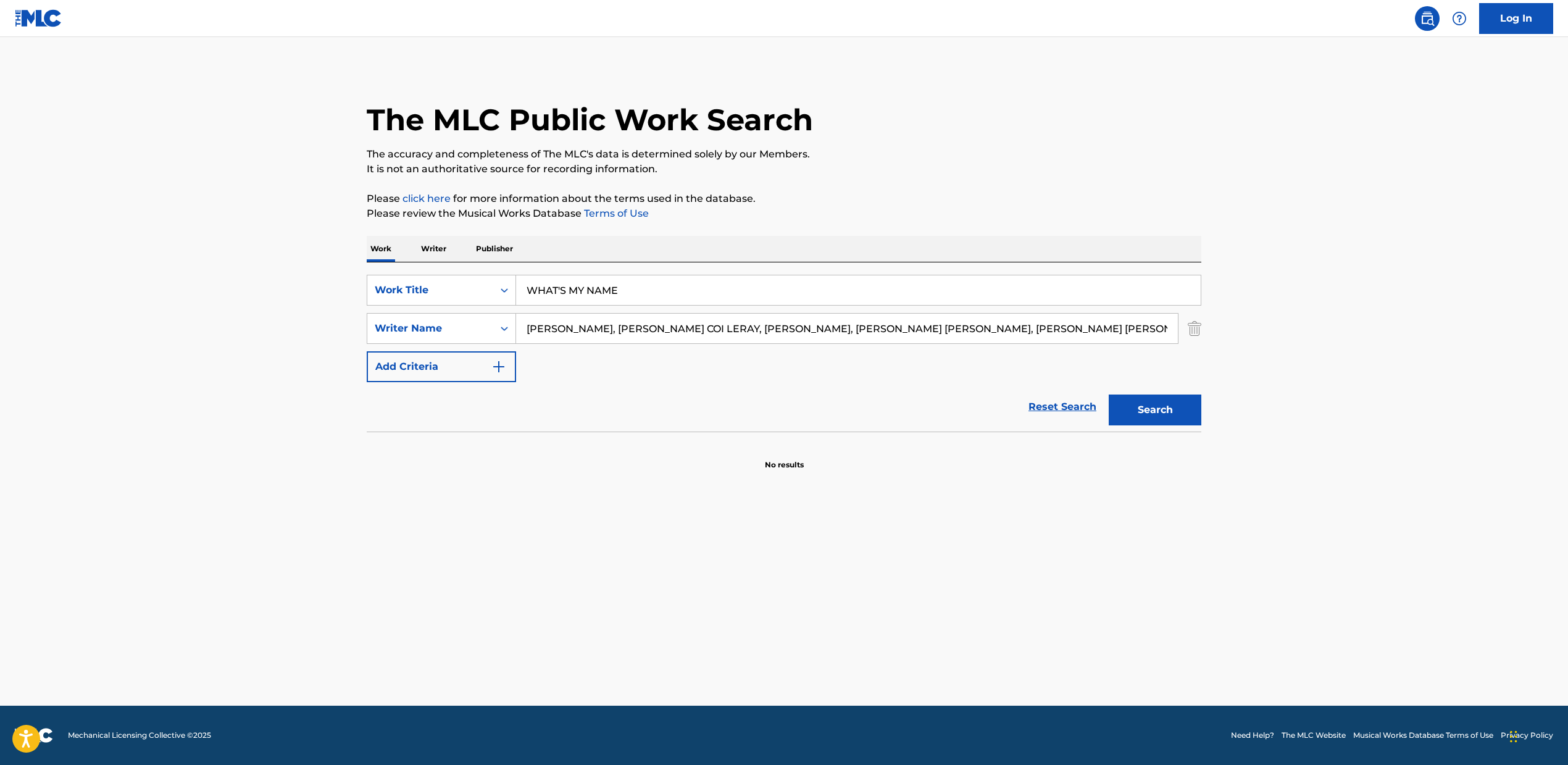
scroll to position [0, 1373]
drag, startPoint x: 614, startPoint y: 329, endPoint x: 418, endPoint y: 308, distance: 197.1
click at [432, 310] on div "SearchWithCriteria2fcb3f09-5126-47f9-87b6-721bc28fab9a Work Title WHAT'S MY NAM…" at bounding box center [784, 328] width 835 height 107
click at [663, 343] on input "[PERSON_NAME], [PERSON_NAME] [PERSON_NAME], [PERSON_NAME], [PERSON_NAME] [PERSO…" at bounding box center [847, 328] width 662 height 29
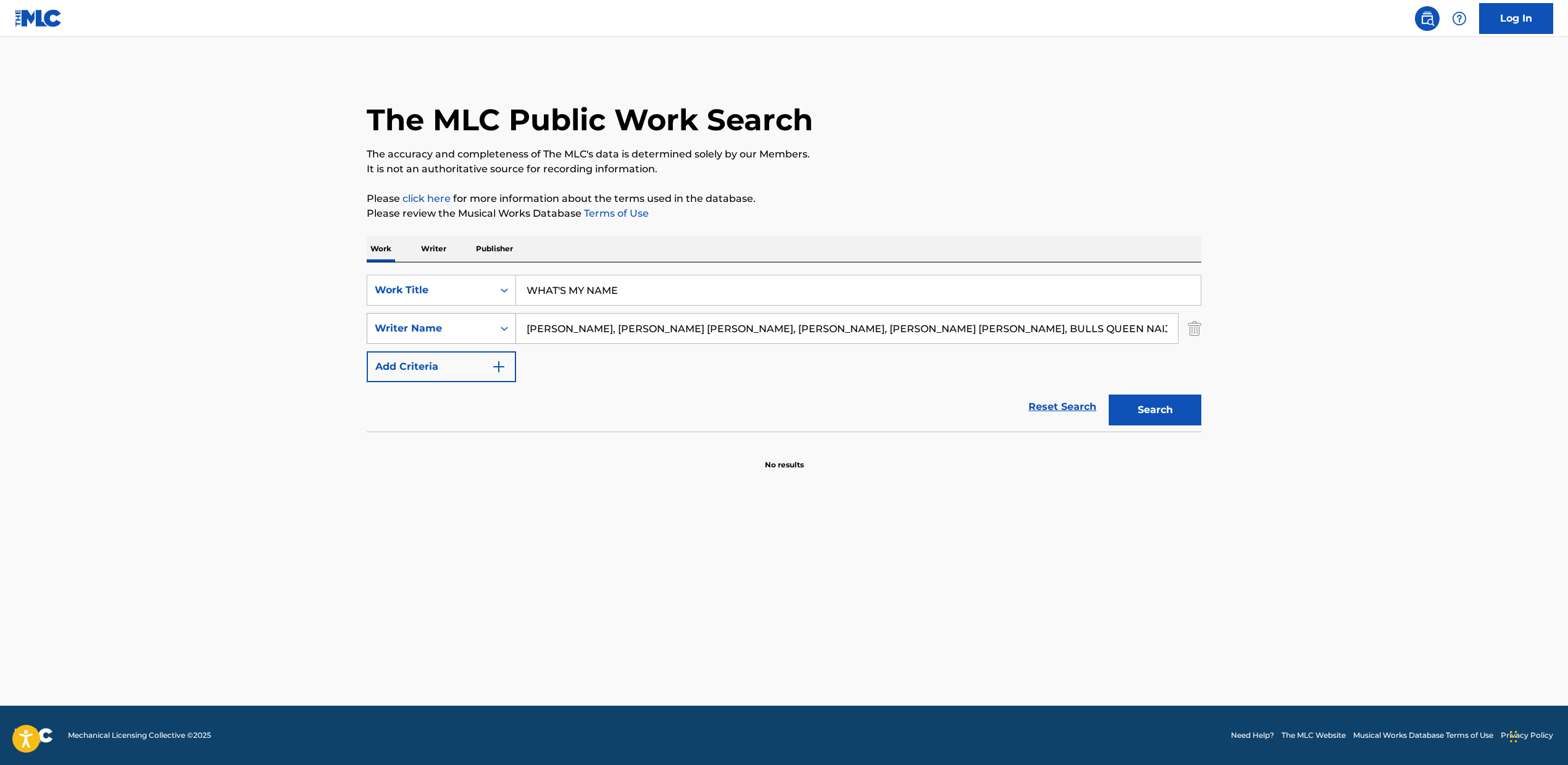
drag, startPoint x: 621, startPoint y: 329, endPoint x: 482, endPoint y: 313, distance: 139.9
click at [469, 313] on div "SearchWithCriteria32f05455-e5d7-44c9-857f-2000a0fef535 Writer Name [PERSON_NAME…" at bounding box center [784, 328] width 835 height 31
drag, startPoint x: 665, startPoint y: 326, endPoint x: 1048, endPoint y: 351, distance: 383.8
click at [1048, 351] on div "SearchWithCriteria2fcb3f09-5126-47f9-87b6-721bc28fab9a Work Title WHAT'S MY NAM…" at bounding box center [784, 328] width 835 height 107
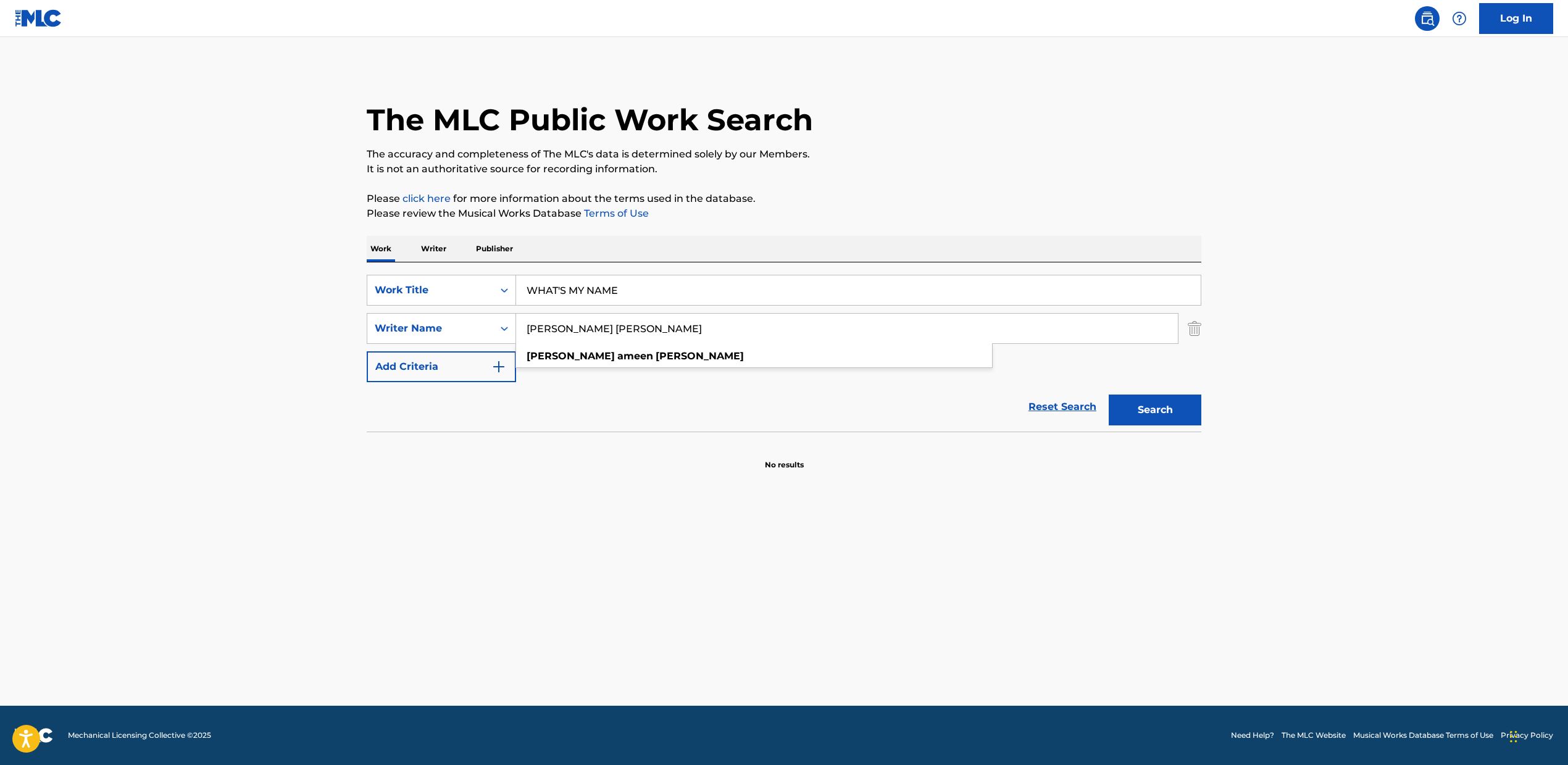
type input "[PERSON_NAME] [PERSON_NAME]"
click at [1157, 417] on button "Search" at bounding box center [1155, 410] width 92 height 31
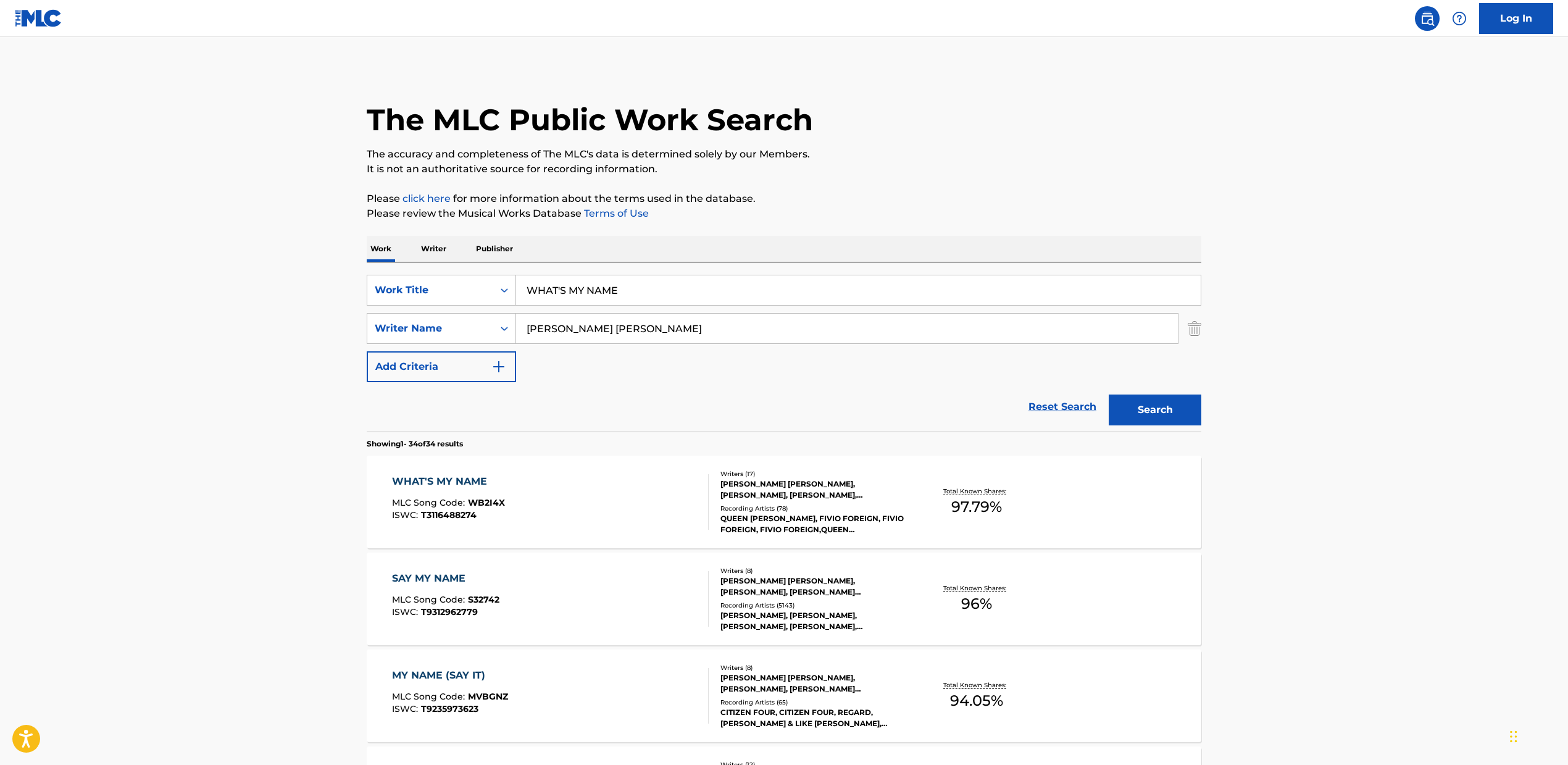
click at [869, 518] on div "QUEEN [PERSON_NAME], FIVIO FOREIGN, FIVIO FOREIGN, FIVIO FOREIGN,QUEEN [PERSON_…" at bounding box center [814, 524] width 186 height 22
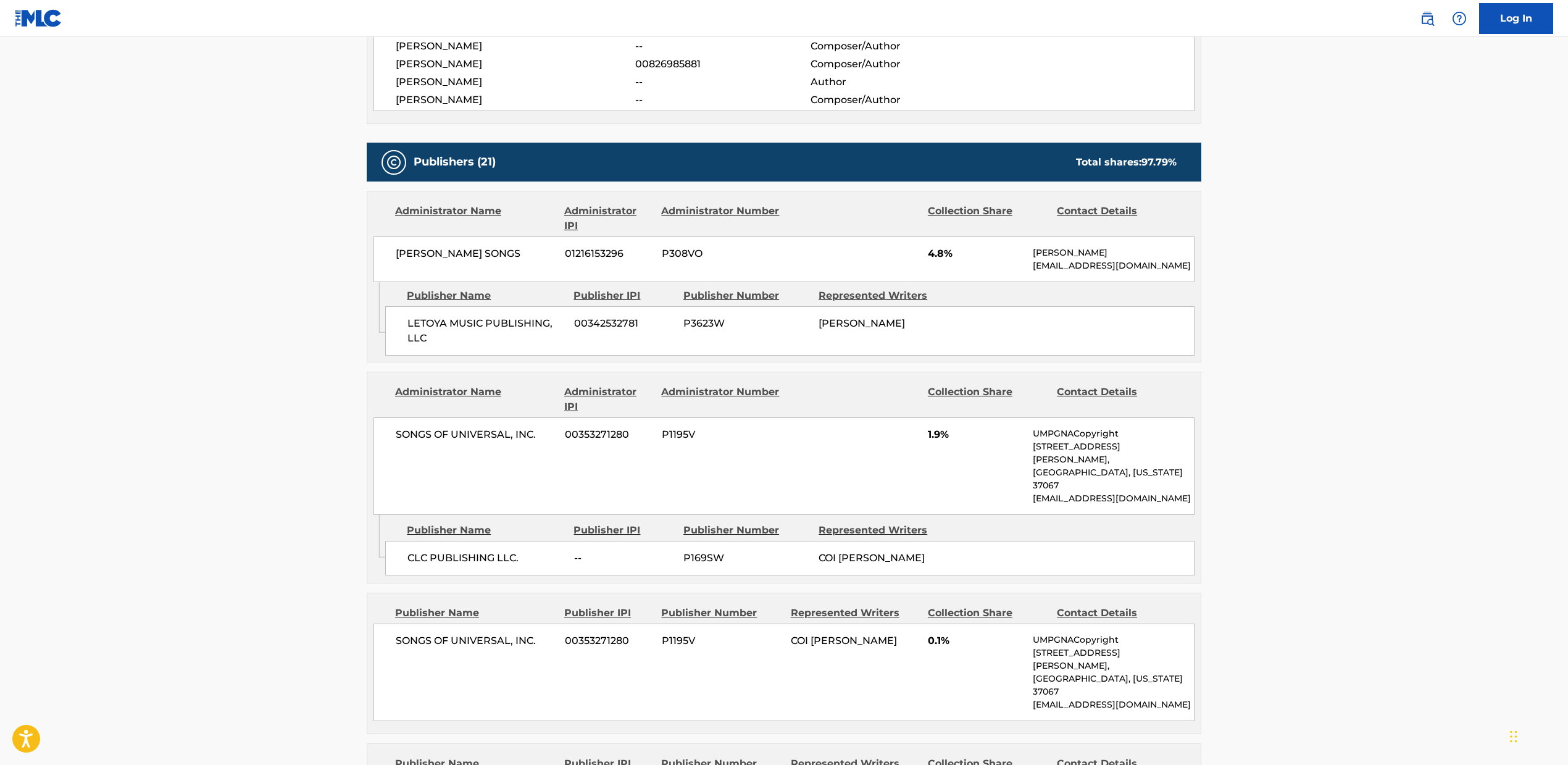
scroll to position [815, 0]
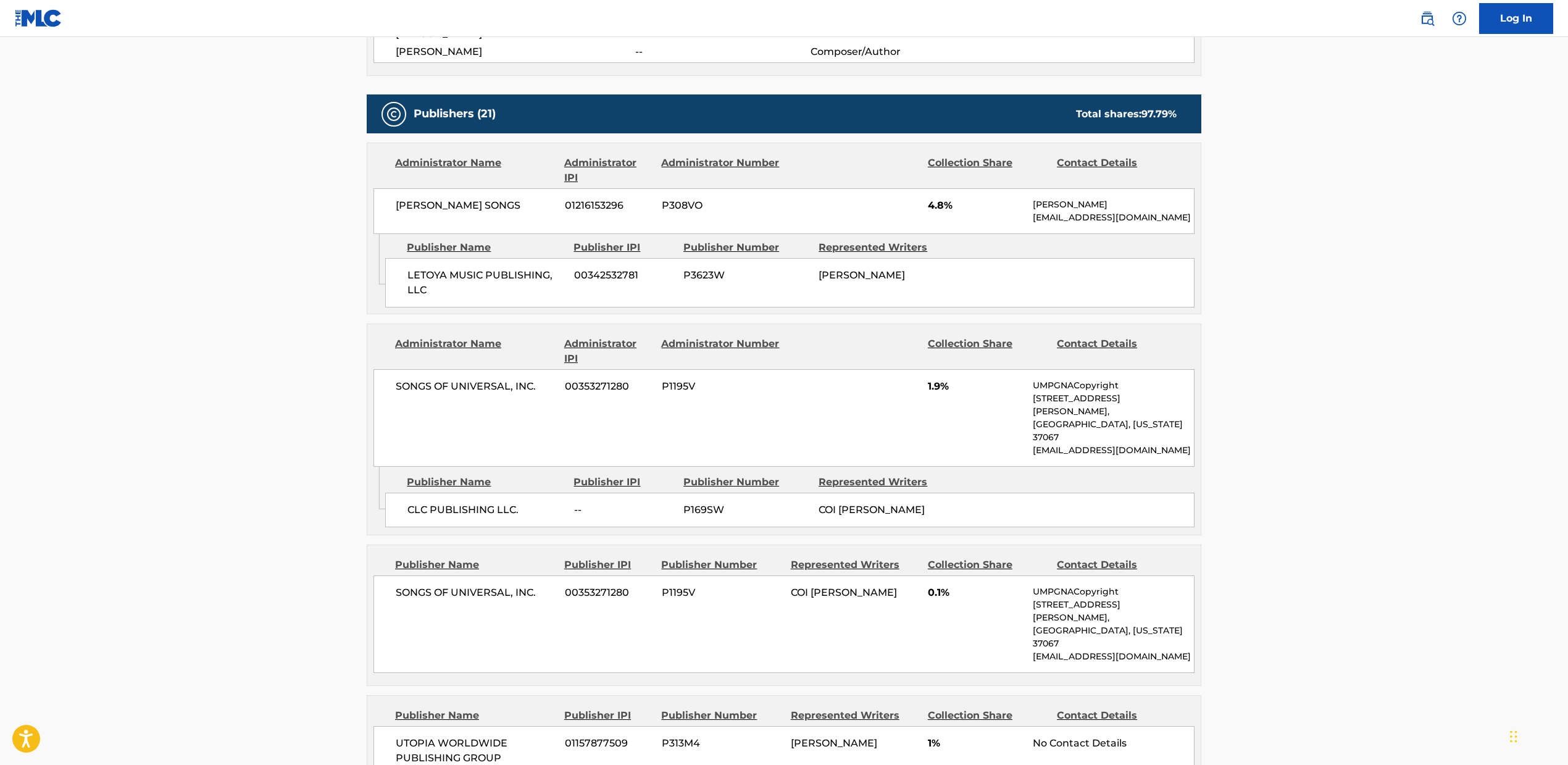
click at [545, 736] on span "UTOPIA WORLDWIDE PUBLISHING GROUP" at bounding box center [476, 750] width 160 height 29
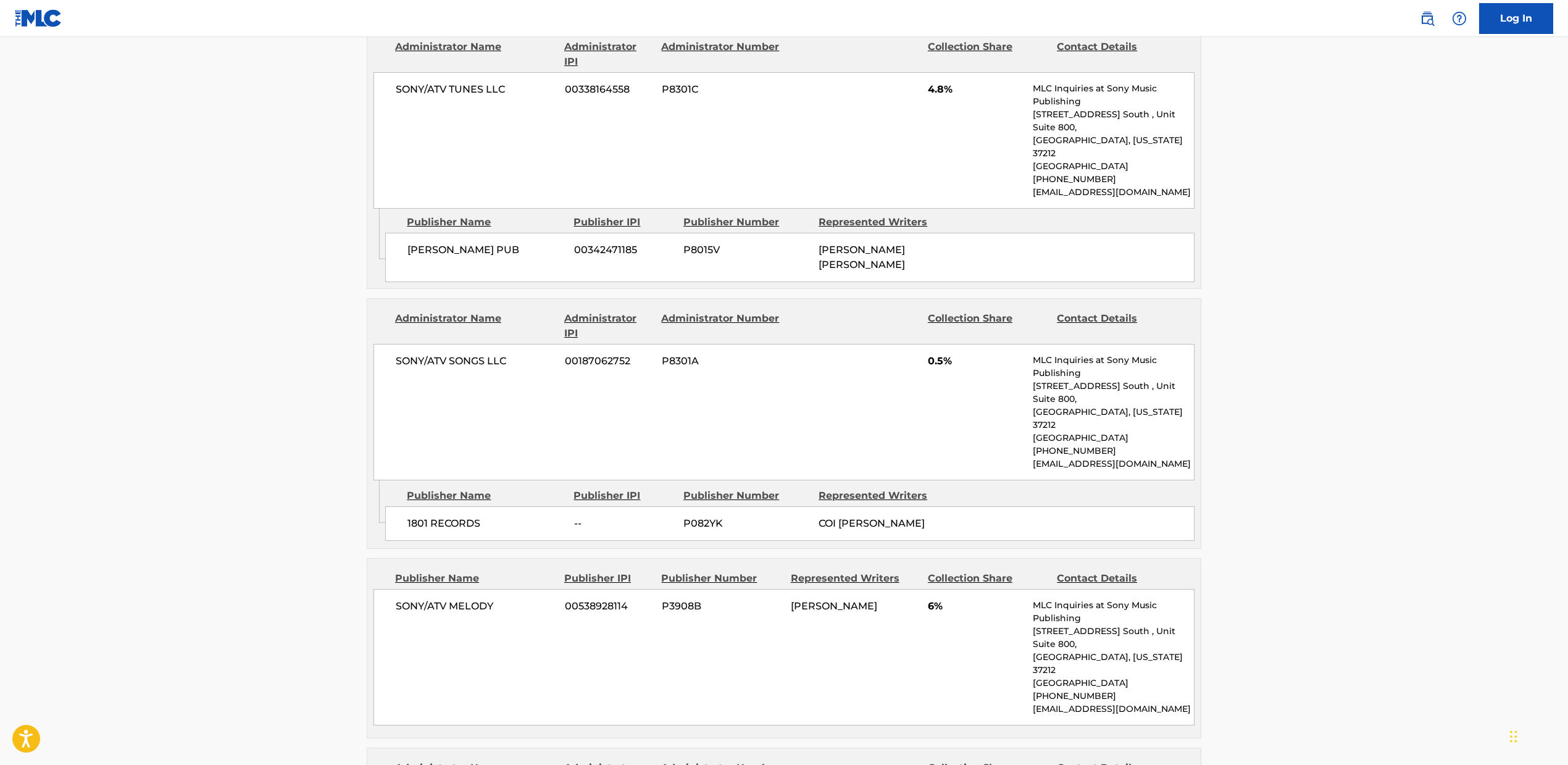
scroll to position [3160, 0]
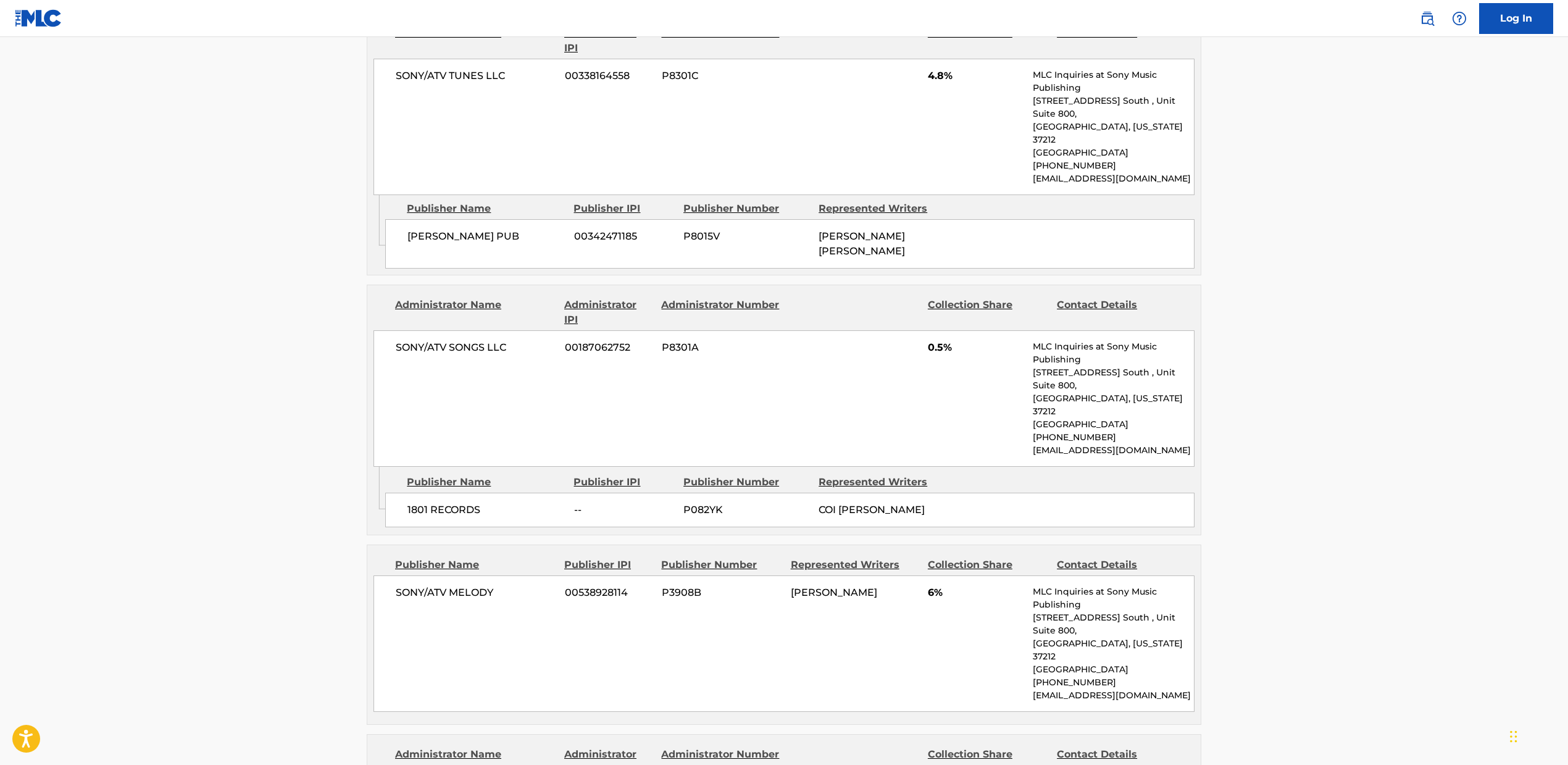
click at [881, 575] on div "SONY/ATV MELODY 00538928114 P3908B [PERSON_NAME] 6% MLC Inquiries at Sony Music…" at bounding box center [784, 643] width 821 height 137
click at [1444, 16] on div "Log In" at bounding box center [1480, 18] width 146 height 31
click at [1434, 20] on img at bounding box center [1427, 18] width 15 height 15
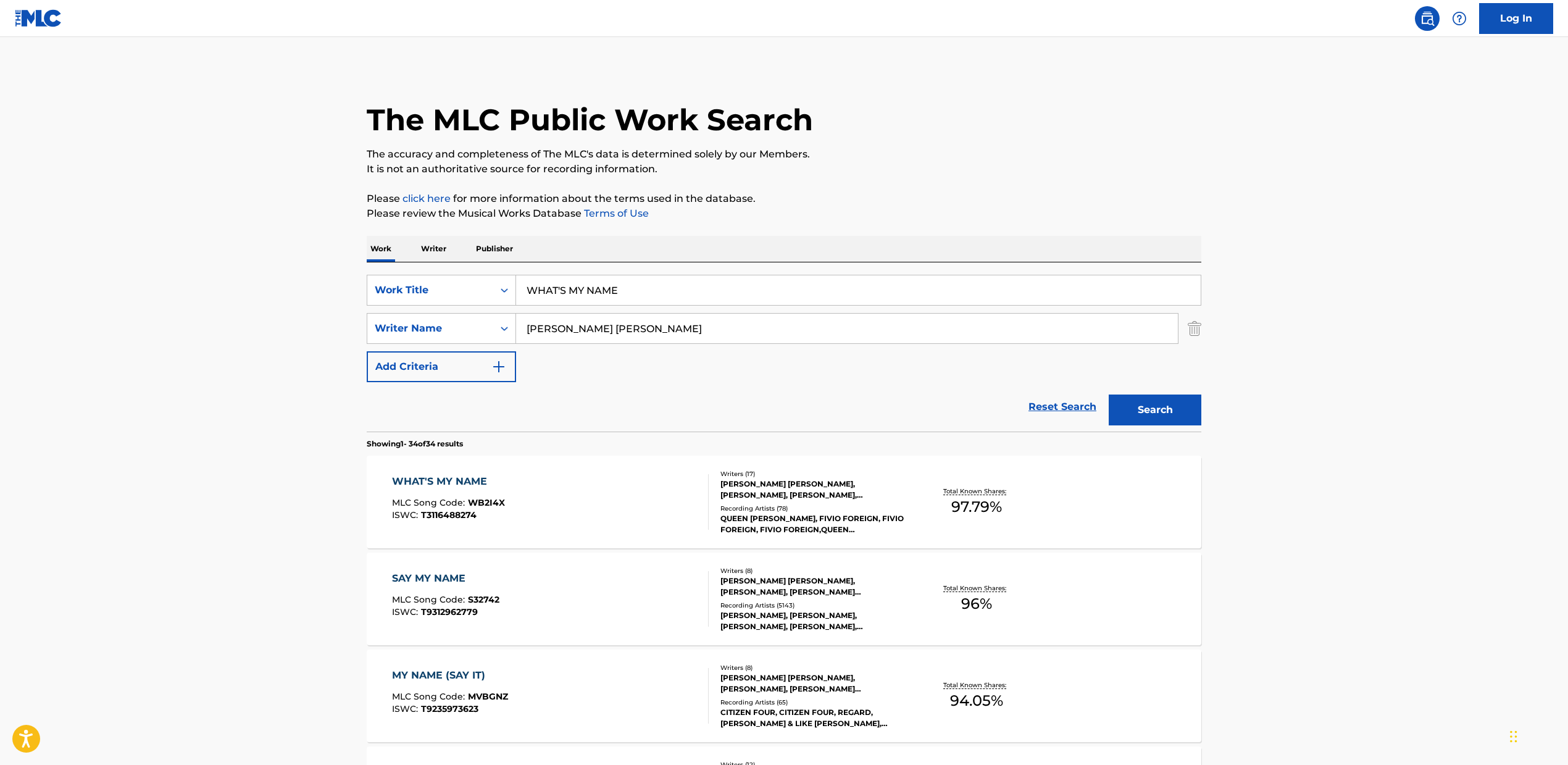
click at [609, 313] on input "[PERSON_NAME] [PERSON_NAME]" at bounding box center [847, 328] width 662 height 29
drag, startPoint x: 420, startPoint y: 279, endPoint x: 624, endPoint y: 317, distance: 207.5
click at [420, 279] on div "SearchWithCriteria2fcb3f09-5126-47f9-87b6-721bc28fab9a Work Title WHAT'S MY NAME" at bounding box center [784, 289] width 835 height 31
paste input "HEAVEN', 'Heaven"
click at [718, 324] on input "[PERSON_NAME] [PERSON_NAME]" at bounding box center [847, 328] width 662 height 29
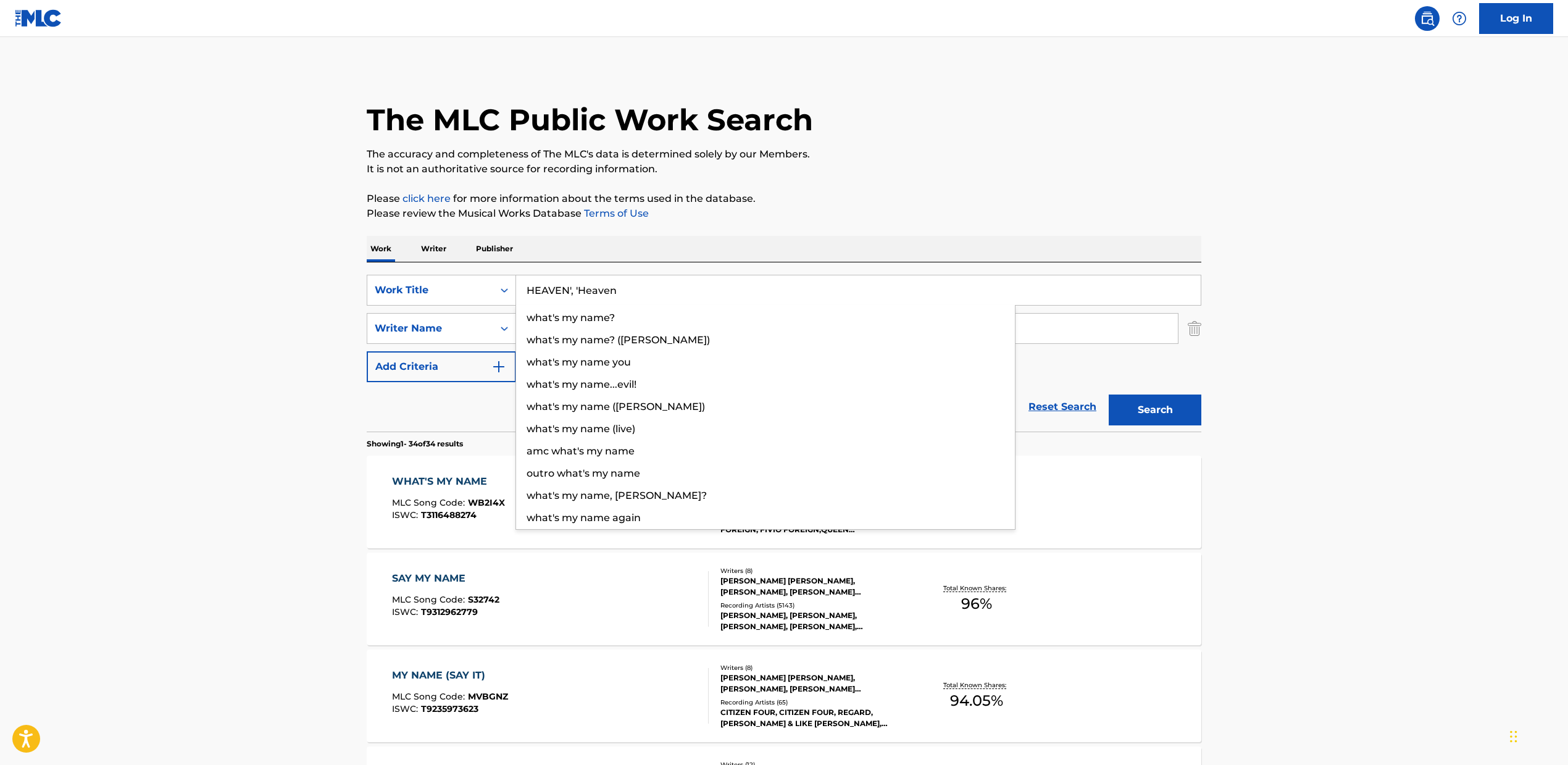
drag, startPoint x: 578, startPoint y: 288, endPoint x: 426, endPoint y: 269, distance: 153.2
click at [427, 269] on div "SearchWithCriteria2fcb3f09-5126-47f9-87b6-721bc28fab9a Work Title HEAVEN', 'Hea…" at bounding box center [784, 347] width 835 height 169
type input "Heaven"
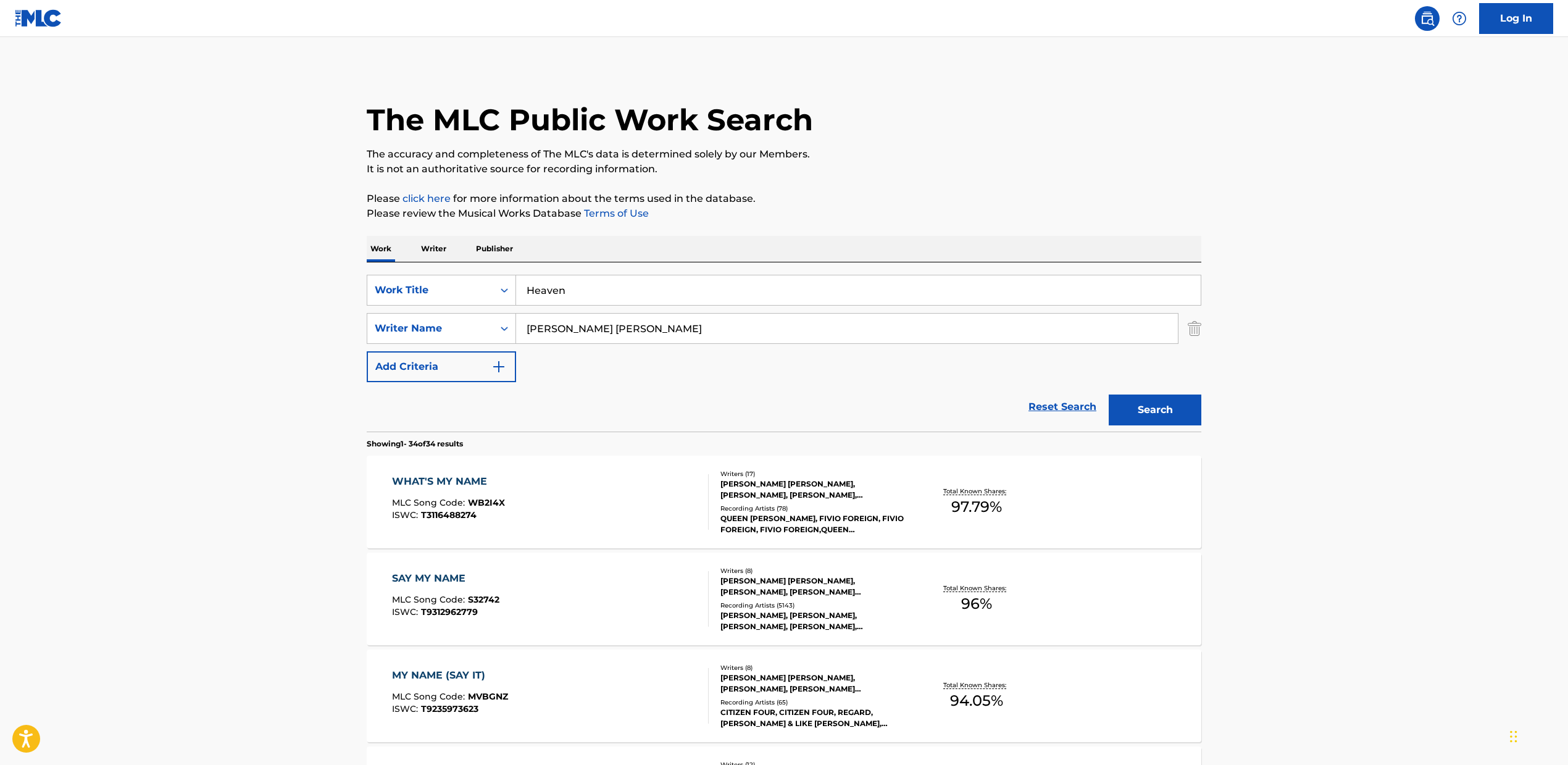
click at [739, 349] on div "SearchWithCriteria2fcb3f09-5126-47f9-87b6-721bc28fab9a Work Title Heaven Search…" at bounding box center [784, 328] width 835 height 107
drag, startPoint x: 721, startPoint y: 335, endPoint x: 598, endPoint y: 331, distance: 123.1
paste input "[PERSON_NAME], [PERSON_NAME], [PERSON_NAME], [PERSON_NAME], UNKNOWN WRITER, [PE…"
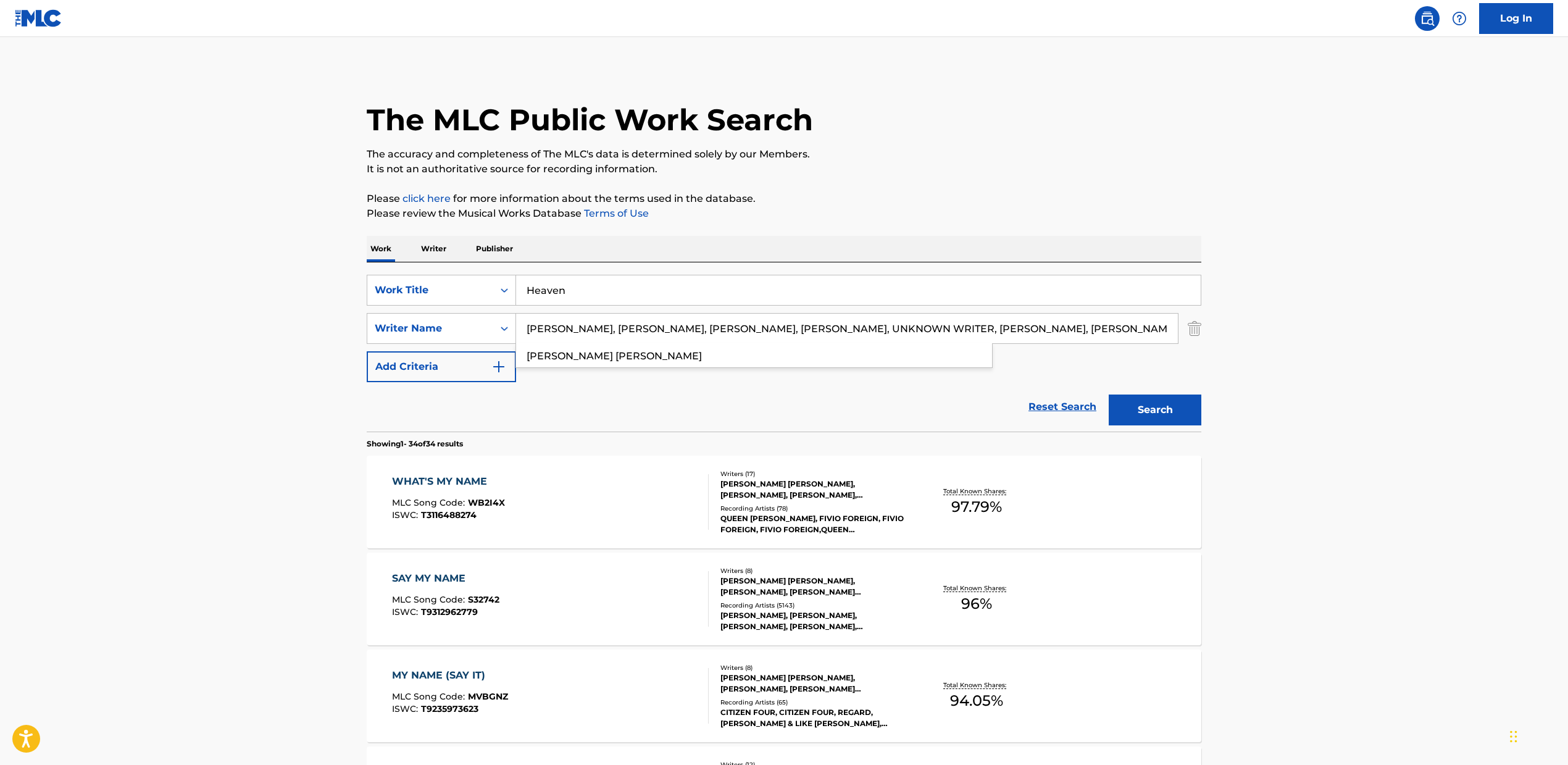
scroll to position [0, 508]
drag, startPoint x: 567, startPoint y: 329, endPoint x: 1438, endPoint y: 382, distance: 872.6
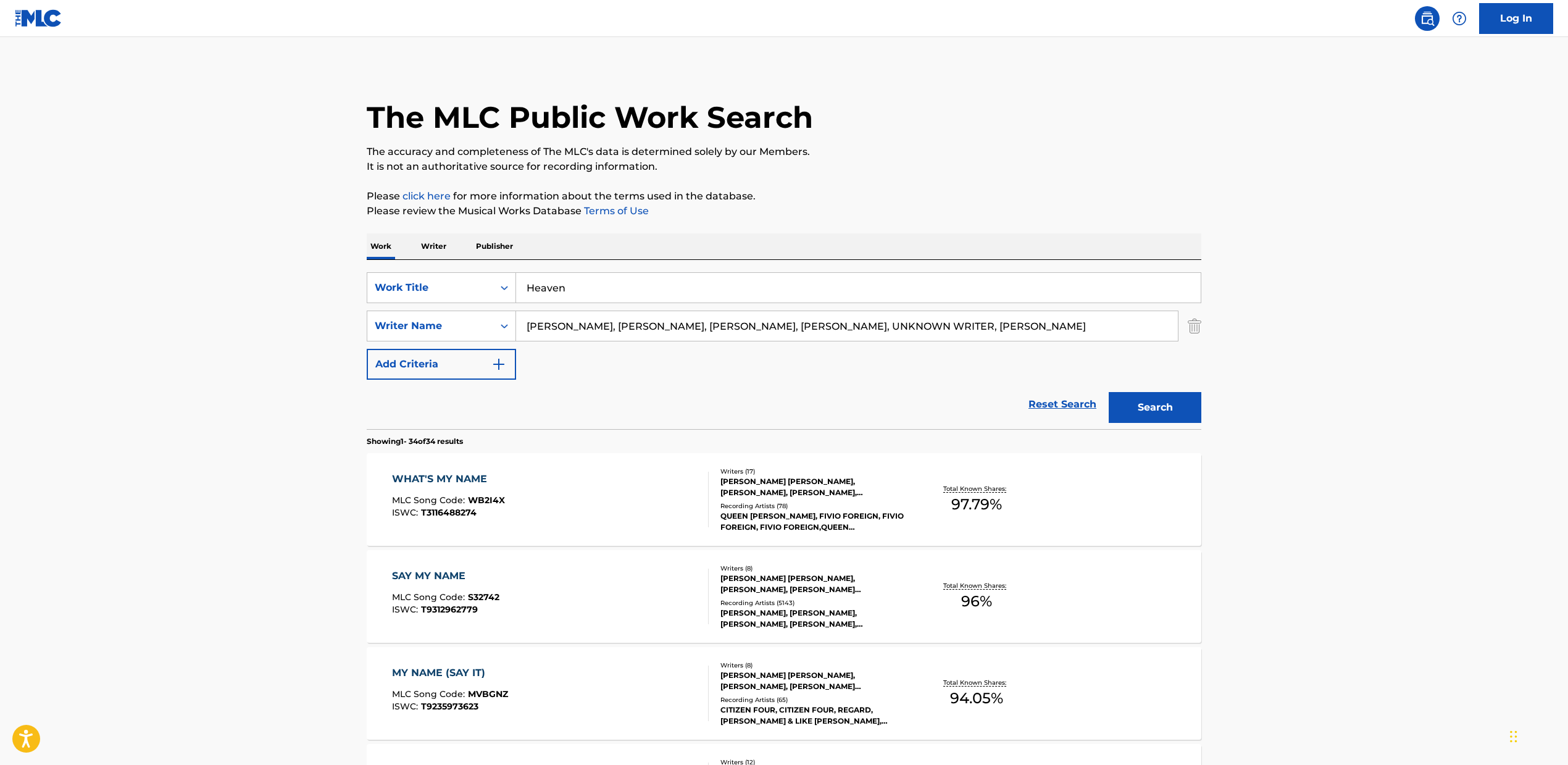
click at [1106, 332] on input "[PERSON_NAME], [PERSON_NAME], [PERSON_NAME], [PERSON_NAME], UNKNOWN WRITER, [PE…" at bounding box center [847, 325] width 662 height 29
drag, startPoint x: 1116, startPoint y: 329, endPoint x: 610, endPoint y: 324, distance: 506.0
click at [610, 324] on input "[PERSON_NAME], [PERSON_NAME], [PERSON_NAME], [PERSON_NAME], UNKNOWN WRITER, [PE…" at bounding box center [847, 325] width 662 height 29
type input "[PERSON_NAME]"
click at [1138, 417] on button "Search" at bounding box center [1155, 407] width 92 height 31
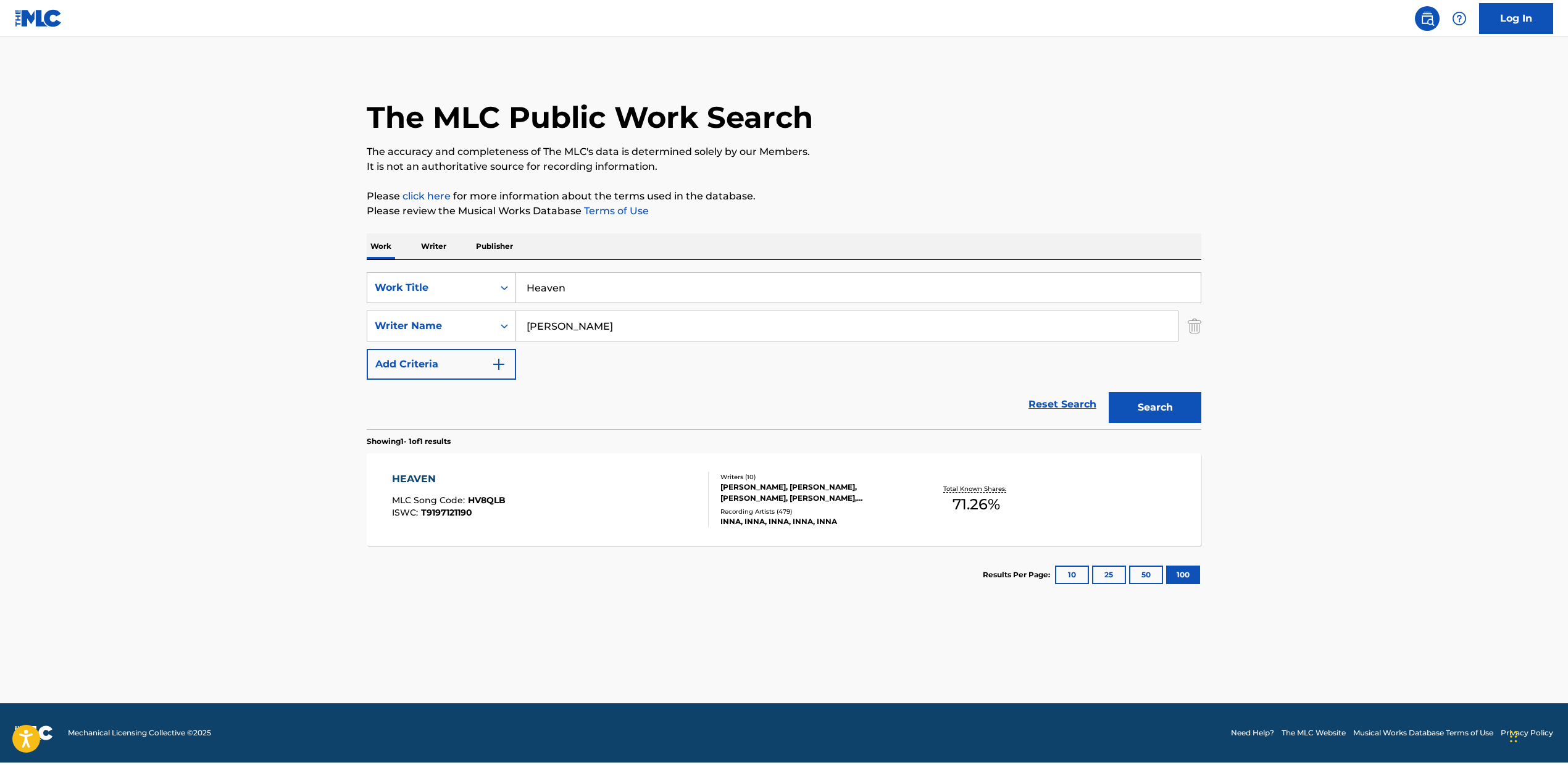
scroll to position [0, 0]
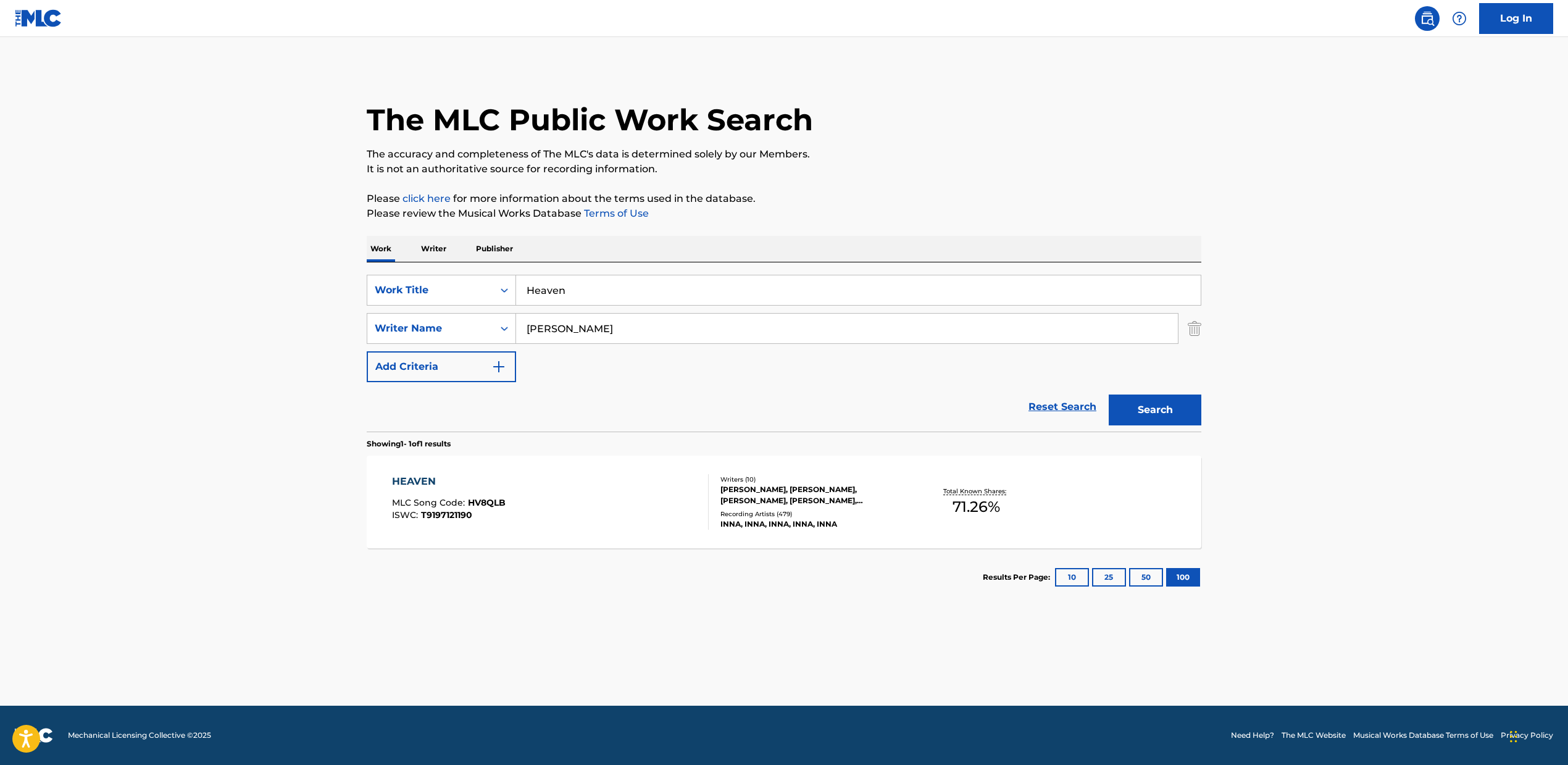
click at [968, 470] on div "HEAVEN MLC Song Code : HV8QLB ISWC : T9197121190 Writers ( 10 ) [PERSON_NAME], …" at bounding box center [784, 502] width 835 height 92
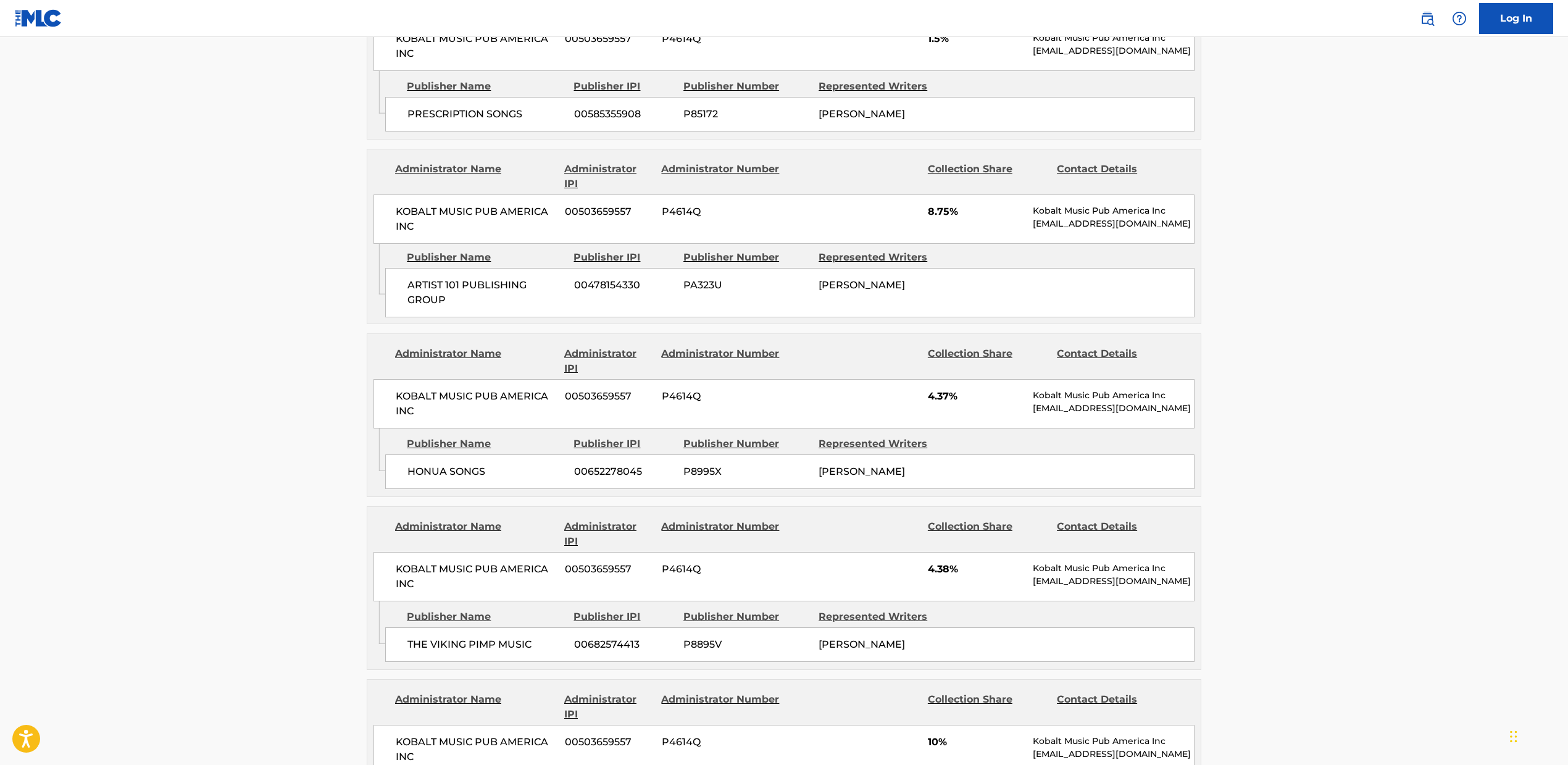
scroll to position [1920, 0]
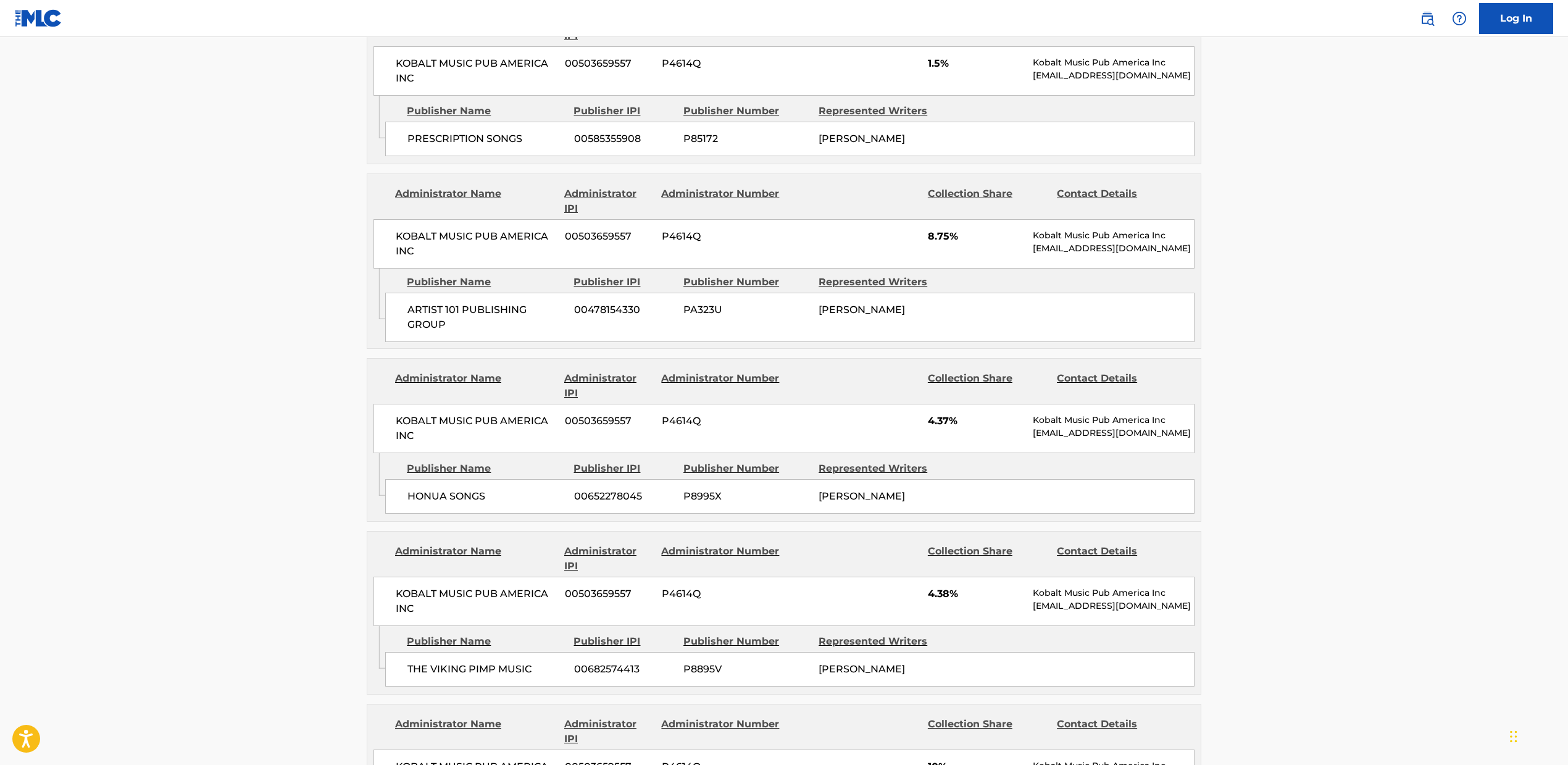
drag, startPoint x: 1363, startPoint y: 299, endPoint x: 1359, endPoint y: 279, distance: 20.4
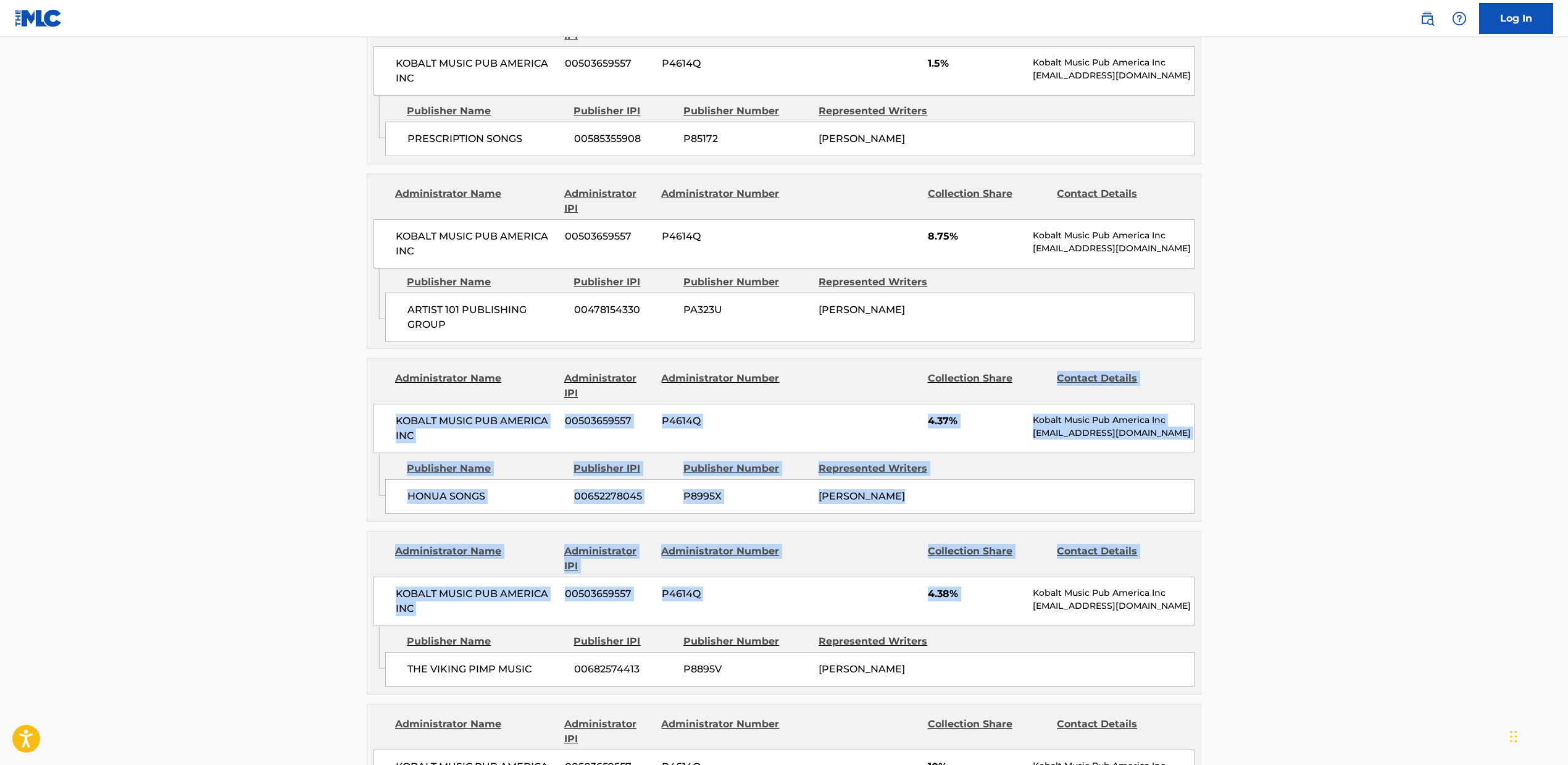
drag, startPoint x: 1567, startPoint y: 564, endPoint x: 1535, endPoint y: 330, distance: 236.2
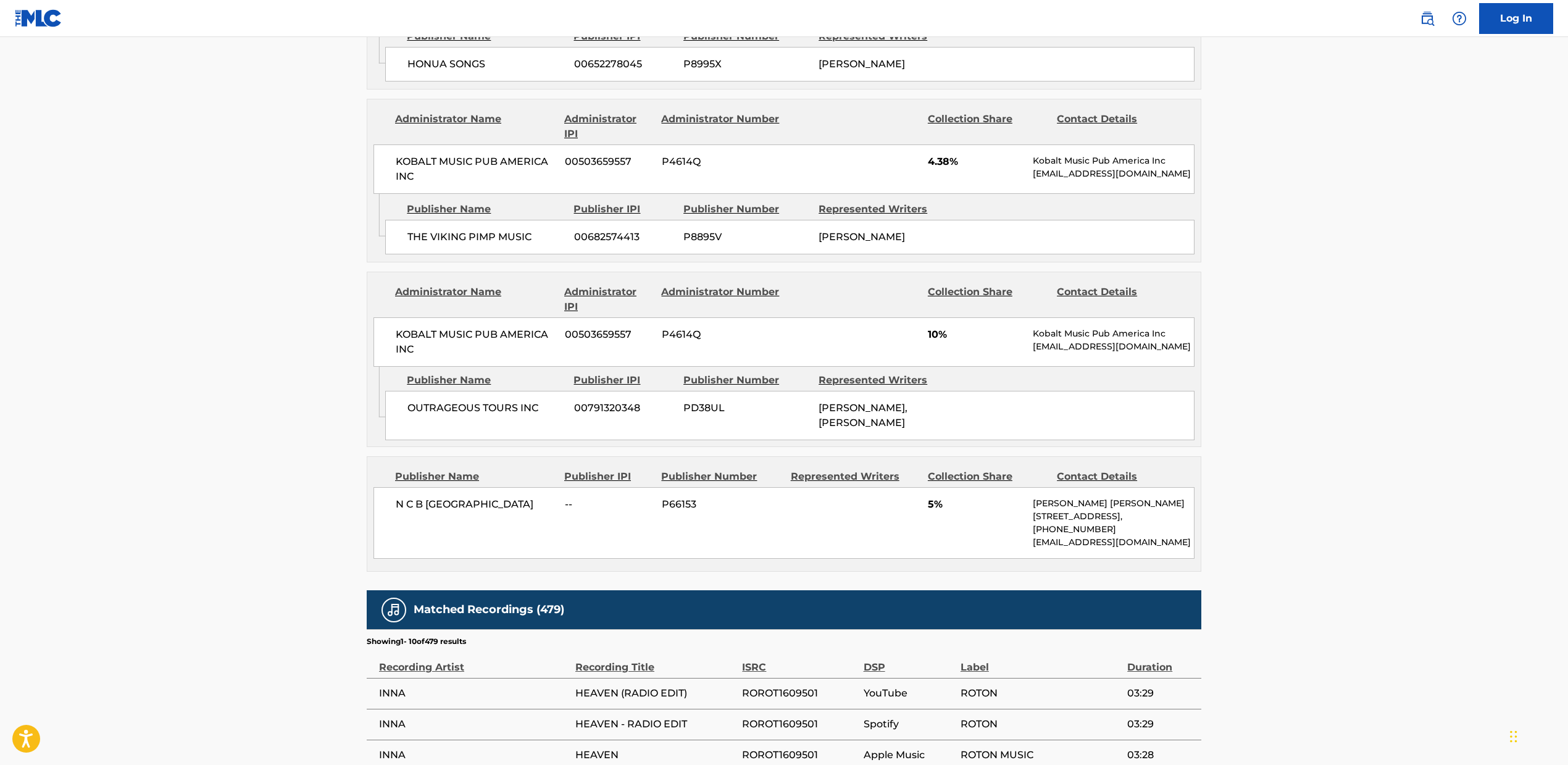
scroll to position [1193, 0]
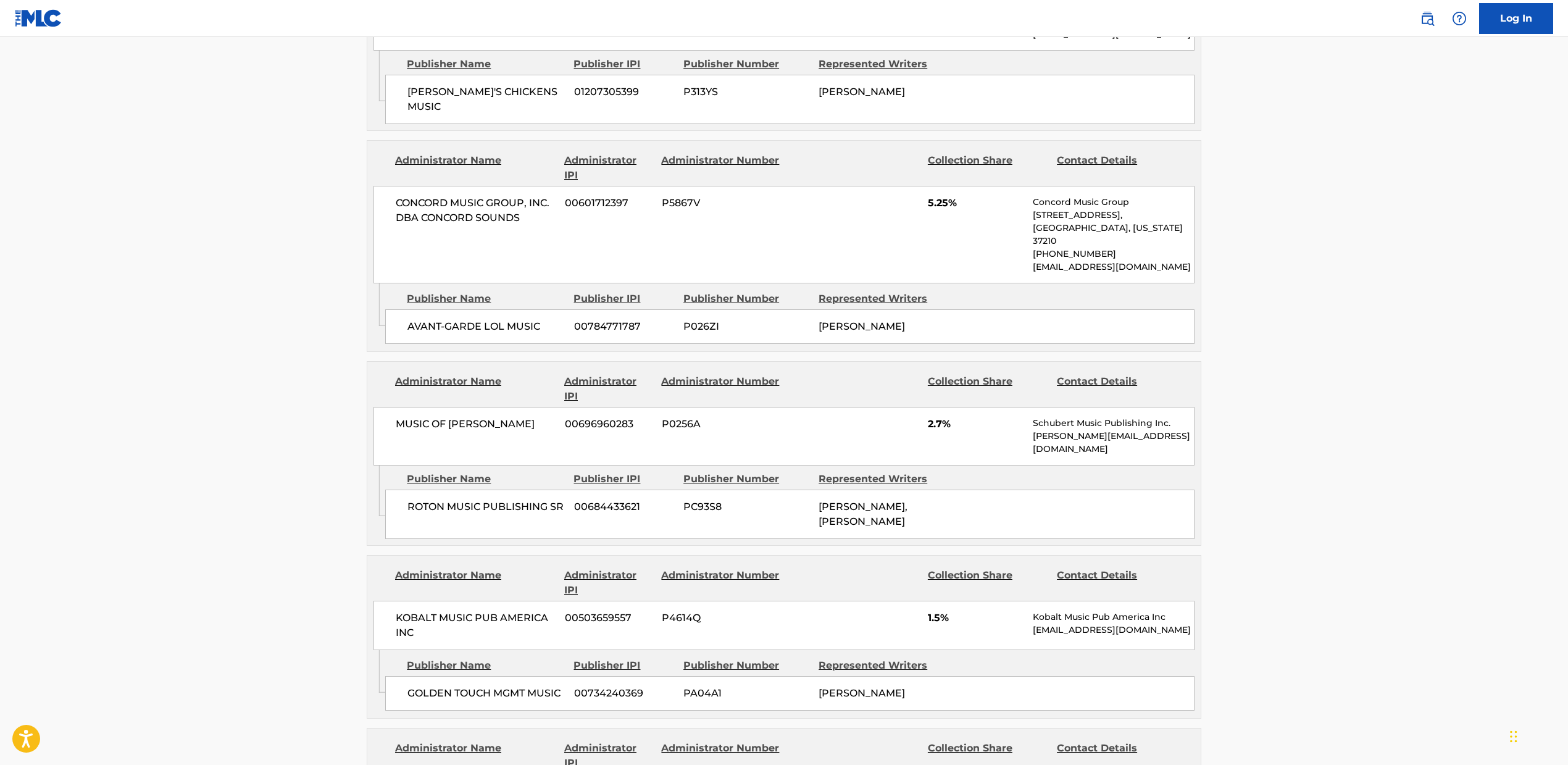
click at [1019, 490] on div "ROTON MUSIC PUBLISHING SR 00684433621 PC93S8 [PERSON_NAME], [PERSON_NAME]" at bounding box center [790, 515] width 810 height 49
click at [1064, 490] on div "ROTON MUSIC PUBLISHING SR 00684433621 PC93S8 [PERSON_NAME], [PERSON_NAME]" at bounding box center [790, 515] width 810 height 49
click at [931, 499] on div "[PERSON_NAME], [PERSON_NAME]" at bounding box center [881, 514] width 126 height 29
click at [1305, 450] on main "< Back to public search results Copy work link HEAVEN Work Detail Member Work I…" at bounding box center [784, 527] width 1568 height 3365
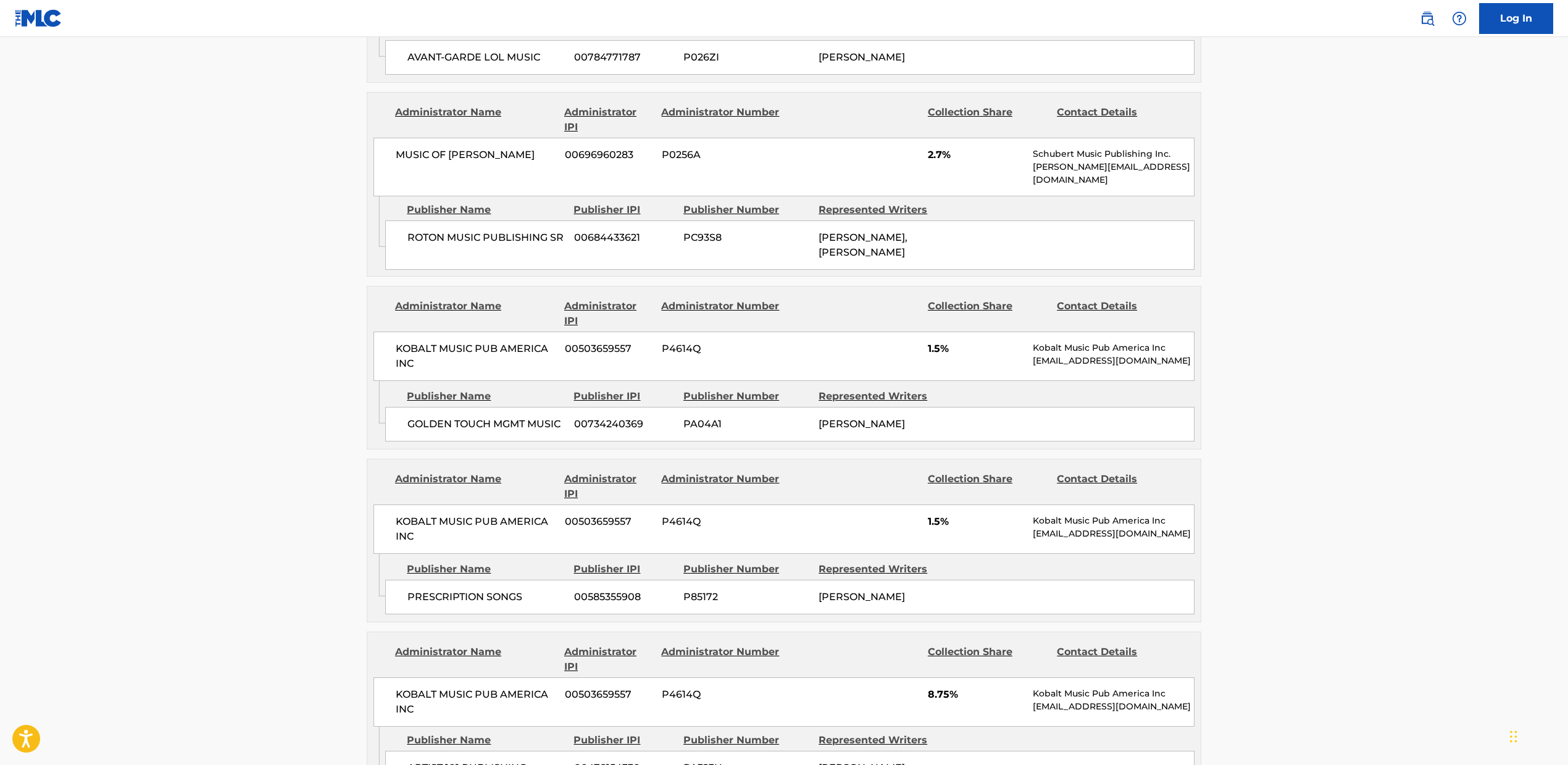
scroll to position [679, 0]
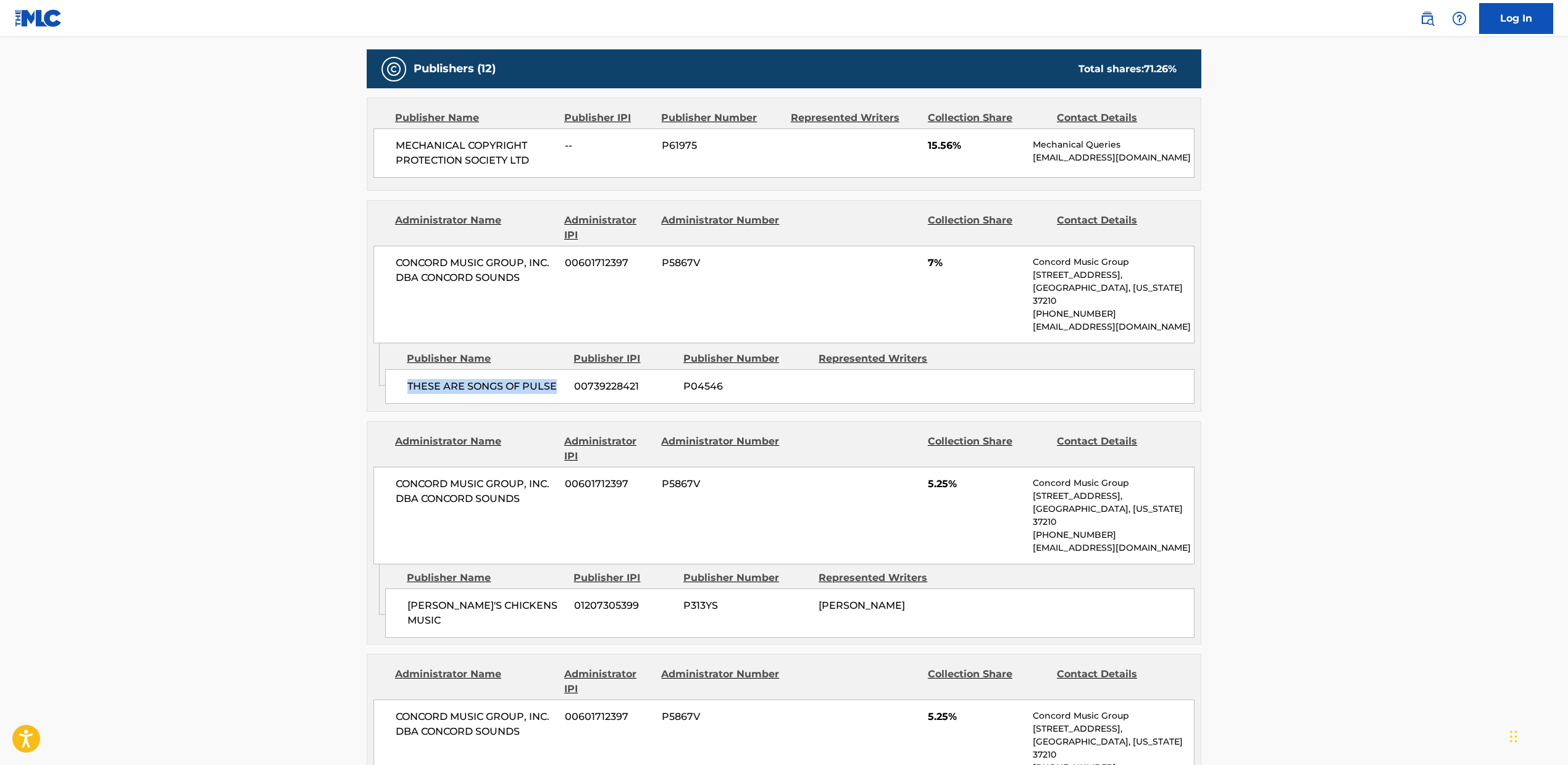
click at [1420, 25] on link at bounding box center [1427, 18] width 25 height 25
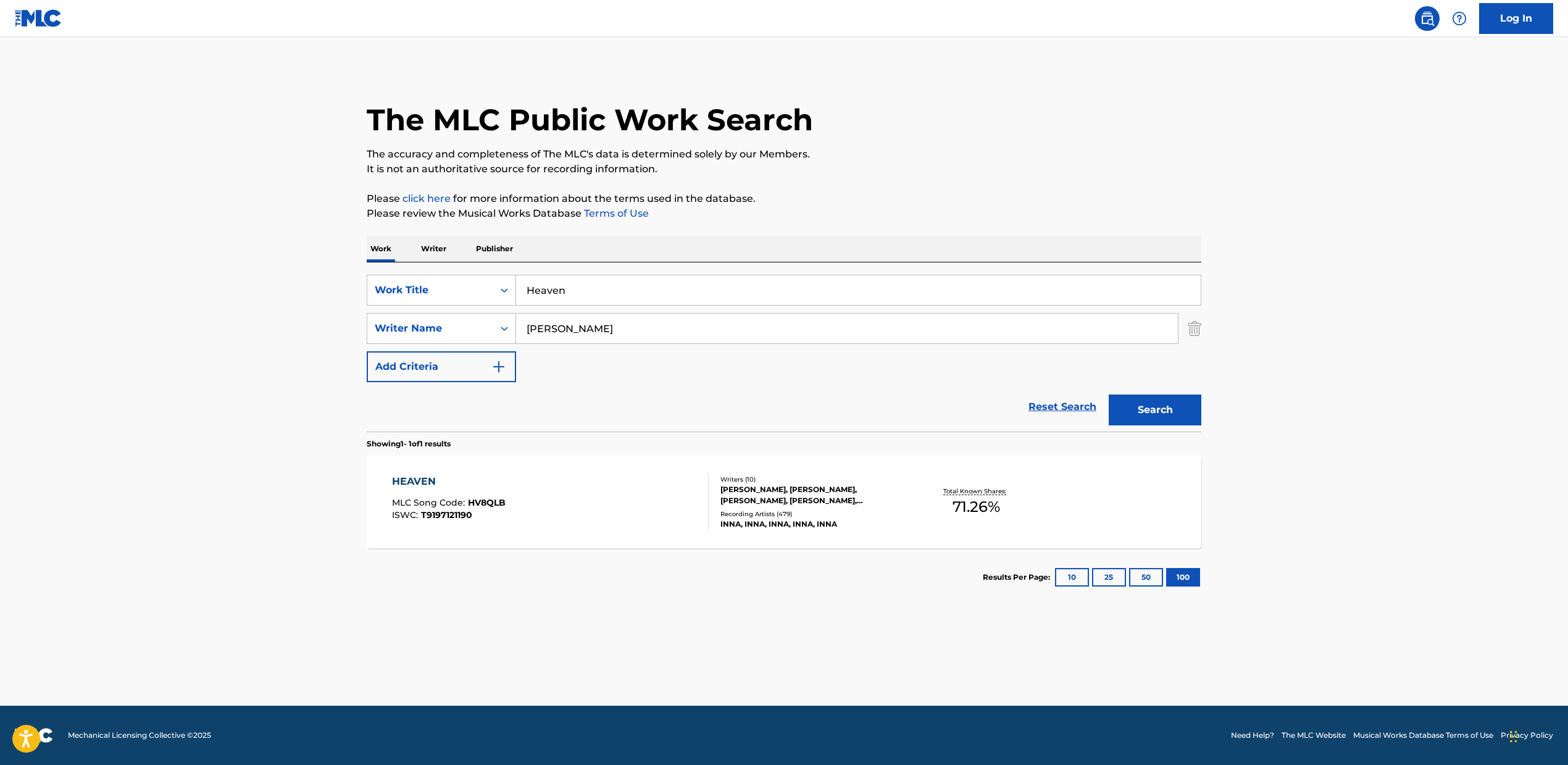
drag, startPoint x: 609, startPoint y: 299, endPoint x: 630, endPoint y: 289, distance: 23.3
click at [609, 300] on input "Heaven" at bounding box center [858, 289] width 685 height 29
drag, startPoint x: 478, startPoint y: 281, endPoint x: 506, endPoint y: 293, distance: 30.5
click at [469, 281] on div "SearchWithCriteria2fcb3f09-5126-47f9-87b6-721bc28fab9a Work Title Heaven" at bounding box center [784, 289] width 835 height 31
paste input "BREATHE (FEAT. [PERSON_NAME])', 'BREATHE"
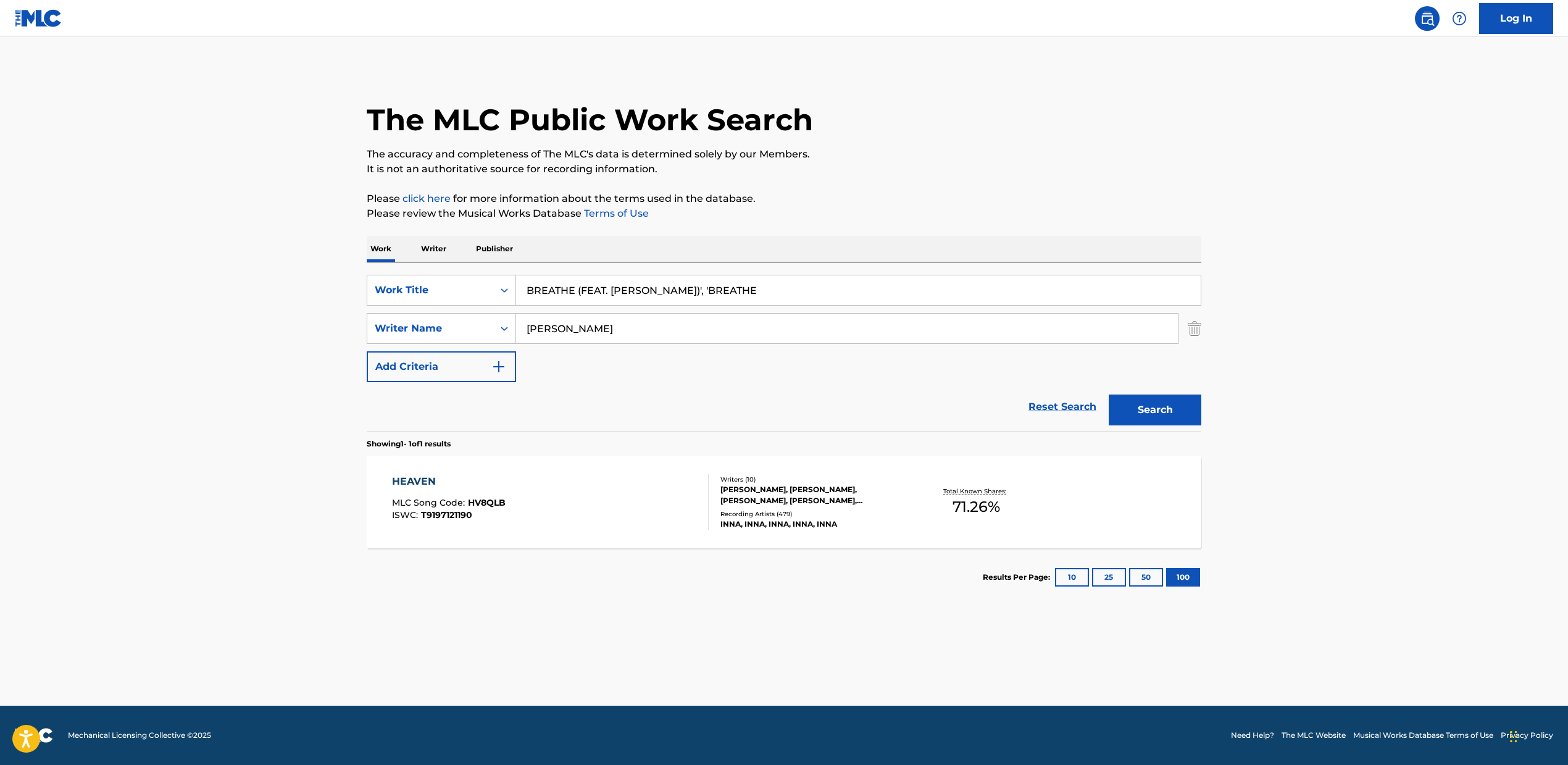
click at [730, 223] on div "The MLC Public Work Search The accuracy and completeness of The MLC's data is d…" at bounding box center [784, 336] width 865 height 538
drag, startPoint x: 661, startPoint y: 290, endPoint x: 738, endPoint y: 289, distance: 77.0
click at [738, 289] on input "BREATHE (FEAT. [PERSON_NAME])', 'BREATHE" at bounding box center [858, 289] width 685 height 29
type input "BREATHE (FEAT. [PERSON_NAME])"
drag, startPoint x: 640, startPoint y: 323, endPoint x: 665, endPoint y: 327, distance: 25.3
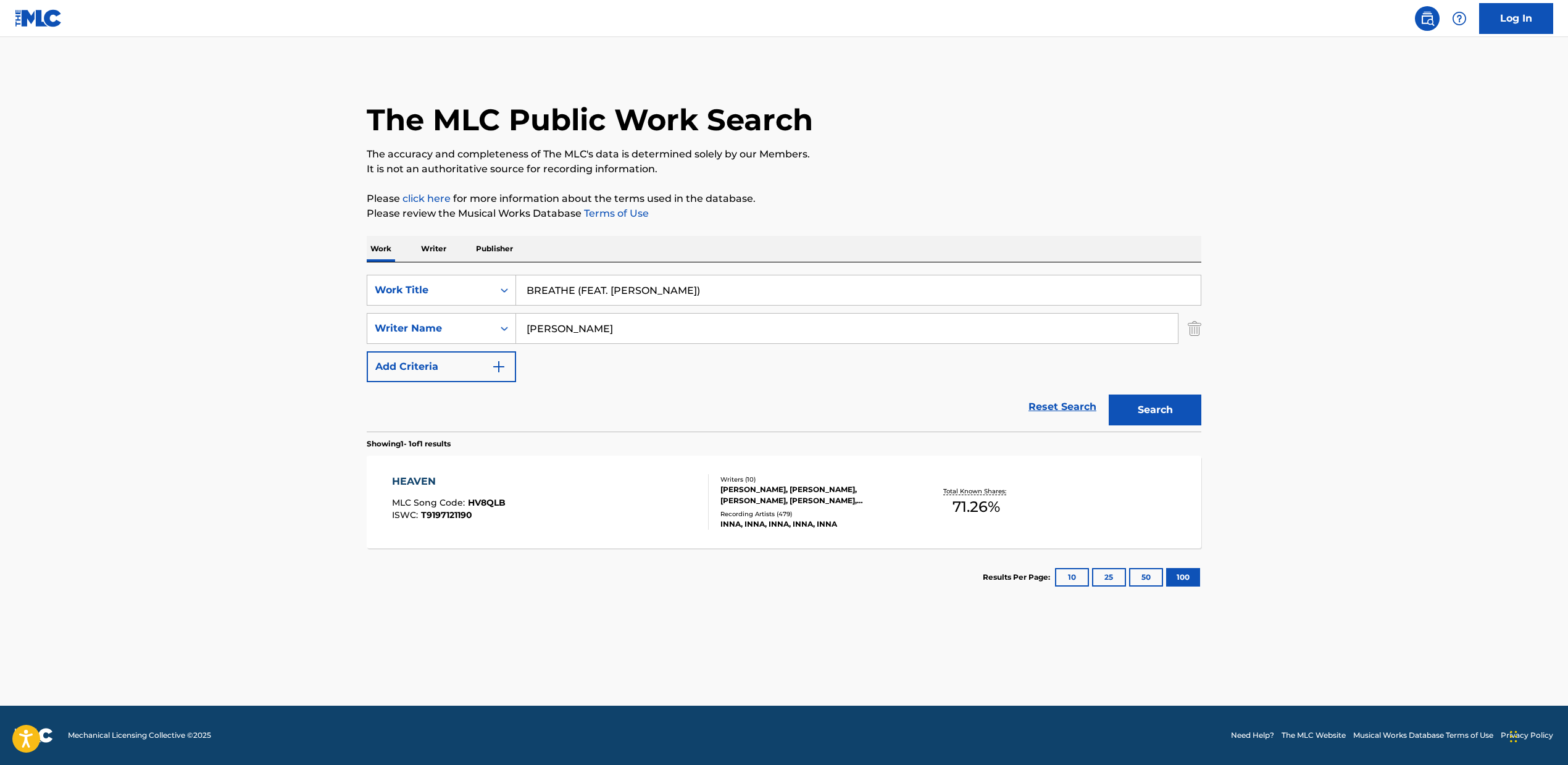
click at [639, 324] on input "[PERSON_NAME]" at bounding box center [847, 328] width 662 height 29
drag, startPoint x: 445, startPoint y: 309, endPoint x: 512, endPoint y: 325, distance: 68.9
click at [418, 311] on div "SearchWithCriteria2fcb3f09-5126-47f9-87b6-721bc28fab9a Work Title BREATHE (FEAT…" at bounding box center [784, 328] width 835 height 107
paste input "[PERSON_NAME], [PERSON_NAME] TERRACE [PERSON_NAME], [PERSON_NAME], [PERSON_NAME…"
drag, startPoint x: 617, startPoint y: 327, endPoint x: 1150, endPoint y: 332, distance: 533.0
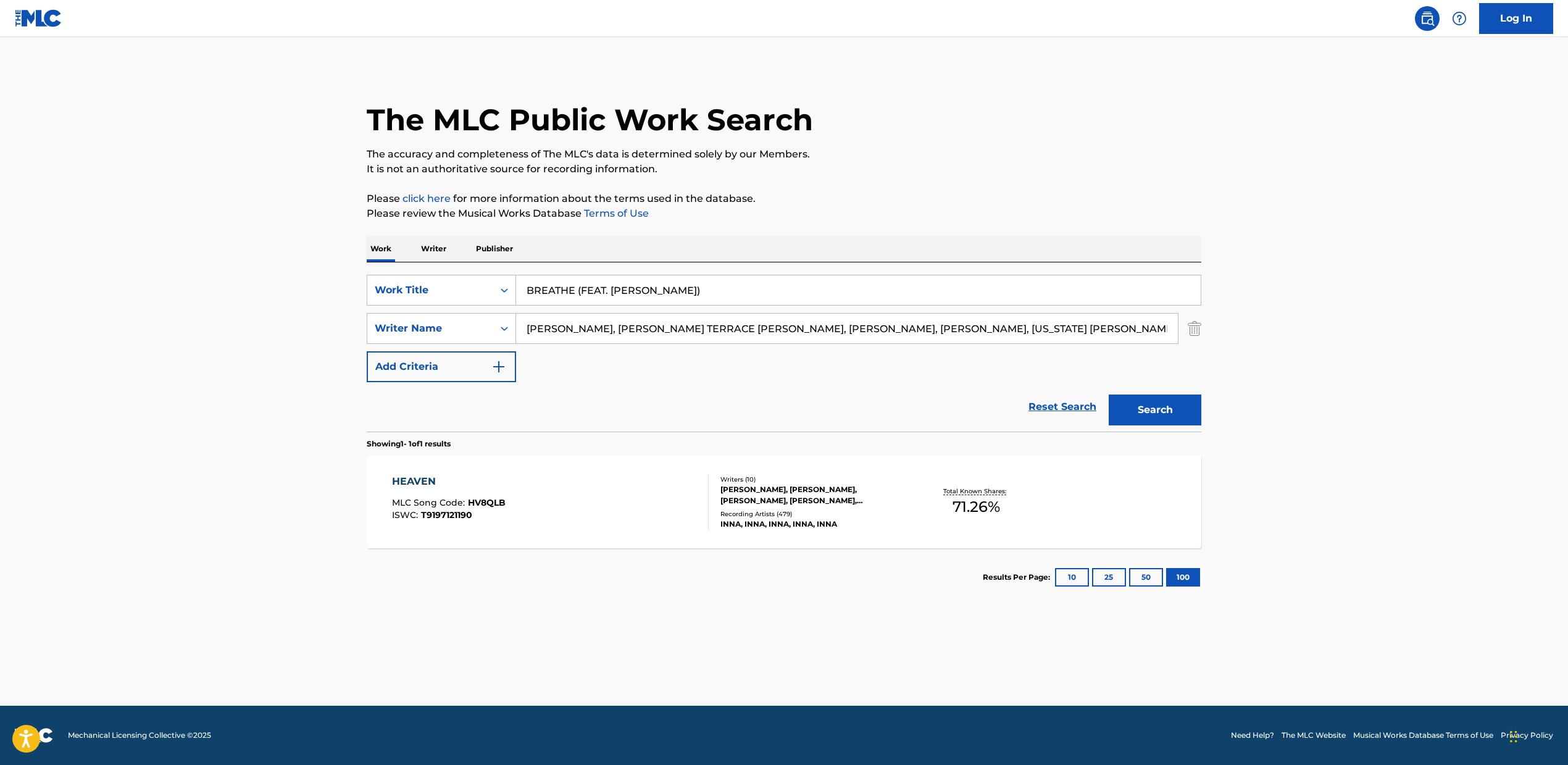
click at [1150, 332] on input "[PERSON_NAME], [PERSON_NAME] TERRACE [PERSON_NAME], [PERSON_NAME], [PERSON_NAME…" at bounding box center [847, 328] width 662 height 29
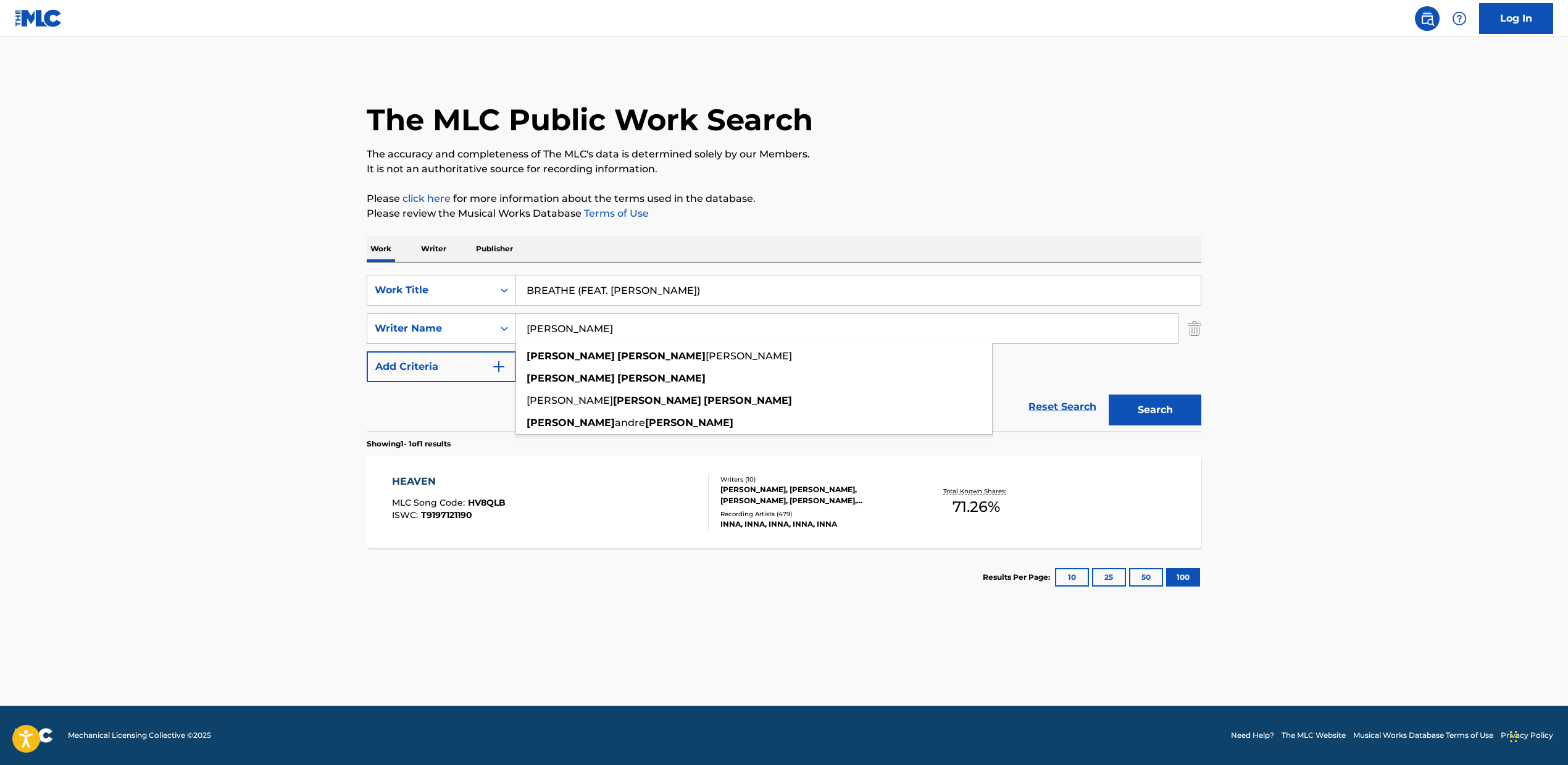
type input "[PERSON_NAME]"
click at [1143, 405] on button "Search" at bounding box center [1155, 410] width 92 height 31
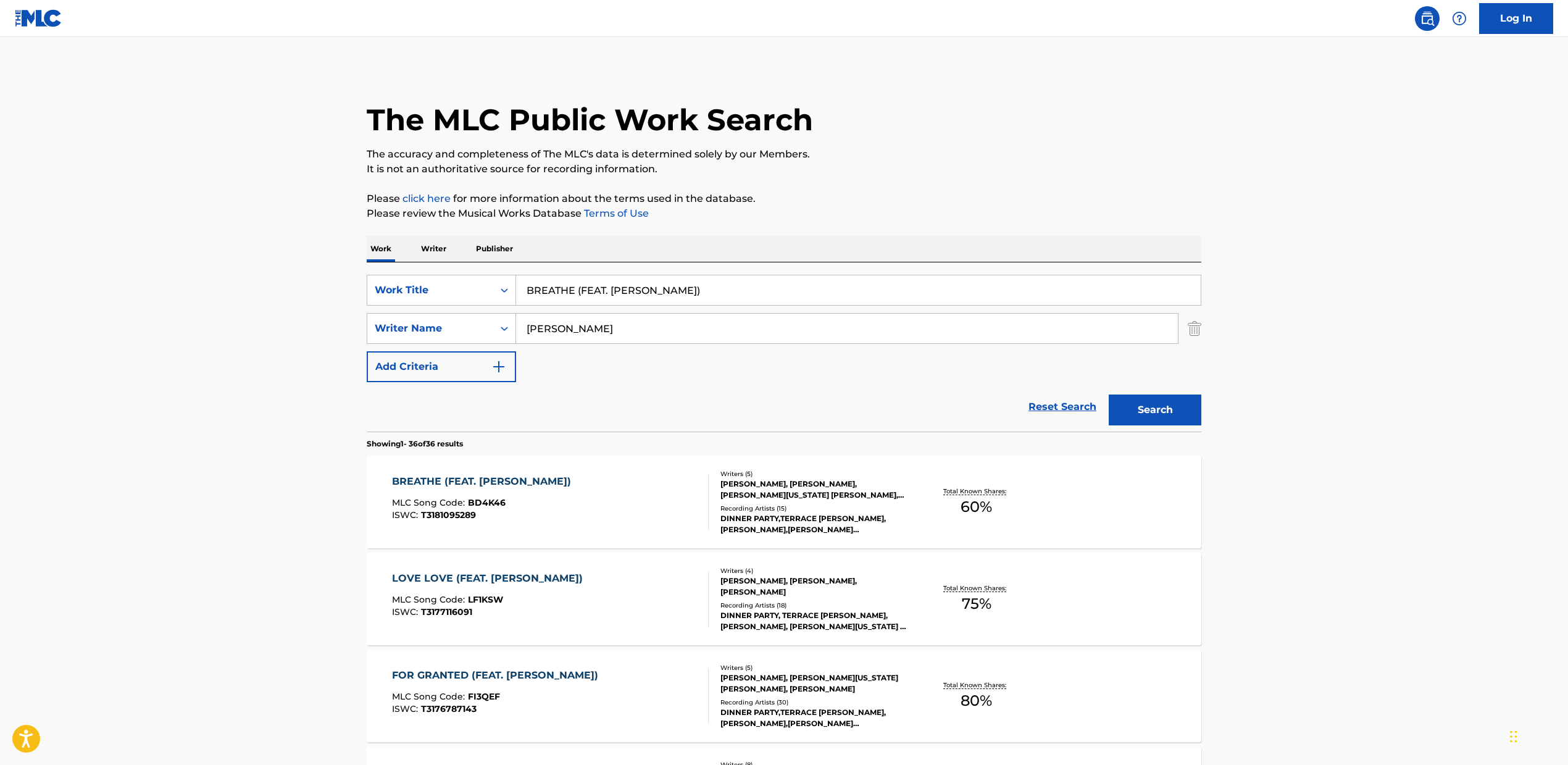
click at [771, 528] on div "DINNER PARTY,TERRACE [PERSON_NAME],[PERSON_NAME],[PERSON_NAME][US_STATE],9TH WO…" at bounding box center [814, 524] width 186 height 22
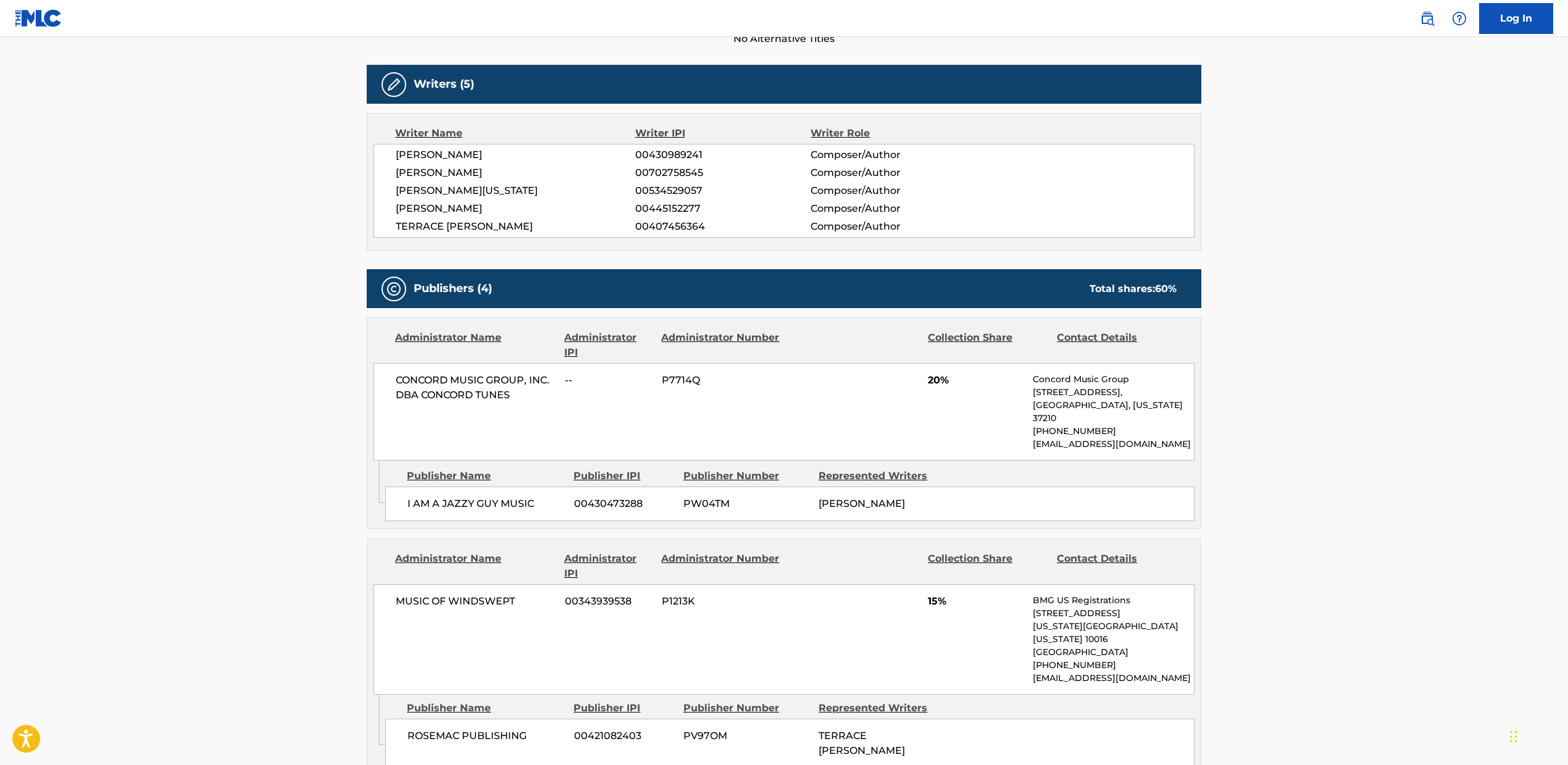
scroll to position [68, 0]
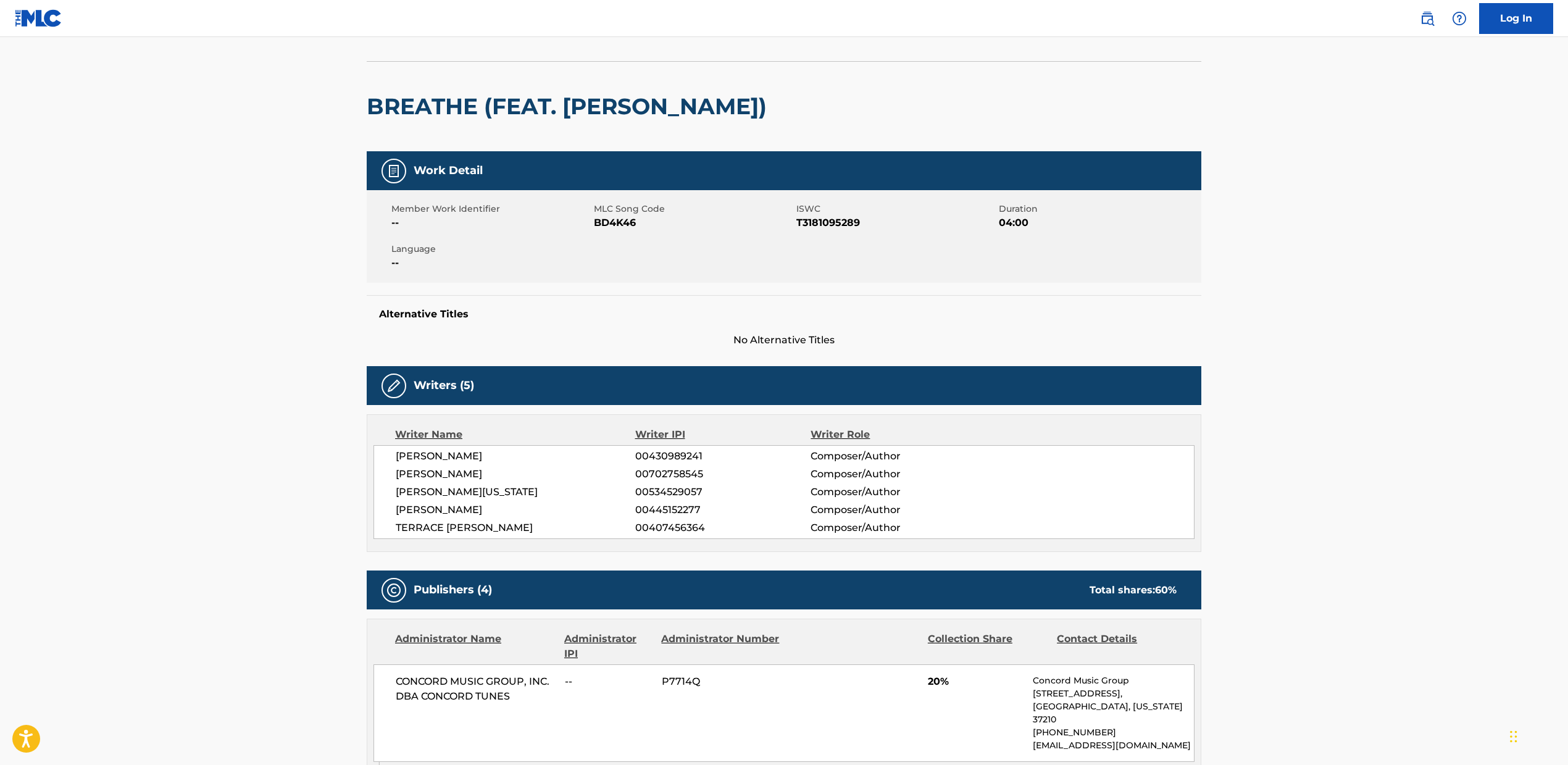
click at [617, 241] on div "Member Work Identifier -- MLC Song Code BD4K46 ISWC T3181095289 Duration 04:00 …" at bounding box center [784, 236] width 835 height 92
drag, startPoint x: 600, startPoint y: 210, endPoint x: 656, endPoint y: 227, distance: 58.5
click at [656, 227] on div "Member Work Identifier -- MLC Song Code BD4K46 ISWC T3181095289 Duration 04:00 …" at bounding box center [784, 236] width 835 height 92
click at [628, 237] on div "Member Work Identifier -- MLC Song Code BD4K46 ISWC T3181095289 Duration 04:00 …" at bounding box center [784, 236] width 835 height 92
drag, startPoint x: 645, startPoint y: 220, endPoint x: 597, endPoint y: 211, distance: 48.8
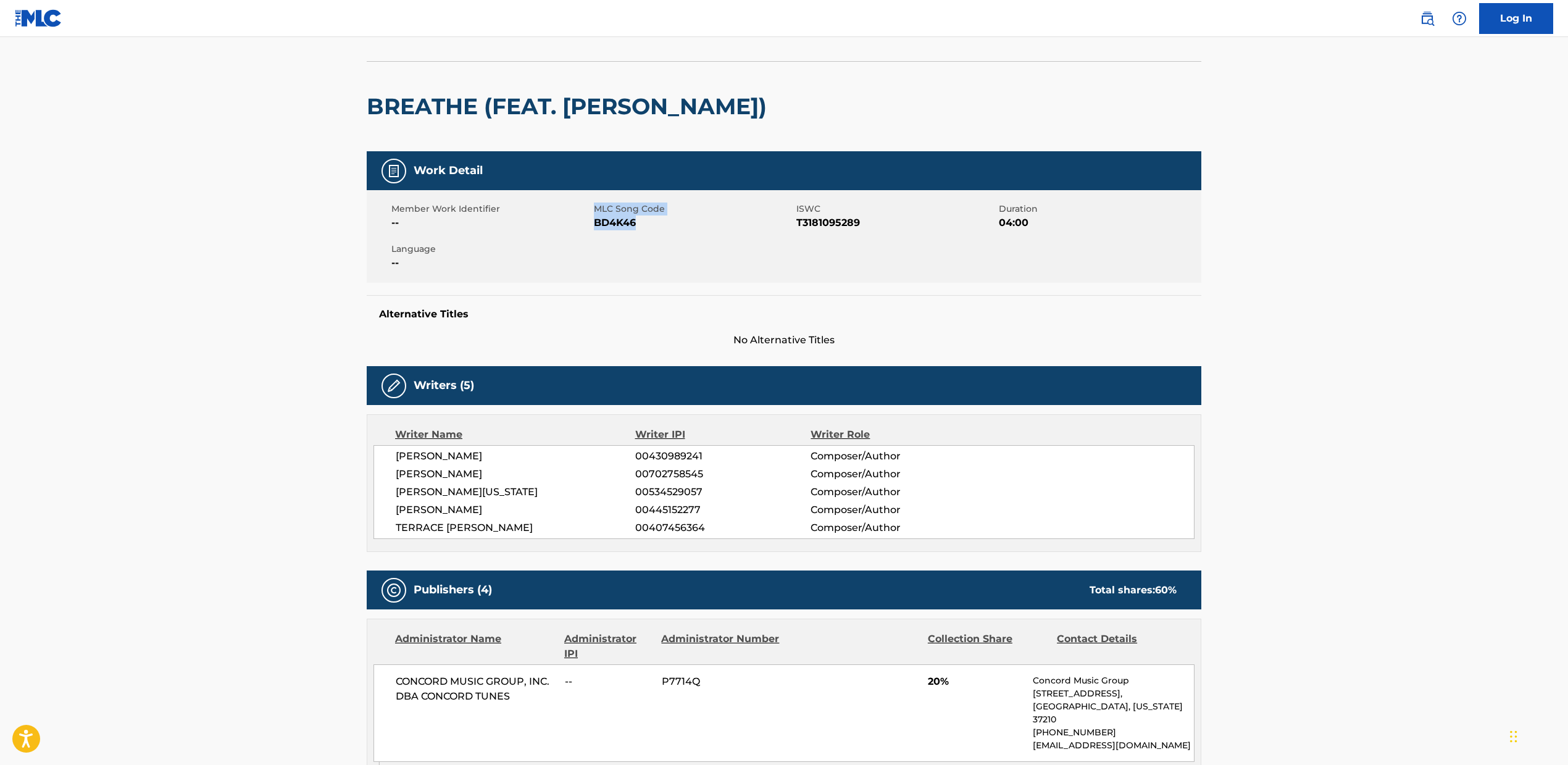
click at [597, 211] on div "MLC Song Code BD4K46" at bounding box center [695, 216] width 203 height 28
drag, startPoint x: 630, startPoint y: 305, endPoint x: 965, endPoint y: 316, distance: 335.2
click at [630, 306] on div "Alternative Titles No Alternative Titles" at bounding box center [784, 321] width 835 height 52
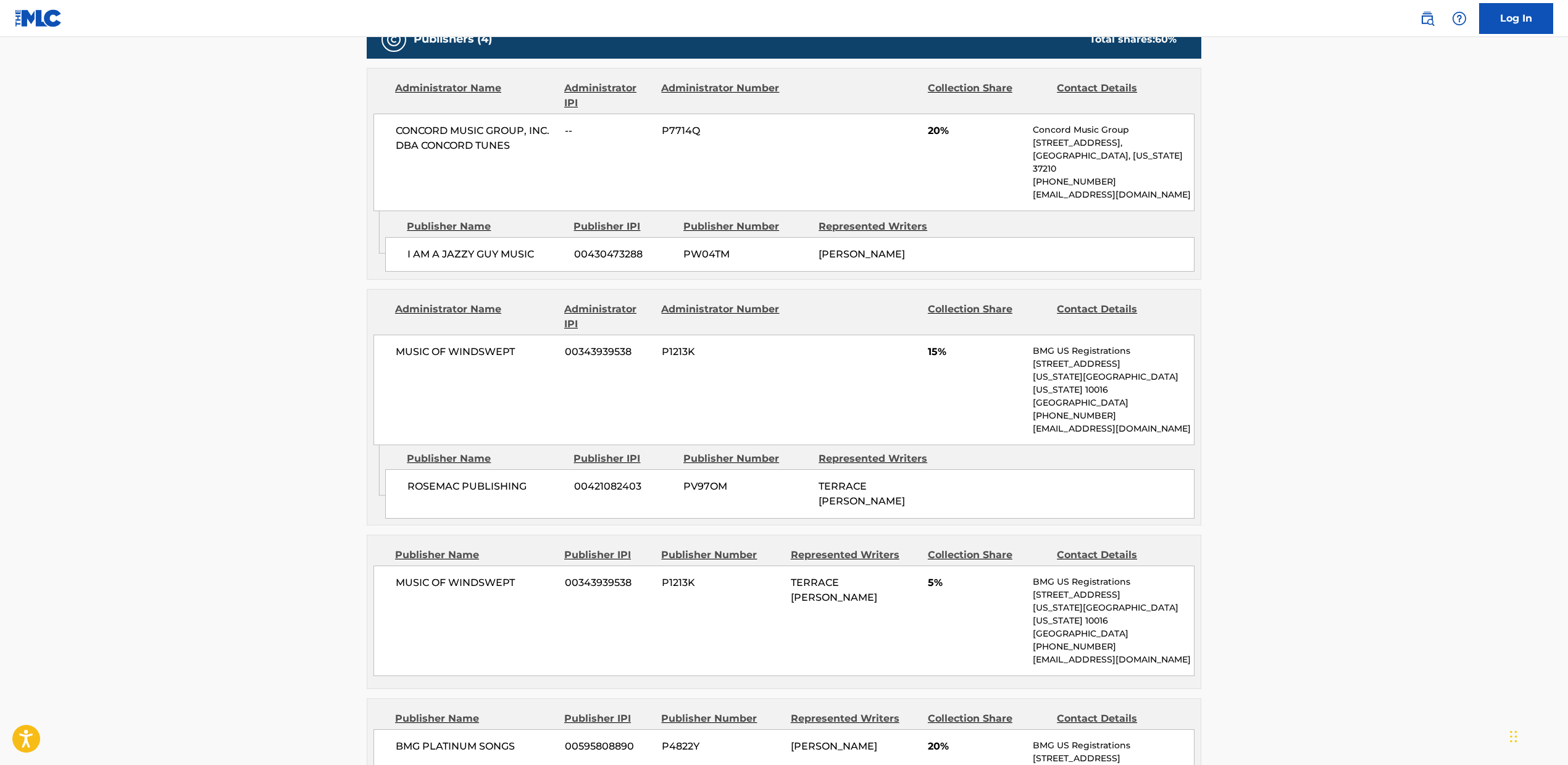
scroll to position [621, 0]
click at [1425, 24] on img at bounding box center [1427, 18] width 15 height 15
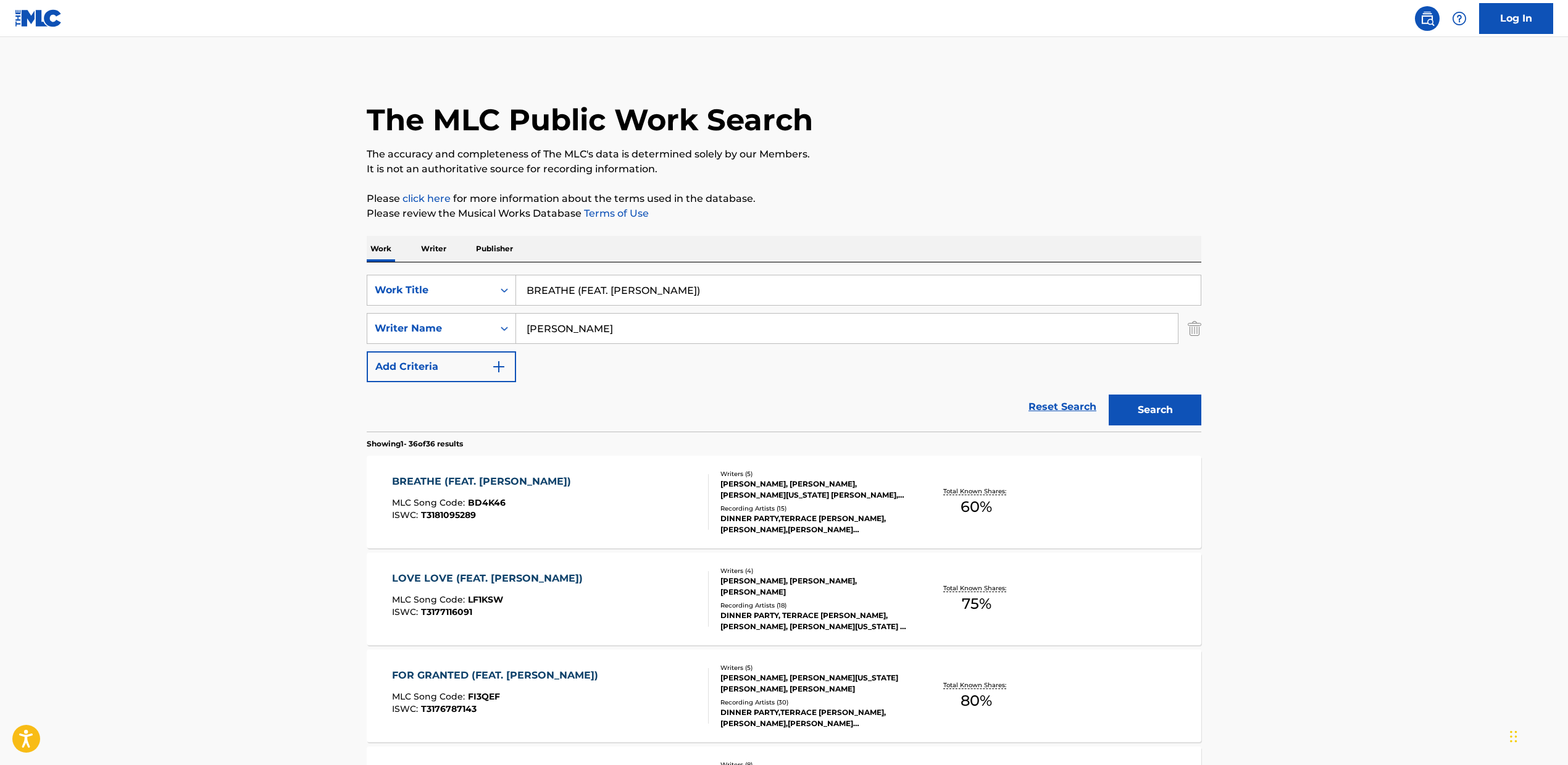
click at [657, 343] on input "[PERSON_NAME]" at bounding box center [847, 328] width 662 height 29
drag, startPoint x: 628, startPoint y: 294, endPoint x: 360, endPoint y: 265, distance: 269.6
paste input "THANK U, NEXT', 'thank u, next"
type input "THANK U, NEXT', 'thank u, next"
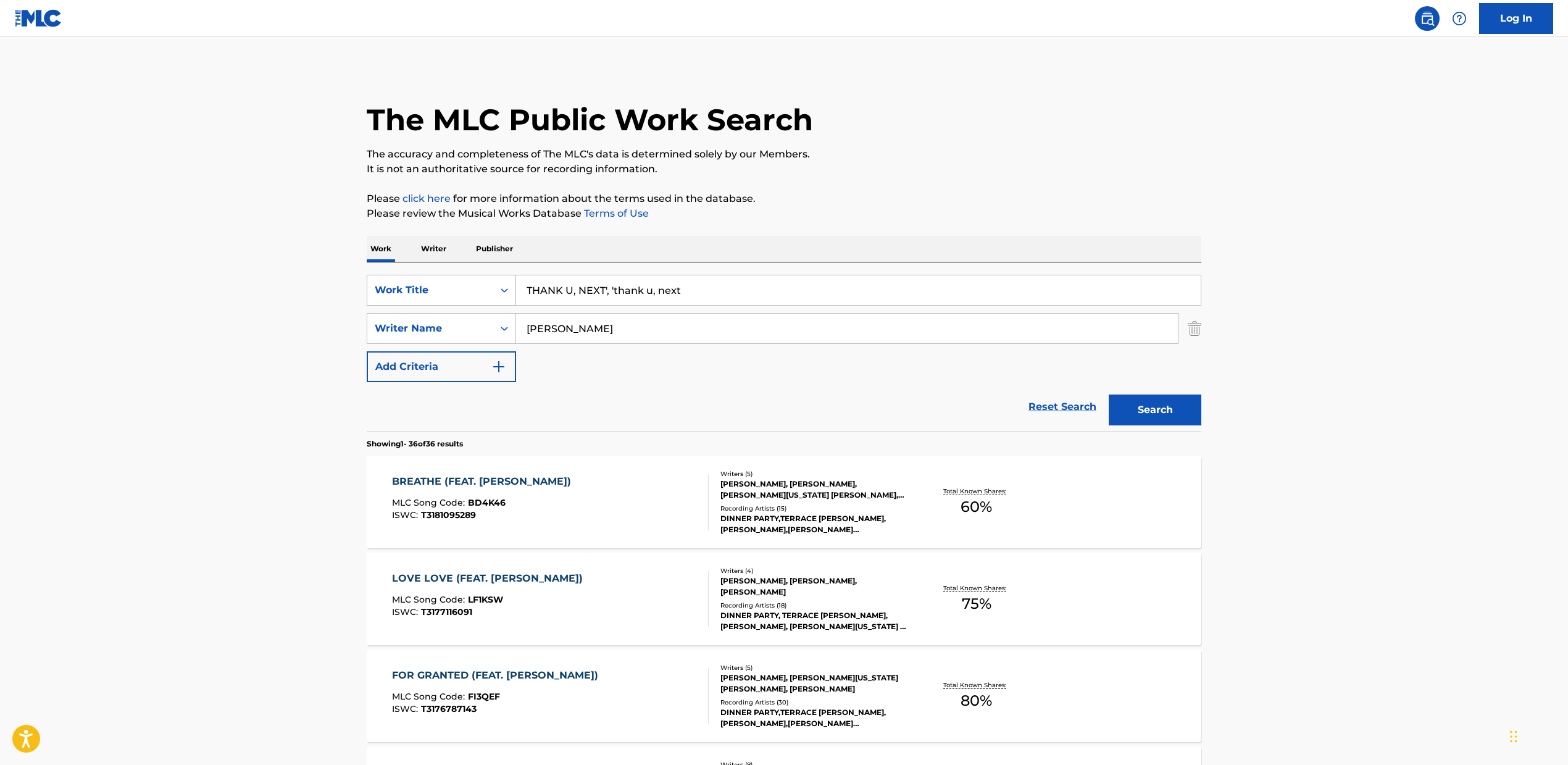
drag, startPoint x: 664, startPoint y: 330, endPoint x: 415, endPoint y: 289, distance: 252.4
click at [404, 297] on div "SearchWithCriteria2fcb3f09-5126-47f9-87b6-721bc28fab9a Work Title THANK U, NEXT…" at bounding box center [784, 328] width 835 height 107
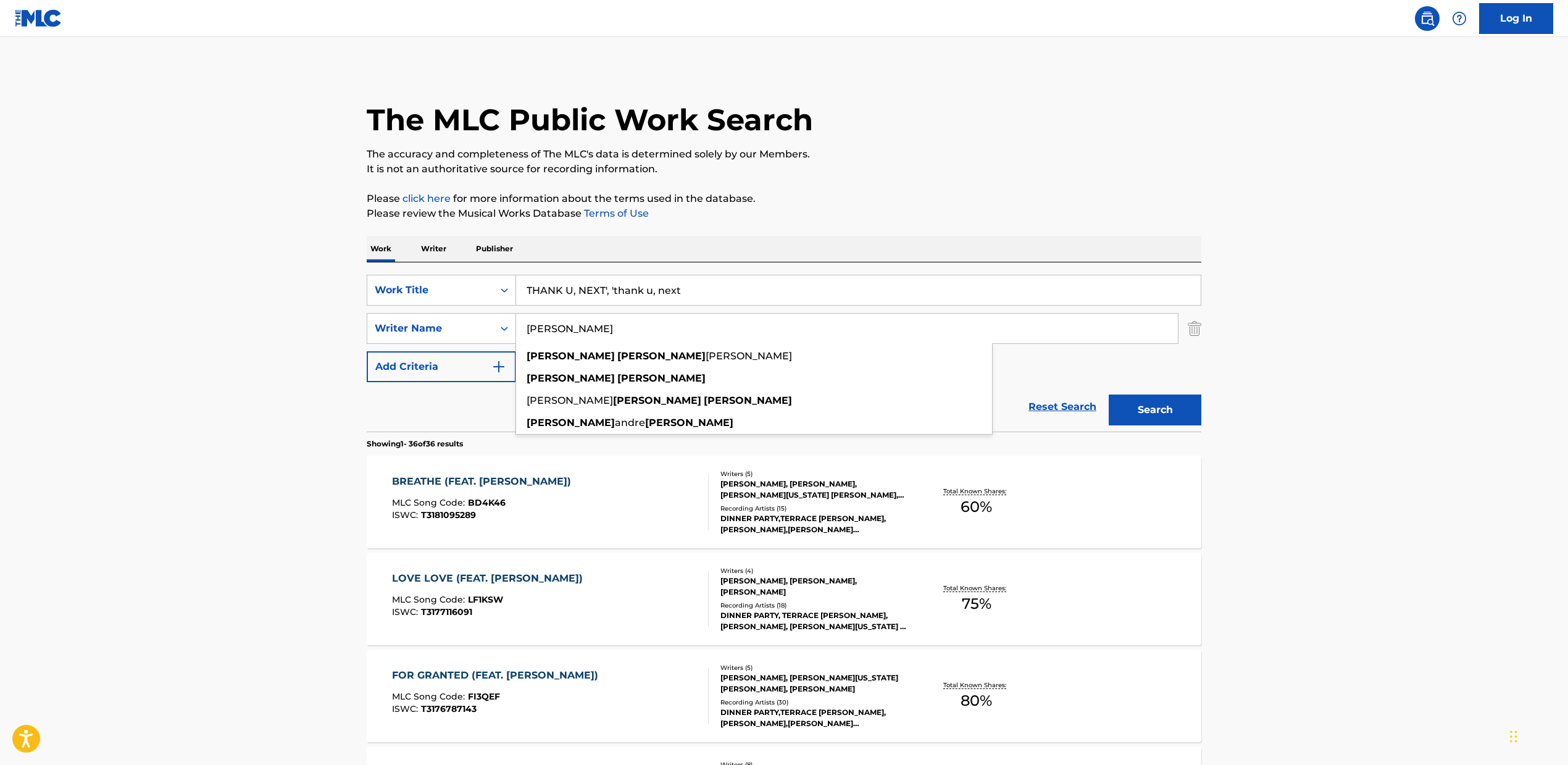
click at [843, 266] on div "SearchWithCriteria2fcb3f09-5126-47f9-87b6-721bc28fab9a Work Title THANK U, NEXT…" at bounding box center [784, 347] width 835 height 169
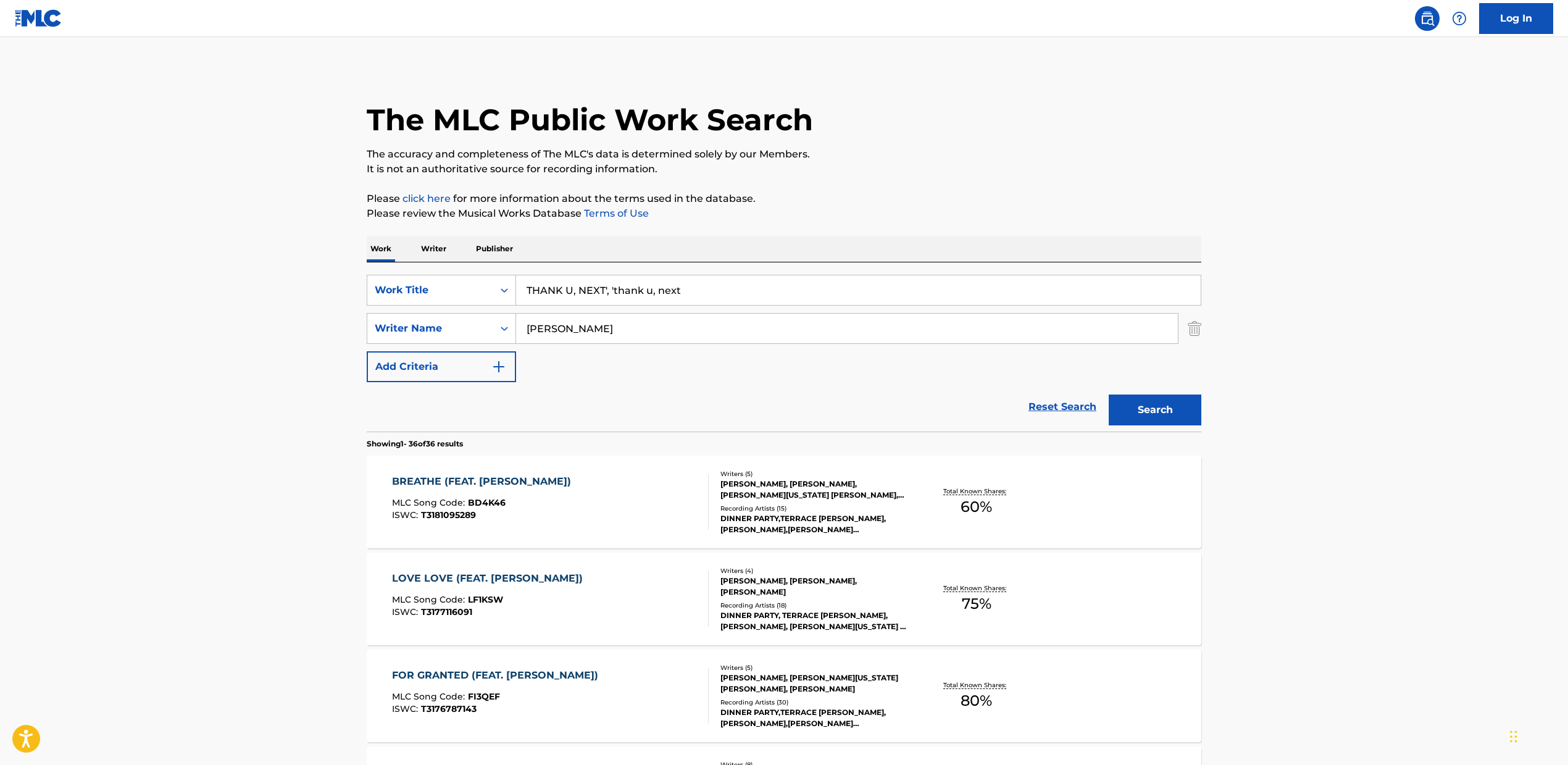
click at [722, 333] on input "[PERSON_NAME]" at bounding box center [847, 328] width 662 height 29
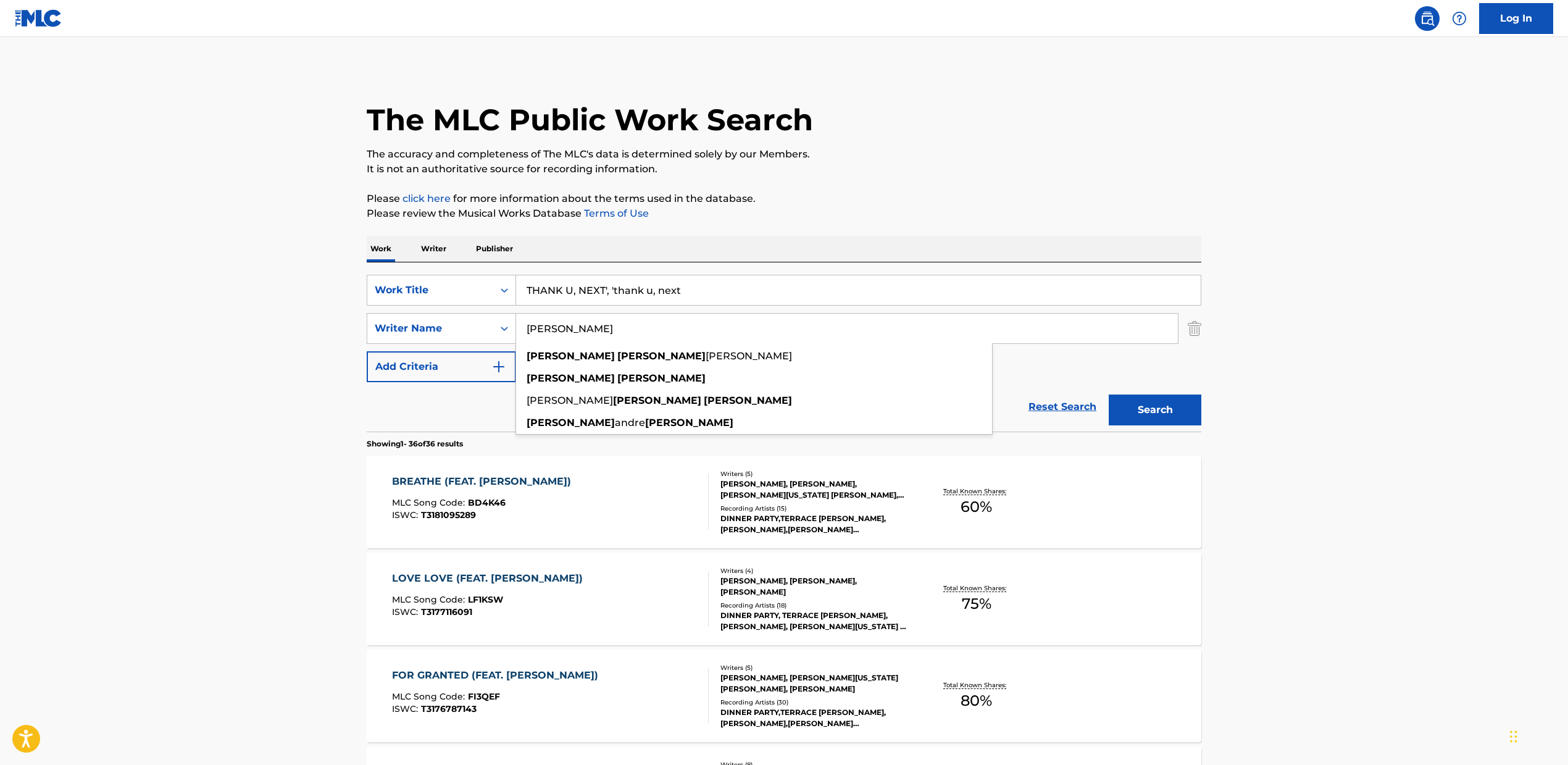
drag, startPoint x: 741, startPoint y: 329, endPoint x: 297, endPoint y: 268, distance: 448.2
paste input "[PERSON_NAME], [PERSON_NAME], [PERSON_NAME], [PERSON_NAME] [PERSON_NAME], [PERS…"
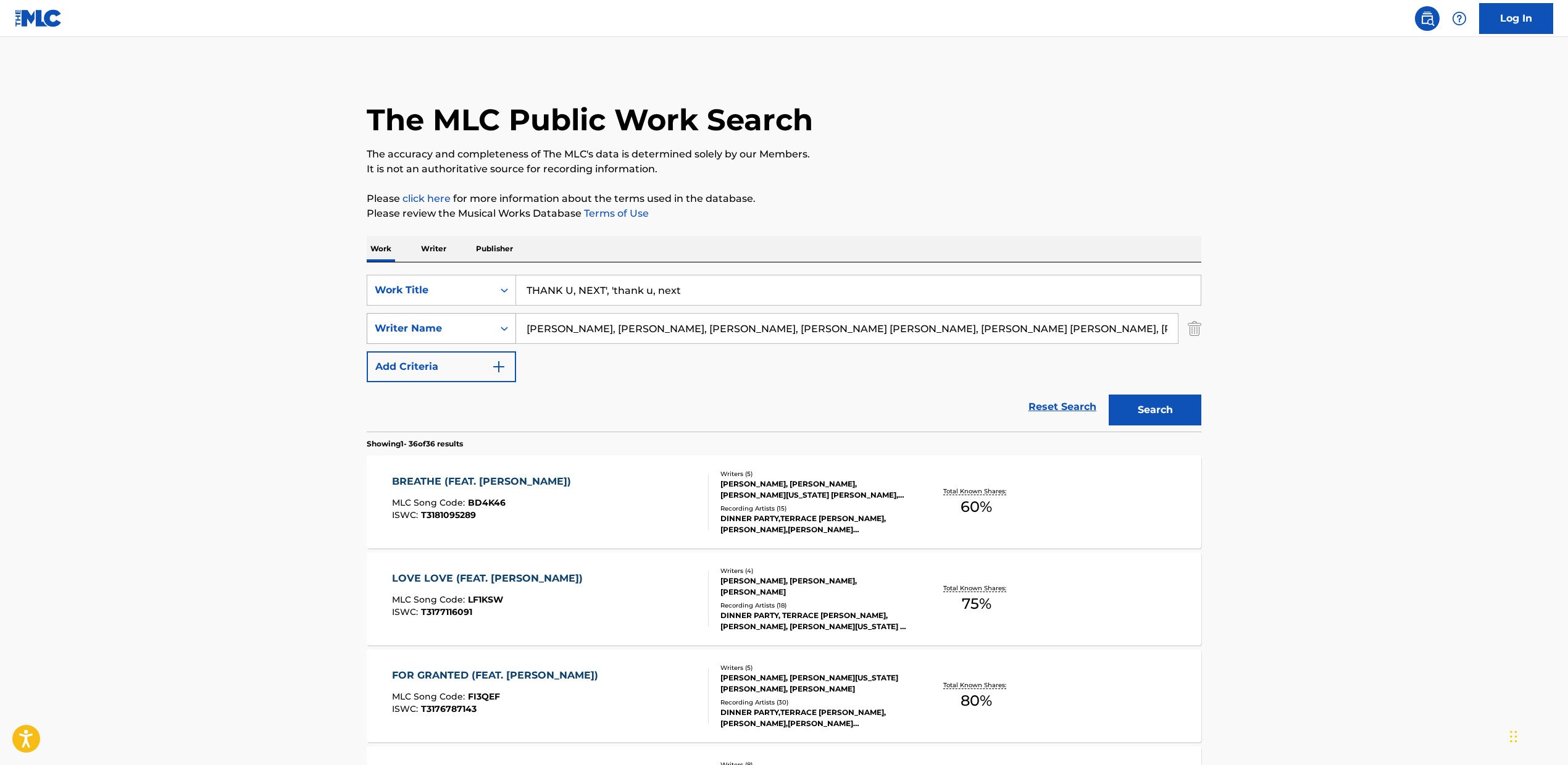
drag, startPoint x: 617, startPoint y: 329, endPoint x: 484, endPoint y: 321, distance: 133.2
click at [372, 298] on div "SearchWithCriteria2fcb3f09-5126-47f9-87b6-721bc28fab9a Work Title THANK U, NEXT…" at bounding box center [784, 328] width 835 height 107
click at [666, 351] on div "SearchWithCriteria2fcb3f09-5126-47f9-87b6-721bc28fab9a Work Title THANK U, NEXT…" at bounding box center [784, 328] width 835 height 107
drag, startPoint x: 628, startPoint y: 330, endPoint x: 1362, endPoint y: 361, distance: 734.7
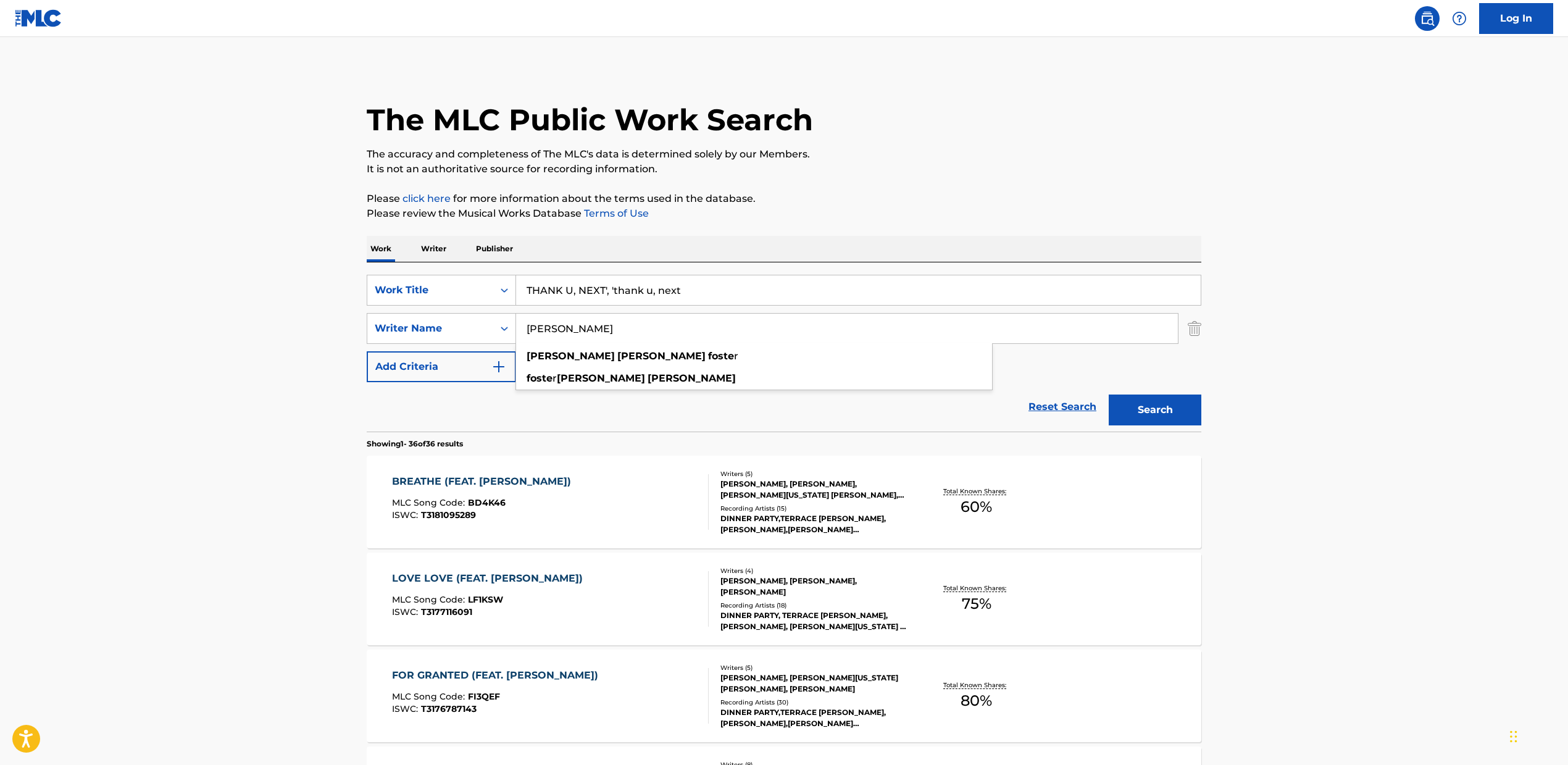
type input "[PERSON_NAME]"
click at [721, 295] on input "THANK U, NEXT', 'thank u, next" at bounding box center [858, 289] width 685 height 29
drag, startPoint x: 728, startPoint y: 289, endPoint x: 604, endPoint y: 289, distance: 124.0
click at [604, 289] on input "THANK U, NEXT', 'thank u, next" at bounding box center [858, 289] width 685 height 29
click at [580, 291] on input "THANK U, NEXT" at bounding box center [858, 289] width 685 height 29
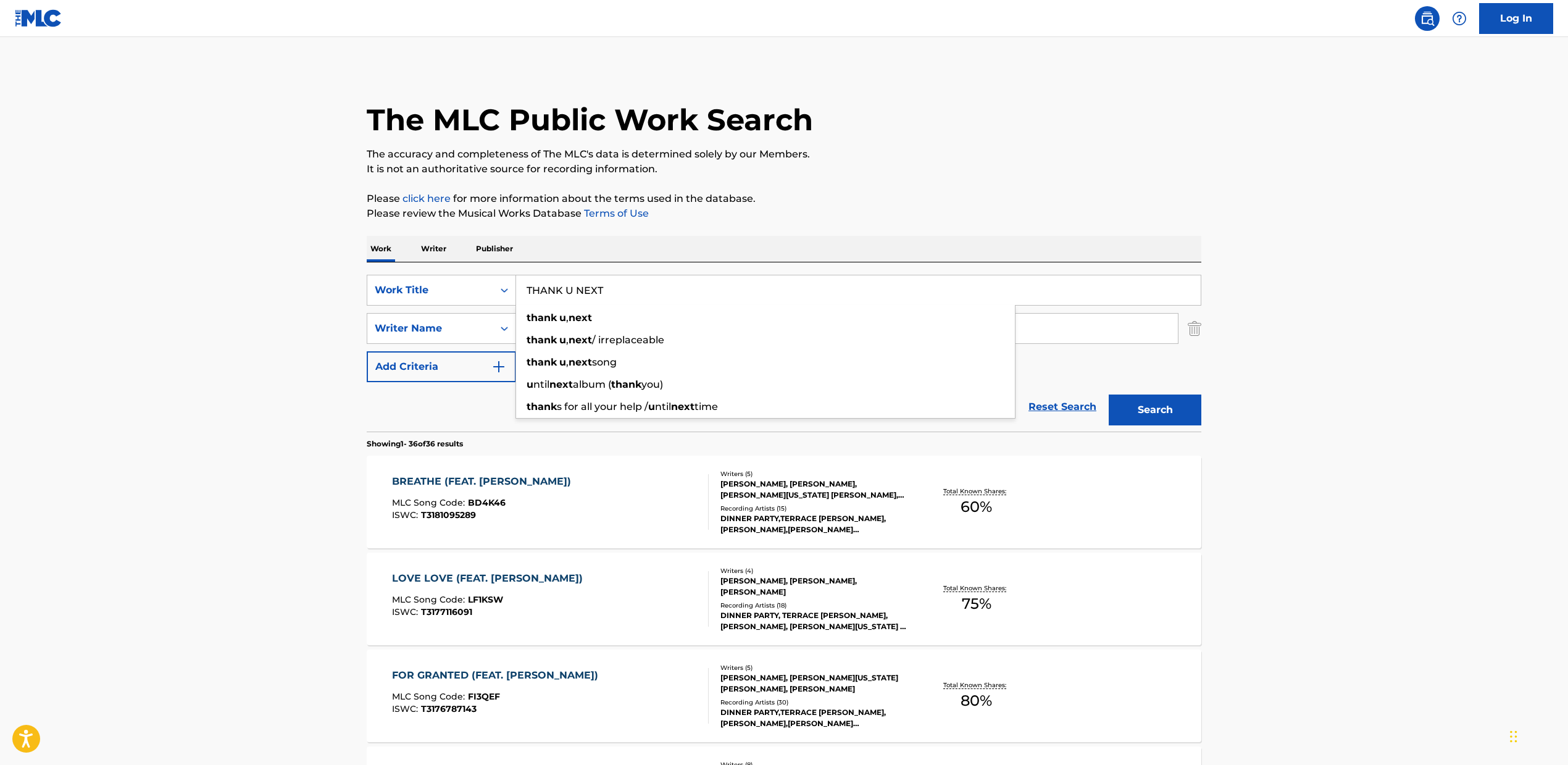
click at [522, 288] on input "THANK U NEXT" at bounding box center [858, 289] width 685 height 29
type input "THANK U NEXT"
drag, startPoint x: 1165, startPoint y: 195, endPoint x: 1169, endPoint y: 226, distance: 31.3
click at [1165, 196] on p "Please click here for more information about the terms used in the database." at bounding box center [784, 199] width 835 height 15
click at [1160, 422] on button "Search" at bounding box center [1155, 410] width 92 height 31
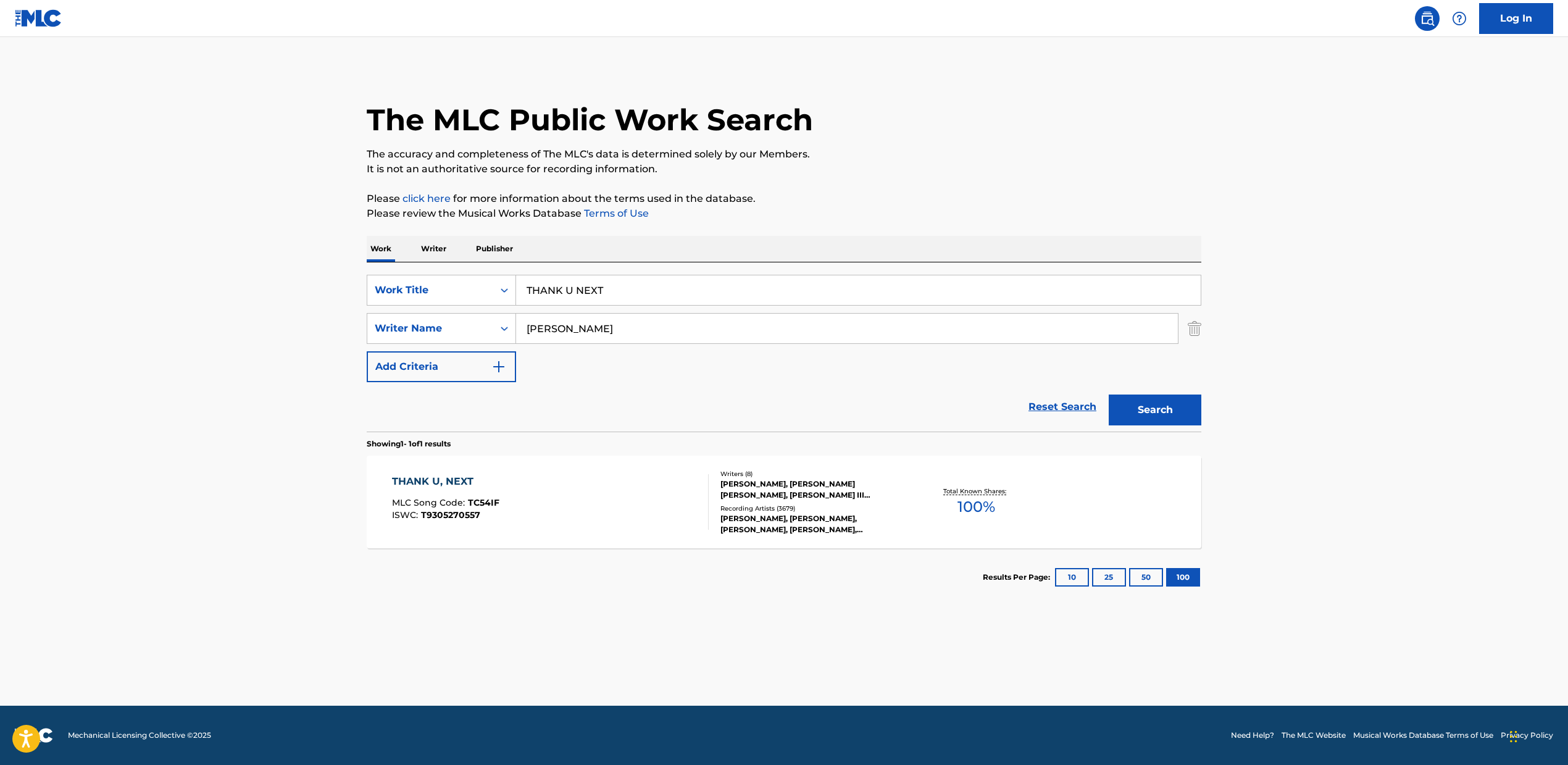
click at [979, 514] on span "100 %" at bounding box center [976, 507] width 37 height 22
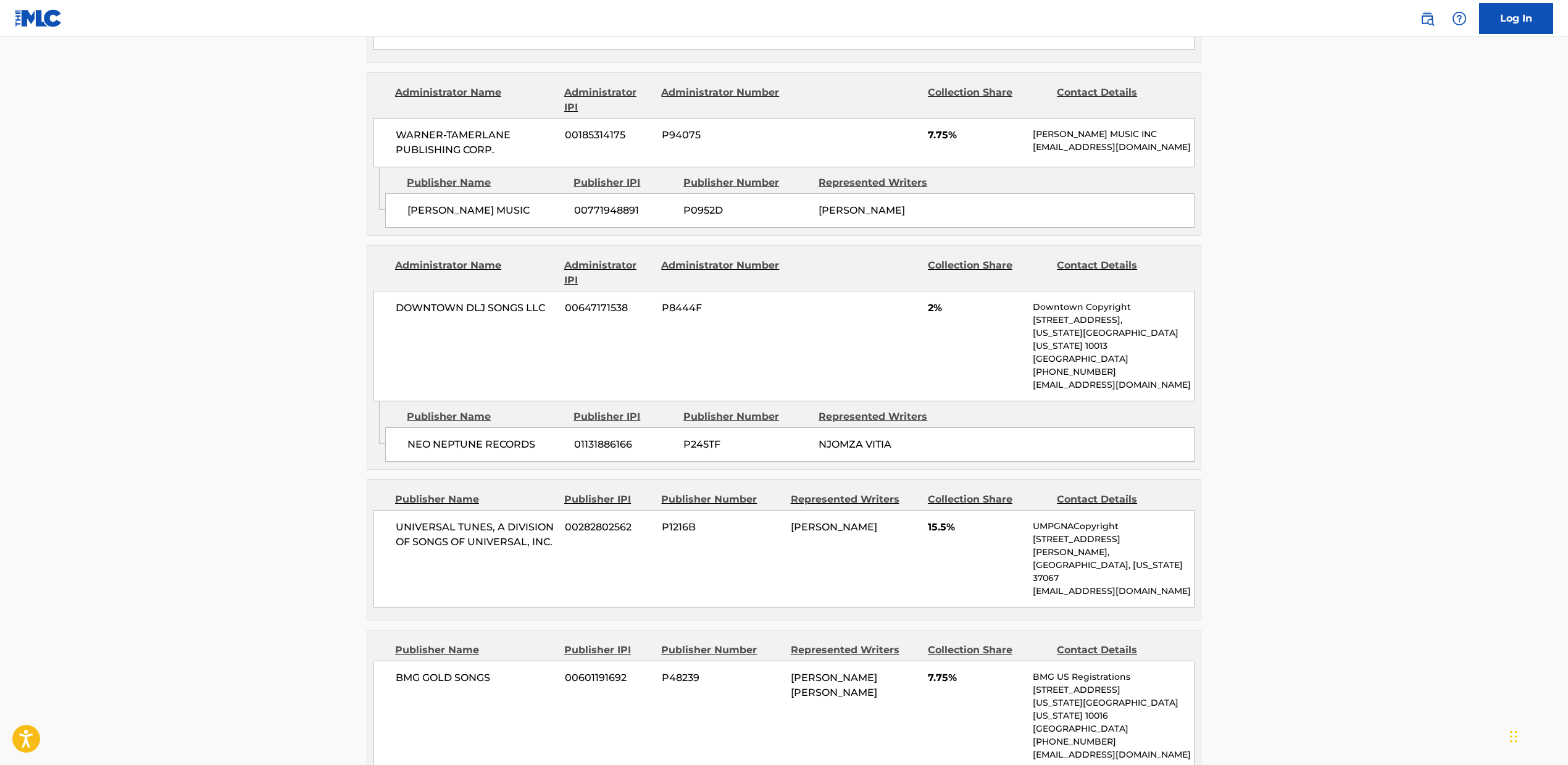
scroll to position [829, 0]
click at [576, 483] on div "Publisher Name Publisher IPI Publisher Number Represented Writers Collection Sh…" at bounding box center [784, 546] width 834 height 140
click at [551, 512] on div "UNIVERSAL TUNES, A DIVISION OF SONGS OF UNIVERSAL, INC. 00282802562 P1216B [PER…" at bounding box center [784, 555] width 821 height 98
drag, startPoint x: 1494, startPoint y: 406, endPoint x: 1558, endPoint y: 340, distance: 91.9
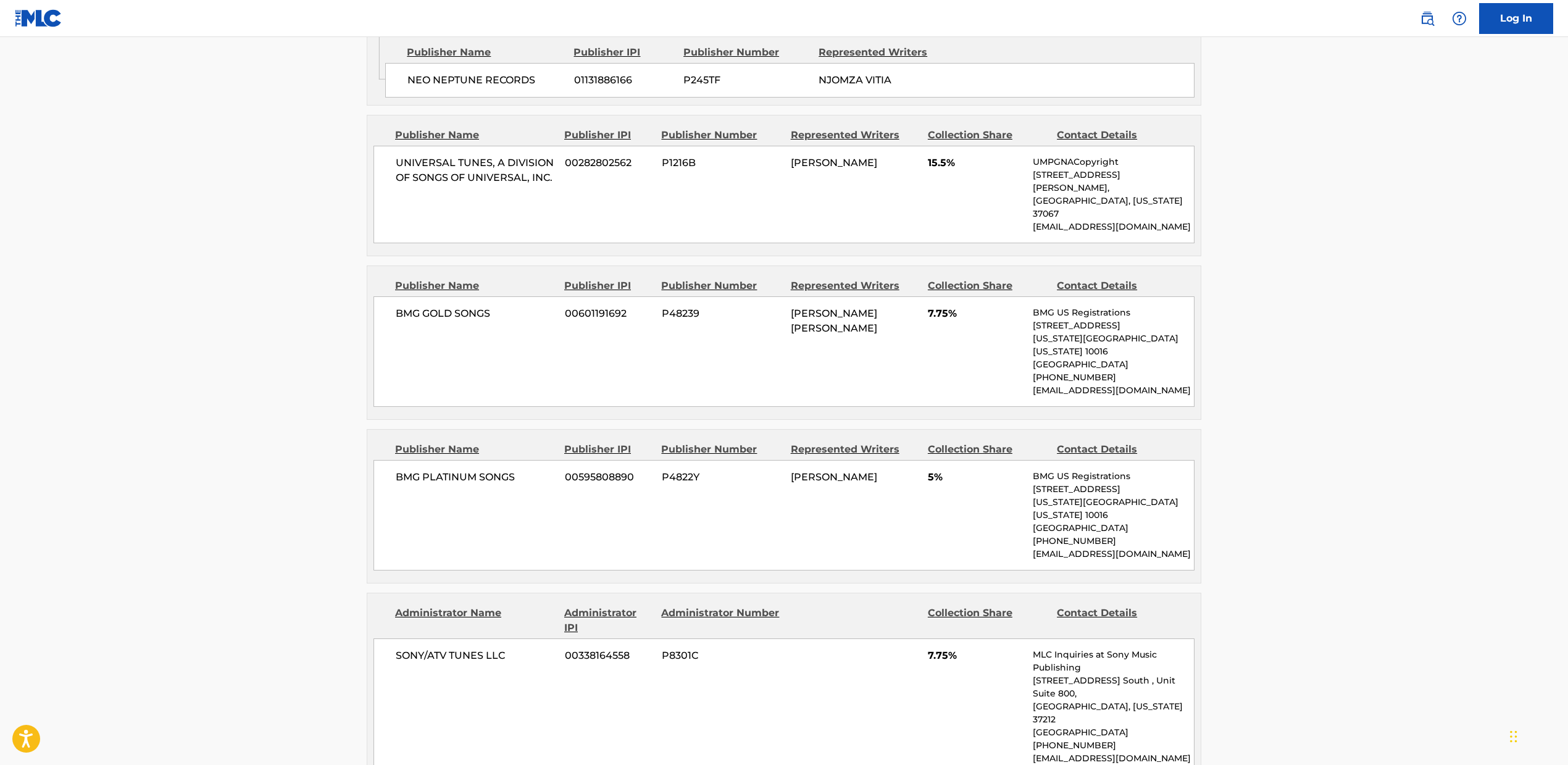
scroll to position [2021, 0]
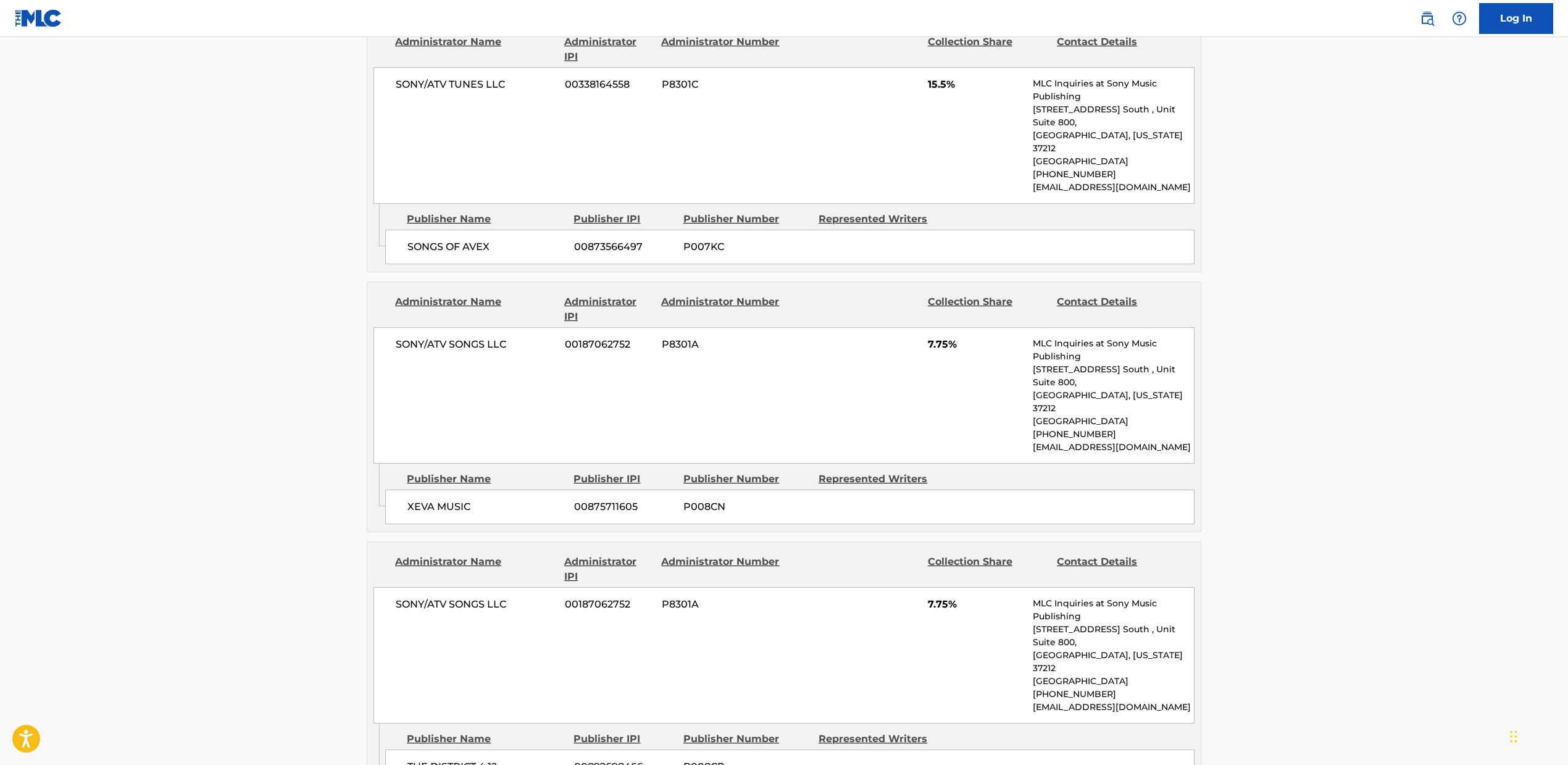
click at [757, 327] on div "SONY/ATV SONGS LLC 00187062752 P8301A 7.75% MLC Inquiries at Sony Music Publish…" at bounding box center [784, 395] width 821 height 137
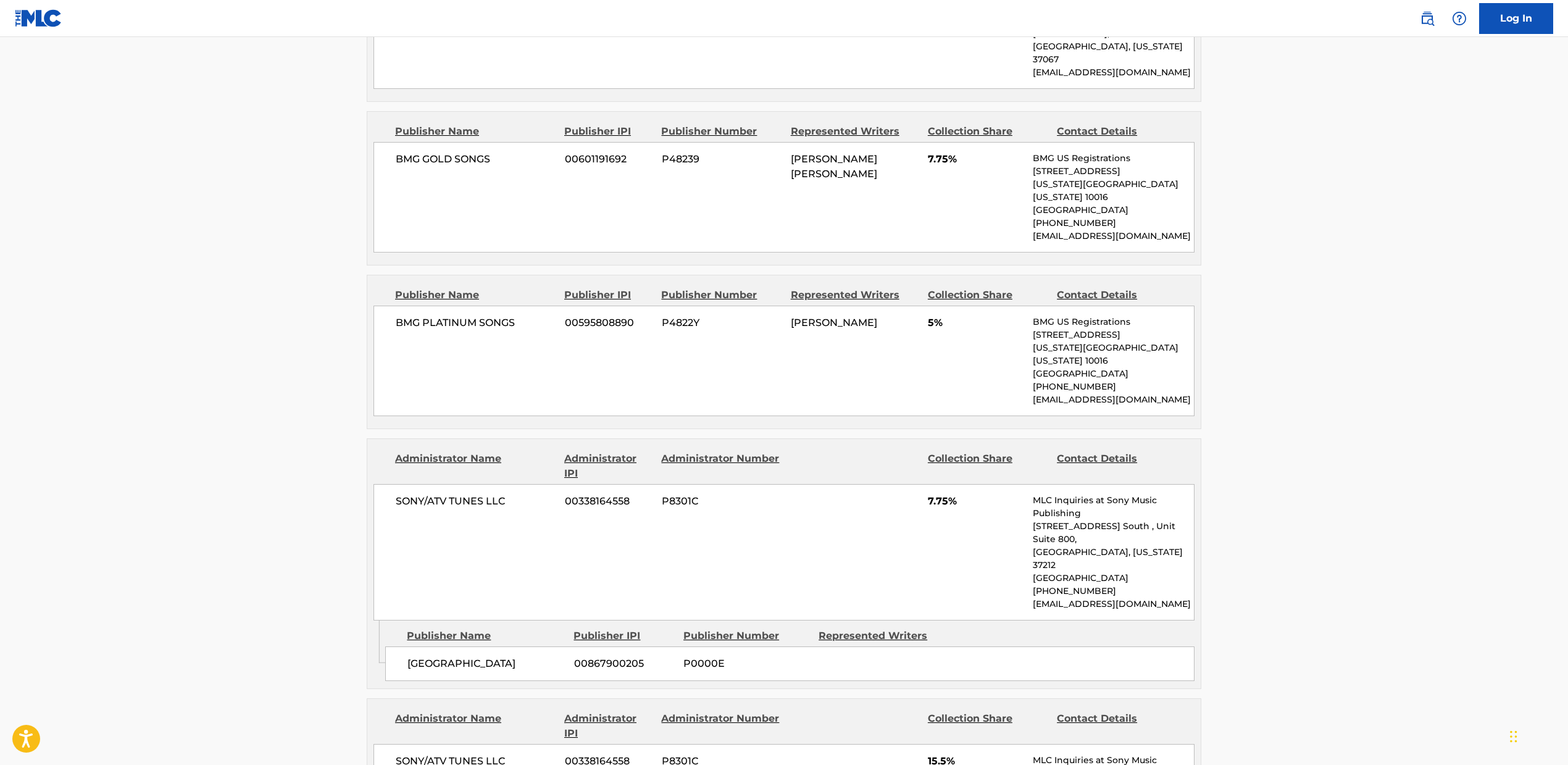
scroll to position [0, 0]
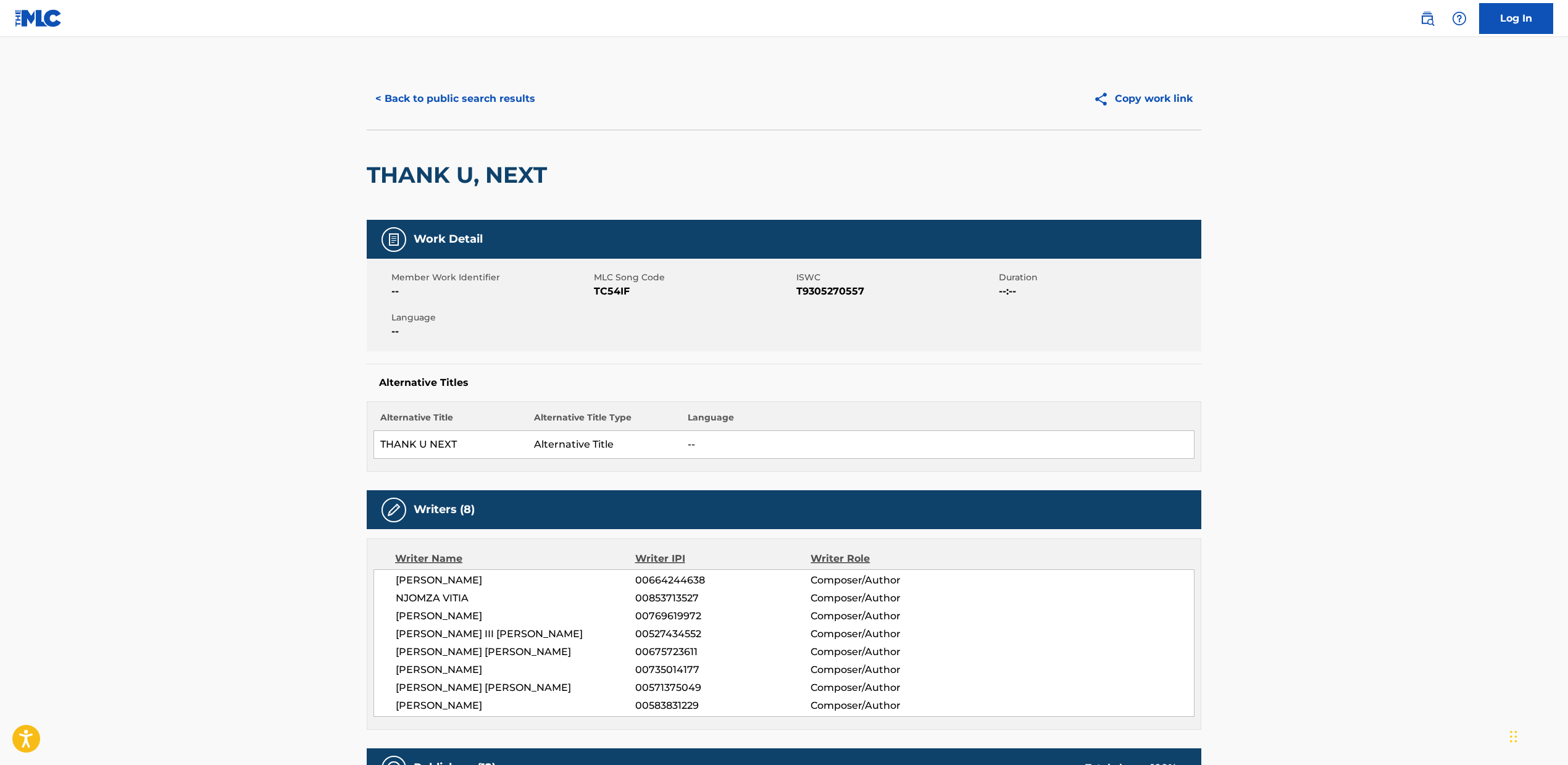
drag, startPoint x: 649, startPoint y: 259, endPoint x: 639, endPoint y: 282, distance: 25.1
click at [649, 260] on div "Member Work Identifier -- MLC Song Code TC54IF ISWC T9305270557 Duration --:-- …" at bounding box center [784, 305] width 835 height 92
drag, startPoint x: 595, startPoint y: 275, endPoint x: 644, endPoint y: 292, distance: 51.9
click at [644, 292] on div "MLC Song Code TC54IF" at bounding box center [695, 285] width 203 height 28
copy div "MLC Song Code TC54IF"
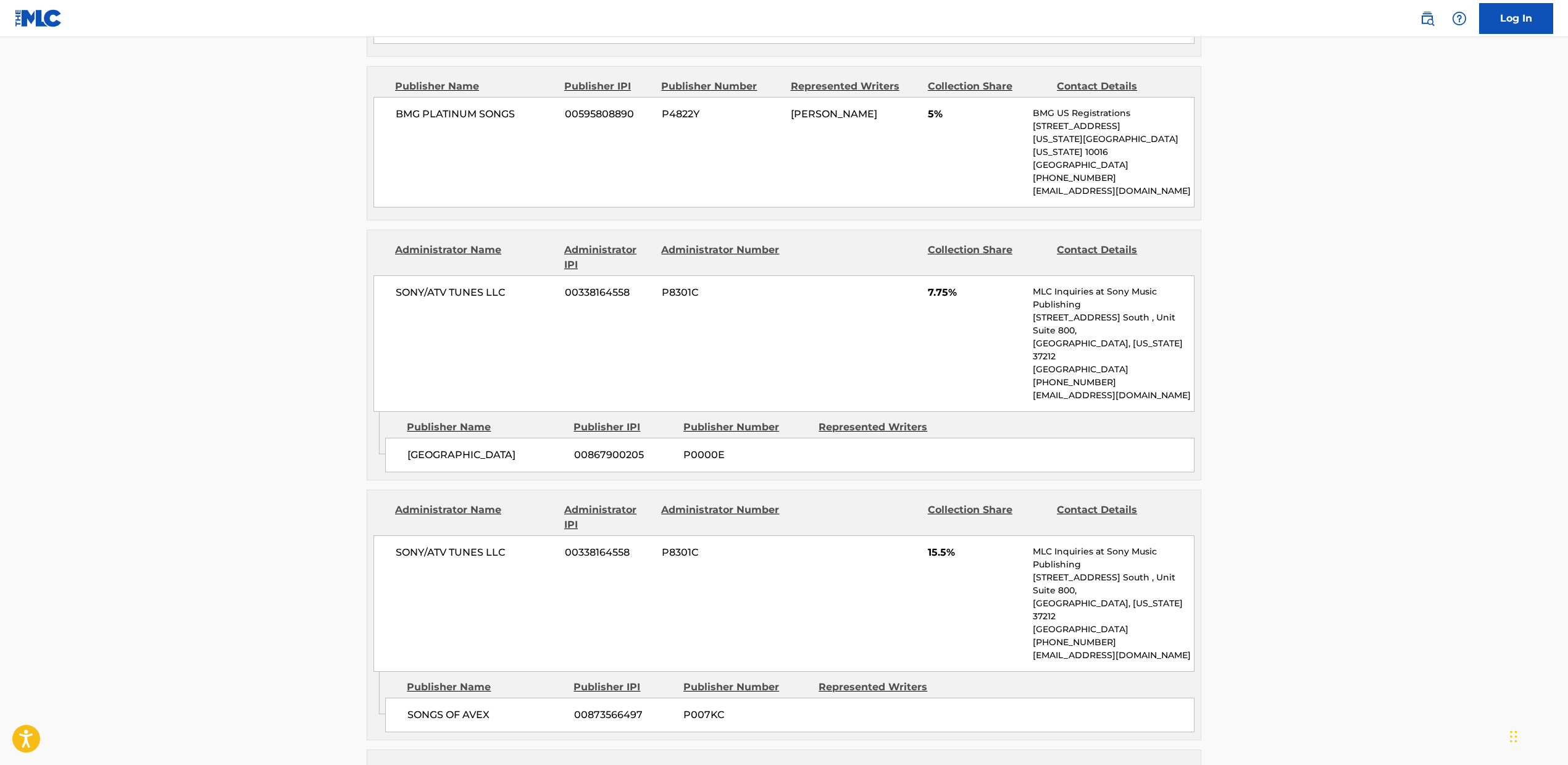
scroll to position [2489, 0]
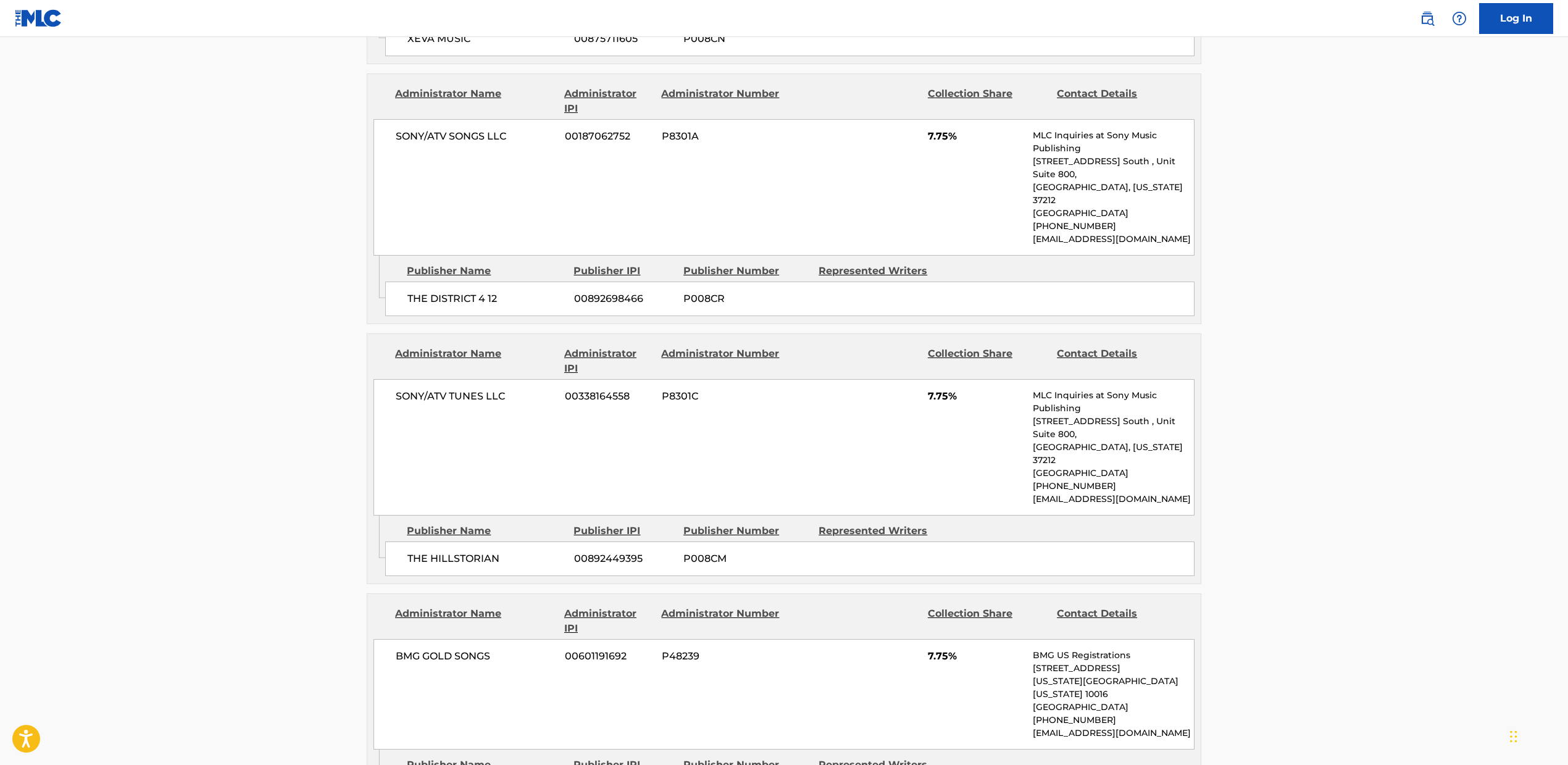
click at [1420, 15] on img at bounding box center [1427, 18] width 15 height 15
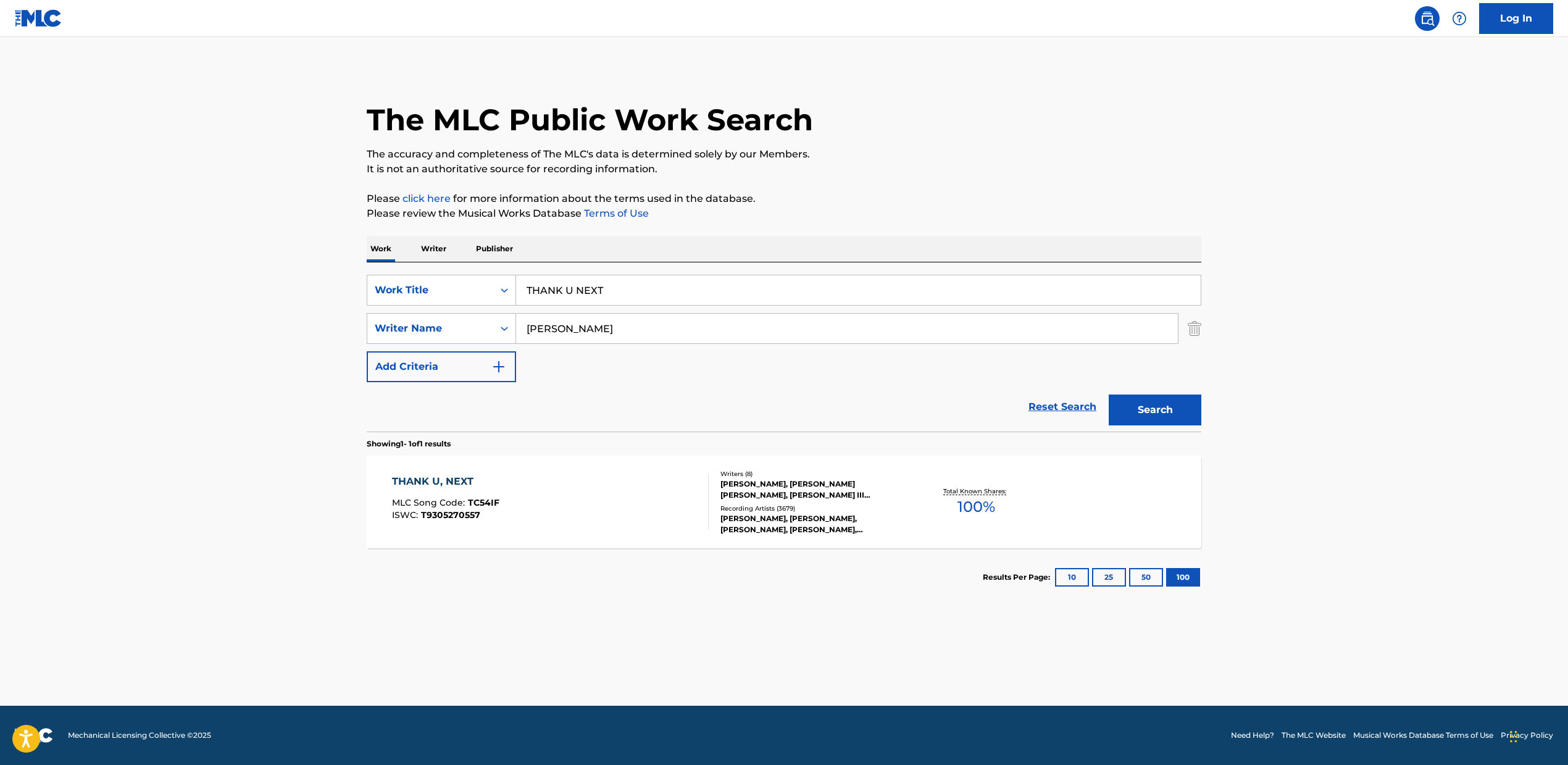
drag, startPoint x: 633, startPoint y: 286, endPoint x: 652, endPoint y: 286, distance: 19.0
click at [633, 287] on input "THANK U NEXT" at bounding box center [858, 289] width 685 height 29
drag, startPoint x: 651, startPoint y: 285, endPoint x: 286, endPoint y: 245, distance: 367.2
click at [314, 254] on main "The MLC Public Work Search The accuracy and completeness of The MLC's data is d…" at bounding box center [784, 371] width 1568 height 669
paste input "DAYTRIPPIN"
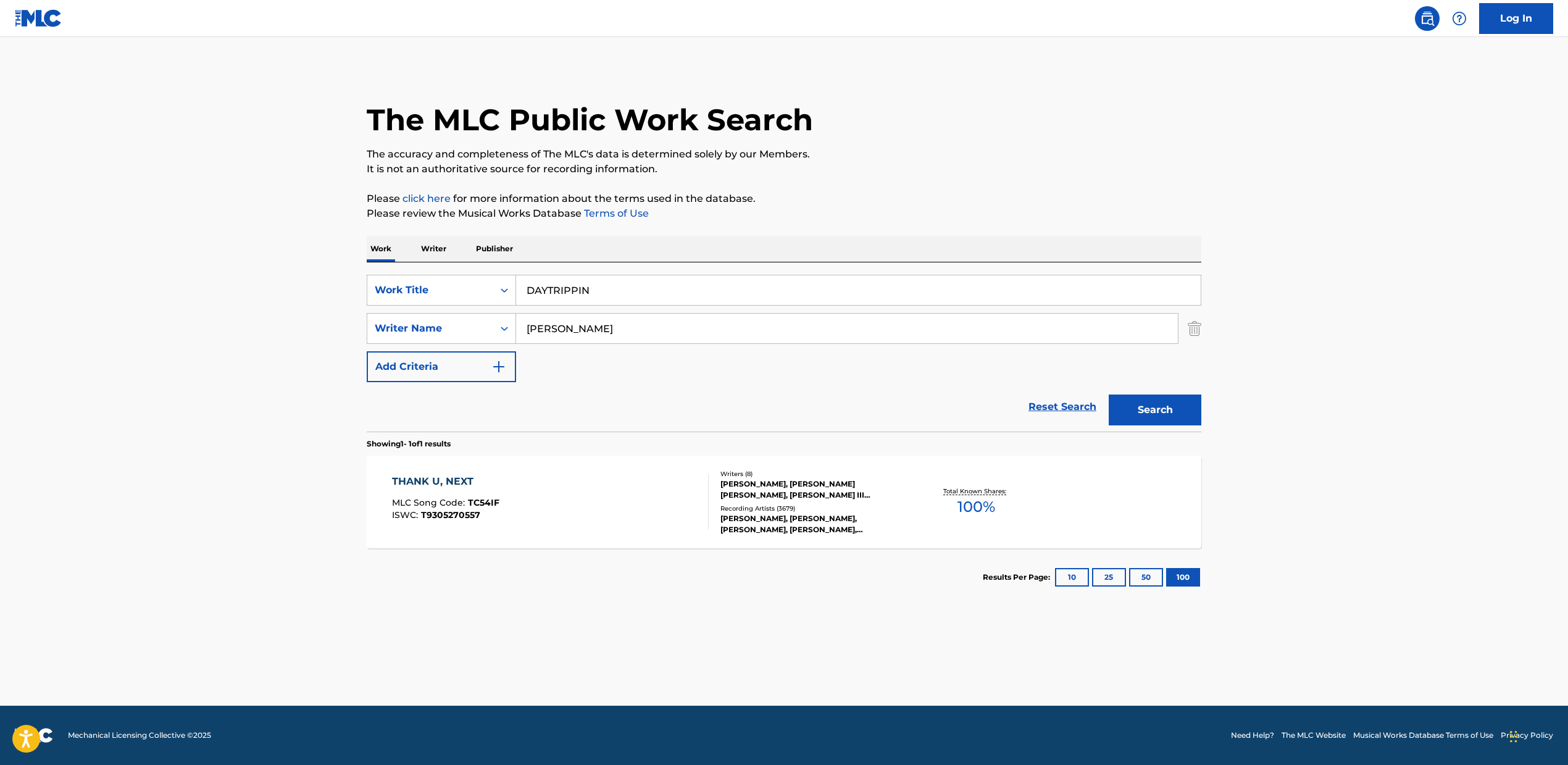
type input "DAYTRIPPIN"
click at [685, 344] on div "SearchWithCriteria2fcb3f09-5126-47f9-87b6-721bc28fab9a Work Title DAYTRIPPIN Se…" at bounding box center [784, 328] width 835 height 107
drag, startPoint x: 554, startPoint y: 324, endPoint x: 470, endPoint y: 324, distance: 84.0
click at [470, 324] on div "SearchWithCriteria32f05455-e5d7-44c9-857f-2000a0fef535 Writer Name [PERSON_NAME]" at bounding box center [784, 328] width 835 height 31
paste input "[PERSON_NAME], [PERSON_NAME], [PERSON_NAME] [PERSON_NAME], [PERSON_NAME], [PERS…"
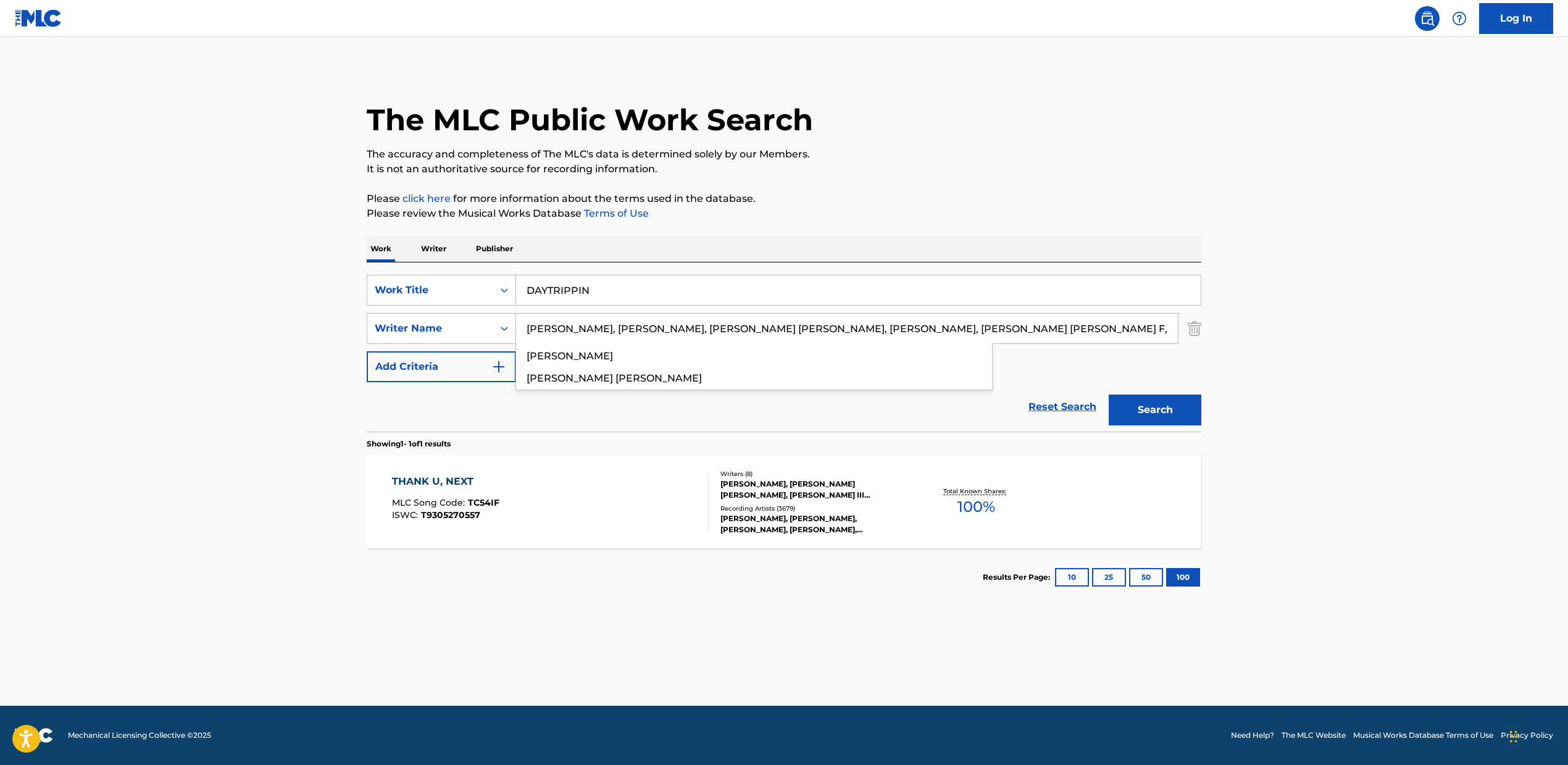
scroll to position [0, 376]
click at [643, 435] on section "Showing 1 - 1 of 1 results" at bounding box center [784, 441] width 835 height 18
drag, startPoint x: 621, startPoint y: 329, endPoint x: 489, endPoint y: 334, distance: 132.1
click at [304, 307] on main "The MLC Public Work Search The accuracy and completeness of The MLC's data is d…" at bounding box center [784, 371] width 1568 height 669
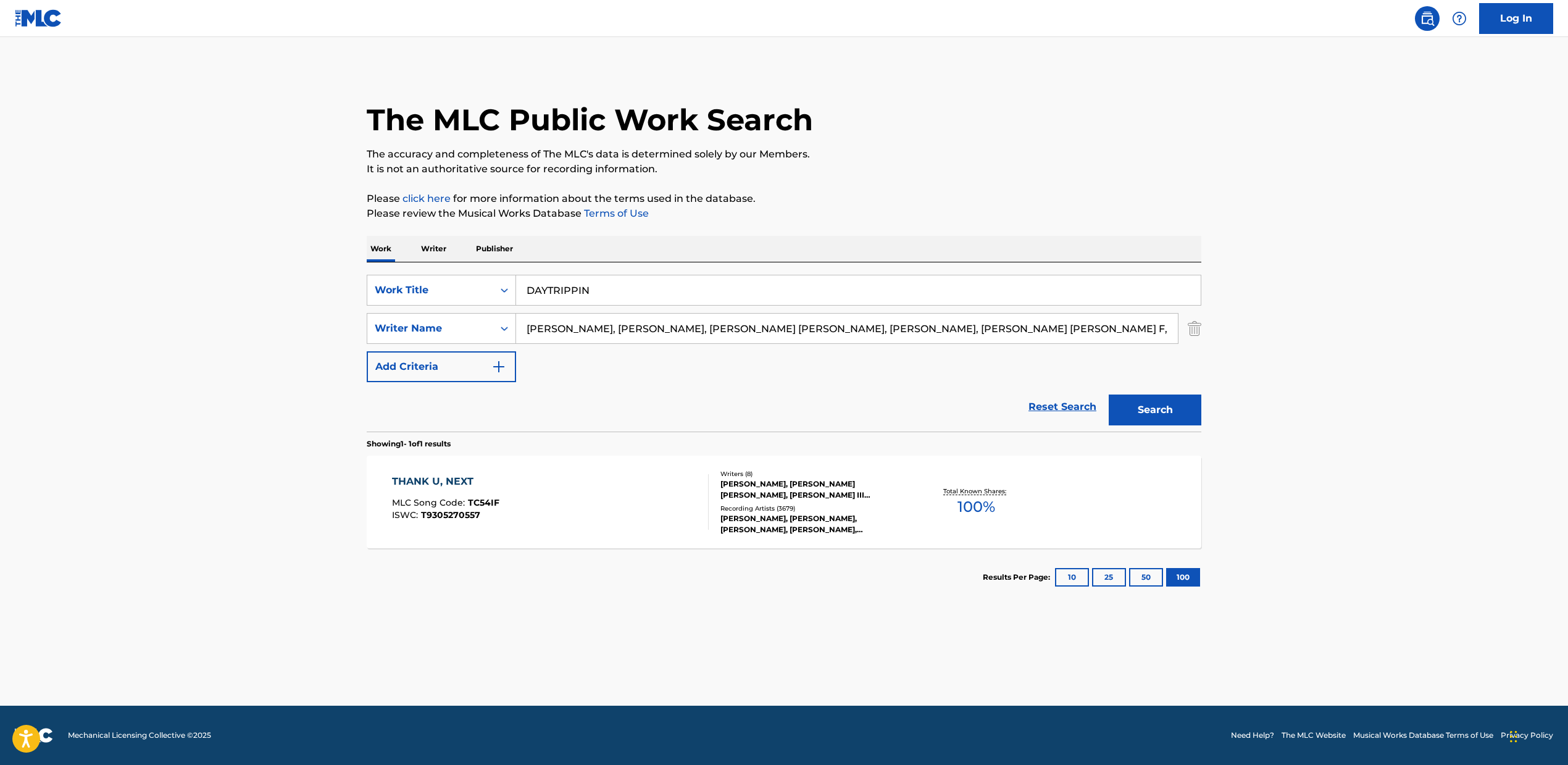
click at [603, 362] on div "SearchWithCriteria2fcb3f09-5126-47f9-87b6-721bc28fab9a Work Title DAYTRIPPIN Se…" at bounding box center [784, 328] width 835 height 107
drag, startPoint x: 617, startPoint y: 326, endPoint x: 1201, endPoint y: 362, distance: 585.1
click at [1196, 364] on div "SearchWithCriteria2fcb3f09-5126-47f9-87b6-721bc28fab9a Work Title DAYTRIPPIN Se…" at bounding box center [784, 328] width 835 height 107
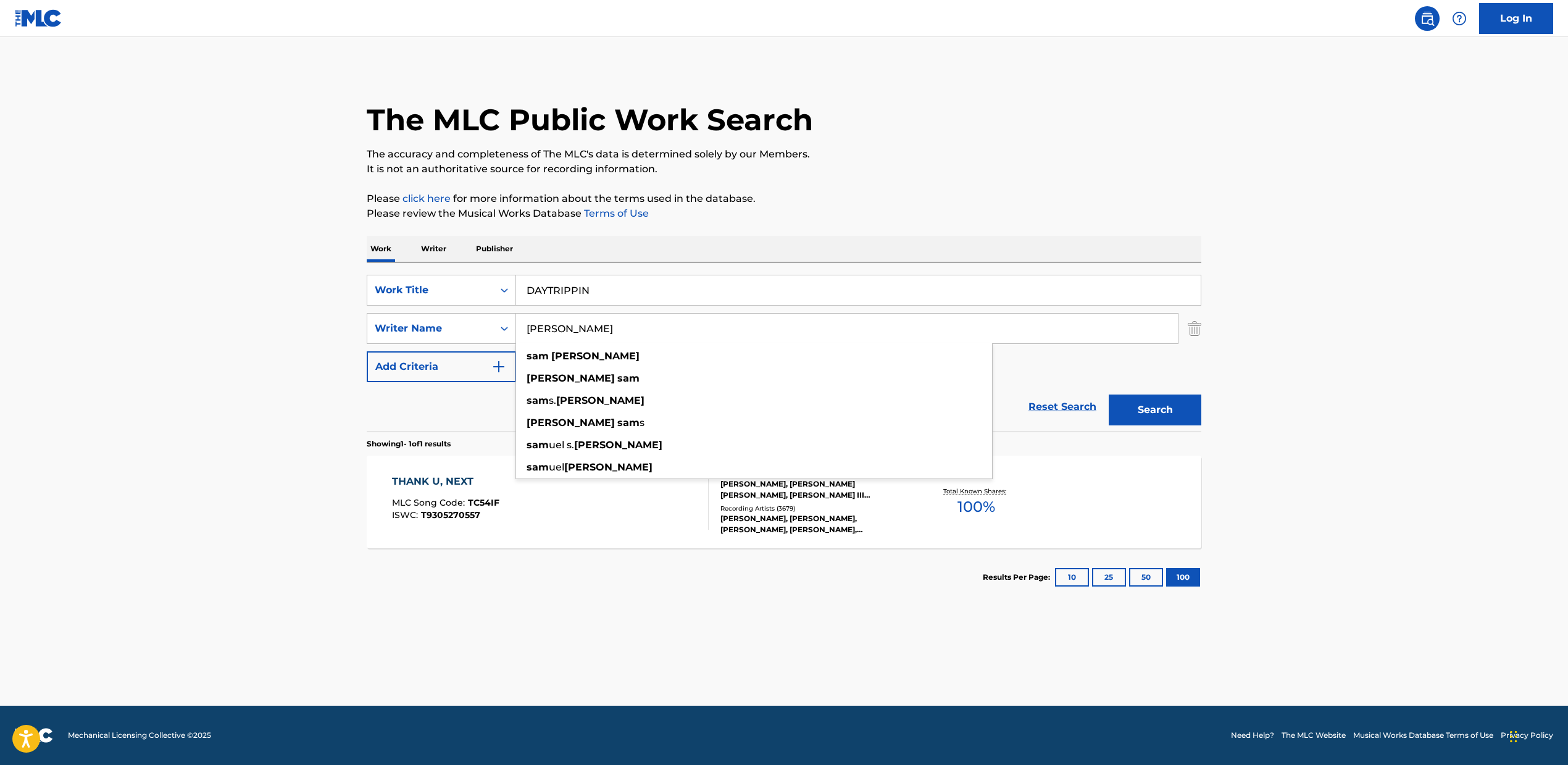
type input "[PERSON_NAME]"
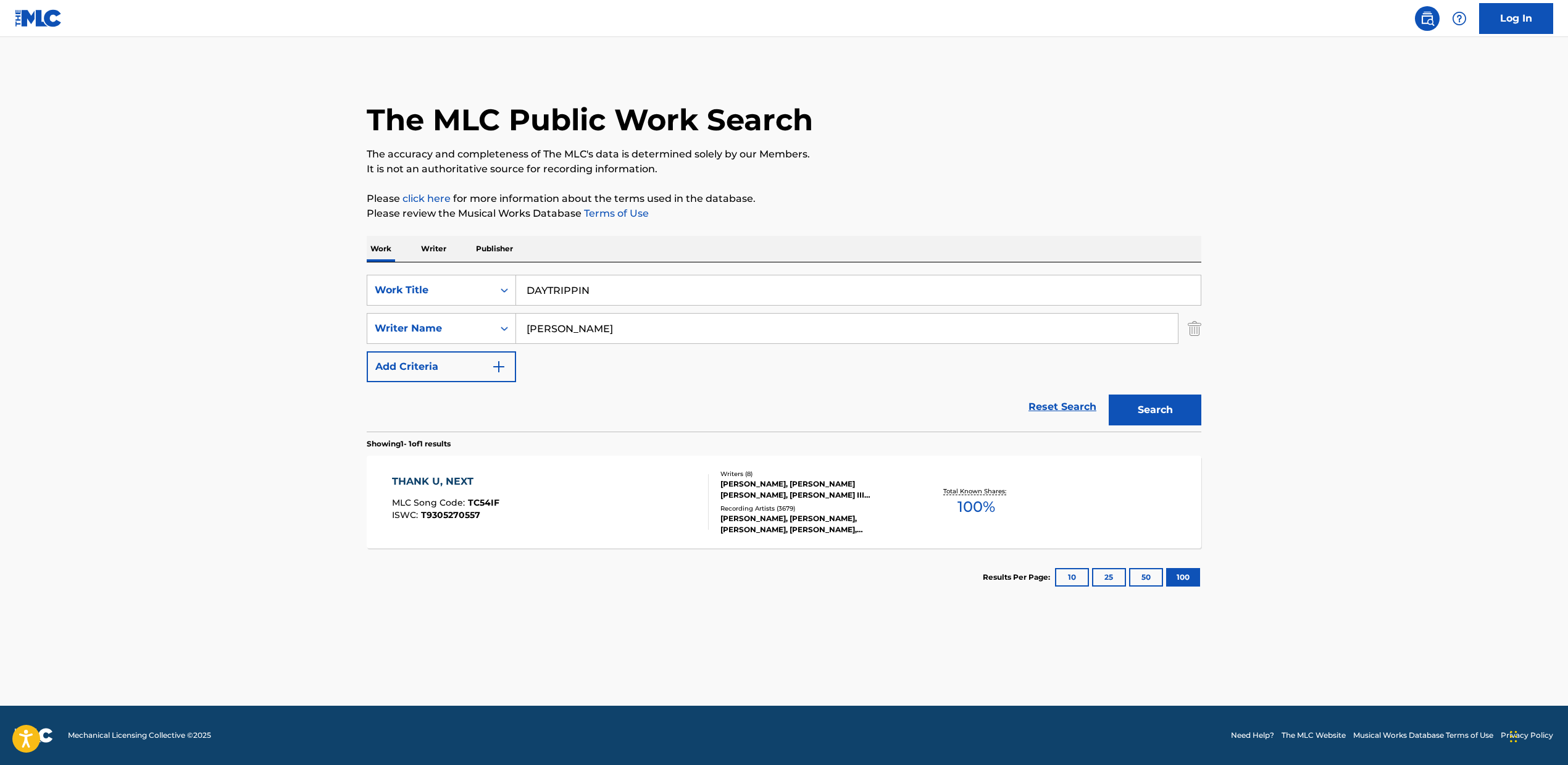
click at [1154, 415] on button "Search" at bounding box center [1155, 410] width 92 height 31
click at [995, 498] on span "55.6 %" at bounding box center [977, 507] width 42 height 22
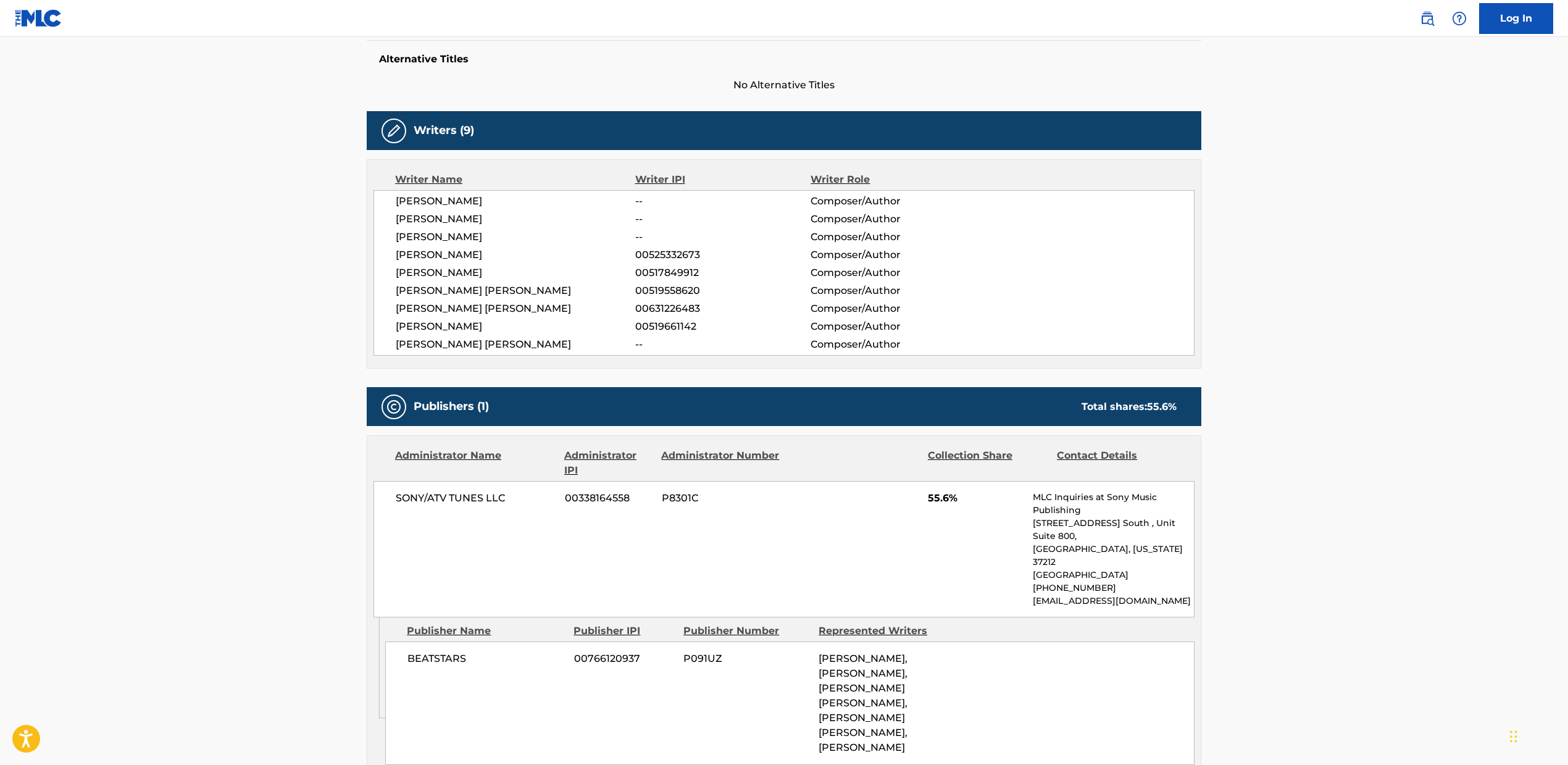
scroll to position [322, 0]
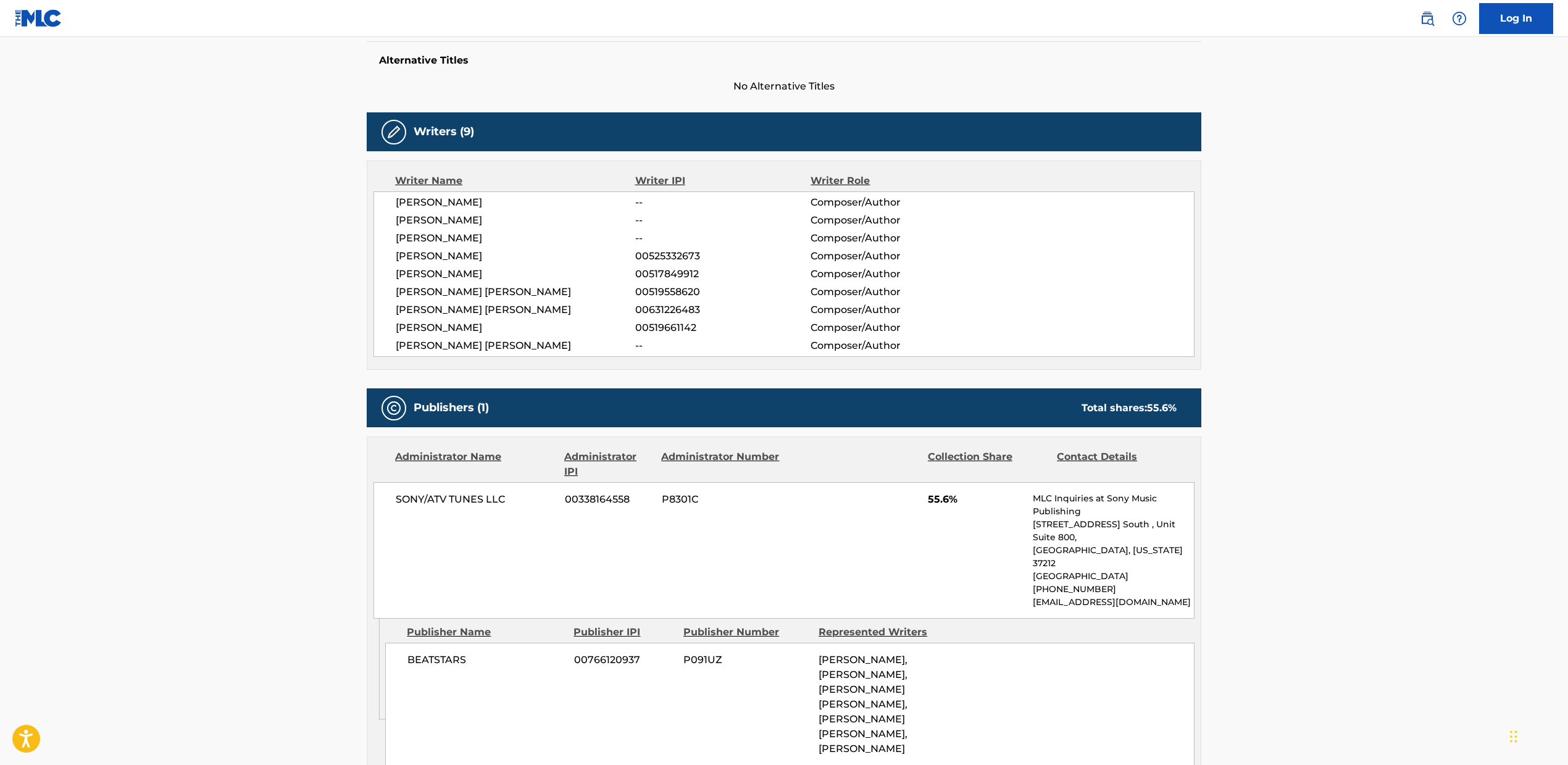
drag, startPoint x: 1010, startPoint y: 83, endPoint x: 1070, endPoint y: 84, distance: 60.0
click at [1017, 83] on span "No Alternative Titles" at bounding box center [784, 86] width 835 height 15
click at [1420, 21] on img at bounding box center [1427, 18] width 15 height 15
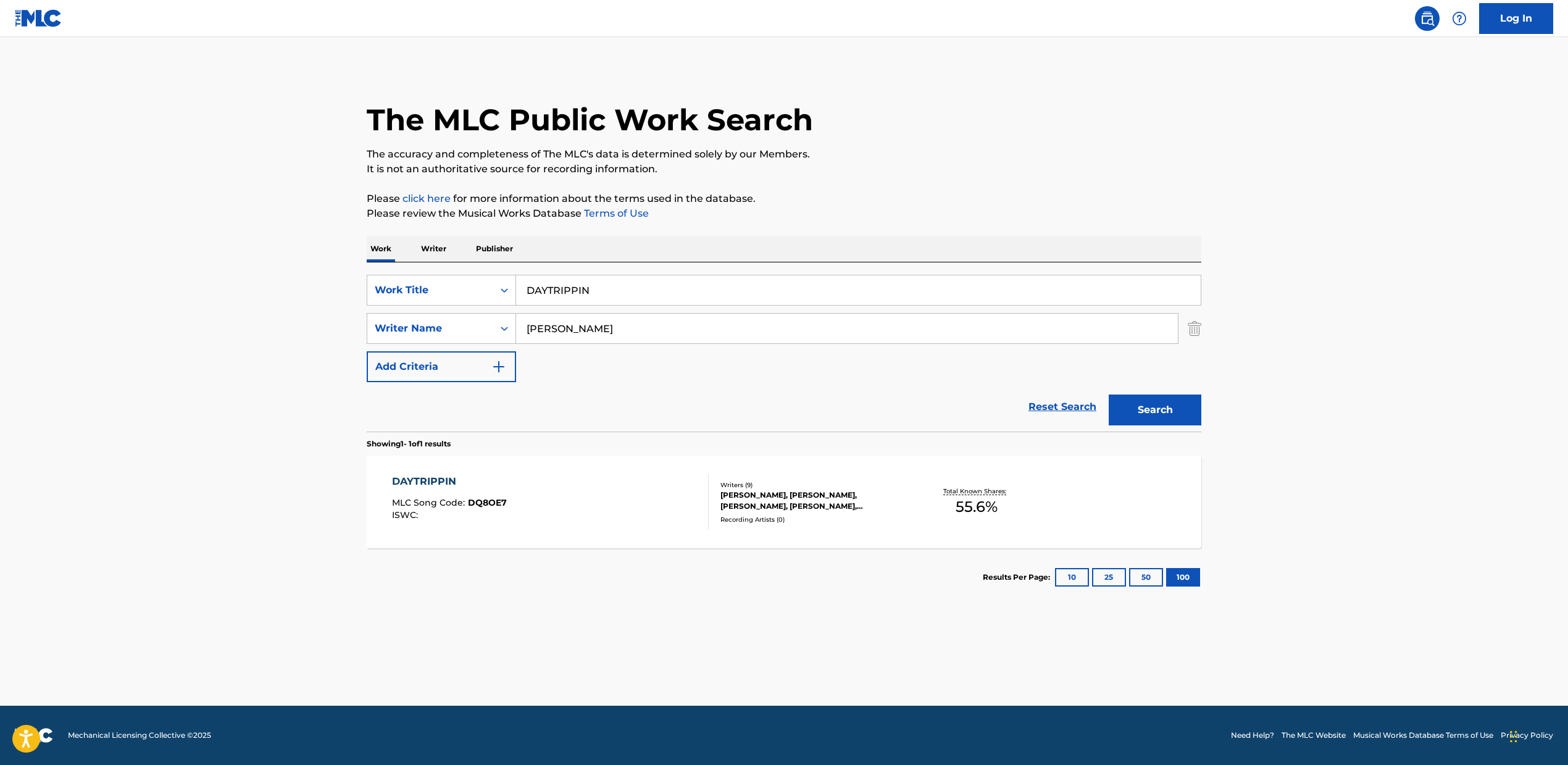
click at [691, 438] on section "Showing 1 - 1 of 1 results" at bounding box center [784, 441] width 835 height 18
click at [704, 375] on div "SearchWithCriteria2fcb3f09-5126-47f9-87b6-721bc28fab9a Work Title DAYTRIPPIN Se…" at bounding box center [784, 328] width 835 height 107
click at [621, 336] on input "[PERSON_NAME]" at bounding box center [847, 328] width 662 height 29
drag, startPoint x: 630, startPoint y: 324, endPoint x: 424, endPoint y: 310, distance: 206.5
click at [412, 309] on div "SearchWithCriteria2fcb3f09-5126-47f9-87b6-721bc28fab9a Work Title DAYTRIPPIN Se…" at bounding box center [784, 328] width 835 height 107
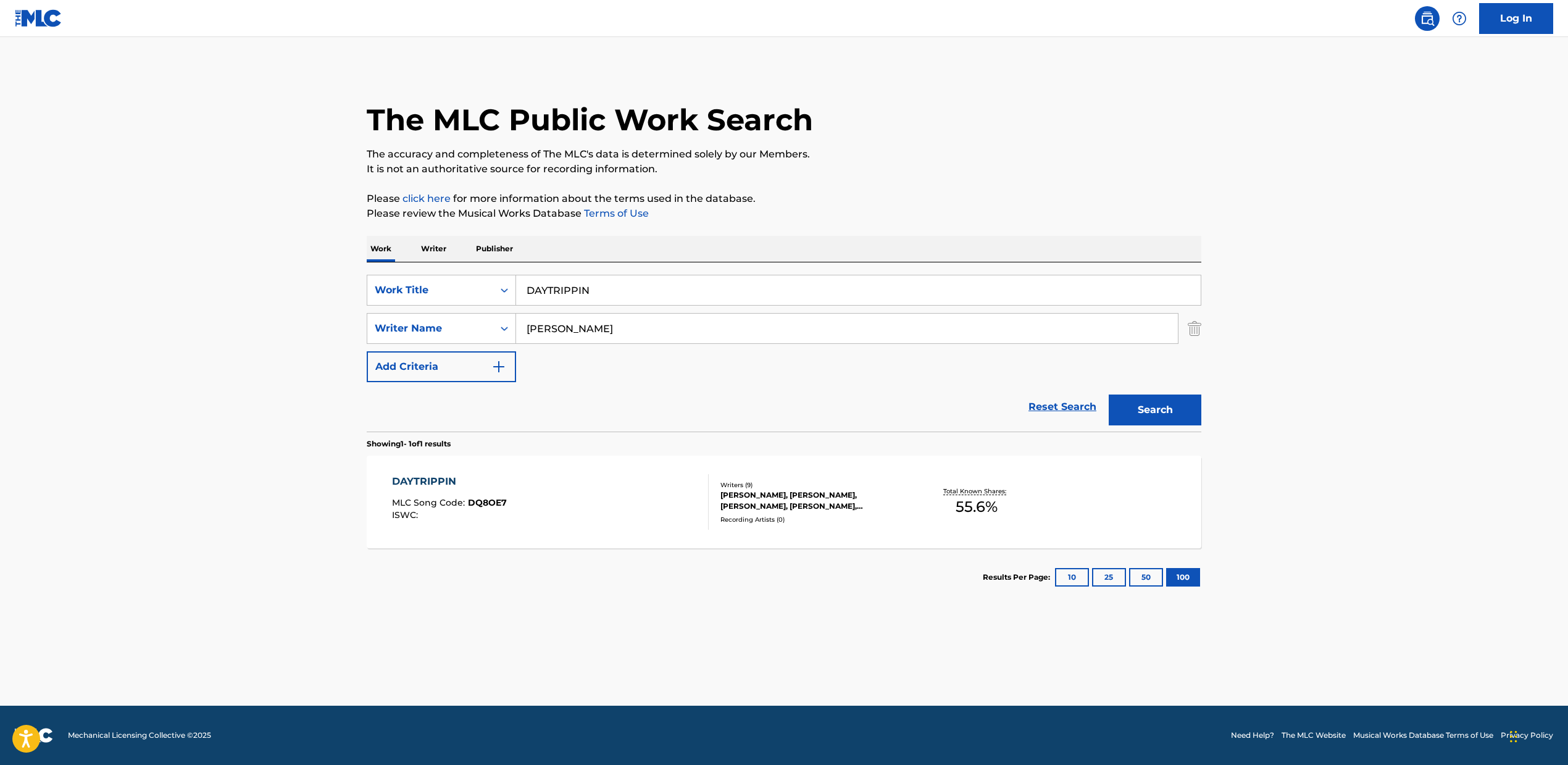
paste input ", [PERSON_NAME], [PERSON_NAME] [PERSON_NAME], [PERSON_NAME], [PERSON_NAME] [PER…"
click at [574, 328] on input "[PERSON_NAME], [PERSON_NAME], [PERSON_NAME] [PERSON_NAME], [PERSON_NAME], [PERS…" at bounding box center [847, 328] width 662 height 29
drag, startPoint x: 581, startPoint y: 327, endPoint x: 418, endPoint y: 312, distance: 163.7
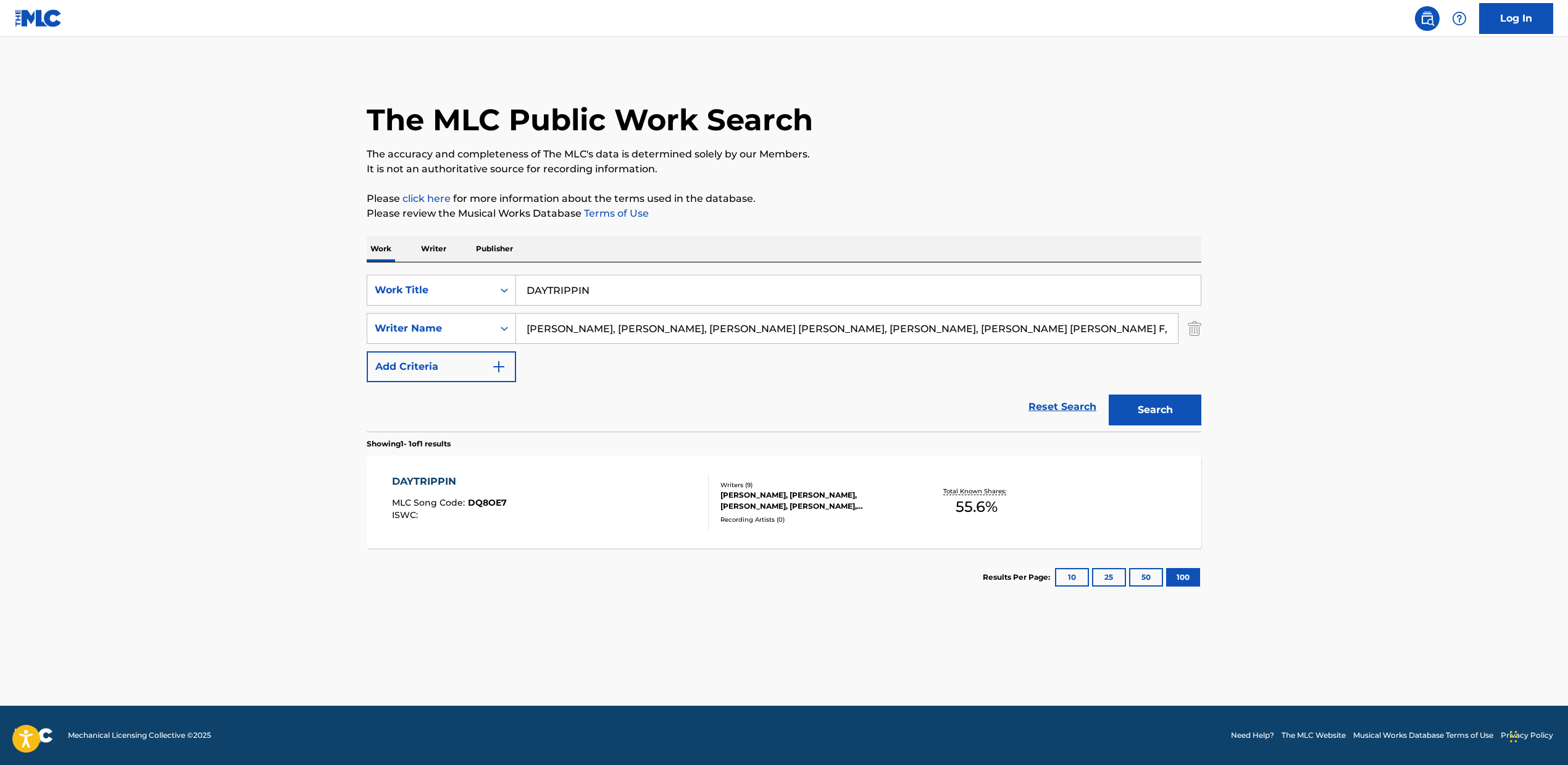
click at [418, 312] on div "SearchWithCriteria2fcb3f09-5126-47f9-87b6-721bc28fab9a Work Title DAYTRIPPIN Se…" at bounding box center [784, 328] width 835 height 107
click at [632, 340] on input "[PERSON_NAME], [PERSON_NAME], [PERSON_NAME] [PERSON_NAME], [PERSON_NAME], [PERS…" at bounding box center [847, 328] width 662 height 29
drag, startPoint x: 617, startPoint y: 326, endPoint x: 1197, endPoint y: 341, distance: 580.2
click at [1197, 341] on div "SearchWithCriteria32f05455-e5d7-44c9-857f-2000a0fef535 Writer Name [PERSON_NAME…" at bounding box center [784, 328] width 835 height 31
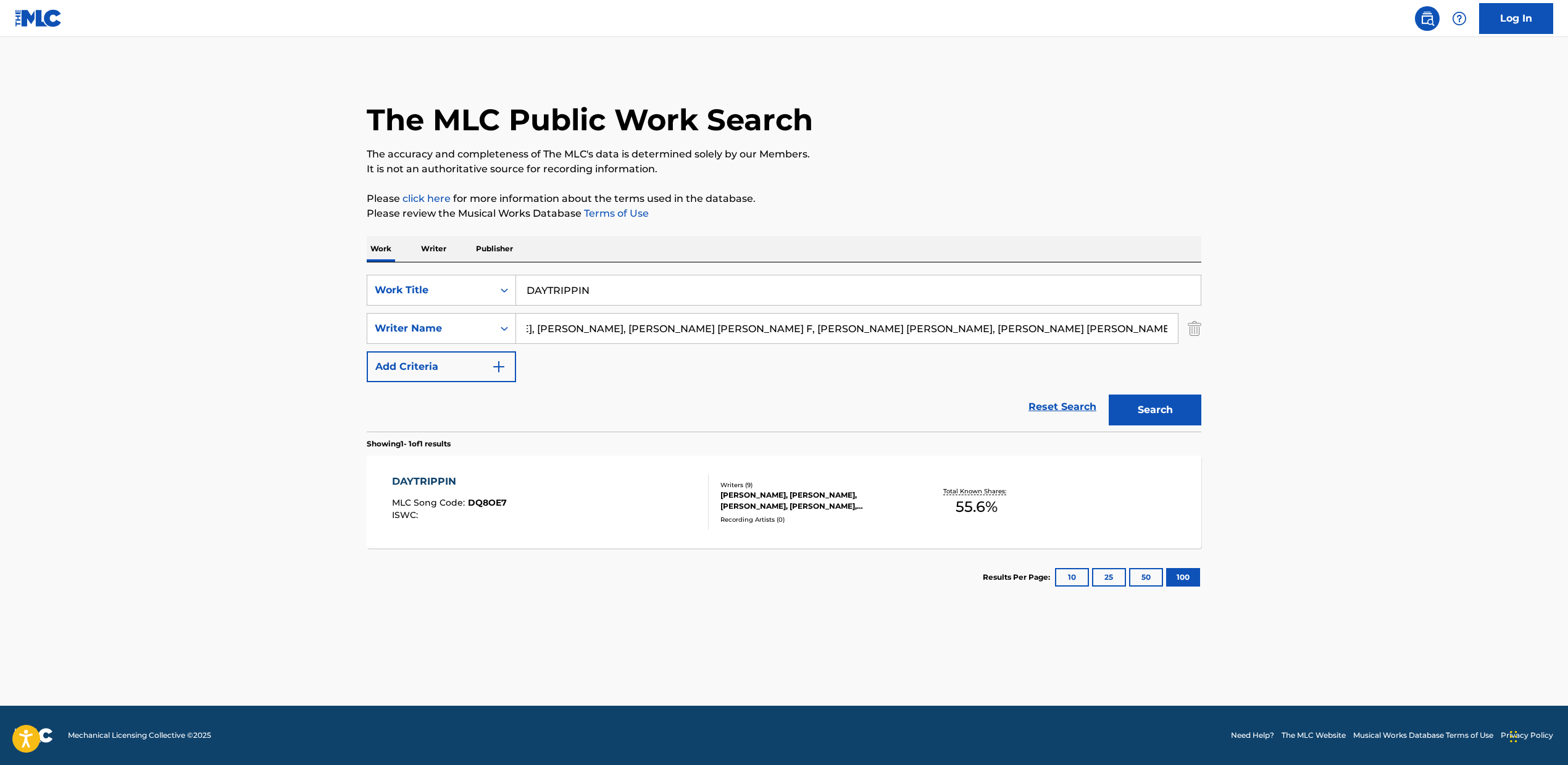
type input "[PERSON_NAME]"
click at [1140, 414] on button "Search" at bounding box center [1155, 410] width 92 height 31
click at [854, 503] on div "[PERSON_NAME], [PERSON_NAME], [PERSON_NAME], [PERSON_NAME], [PERSON_NAME], [PER…" at bounding box center [814, 501] width 186 height 22
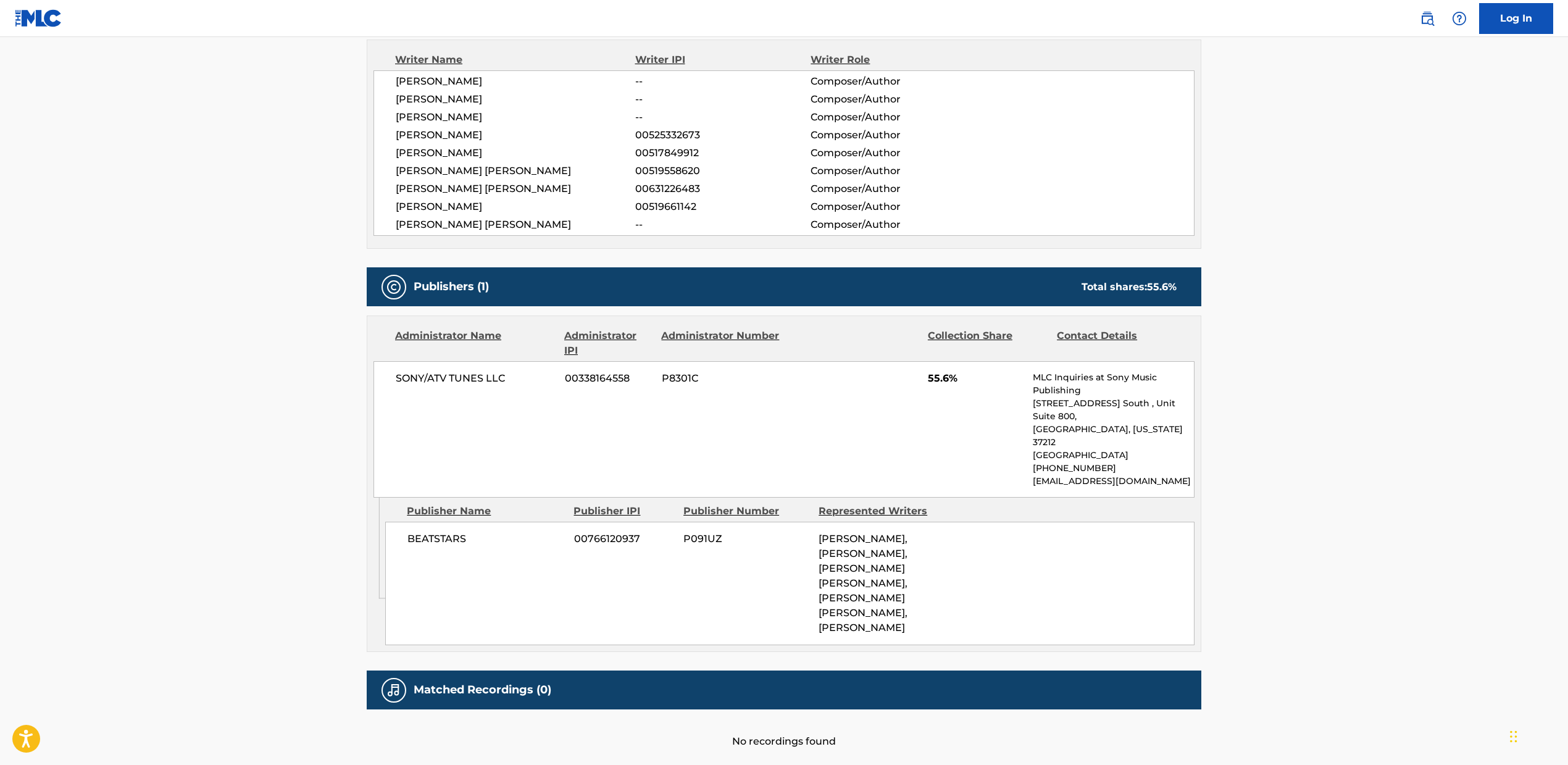
scroll to position [59, 0]
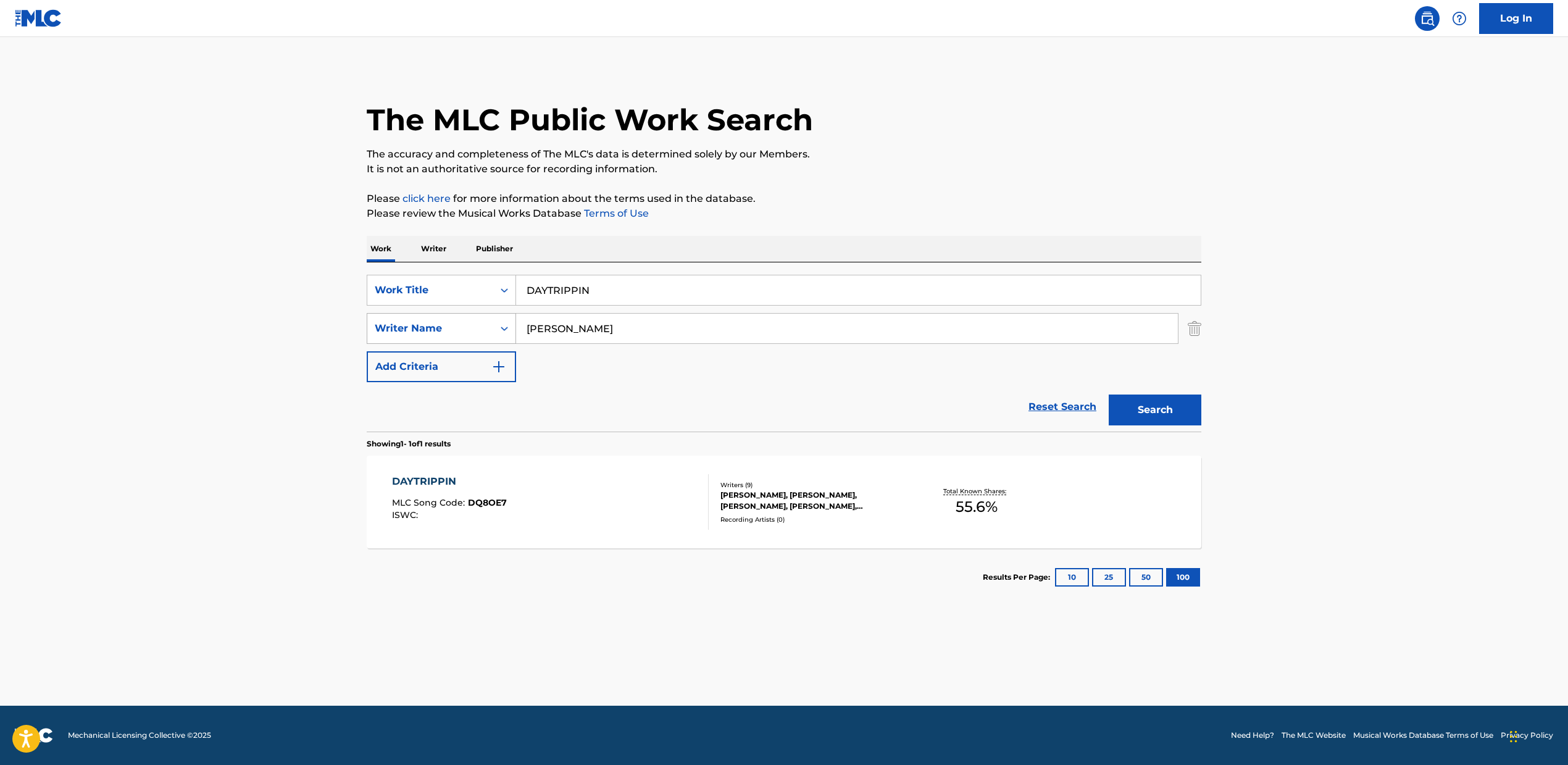
drag, startPoint x: 553, startPoint y: 329, endPoint x: 456, endPoint y: 313, distance: 98.3
click at [456, 313] on div "SearchWithCriteria32f05455-e5d7-44c9-857f-2000a0fef535 Writer Name [PERSON_NAME]" at bounding box center [784, 328] width 835 height 31
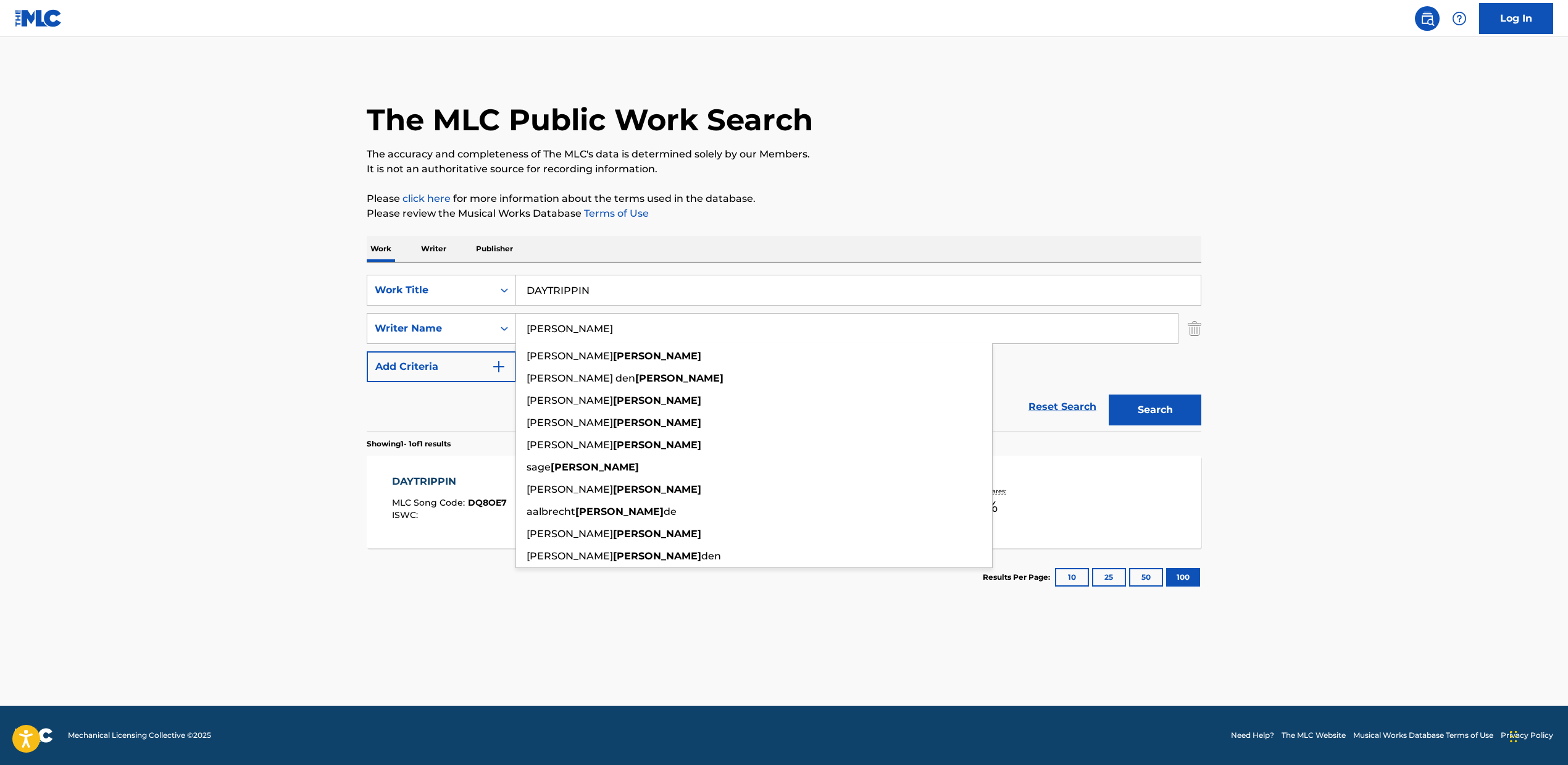
type input "[PERSON_NAME]"
click at [1151, 406] on button "Search" at bounding box center [1155, 410] width 92 height 31
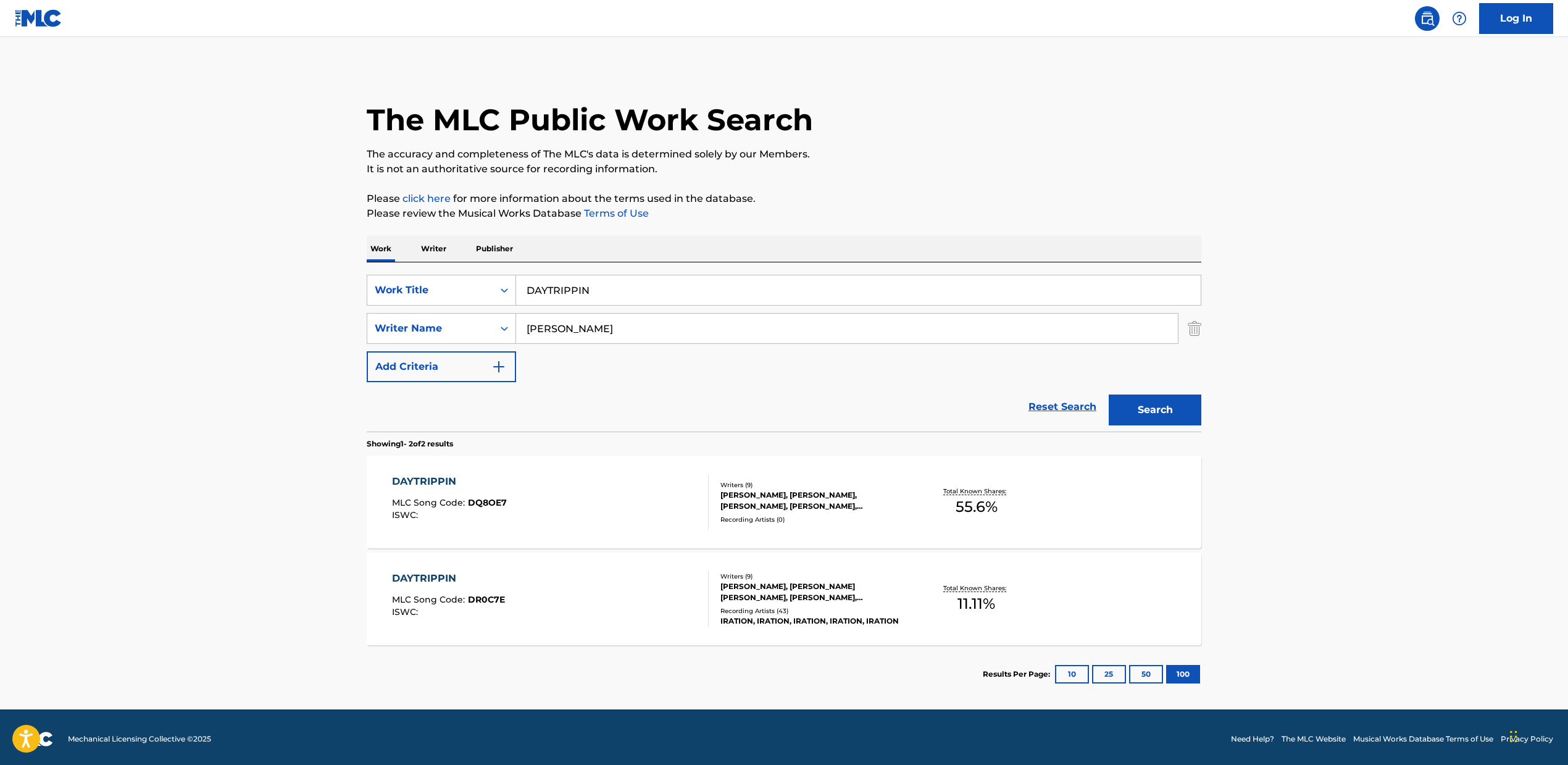
click at [827, 531] on div "DAYTRIPPIN MLC Song Code : DQ8OE7 ISWC : Writers ( 9 ) [PERSON_NAME], [PERSON_N…" at bounding box center [784, 502] width 835 height 92
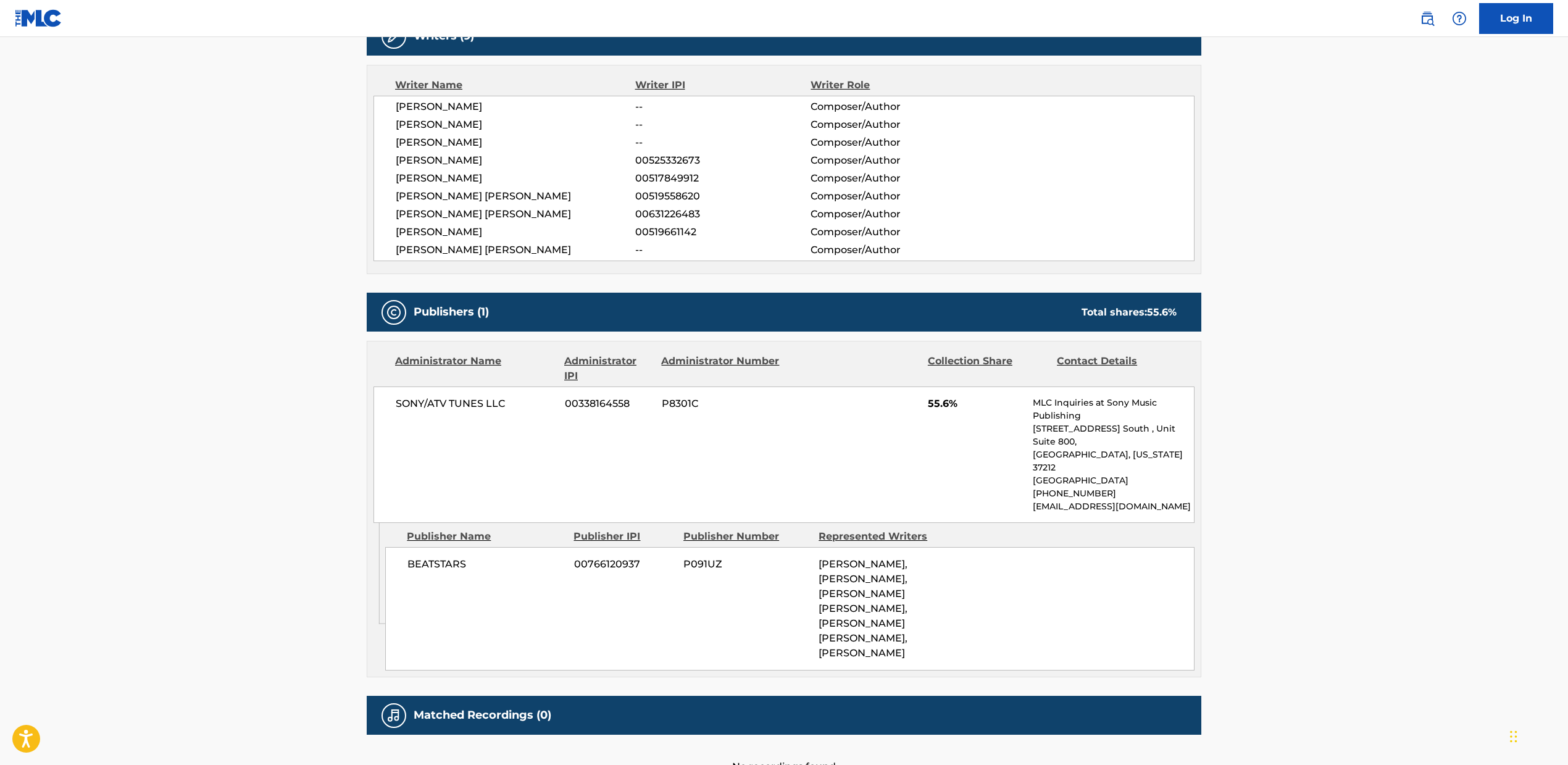
scroll to position [425, 0]
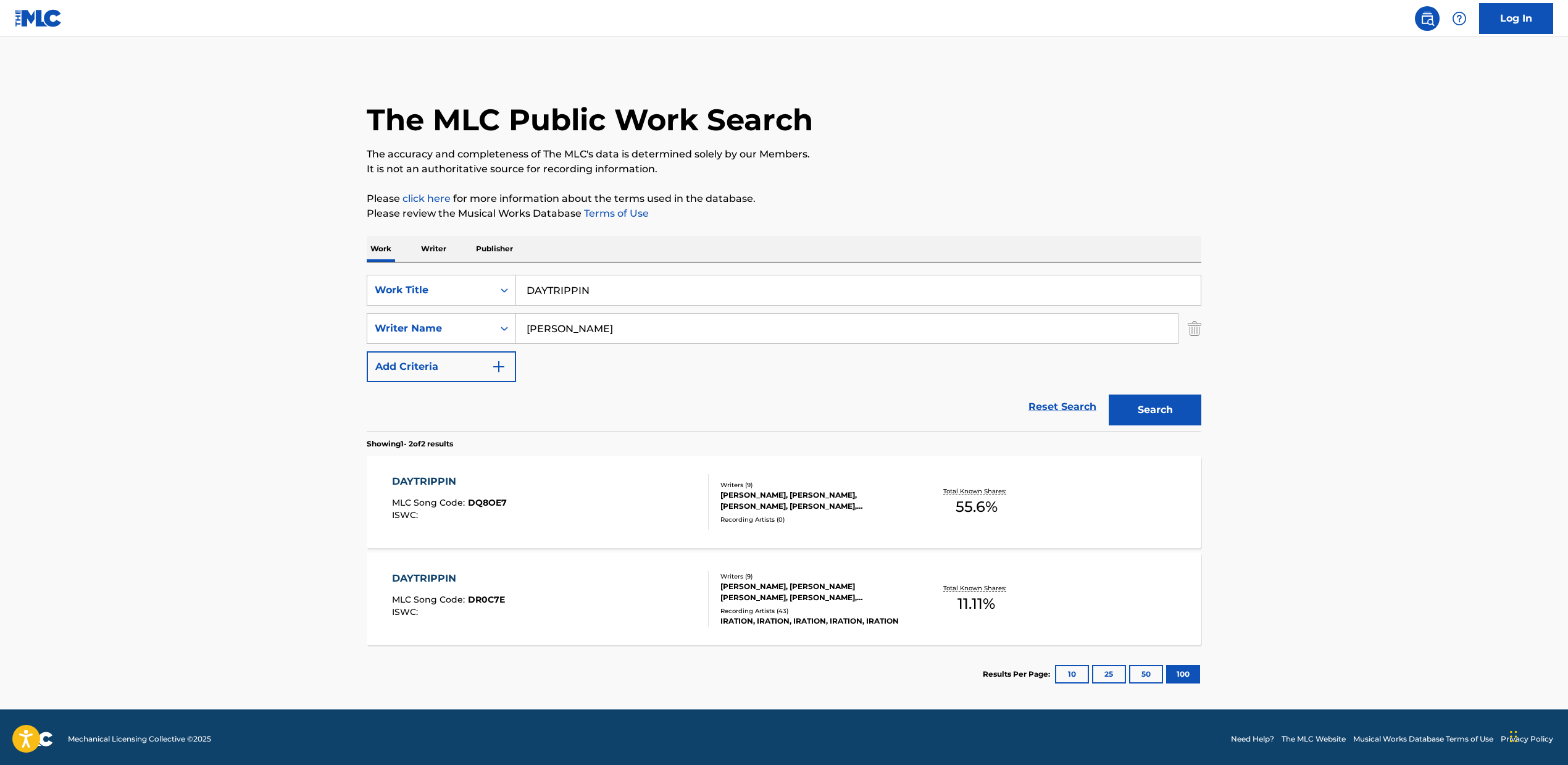
click at [574, 598] on div "DAYTRIPPIN MLC Song Code : DR0C7E ISWC :" at bounding box center [551, 599] width 317 height 56
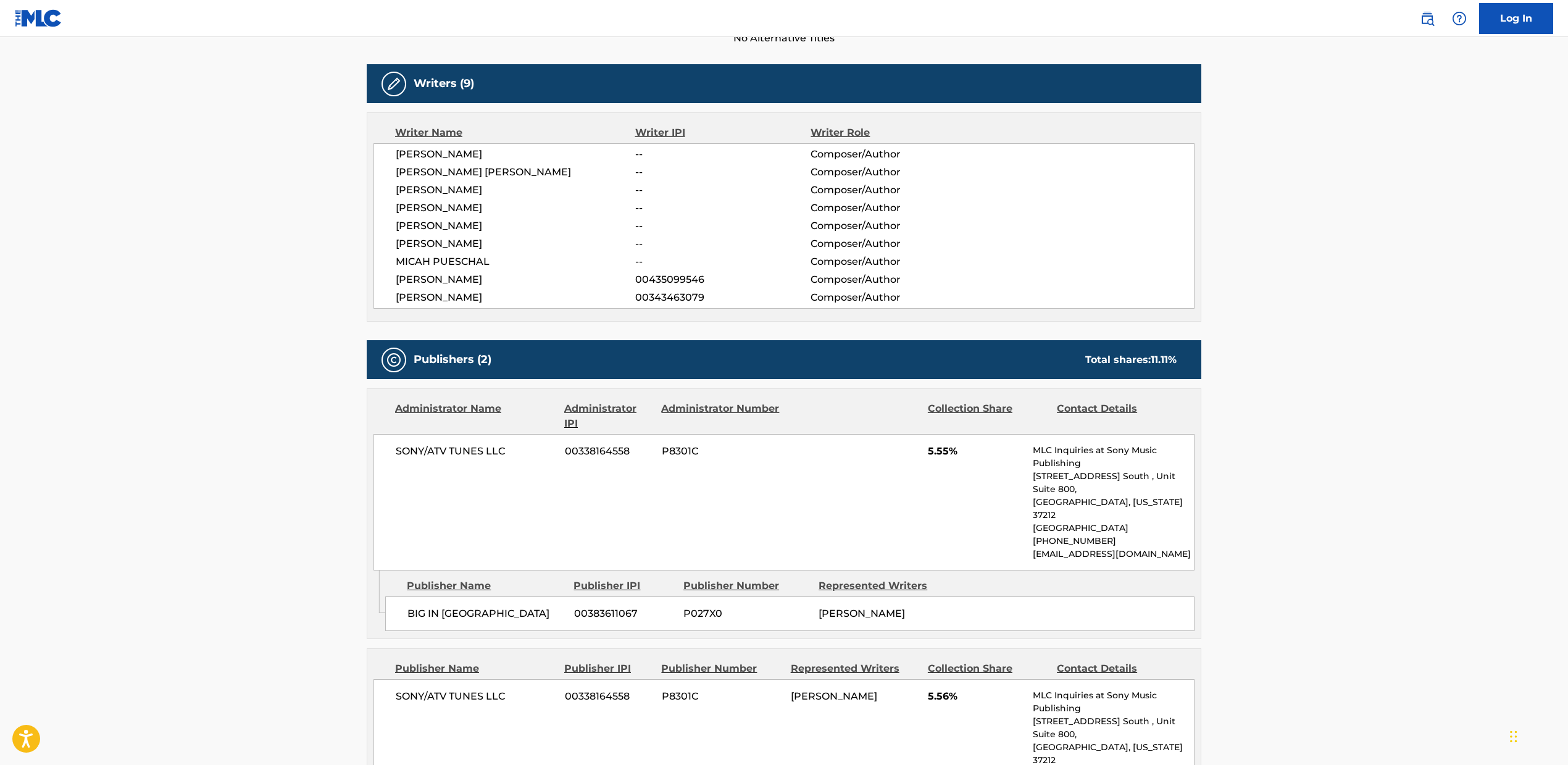
scroll to position [343, 0]
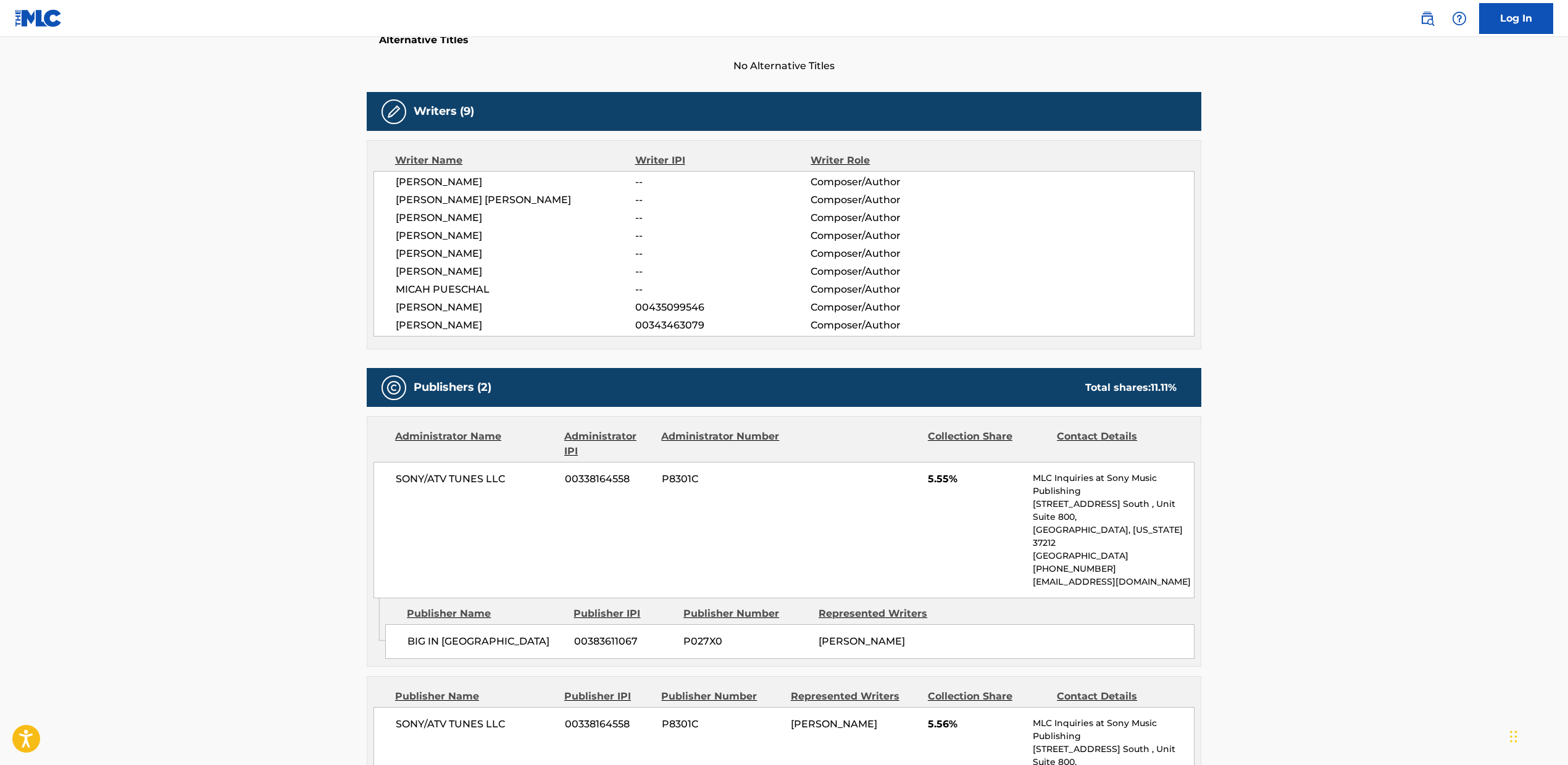
click at [955, 511] on div "SONY/ATV TUNES LLC 00338164558 P8301C 5.55% MLC Inquiries at Sony Music Publish…" at bounding box center [784, 530] width 821 height 137
click at [1560, 373] on main "< Back to public search results Copy work link DAYTRIPPIN Work Detail Member Wo…" at bounding box center [784, 572] width 1568 height 1754
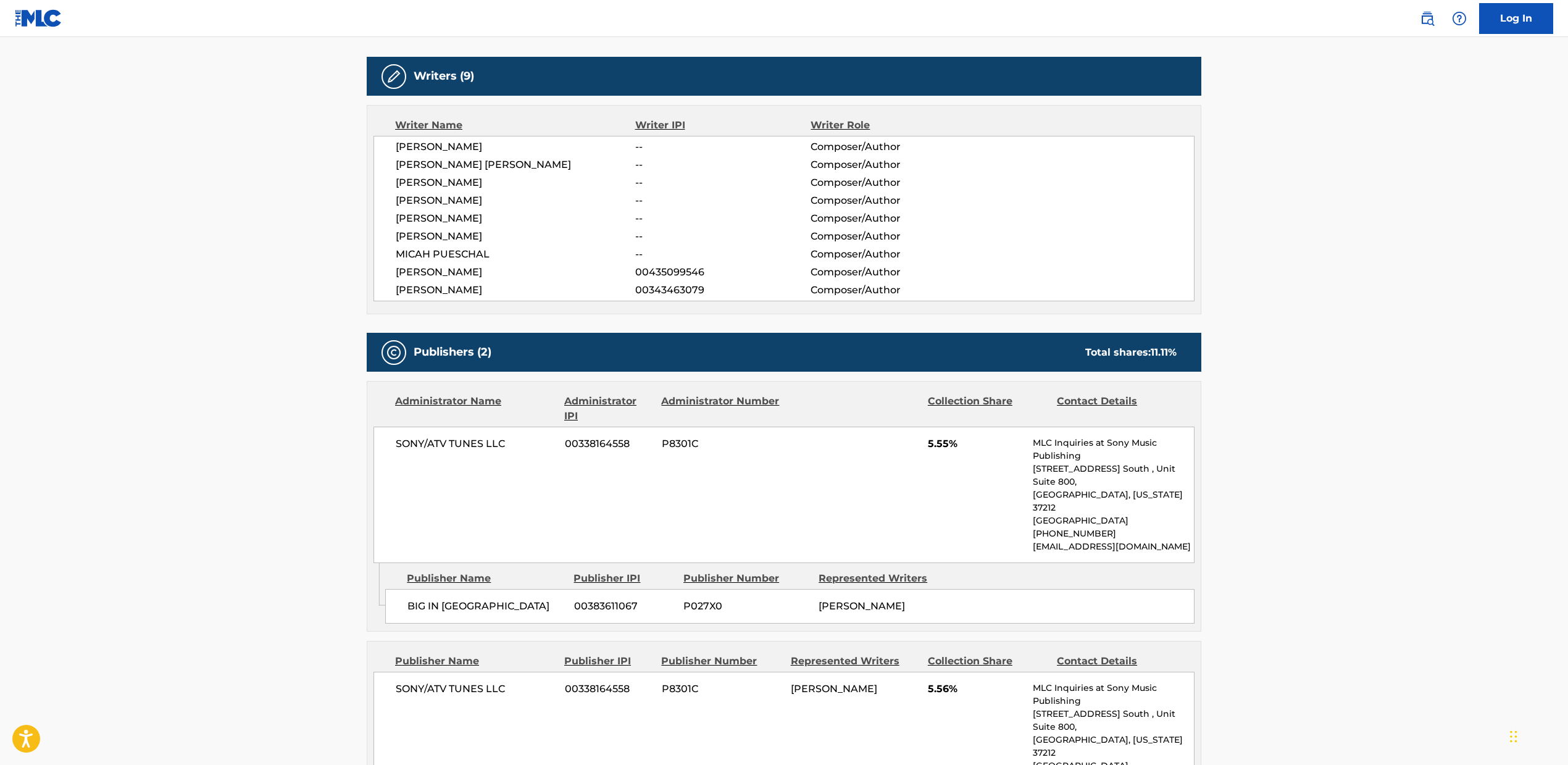
scroll to position [0, 0]
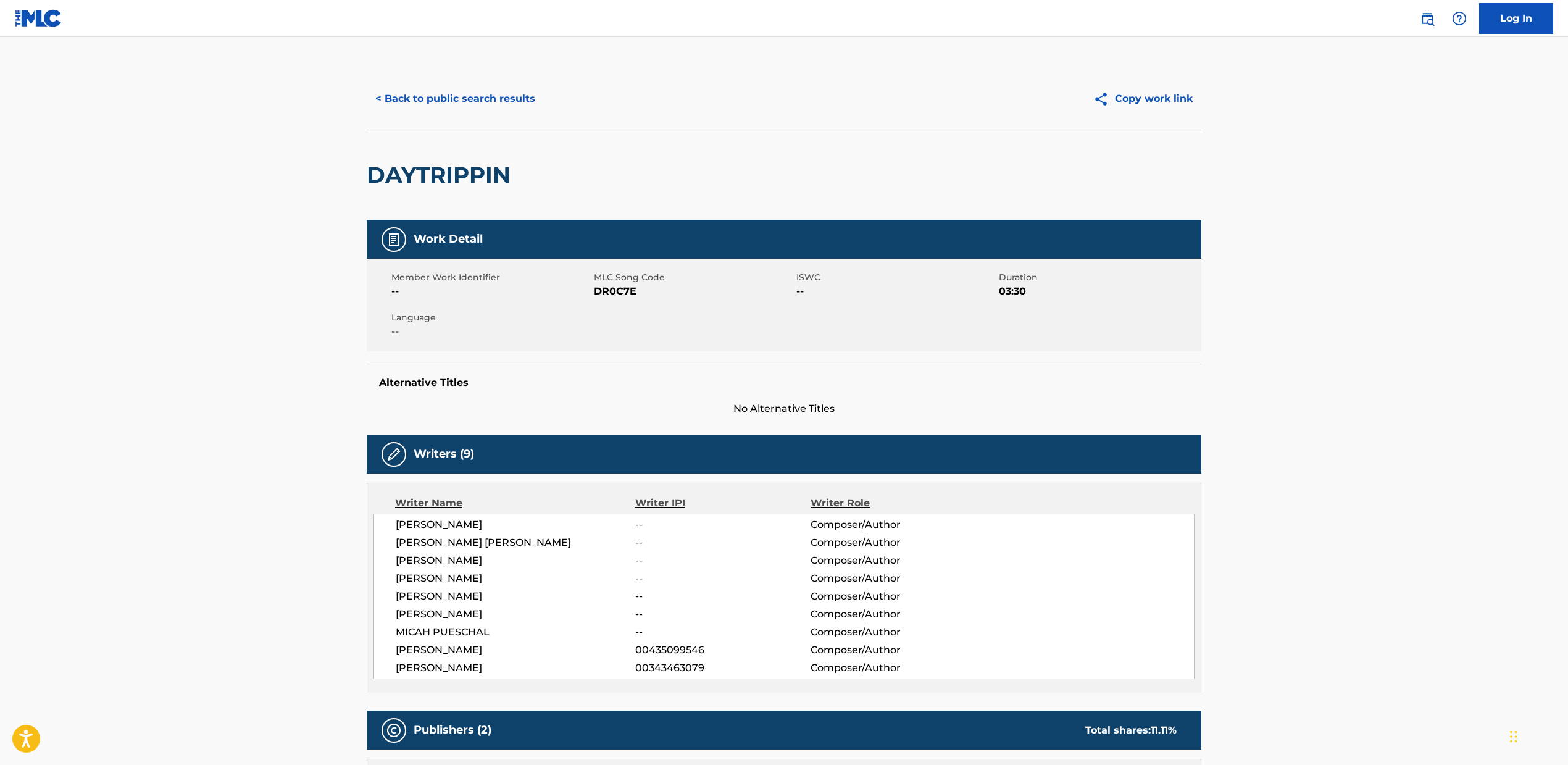
click at [1022, 167] on div "DAYTRIPPIN" at bounding box center [784, 174] width 835 height 90
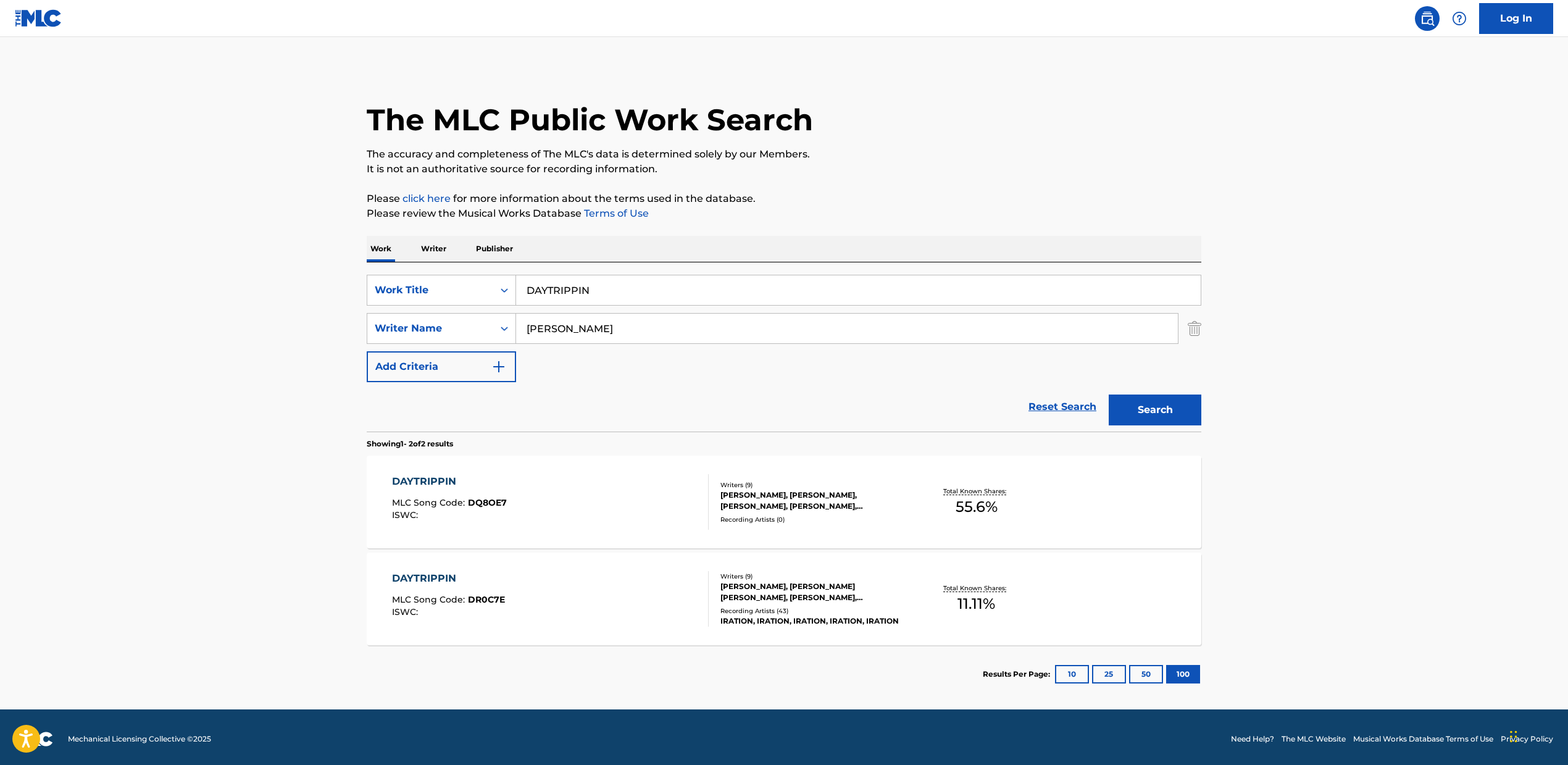
click at [901, 535] on div "DAYTRIPPIN MLC Song Code : DQ8OE7 ISWC : Writers ( 9 ) [PERSON_NAME], [PERSON_N…" at bounding box center [784, 502] width 835 height 92
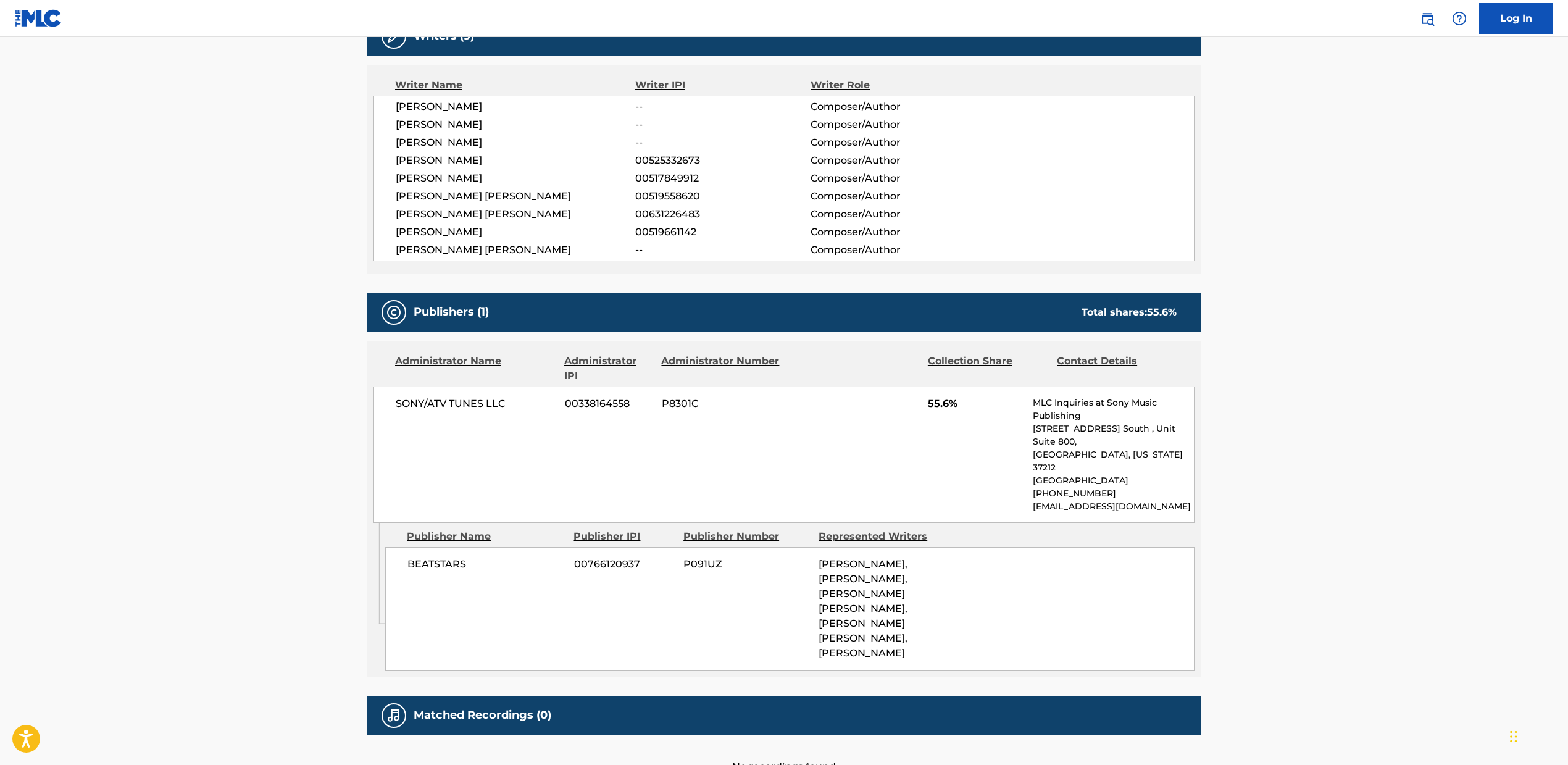
scroll to position [464, 0]
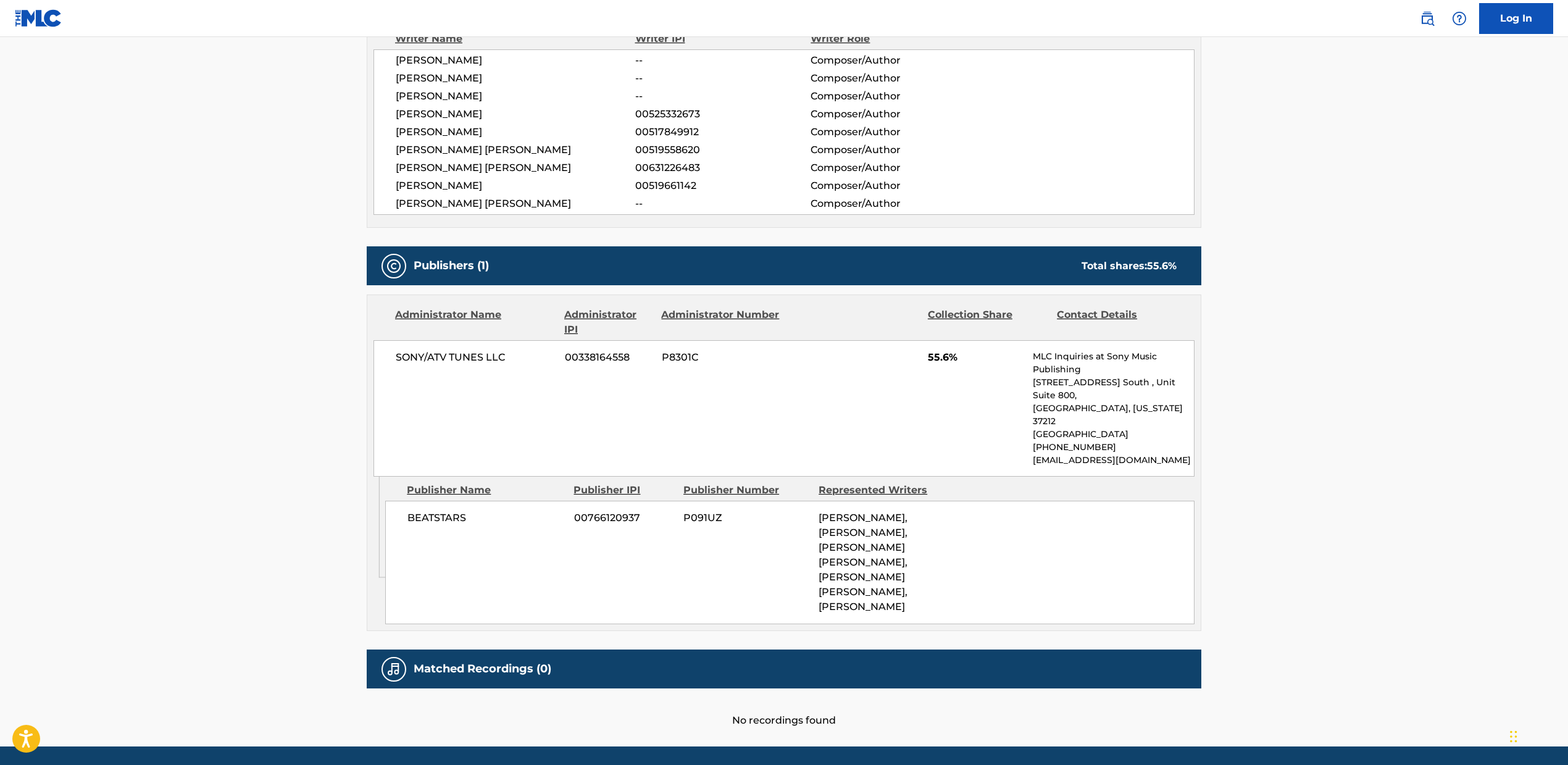
click at [1422, 15] on img at bounding box center [1427, 18] width 15 height 15
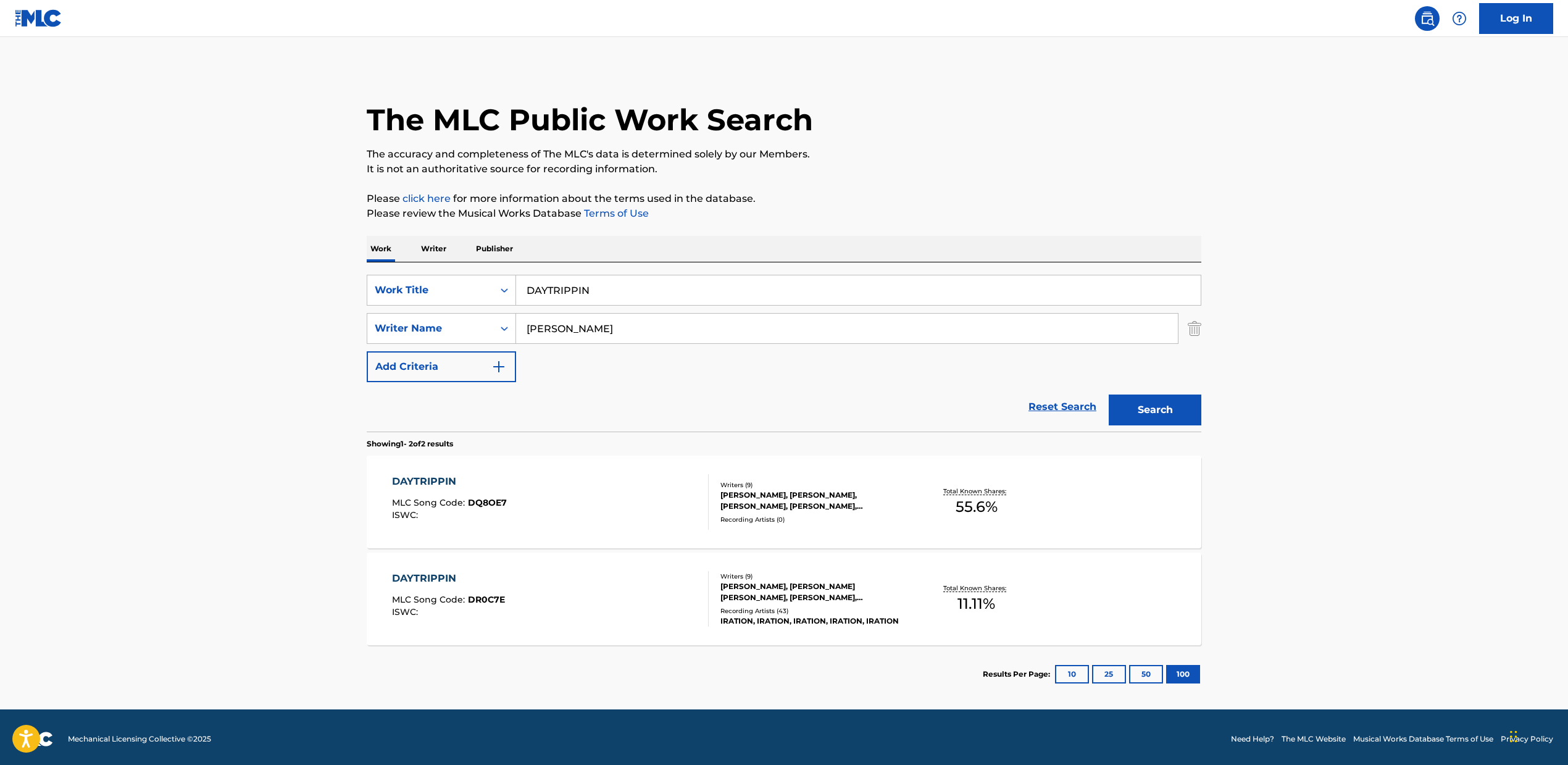
click at [614, 303] on input "DAYTRIPPIN" at bounding box center [858, 289] width 685 height 29
drag, startPoint x: 570, startPoint y: 320, endPoint x: 526, endPoint y: 319, distance: 44.0
click at [477, 320] on div "SearchWithCriteria32f05455-e5d7-44c9-857f-2000a0fef535 Writer Name [PERSON_NAME]" at bounding box center [784, 328] width 835 height 31
paste input "[PERSON_NAME] [PERSON_NAME]\t, [PERSON_NAME], [PERSON_NAME][GEOGRAPHIC_DATA]"
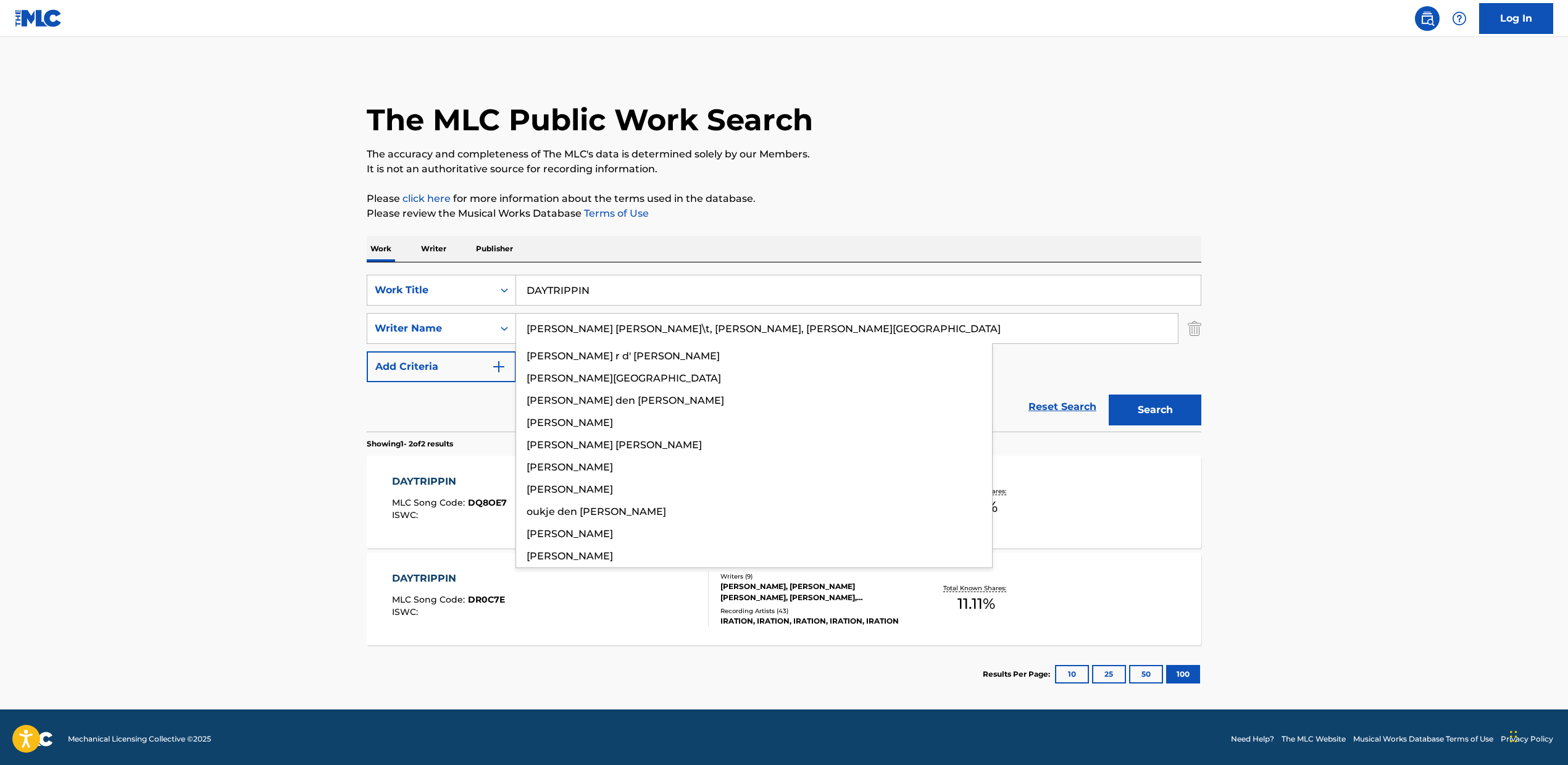
drag, startPoint x: 720, startPoint y: 326, endPoint x: 418, endPoint y: 305, distance: 302.7
click at [417, 305] on div "SearchWithCriteria2fcb3f09-5126-47f9-87b6-721bc28fab9a Work Title DAYTRIPPIN Se…" at bounding box center [784, 328] width 835 height 107
type input "[PERSON_NAME]"
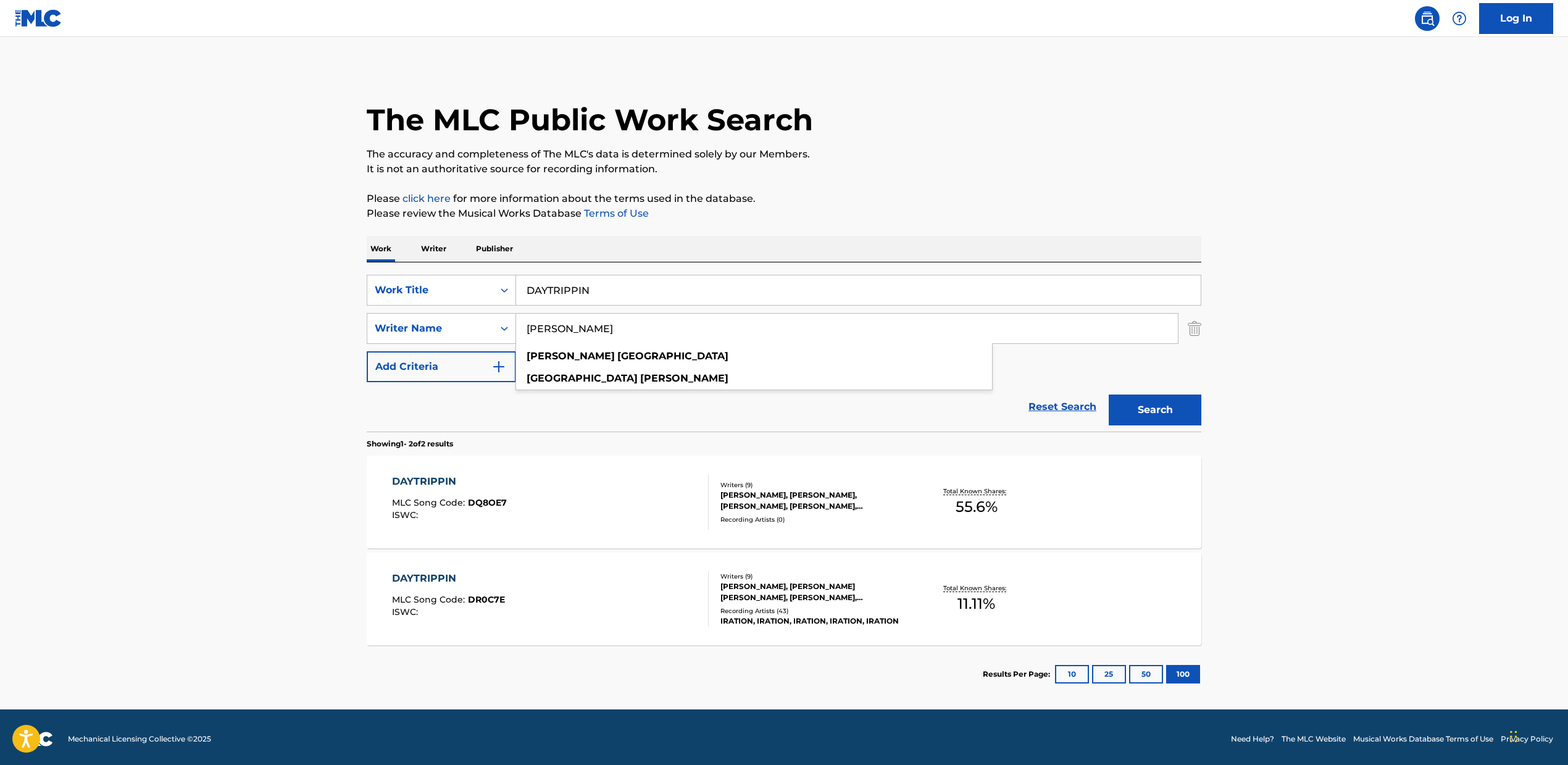
click at [589, 285] on input "DAYTRIPPIN" at bounding box center [858, 289] width 685 height 29
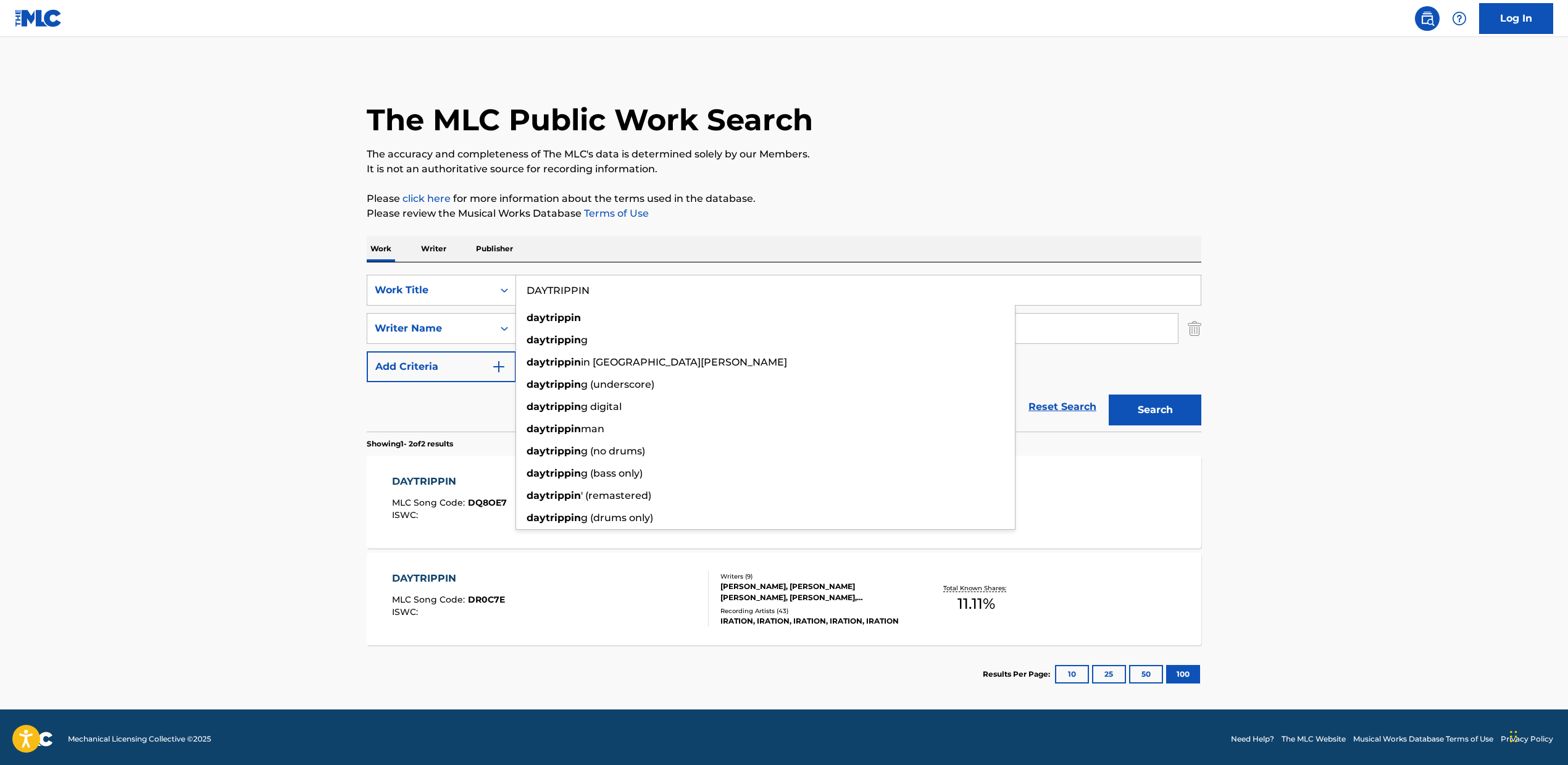
drag, startPoint x: 571, startPoint y: 285, endPoint x: 376, endPoint y: 255, distance: 197.3
click at [367, 255] on div "Work Writer Publisher SearchWithCriteria2fcb3f09-5126-47f9-87b6-721bc28fab9a Wo…" at bounding box center [784, 469] width 835 height 468
paste input "SLIMED"
type input "SLIMED IN"
click at [615, 233] on div "The MLC Public Work Search The accuracy and completeness of The MLC's data is d…" at bounding box center [784, 385] width 865 height 635
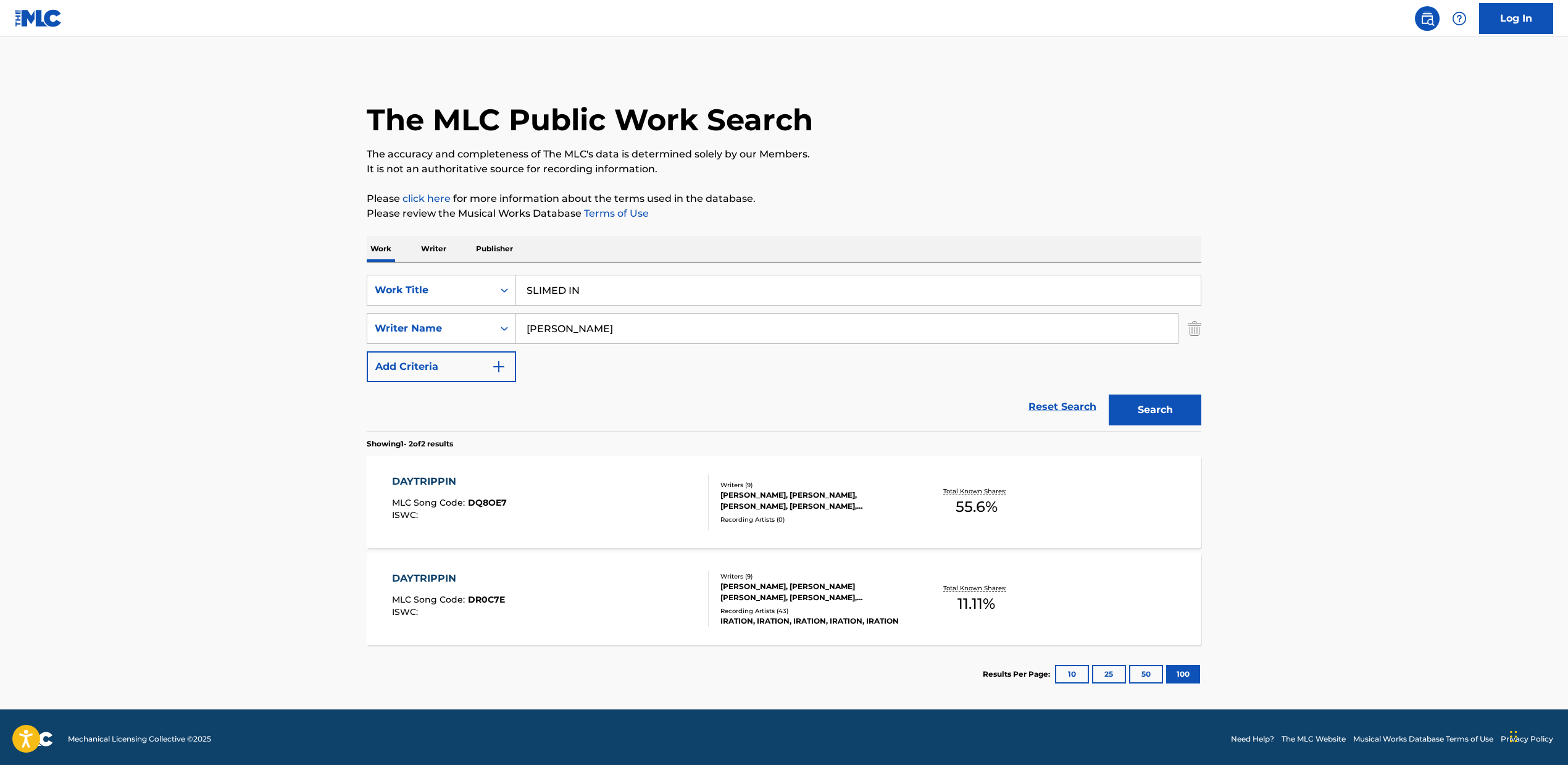
click at [1166, 398] on button "Search" at bounding box center [1155, 410] width 92 height 31
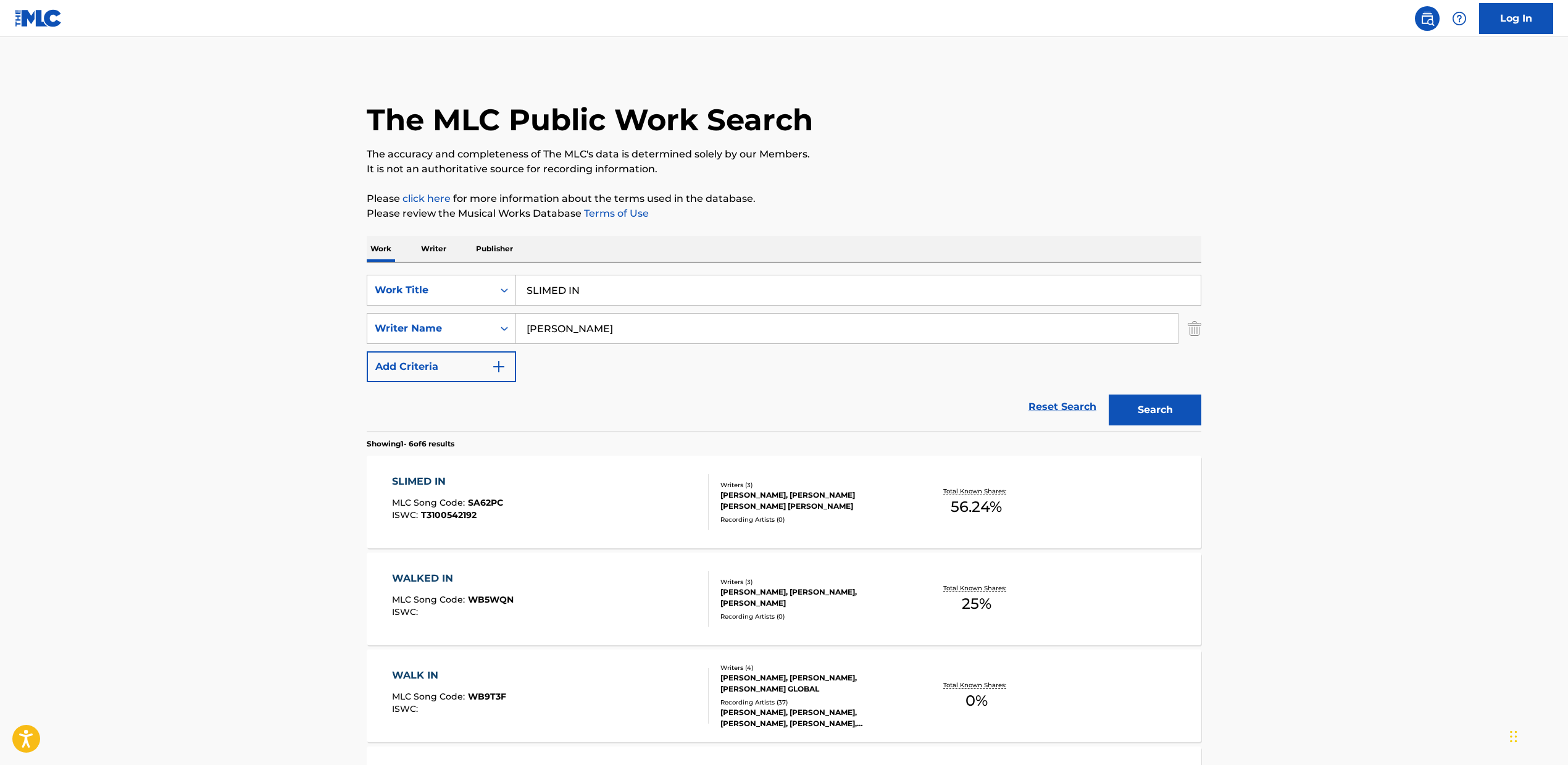
drag, startPoint x: 578, startPoint y: 329, endPoint x: 421, endPoint y: 311, distance: 158.0
click at [421, 311] on div "SearchWithCriteria2fcb3f09-5126-47f9-87b6-721bc28fab9a Work Title SLIMED IN Sea…" at bounding box center [784, 328] width 835 height 107
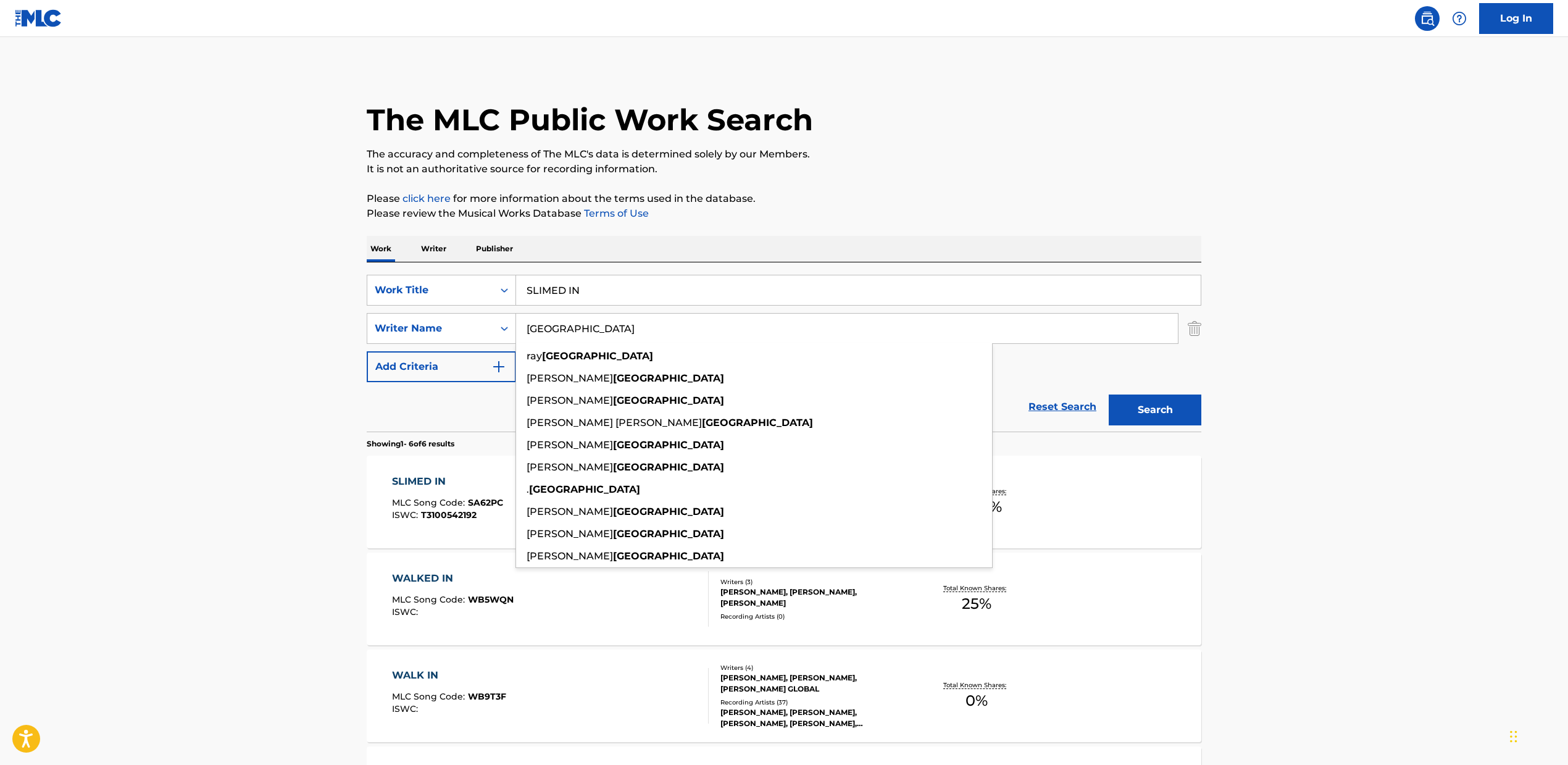
type input "[GEOGRAPHIC_DATA]"
click at [1146, 405] on button "Search" at bounding box center [1155, 410] width 92 height 31
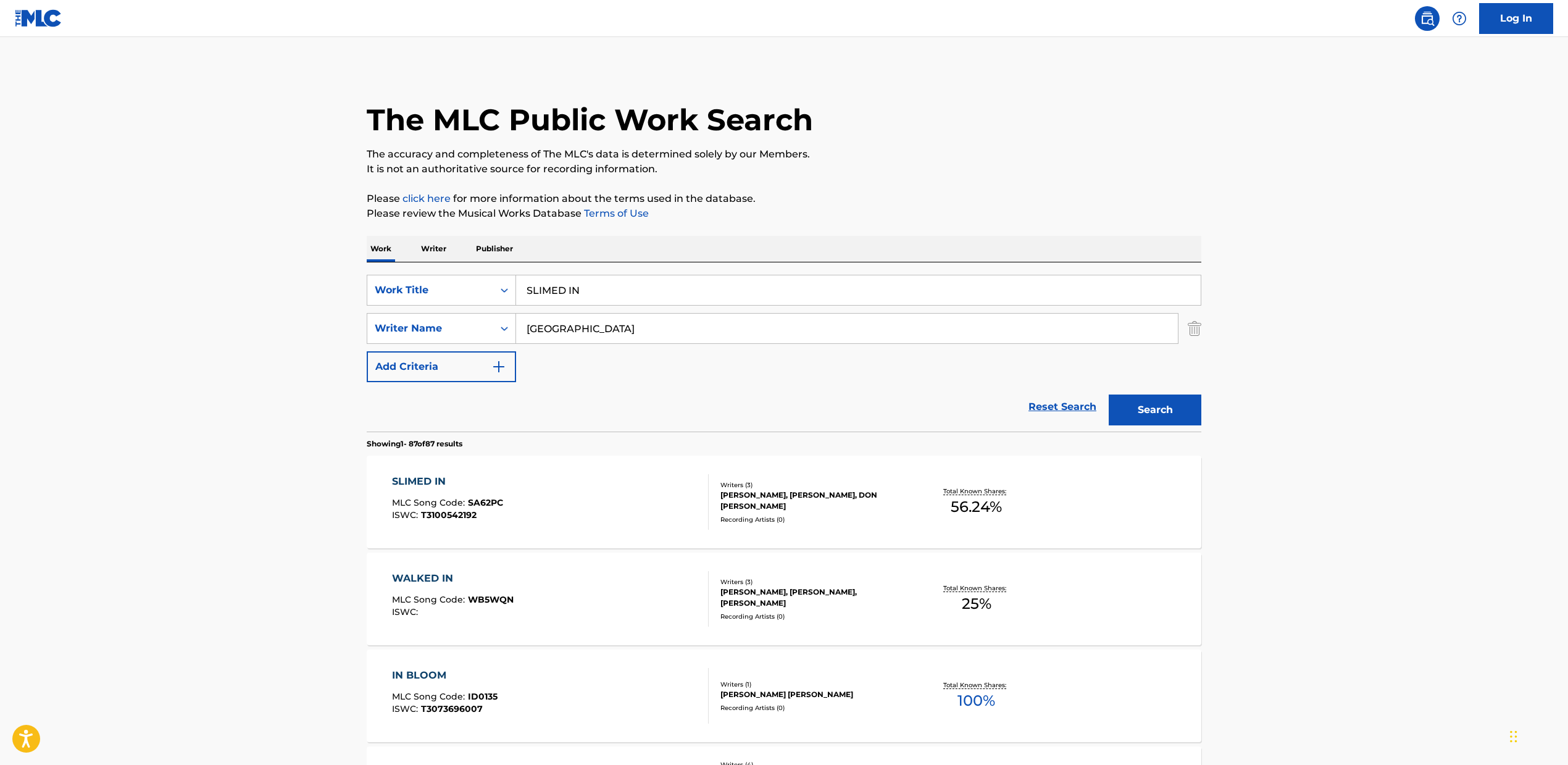
click at [924, 536] on div "SLIMED IN MLC Song Code : SA62PC ISWC : T3100542192 Writers ( 3 ) [PERSON_NAME]…" at bounding box center [784, 502] width 835 height 92
